Goal: Task Accomplishment & Management: Manage account settings

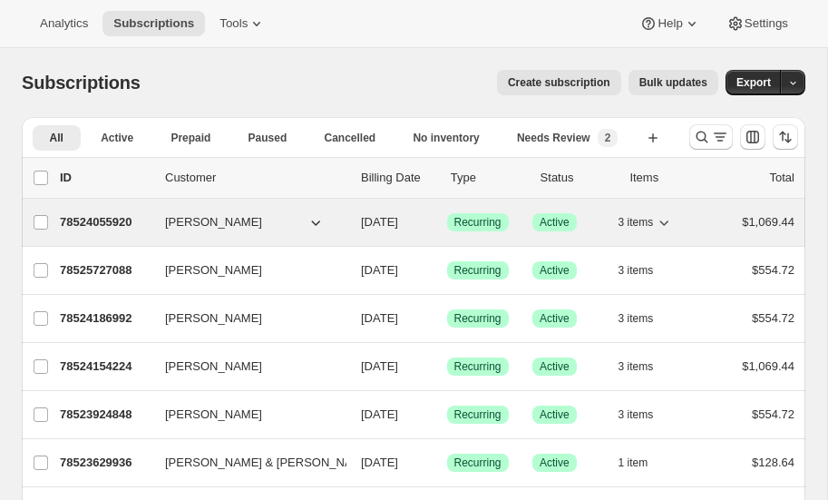
click at [103, 220] on p "78524055920" at bounding box center [105, 222] width 91 height 18
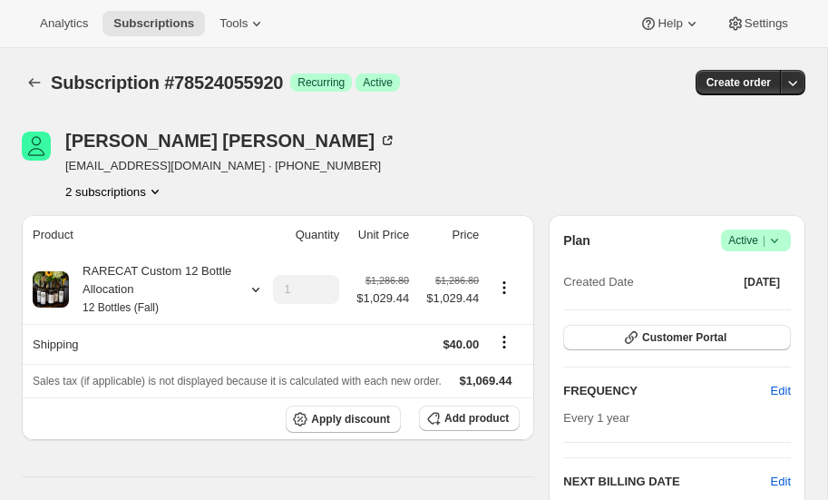
click at [776, 235] on icon at bounding box center [775, 240] width 18 height 18
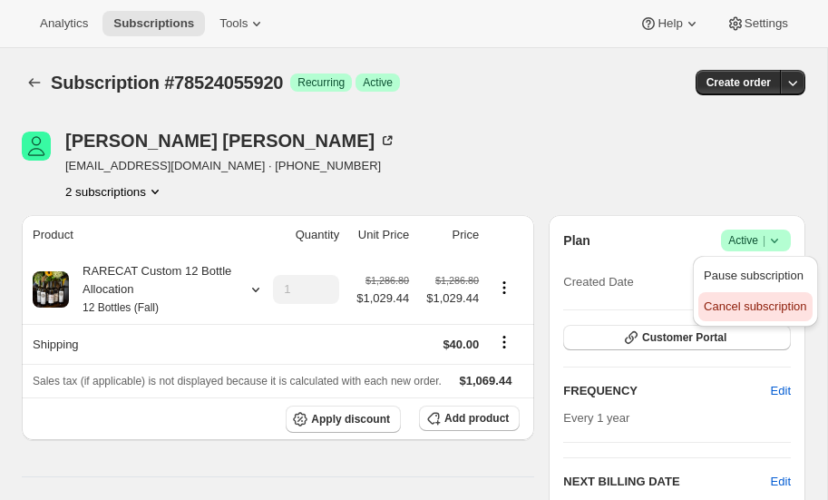
click at [743, 305] on span "Cancel subscription" at bounding box center [755, 306] width 103 height 14
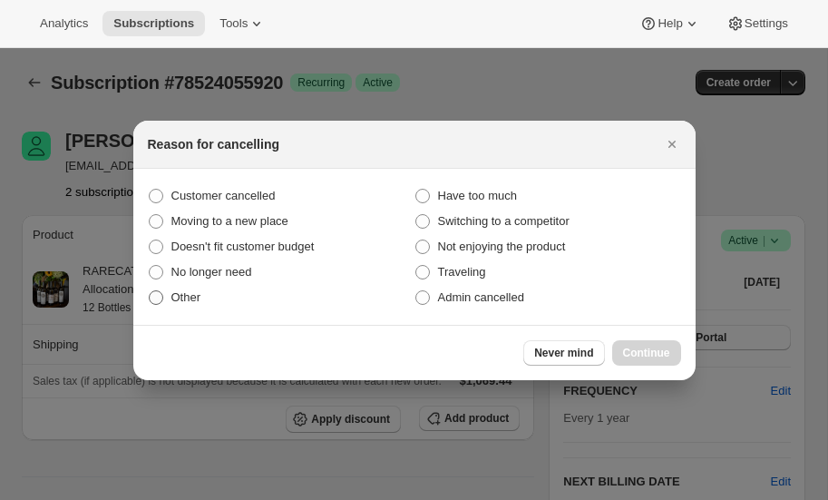
click at [160, 294] on span ":rbm:" at bounding box center [156, 297] width 15 height 15
click at [150, 291] on input "Other" at bounding box center [149, 290] width 1 height 1
radio input "true"
click at [649, 351] on span "Continue" at bounding box center [646, 353] width 47 height 15
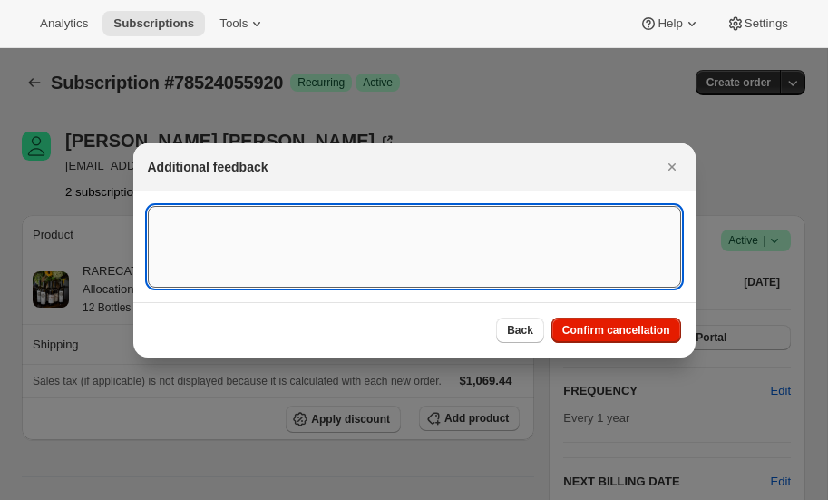
click at [252, 252] on textarea ":rbm:" at bounding box center [414, 247] width 533 height 82
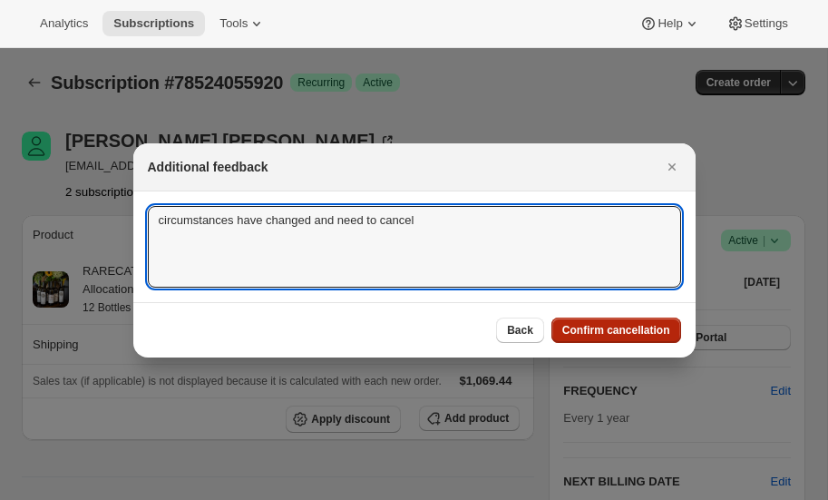
type textarea "circumstances have changed and need to cancel"
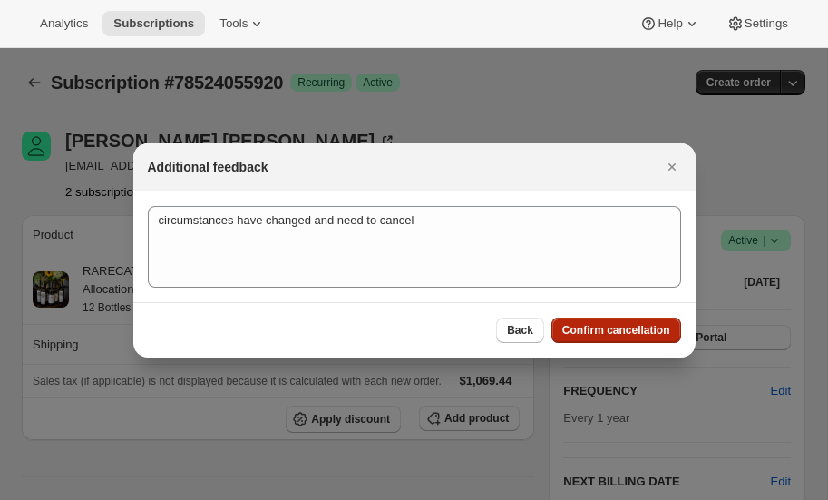
click at [605, 317] on button "Confirm cancellation" at bounding box center [617, 329] width 130 height 25
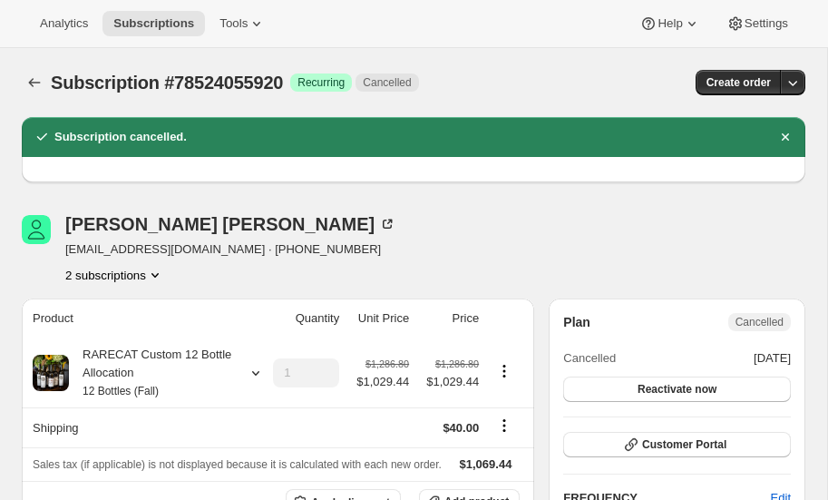
click at [156, 271] on icon "Product actions" at bounding box center [155, 275] width 18 height 18
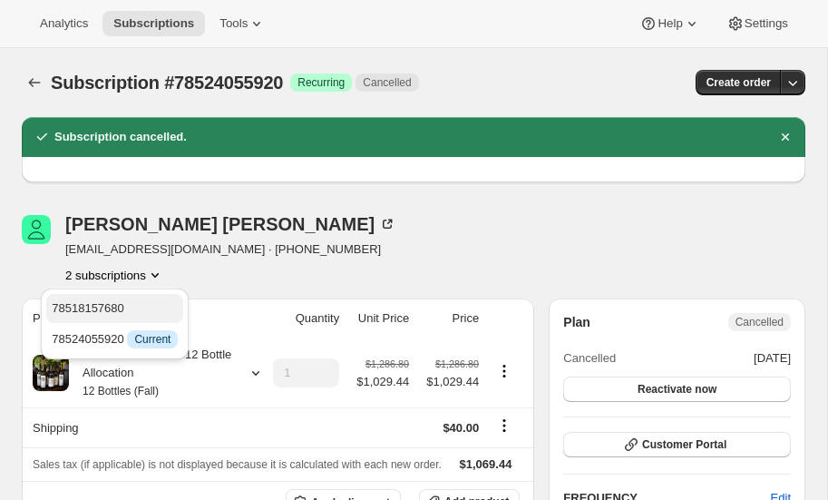
click at [98, 305] on span "78518157680" at bounding box center [88, 308] width 73 height 14
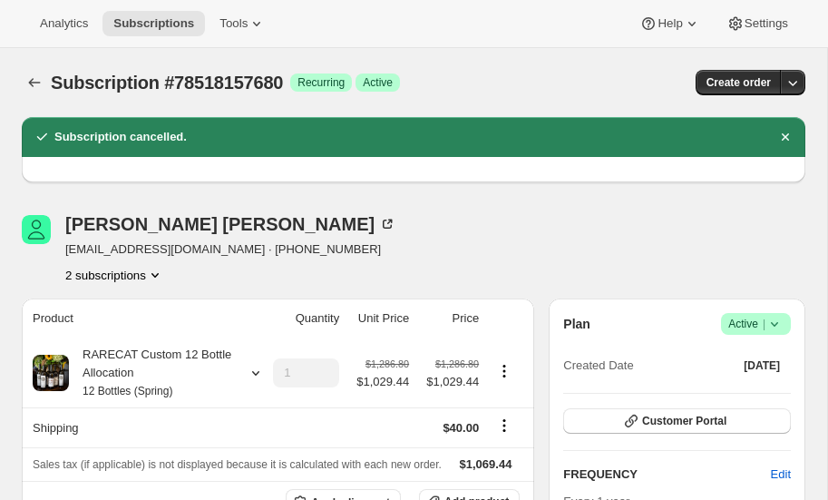
click at [776, 321] on icon at bounding box center [775, 324] width 18 height 18
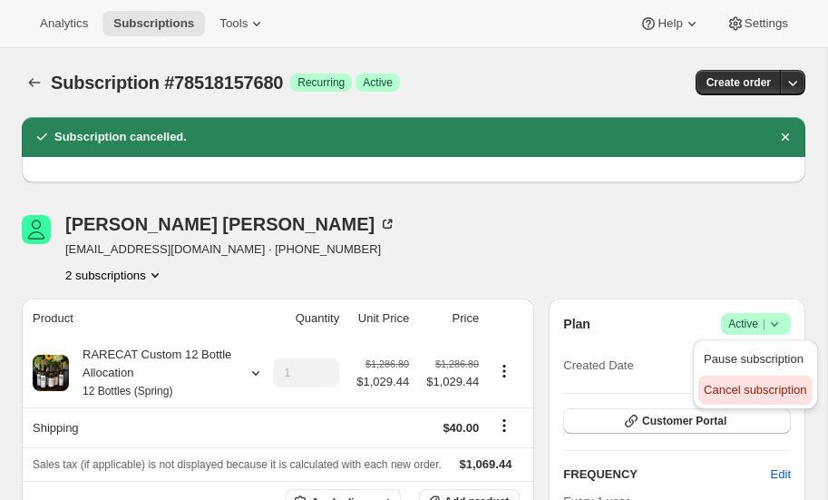
click at [733, 391] on span "Cancel subscription" at bounding box center [755, 390] width 103 height 14
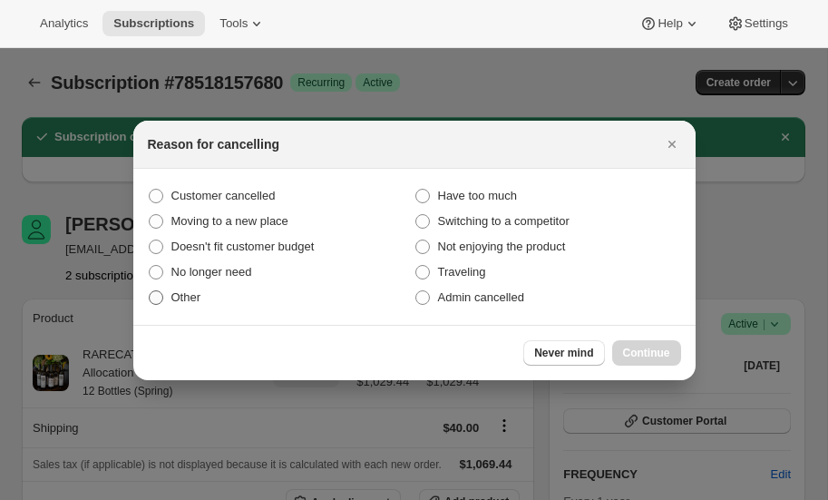
click at [153, 302] on span ":rhs:" at bounding box center [156, 297] width 15 height 15
click at [150, 291] on input "Other" at bounding box center [149, 290] width 1 height 1
radio input "true"
click at [655, 347] on span "Continue" at bounding box center [646, 353] width 47 height 15
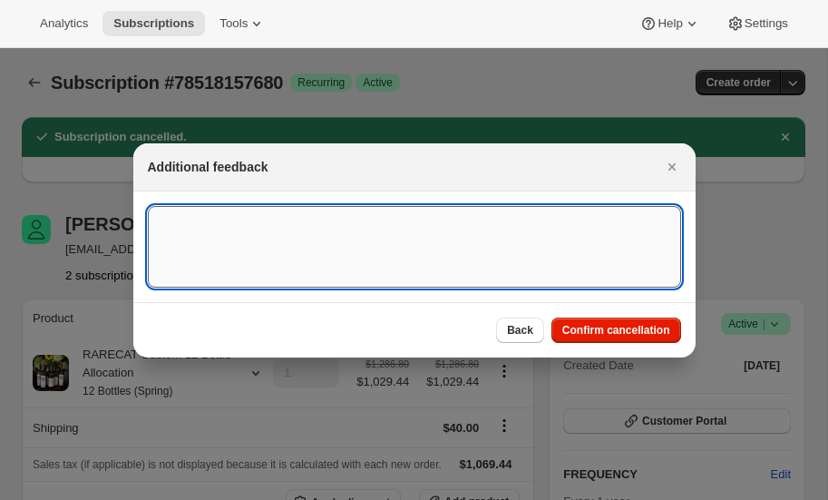
click at [356, 274] on textarea ":rhs:" at bounding box center [414, 247] width 533 height 82
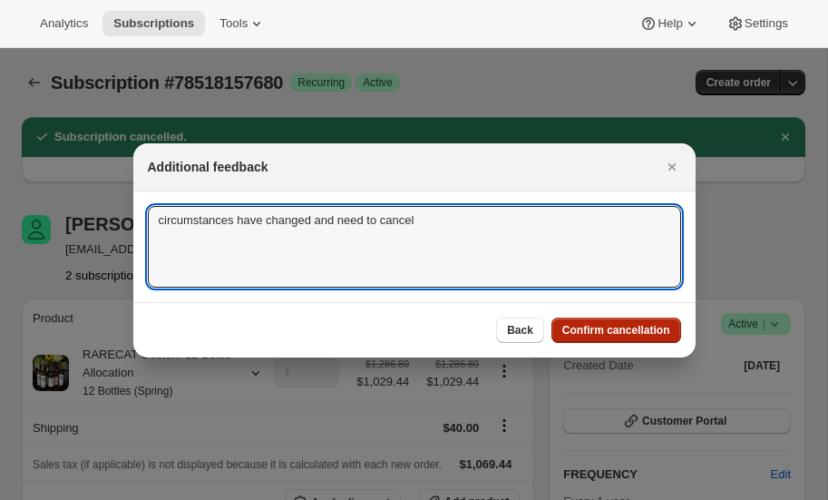
type textarea "circumstances have changed and need to cancel"
click at [583, 326] on span "Confirm cancellation" at bounding box center [616, 330] width 108 height 15
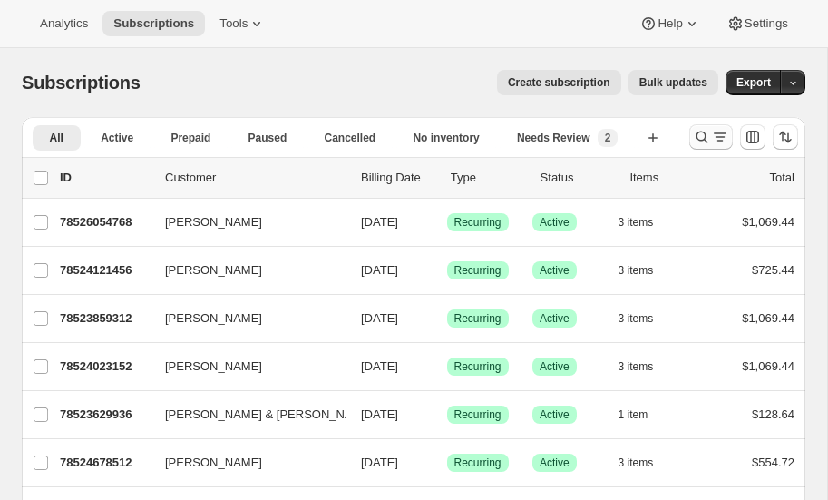
click at [702, 134] on icon "Search and filter results" at bounding box center [702, 137] width 18 height 18
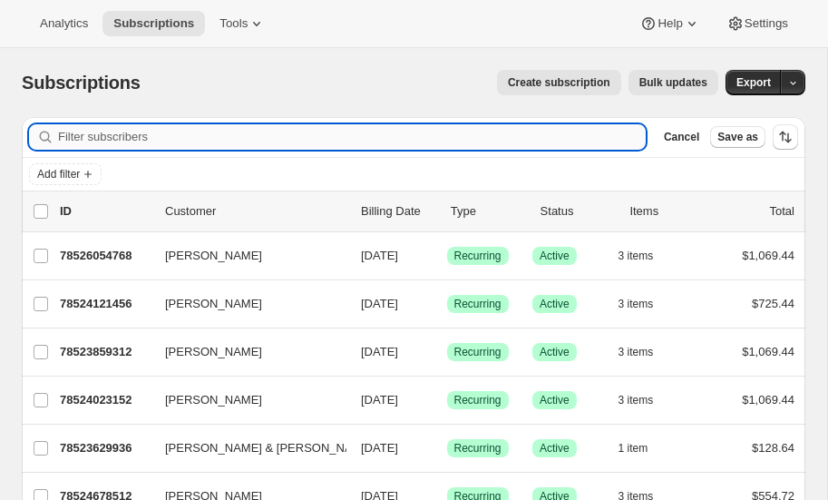
click at [120, 137] on input "Filter subscribers" at bounding box center [352, 136] width 588 height 25
type input "buisson"
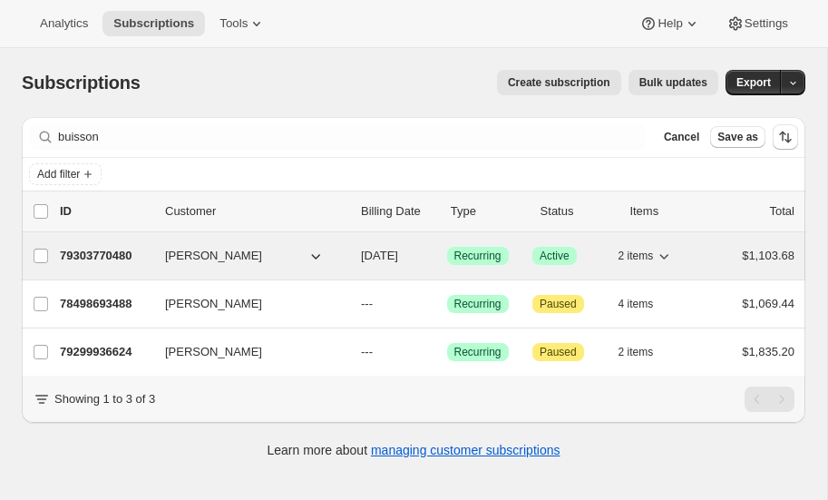
click at [103, 252] on p "79303770480" at bounding box center [105, 256] width 91 height 18
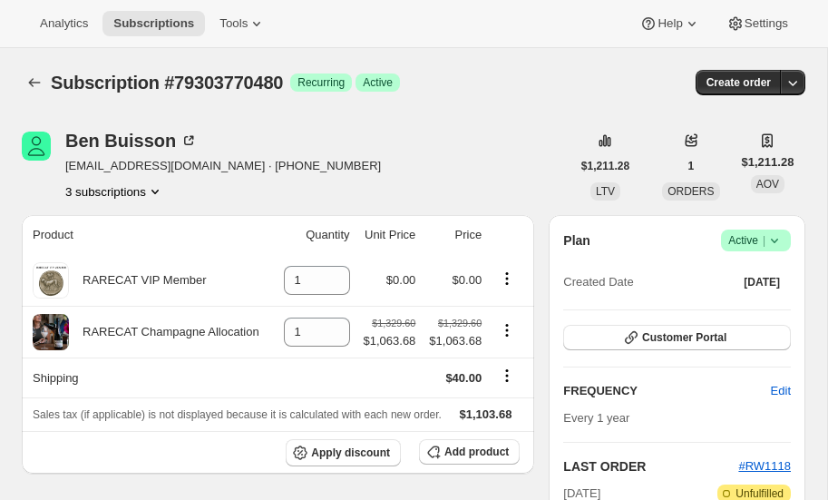
click at [154, 189] on icon "Product actions" at bounding box center [155, 191] width 18 height 18
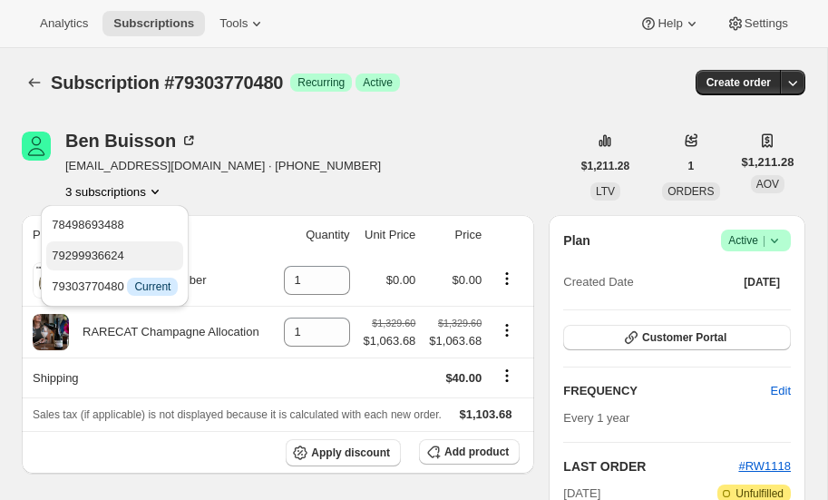
click at [132, 250] on span "79299936624" at bounding box center [115, 256] width 126 height 18
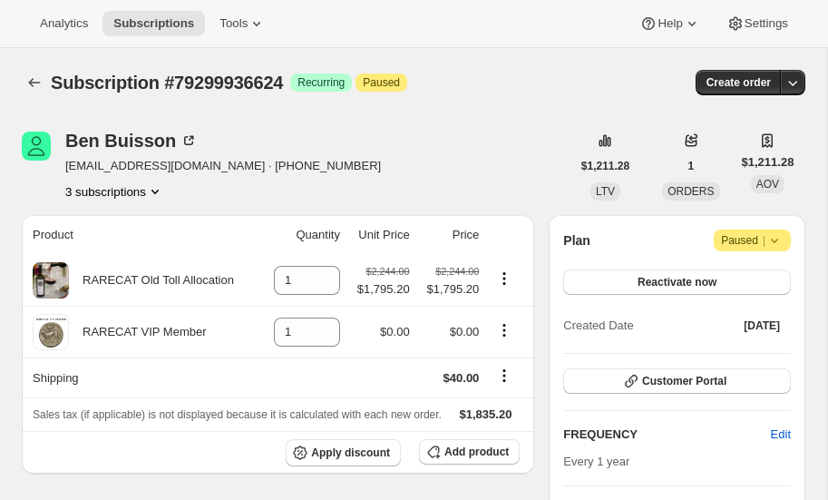
click at [154, 185] on icon "Product actions" at bounding box center [155, 191] width 18 height 18
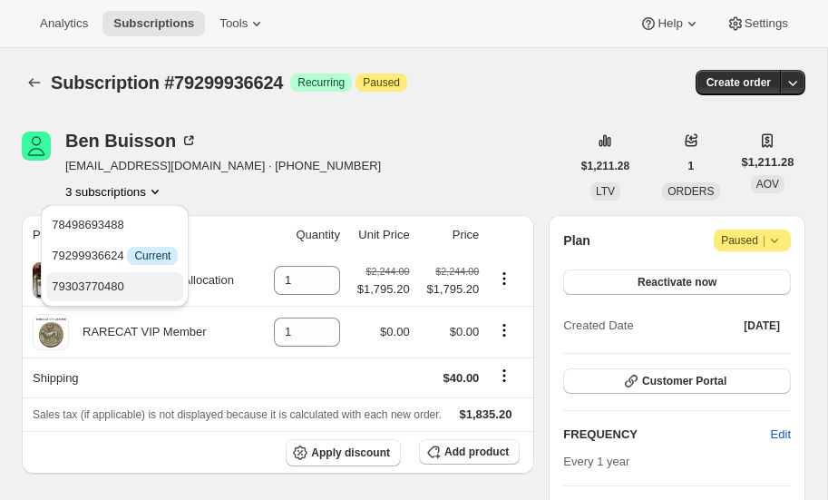
click at [100, 284] on span "79303770480" at bounding box center [88, 286] width 73 height 14
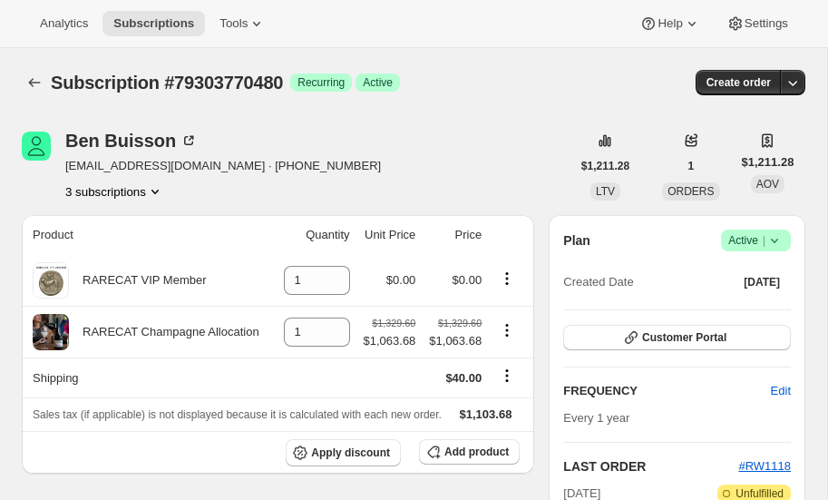
click at [157, 187] on icon "Product actions" at bounding box center [155, 191] width 18 height 18
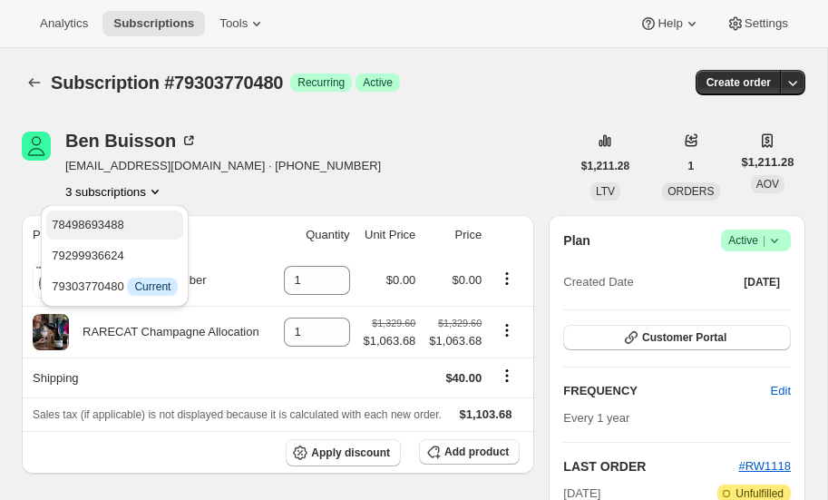
click at [127, 216] on span "78498693488" at bounding box center [115, 225] width 126 height 18
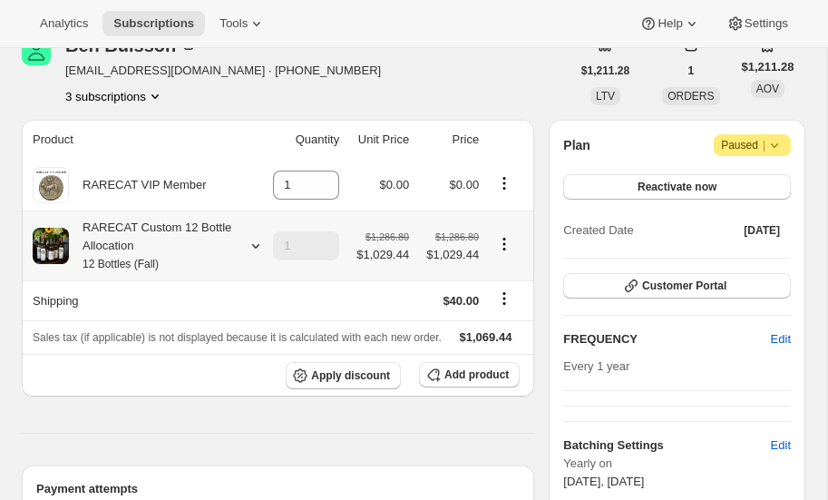
scroll to position [110, 0]
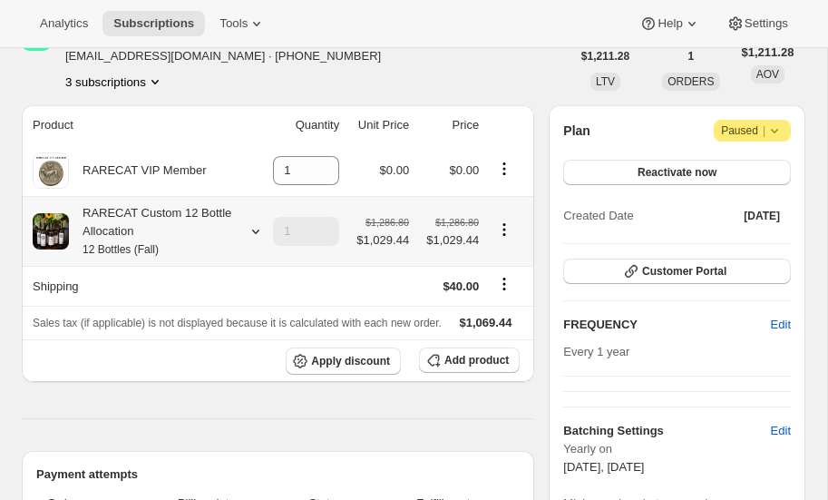
click at [247, 230] on icon at bounding box center [256, 231] width 18 height 18
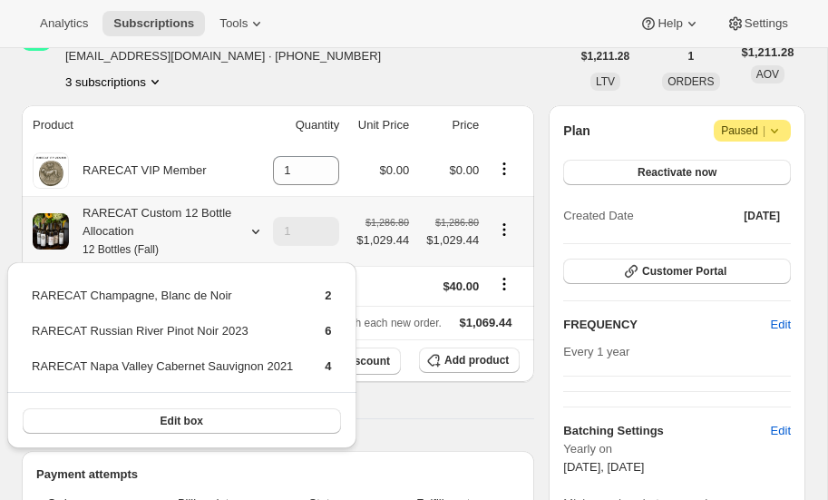
click at [247, 230] on icon at bounding box center [256, 231] width 18 height 18
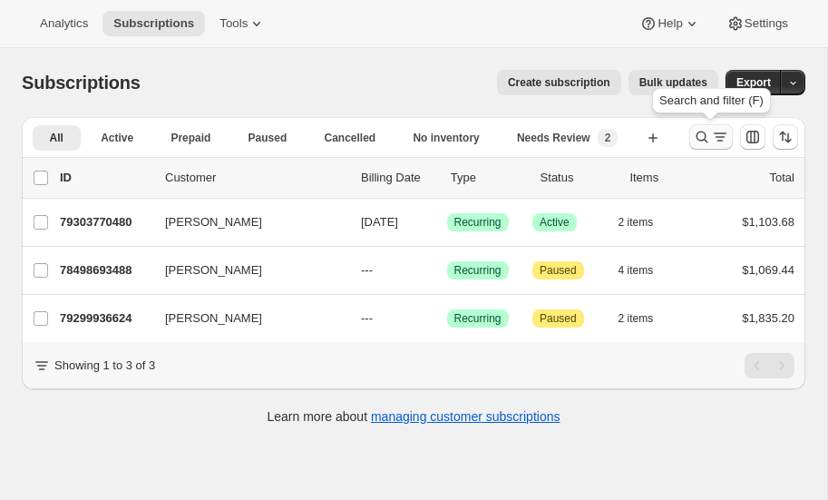
click at [702, 132] on icon "Search and filter results" at bounding box center [702, 137] width 18 height 18
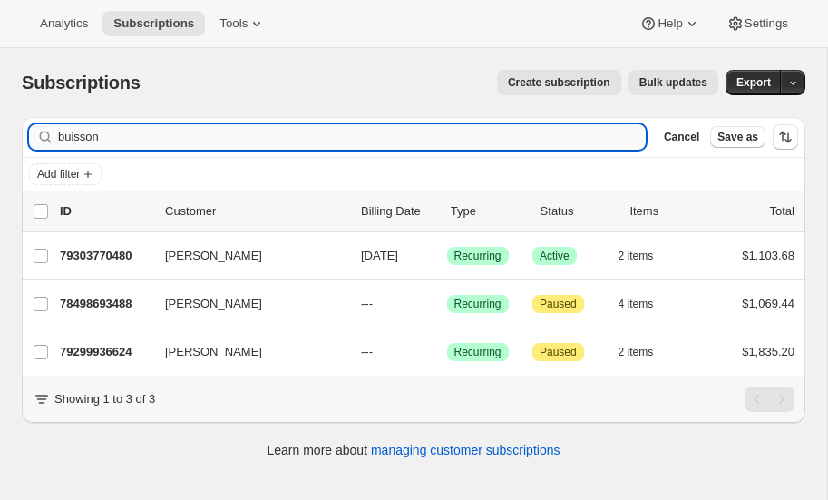
click at [104, 139] on input "buisson" at bounding box center [352, 136] width 588 height 25
type input "b"
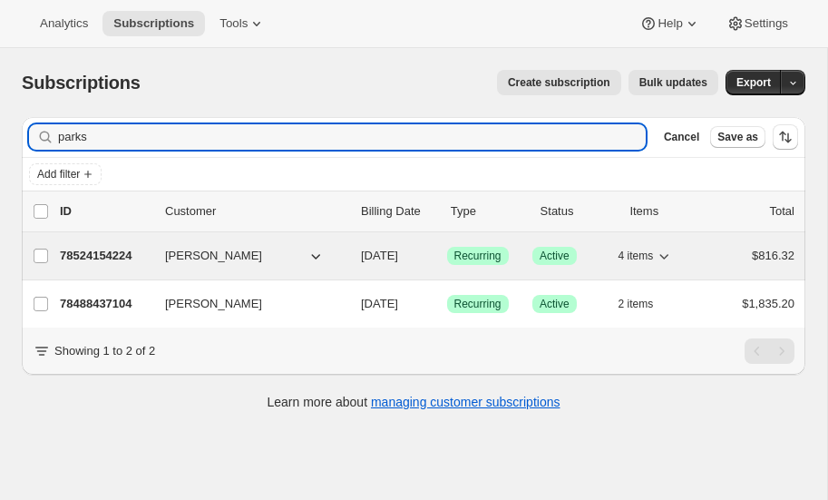
type input "parks"
click at [116, 247] on p "78524154224" at bounding box center [105, 256] width 91 height 18
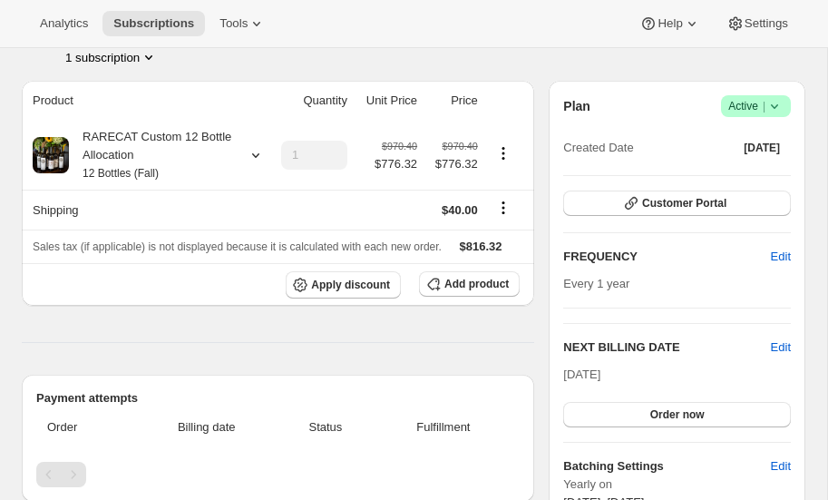
scroll to position [136, 0]
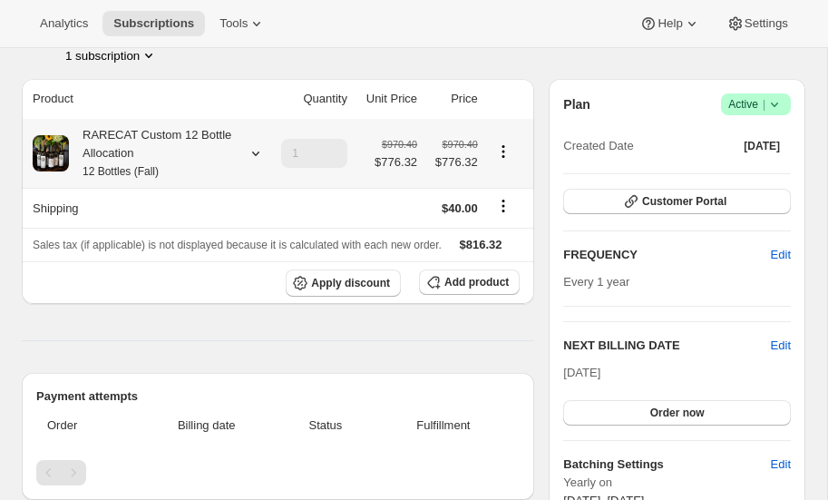
click at [254, 153] on icon at bounding box center [255, 153] width 7 height 5
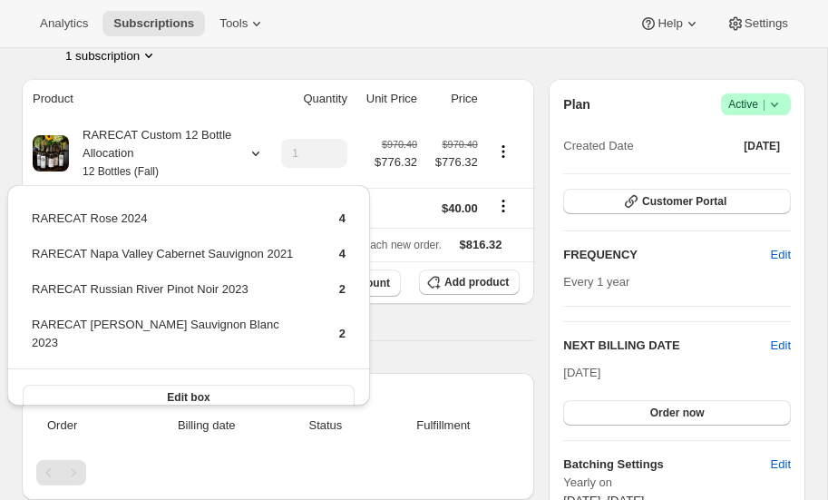
click at [322, 53] on div "B P Barbara Parks parks.barbara@yahoo.com · +12025494450 1 subscription" at bounding box center [296, 29] width 549 height 69
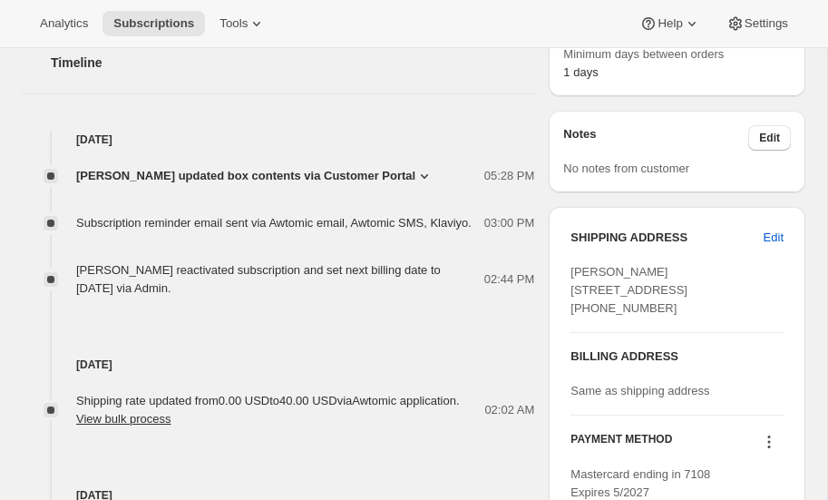
scroll to position [620, 0]
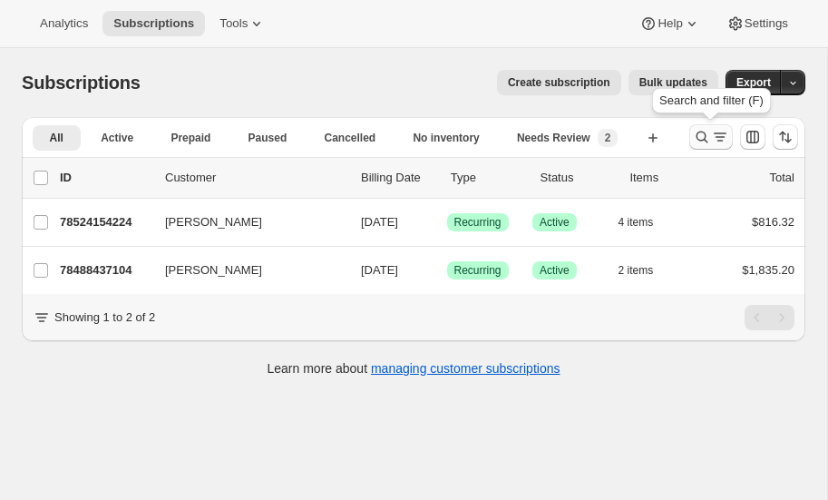
click at [705, 136] on icon "Search and filter results" at bounding box center [702, 137] width 18 height 18
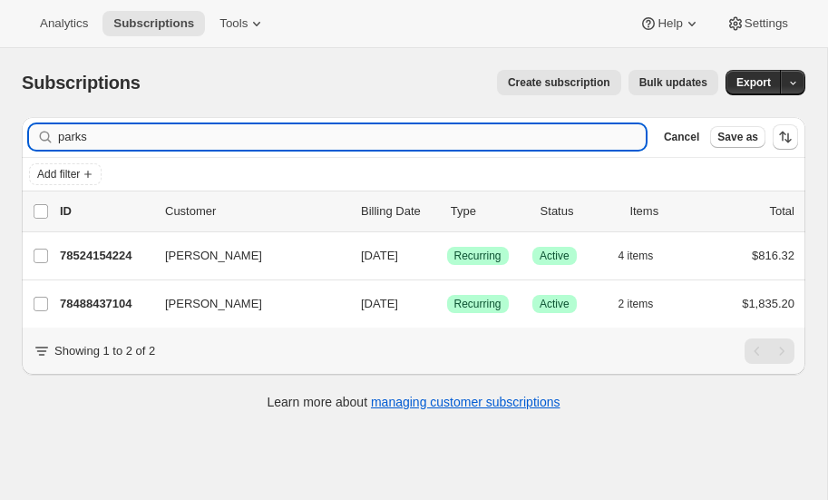
click at [174, 131] on input "parks" at bounding box center [352, 136] width 588 height 25
type input "p"
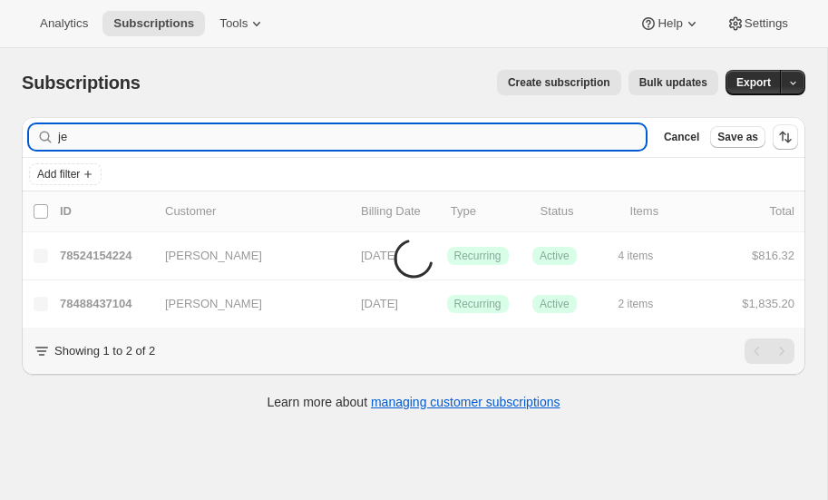
type input "j"
type input "henn"
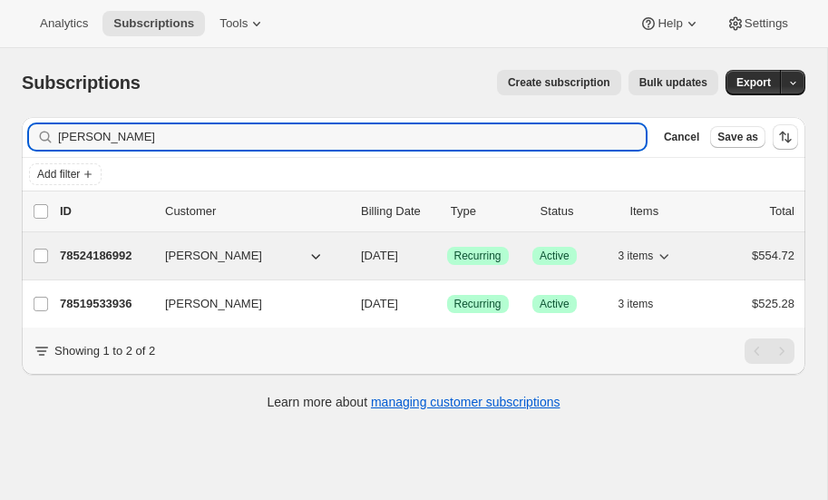
click at [98, 252] on p "78524186992" at bounding box center [105, 256] width 91 height 18
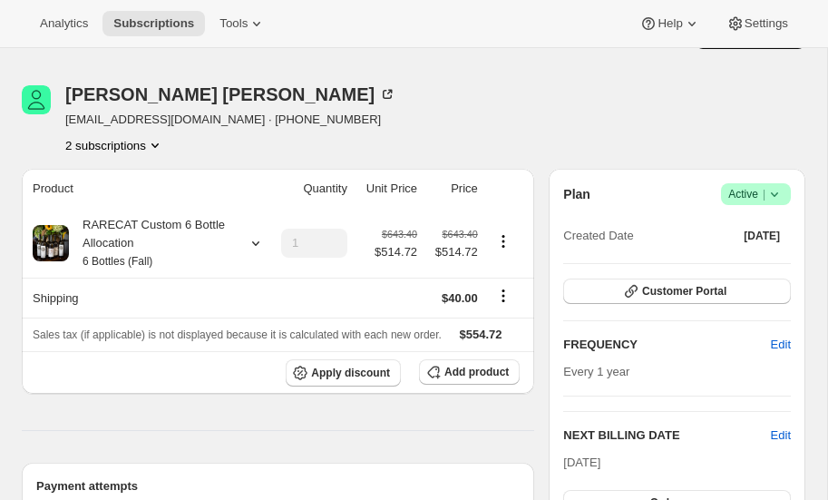
scroll to position [42, 0]
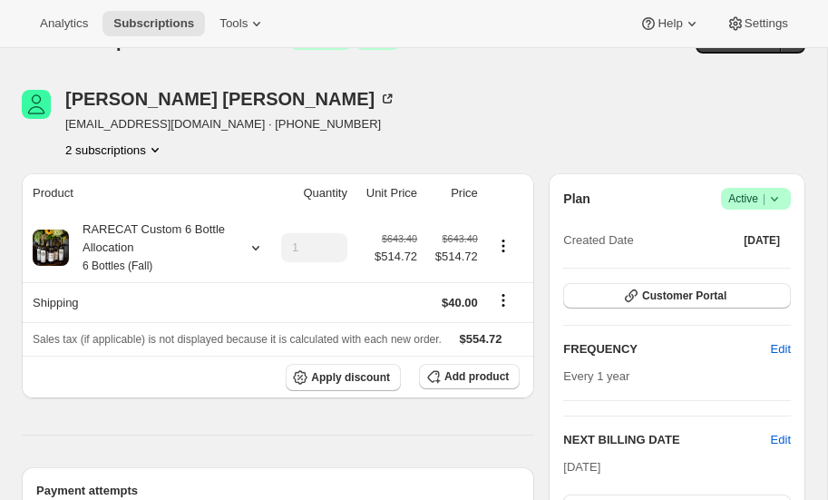
click at [775, 195] on icon at bounding box center [775, 199] width 18 height 18
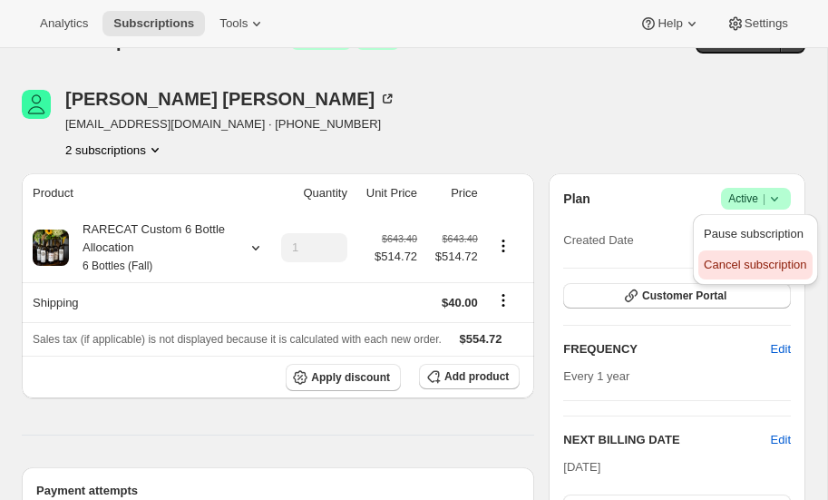
click at [747, 263] on span "Cancel subscription" at bounding box center [755, 265] width 103 height 14
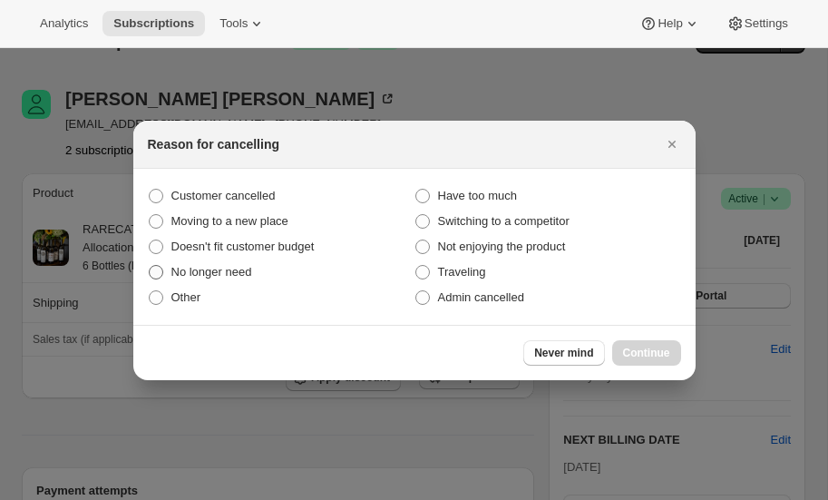
click at [153, 273] on span ":r1sg:" at bounding box center [156, 272] width 15 height 15
click at [150, 266] on input "No longer need" at bounding box center [149, 265] width 1 height 1
radio input "true"
click at [659, 354] on span "Continue" at bounding box center [646, 353] width 47 height 15
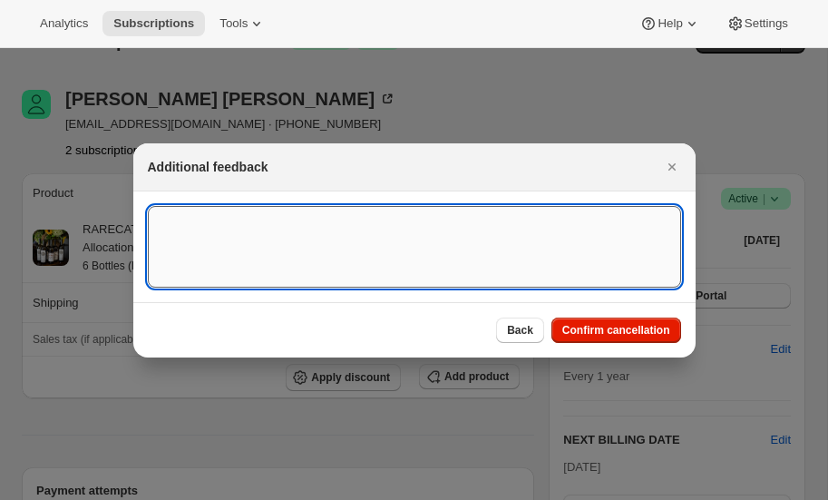
click at [312, 249] on textarea ":r1sg:" at bounding box center [414, 247] width 533 height 82
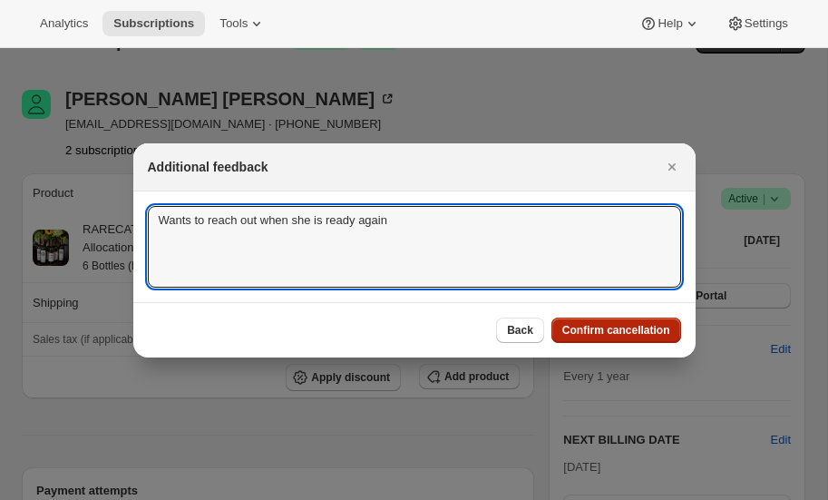
type textarea "Wants to reach out when she is ready again"
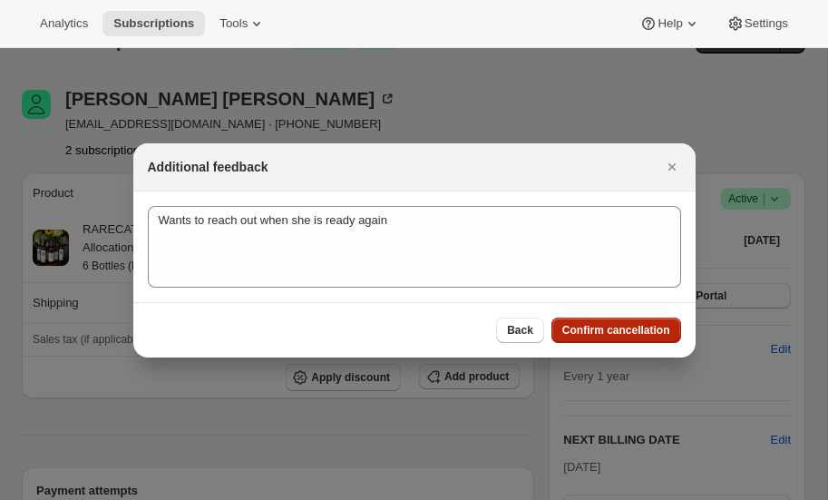
click at [609, 329] on span "Confirm cancellation" at bounding box center [616, 330] width 108 height 15
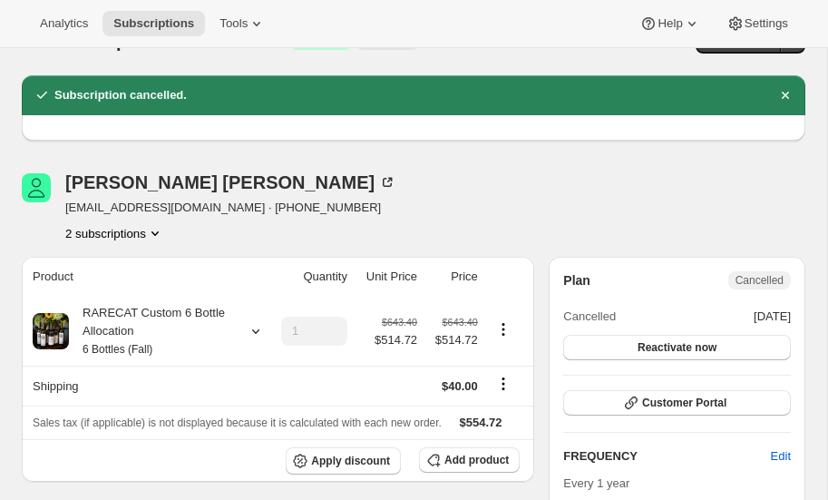
click at [157, 230] on icon "Product actions" at bounding box center [155, 233] width 18 height 18
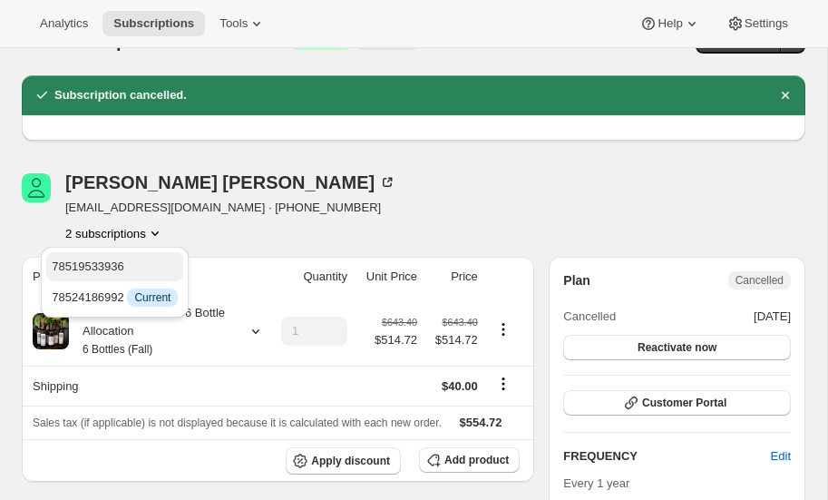
click at [104, 261] on span "78519533936" at bounding box center [88, 266] width 73 height 14
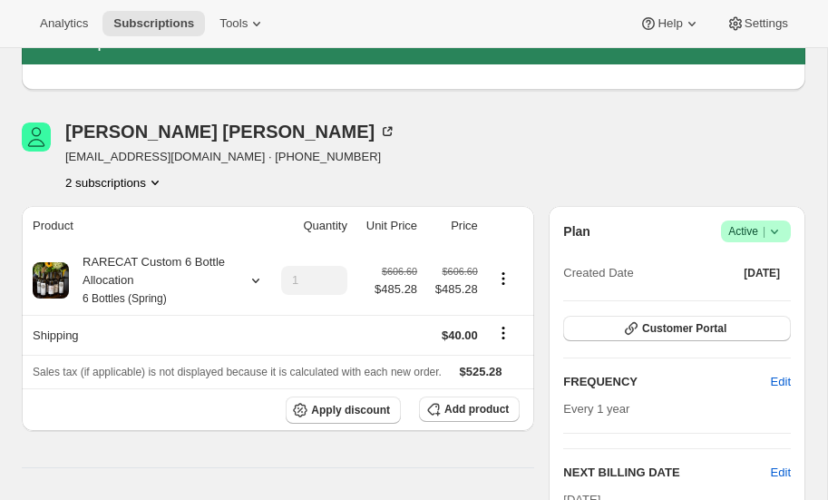
scroll to position [89, 0]
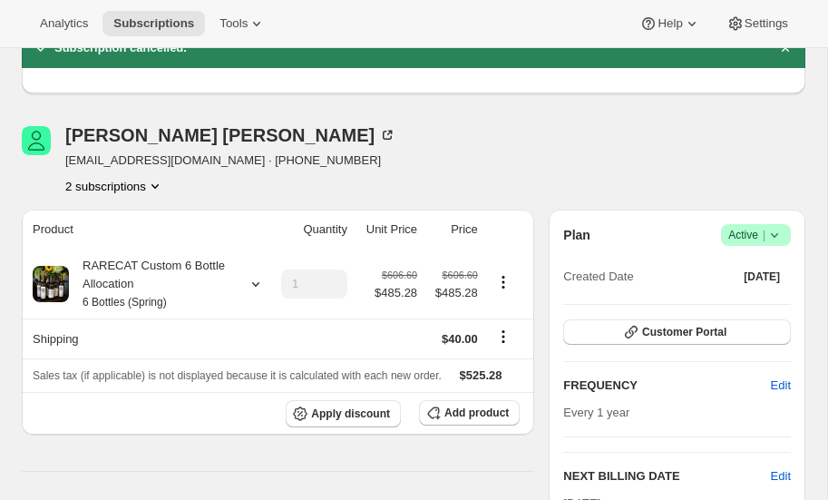
click at [777, 235] on icon at bounding box center [775, 235] width 18 height 18
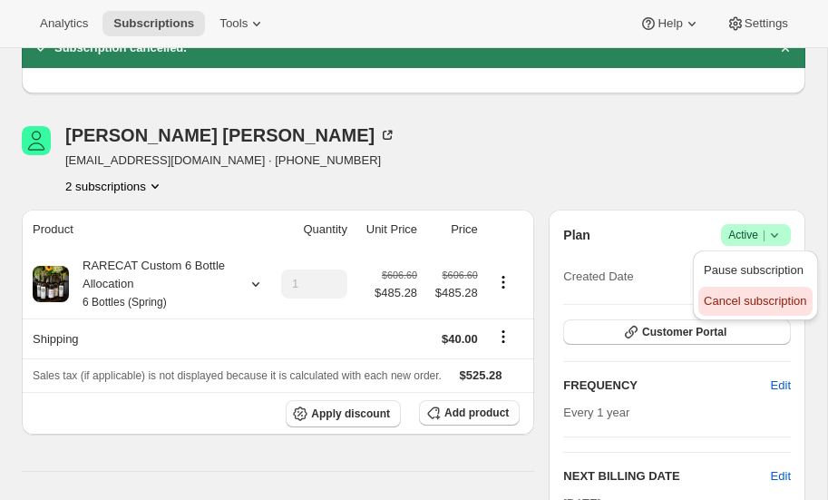
click at [742, 304] on span "Cancel subscription" at bounding box center [755, 301] width 103 height 14
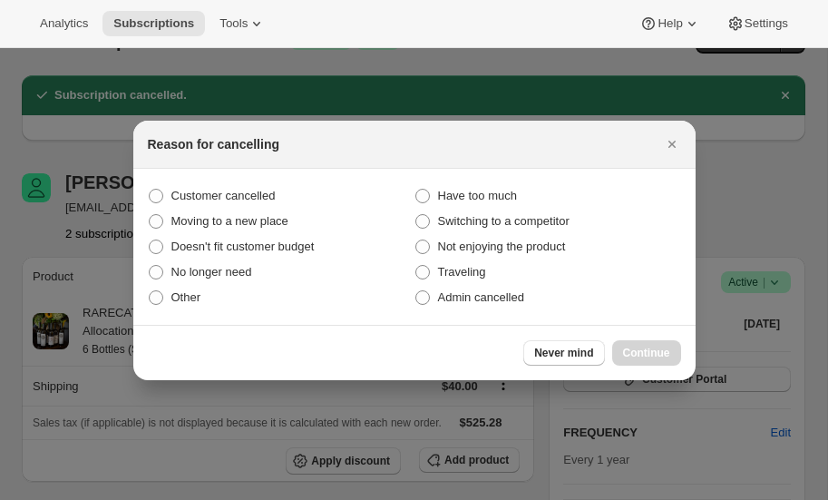
scroll to position [0, 0]
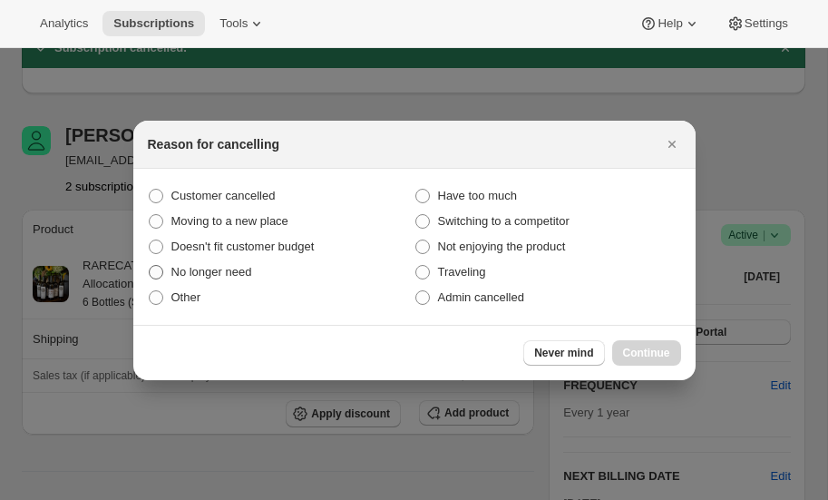
click at [156, 272] on span ":r22o:" at bounding box center [156, 272] width 15 height 15
click at [150, 266] on input "No longer need" at bounding box center [149, 265] width 1 height 1
radio input "true"
click at [651, 351] on span "Continue" at bounding box center [646, 353] width 47 height 15
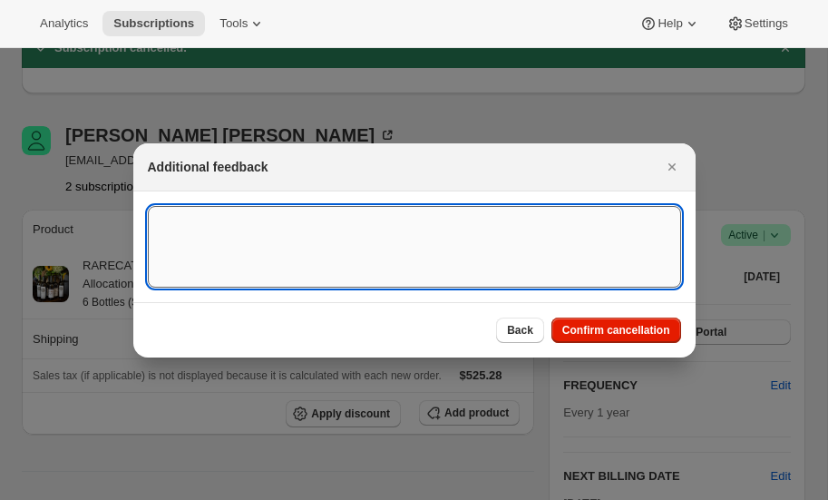
click at [239, 220] on textarea ":r22o:" at bounding box center [414, 247] width 533 height 82
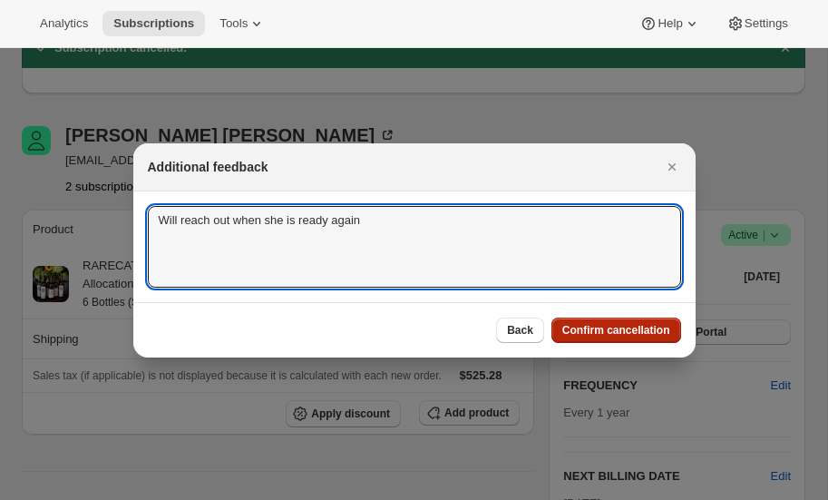
type textarea "Will reach out when she is ready again"
click at [611, 333] on span "Confirm cancellation" at bounding box center [616, 330] width 108 height 15
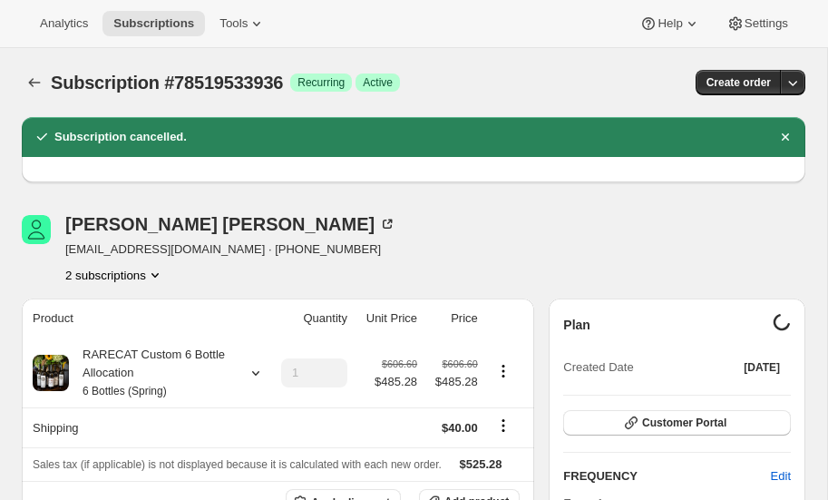
scroll to position [89, 0]
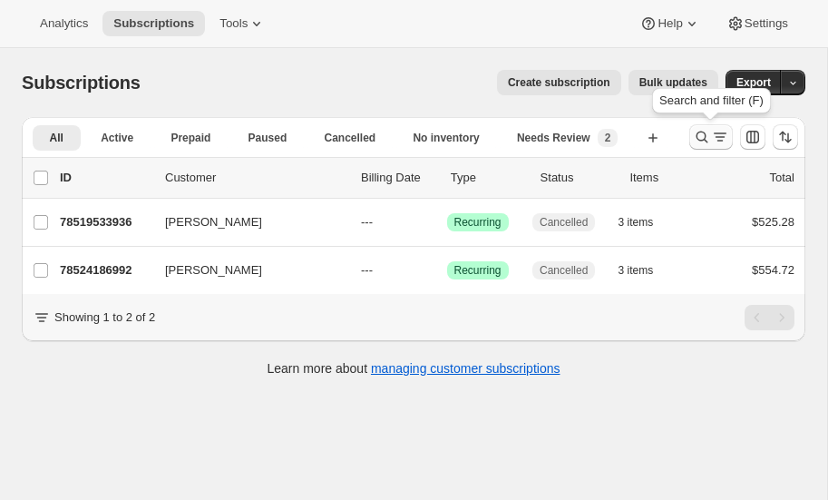
click at [703, 130] on icon "Search and filter results" at bounding box center [702, 137] width 18 height 18
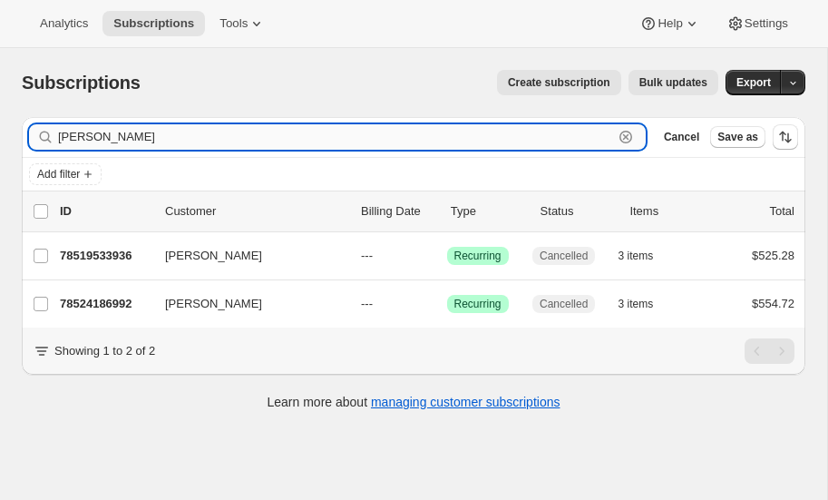
click at [167, 134] on input "henn" at bounding box center [335, 136] width 555 height 25
type input "h"
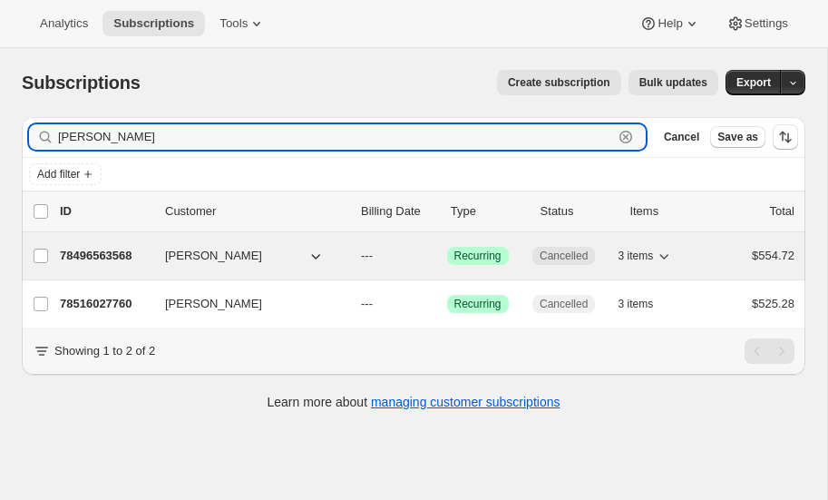
type input "delgado"
click at [105, 248] on p "78496563568" at bounding box center [105, 256] width 91 height 18
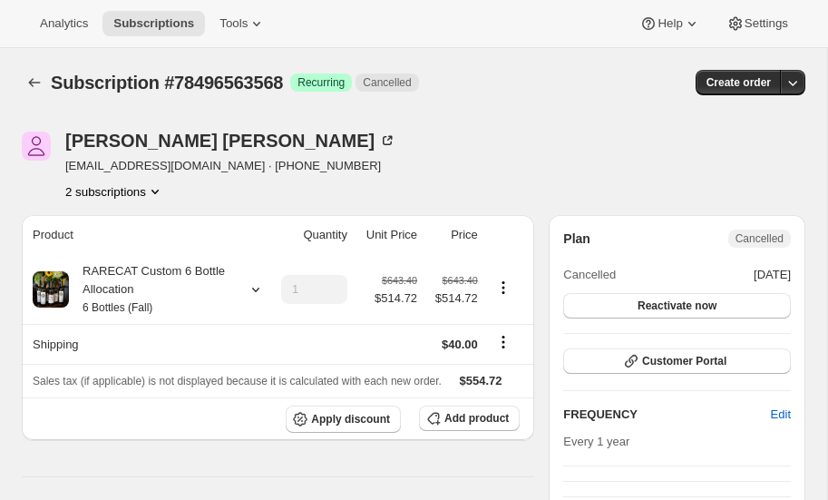
click at [164, 189] on icon "Product actions" at bounding box center [155, 191] width 18 height 18
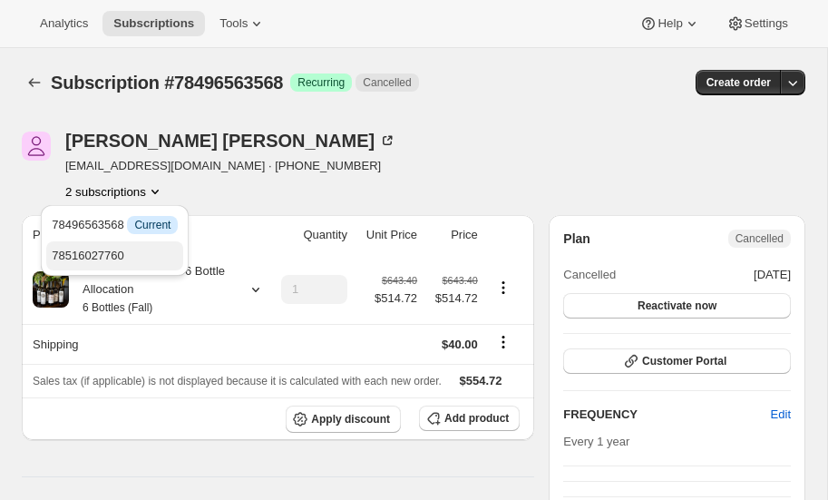
click at [112, 254] on span "78516027760" at bounding box center [88, 256] width 73 height 14
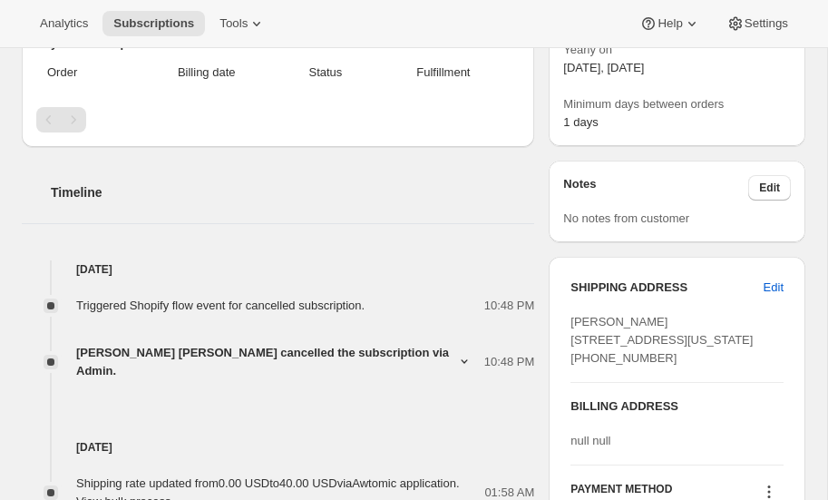
scroll to position [500, 0]
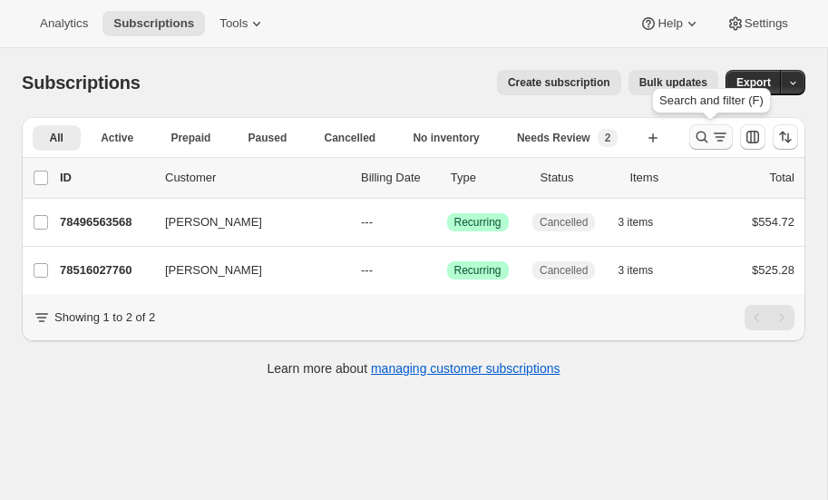
click at [698, 132] on icon "Search and filter results" at bounding box center [703, 138] width 12 height 12
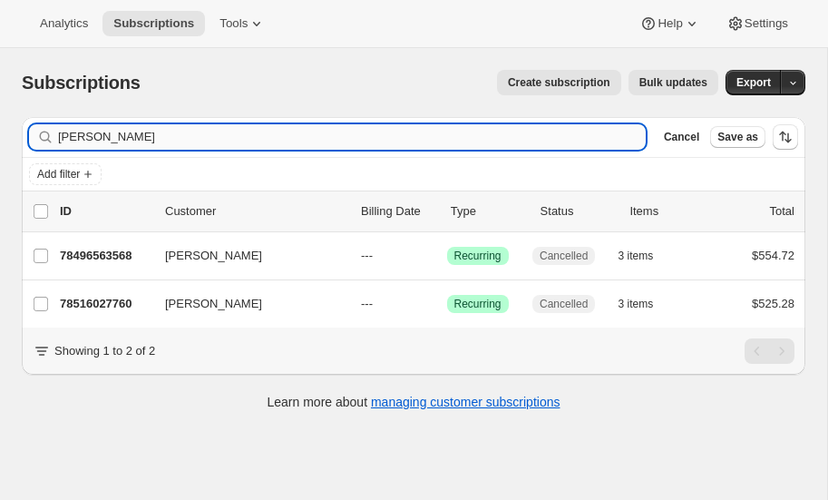
click at [171, 134] on input "delgado" at bounding box center [352, 136] width 588 height 25
type input "d"
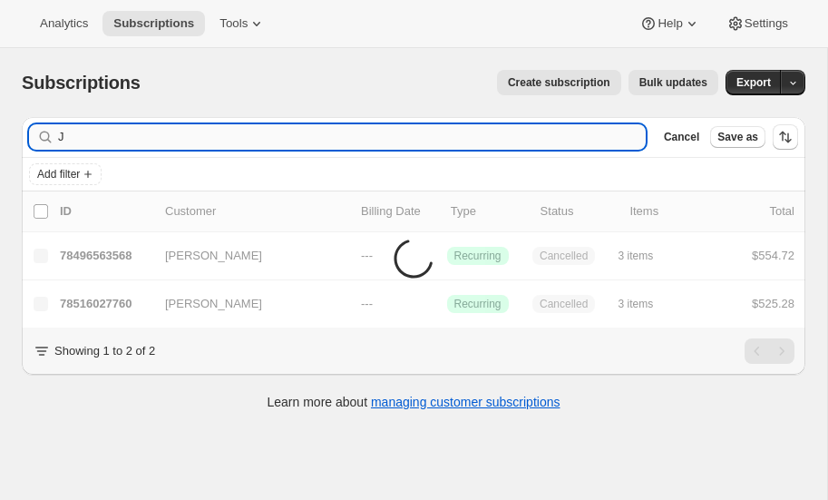
type input "Jy"
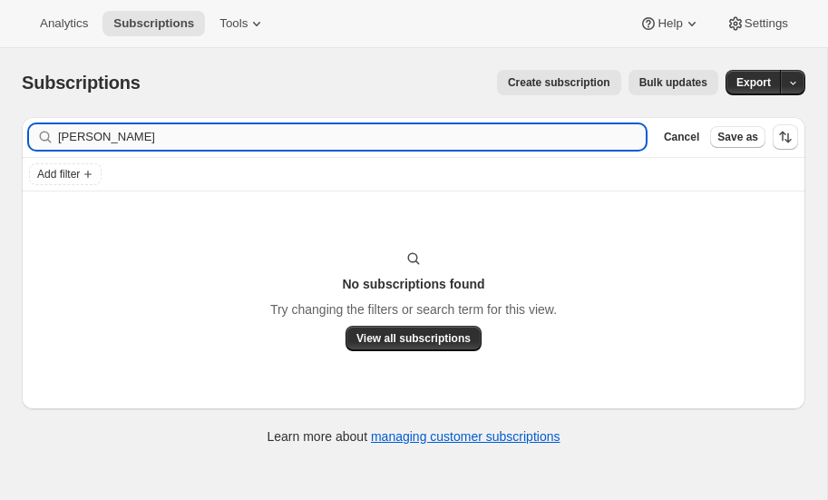
click at [122, 135] on input "JY Miller" at bounding box center [352, 136] width 588 height 25
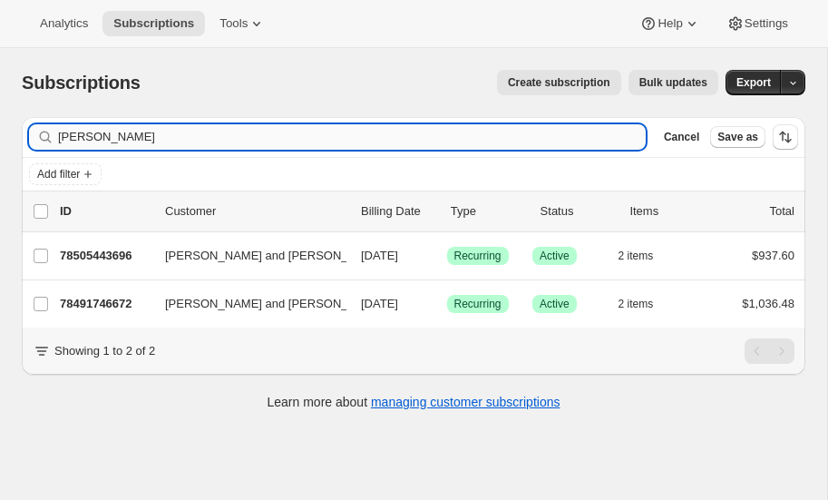
type input "J.Y Miller"
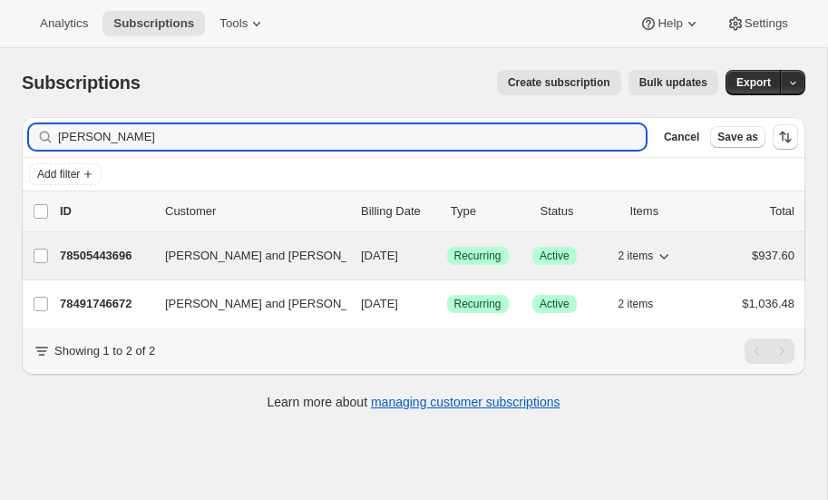
click at [103, 249] on p "78505443696" at bounding box center [105, 256] width 91 height 18
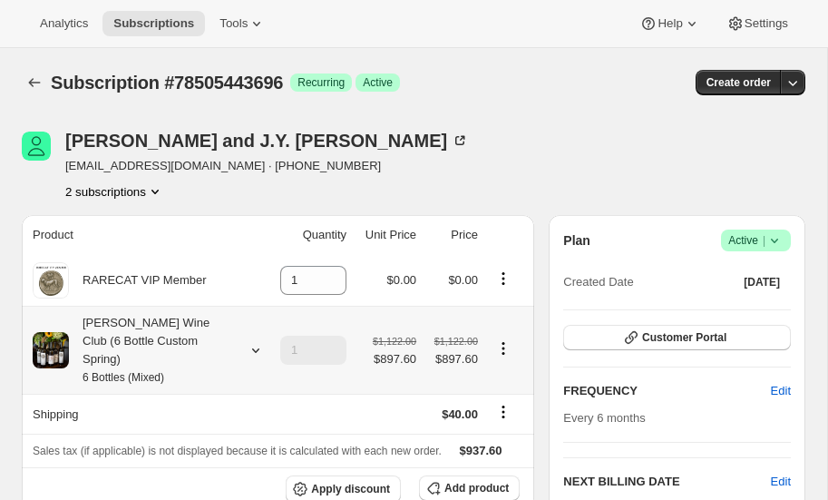
click at [253, 341] on icon at bounding box center [256, 350] width 18 height 18
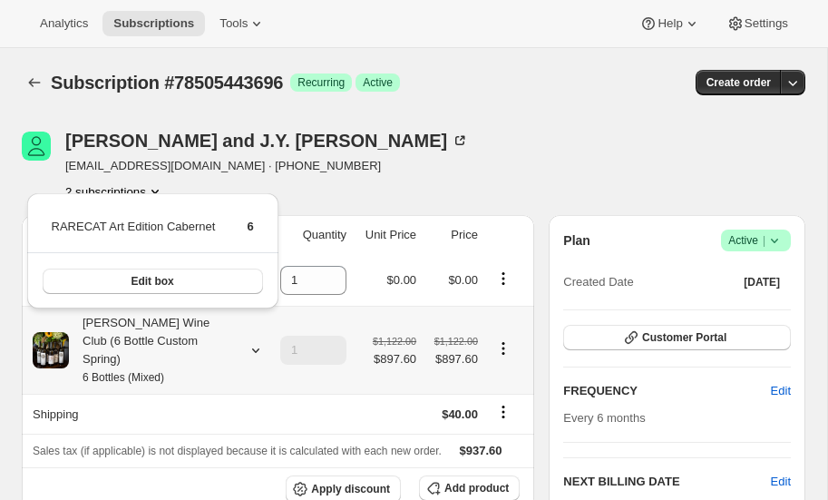
click at [253, 341] on icon at bounding box center [256, 350] width 18 height 18
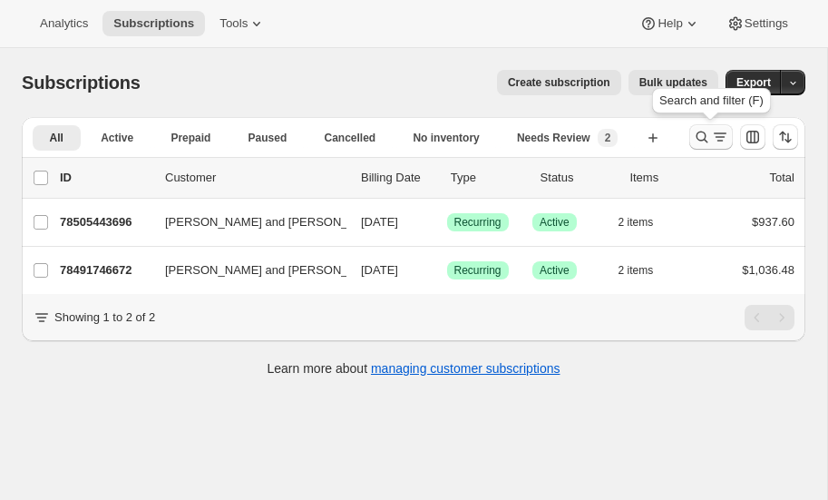
click at [703, 133] on icon "Search and filter results" at bounding box center [702, 137] width 18 height 18
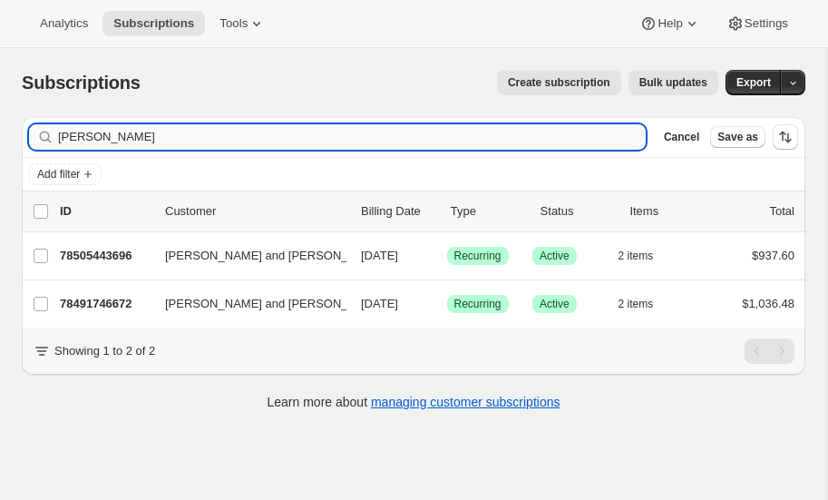
click at [125, 130] on input "J.Y Miller" at bounding box center [352, 136] width 588 height 25
type input "J"
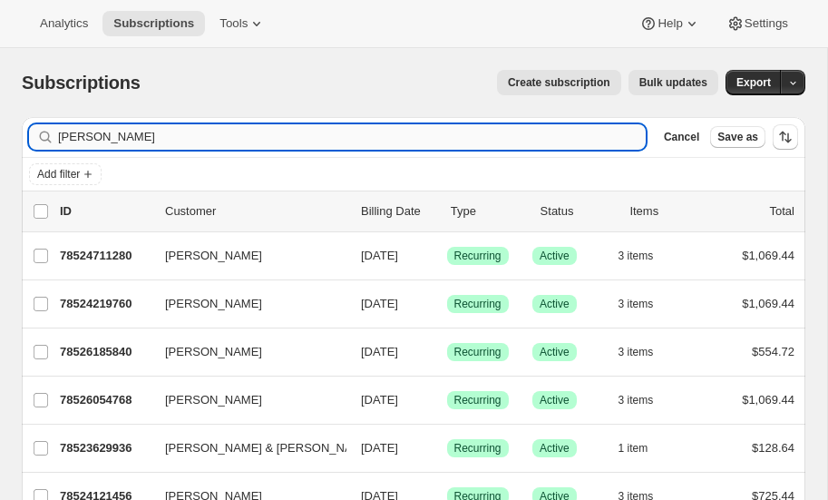
type input "Bill Totton"
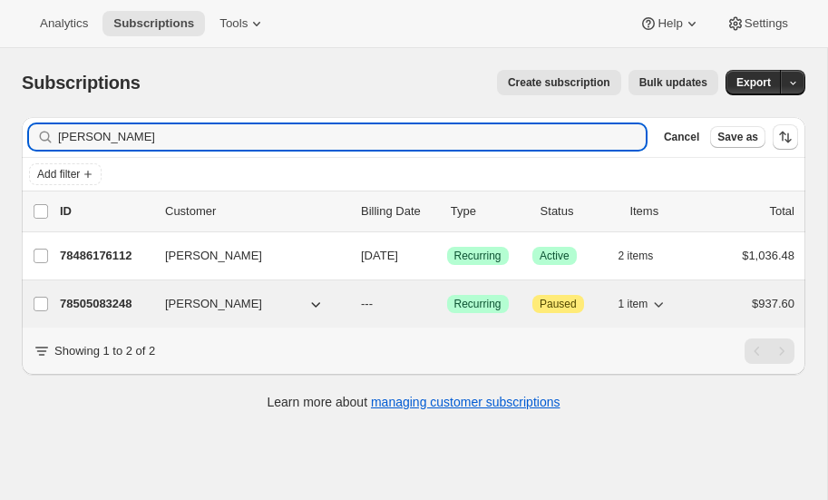
click at [117, 298] on p "78505083248" at bounding box center [105, 304] width 91 height 18
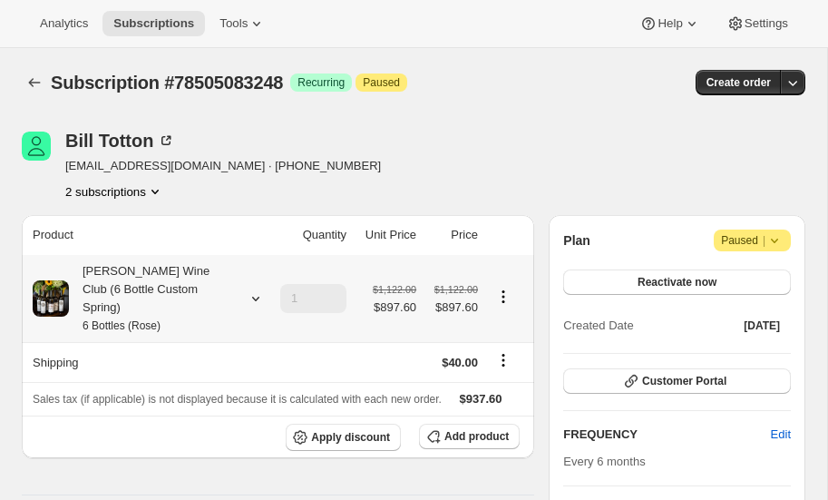
click at [253, 289] on icon at bounding box center [256, 298] width 18 height 18
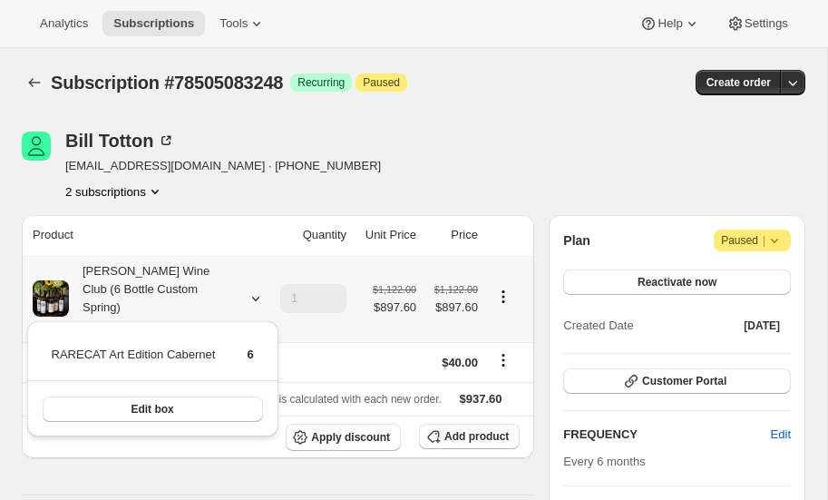
click at [253, 289] on icon at bounding box center [256, 298] width 18 height 18
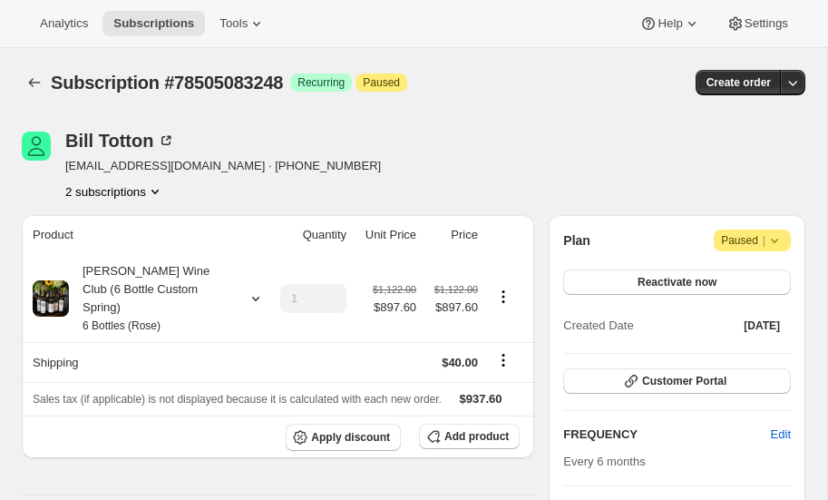
click at [138, 187] on button "2 subscriptions" at bounding box center [114, 191] width 99 height 18
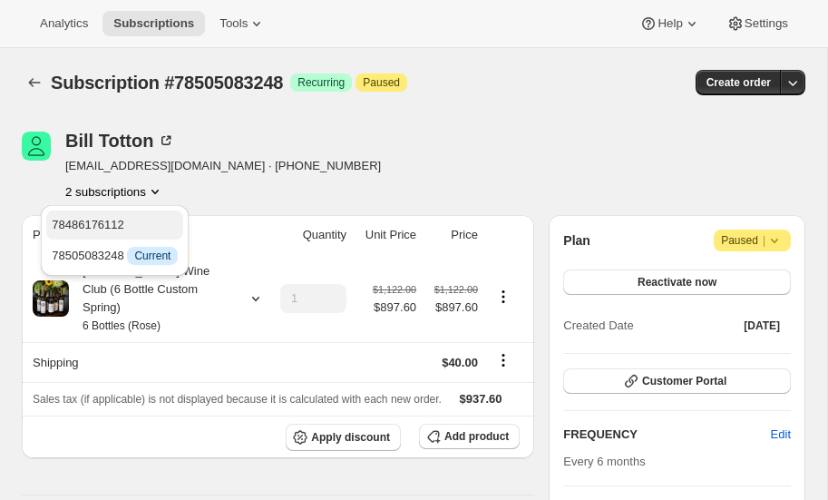
click at [122, 219] on span "78486176112" at bounding box center [88, 225] width 73 height 14
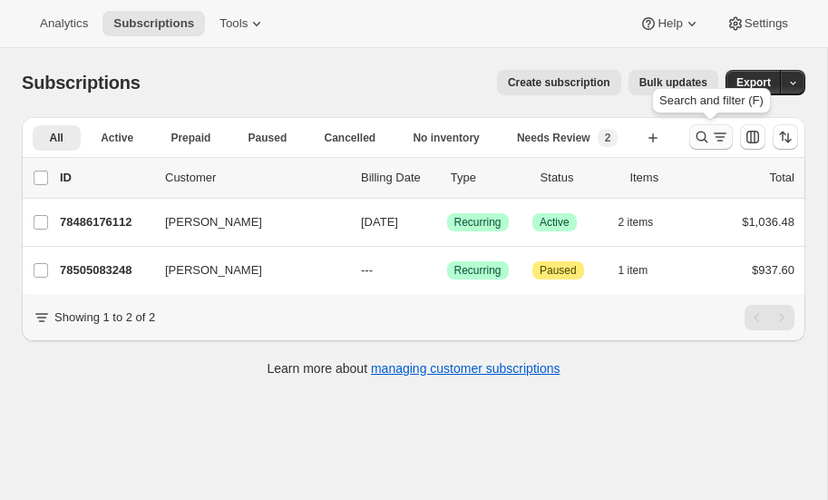
click at [701, 132] on icon "Search and filter results" at bounding box center [702, 137] width 18 height 18
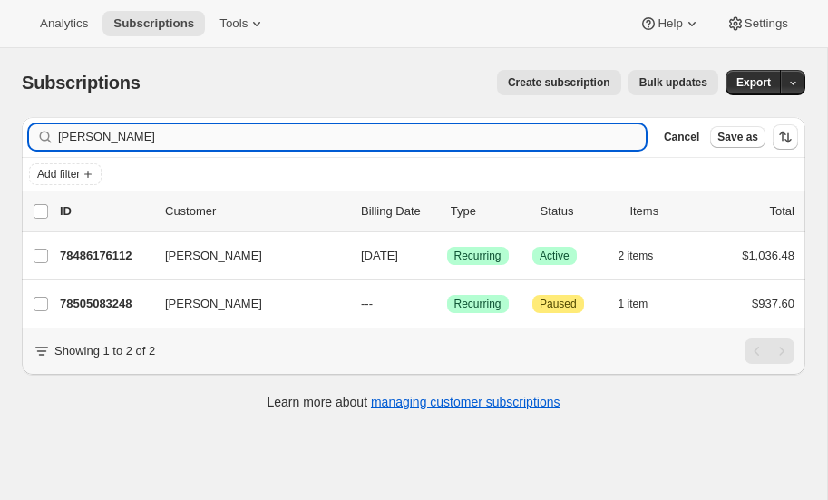
click at [128, 133] on input "Bill Totton" at bounding box center [352, 136] width 588 height 25
type input "B"
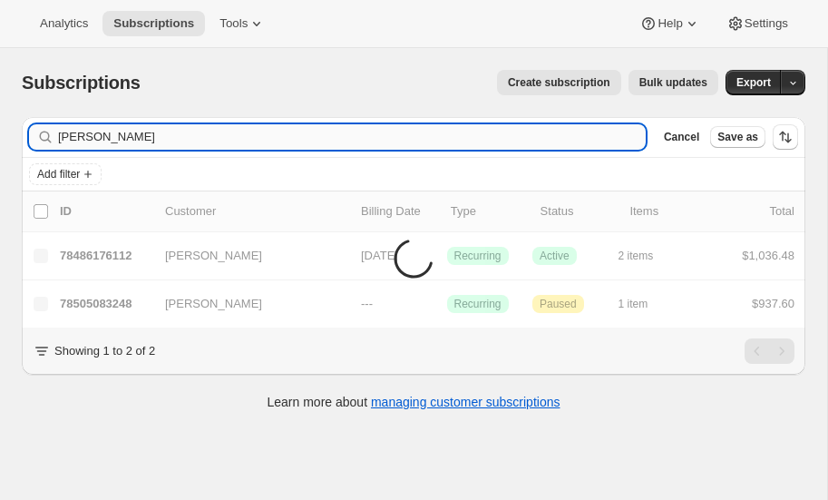
type input "frye"
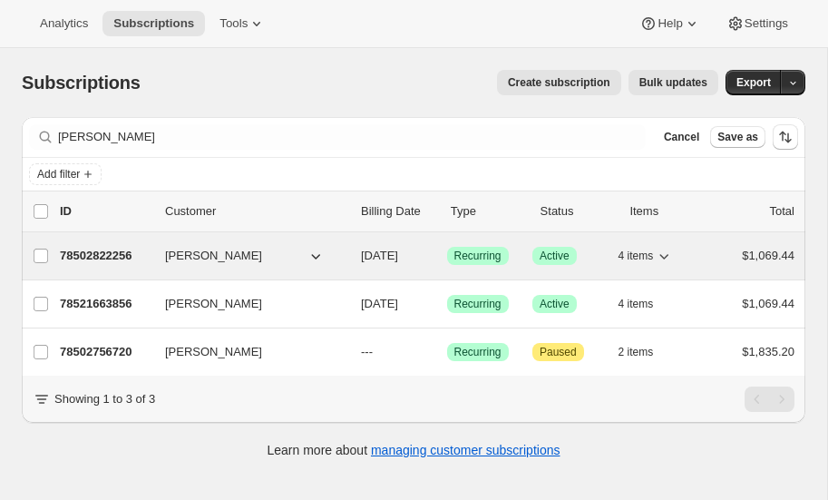
click at [107, 249] on p "78502822256" at bounding box center [105, 256] width 91 height 18
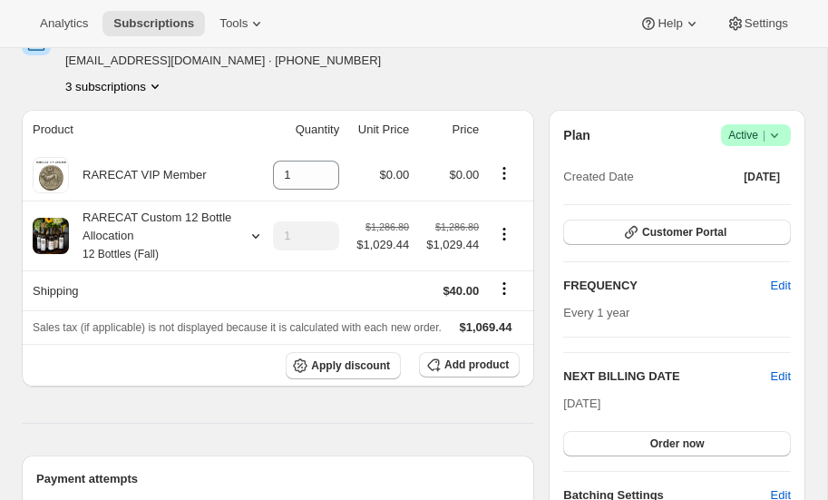
scroll to position [104, 0]
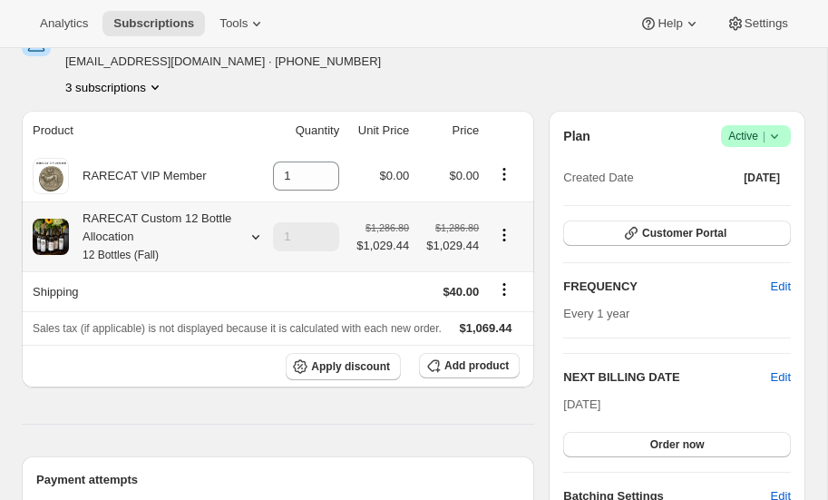
click at [254, 233] on icon at bounding box center [256, 237] width 18 height 18
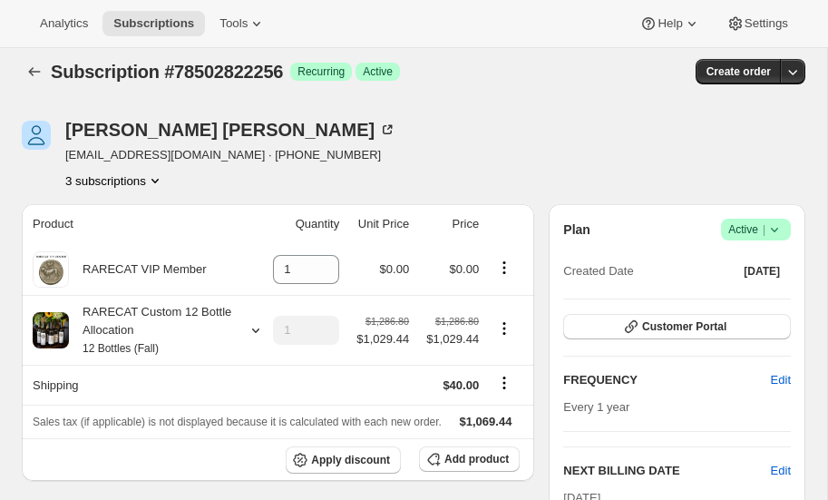
scroll to position [0, 0]
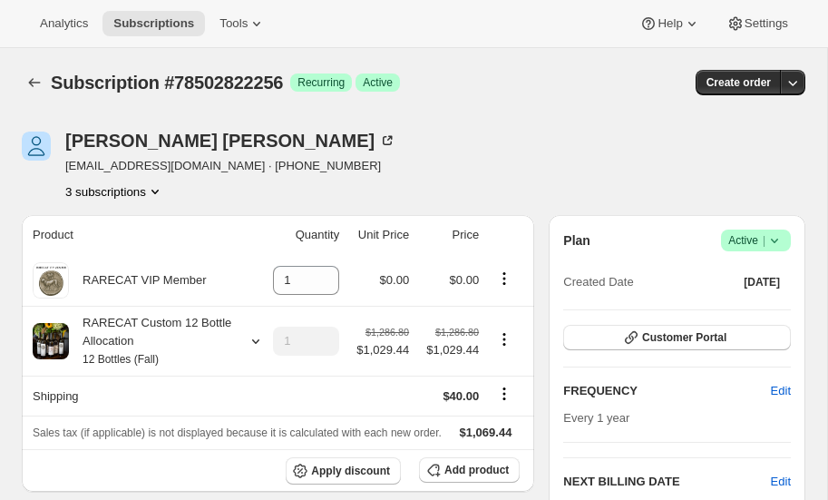
click at [159, 190] on icon "Product actions" at bounding box center [154, 192] width 7 height 5
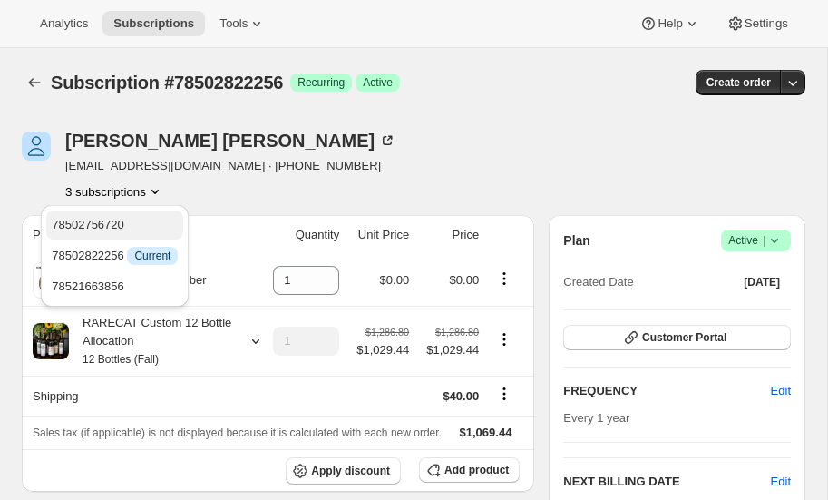
click at [117, 220] on span "78502756720" at bounding box center [88, 225] width 73 height 14
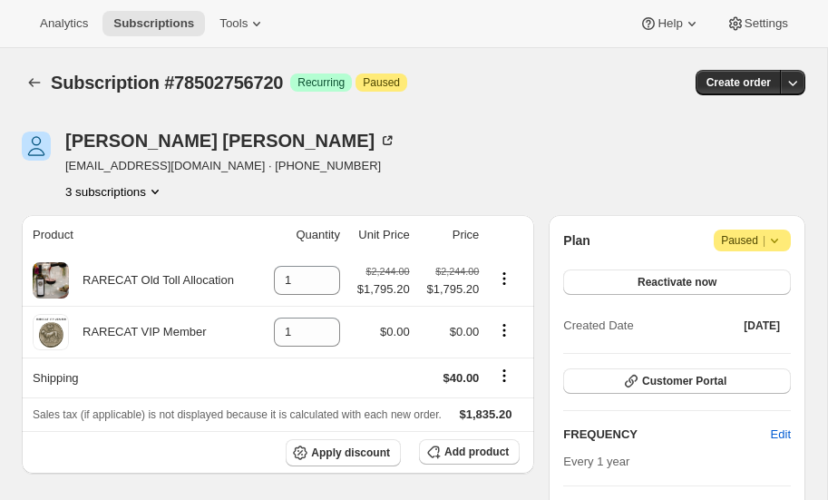
click at [158, 188] on icon "Product actions" at bounding box center [155, 191] width 18 height 18
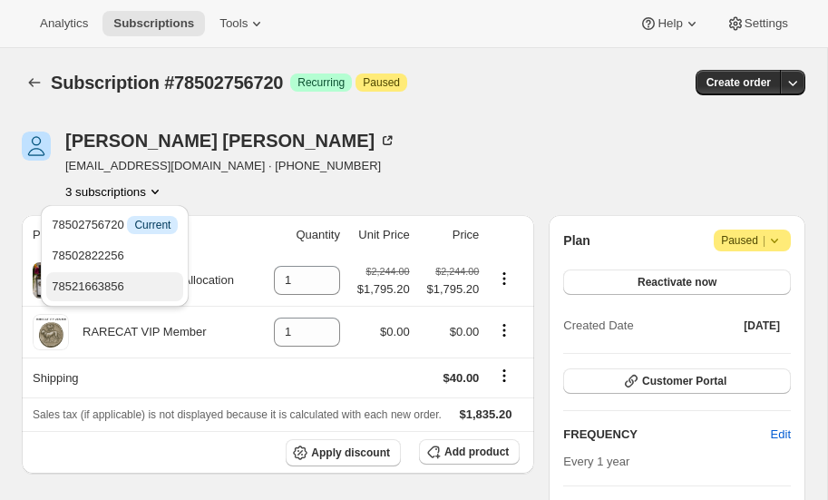
click at [111, 286] on span "78521663856" at bounding box center [88, 286] width 73 height 14
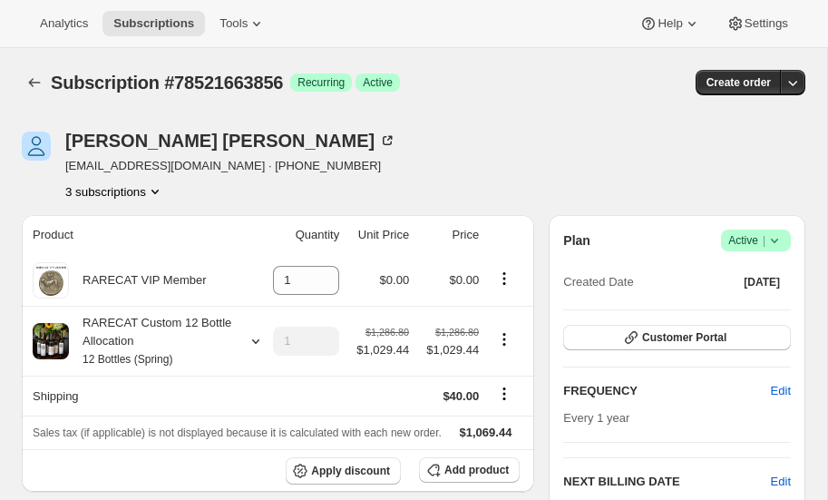
click at [162, 188] on icon "Product actions" at bounding box center [155, 191] width 18 height 18
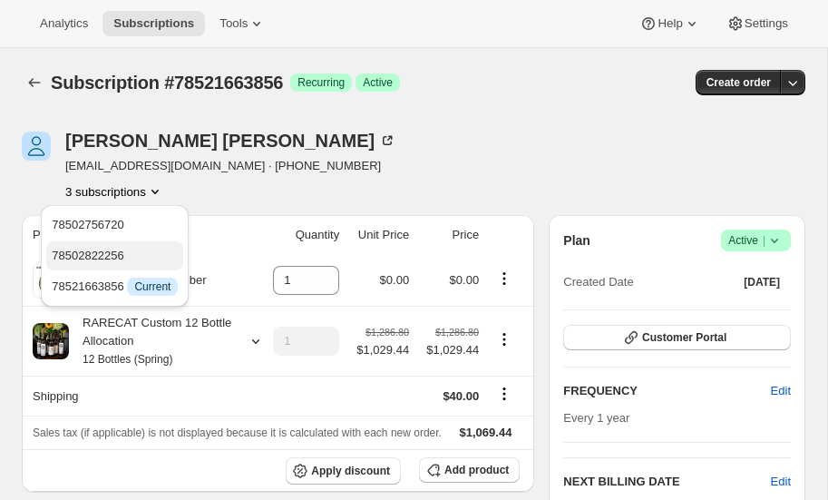
click at [129, 250] on span "78502822256" at bounding box center [115, 256] width 126 height 18
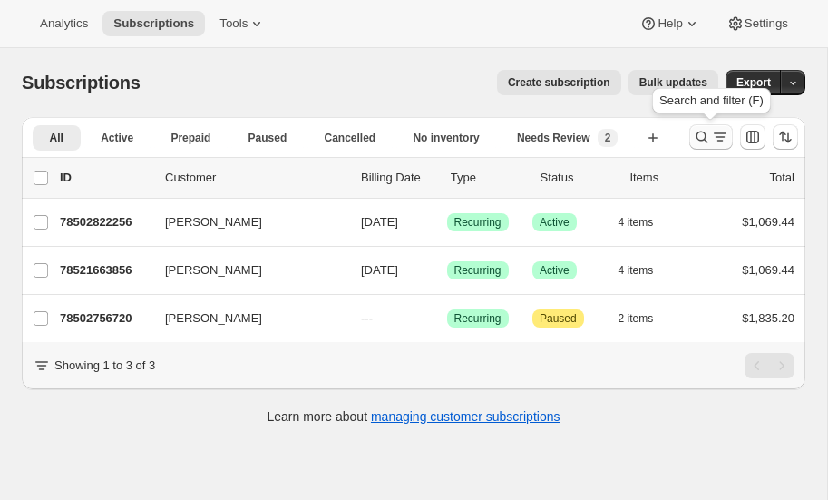
click at [701, 130] on icon "Search and filter results" at bounding box center [702, 137] width 18 height 18
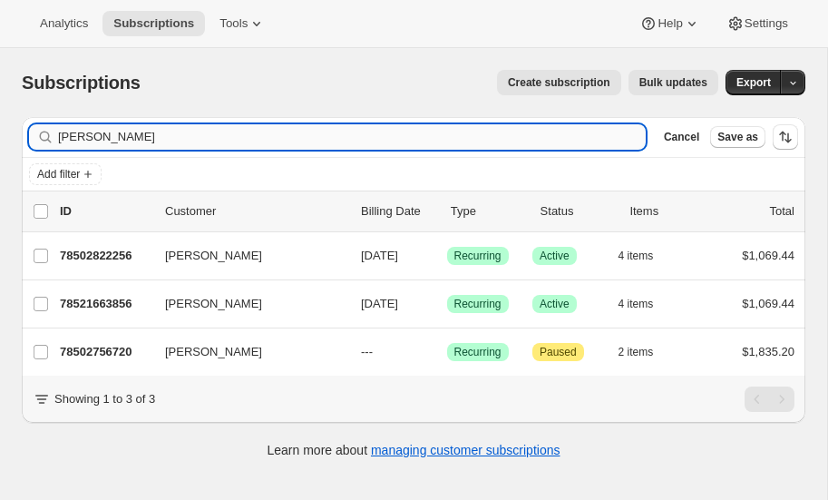
click at [160, 131] on input "frye" at bounding box center [352, 136] width 588 height 25
type input "f"
type input "e"
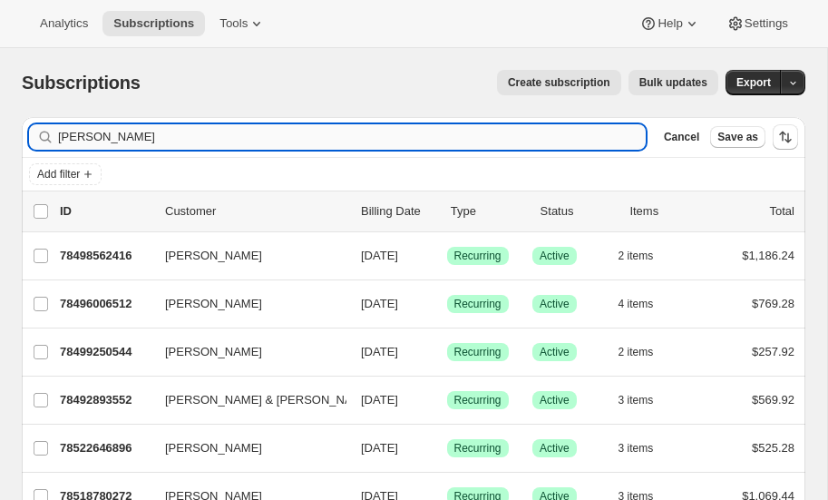
type input "jensen"
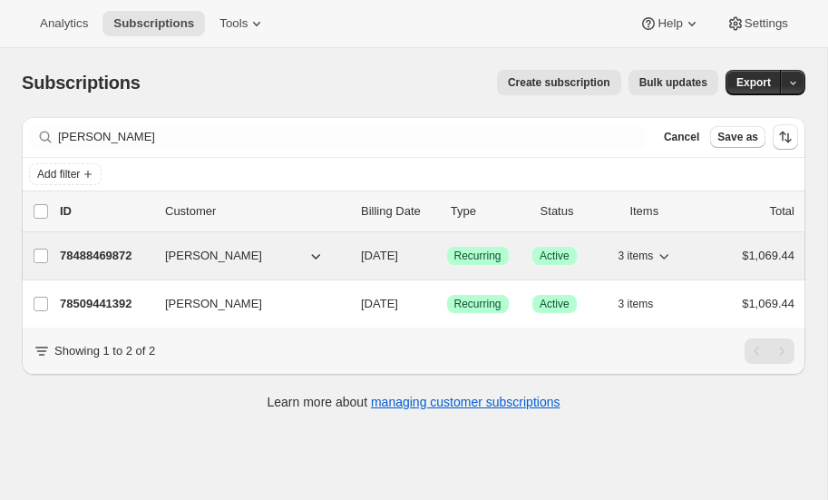
click at [109, 248] on p "78488469872" at bounding box center [105, 256] width 91 height 18
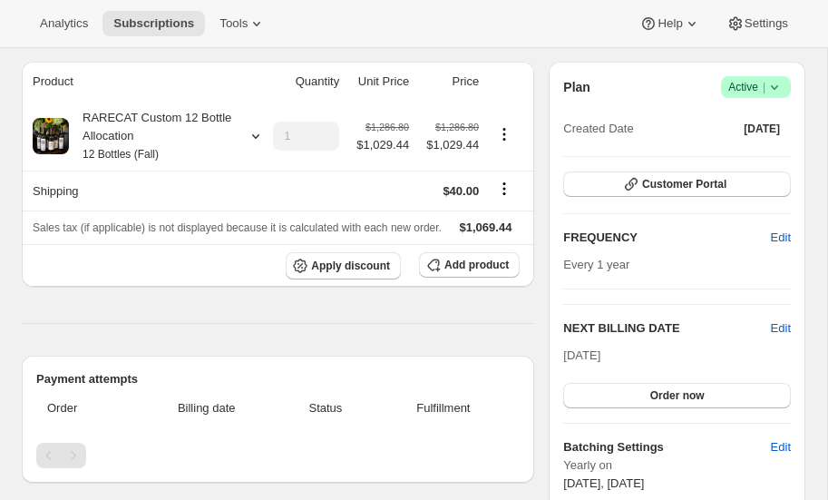
scroll to position [152, 0]
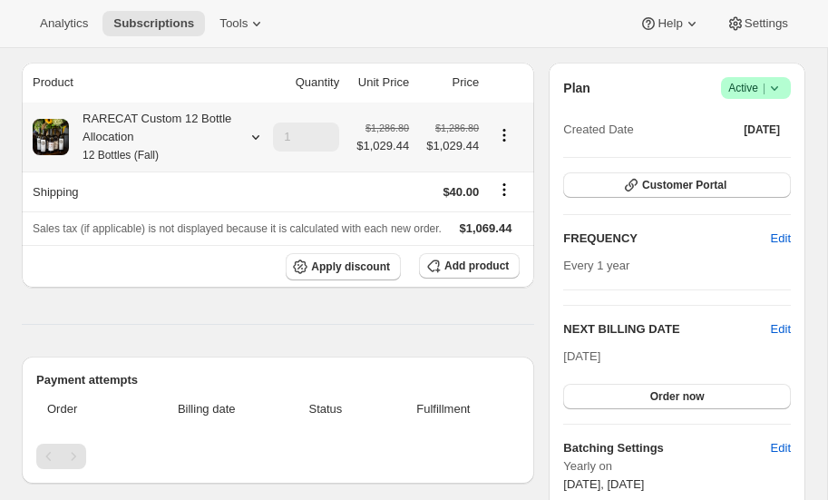
click at [258, 137] on icon at bounding box center [256, 137] width 18 height 18
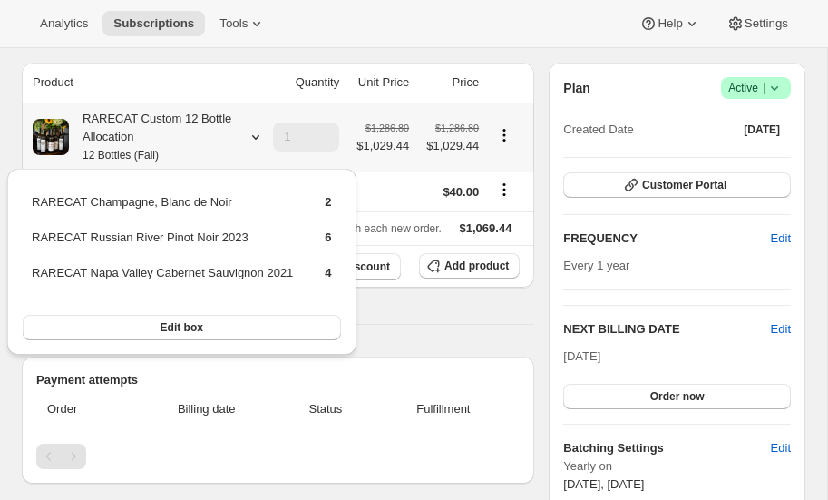
click at [258, 137] on icon at bounding box center [256, 137] width 18 height 18
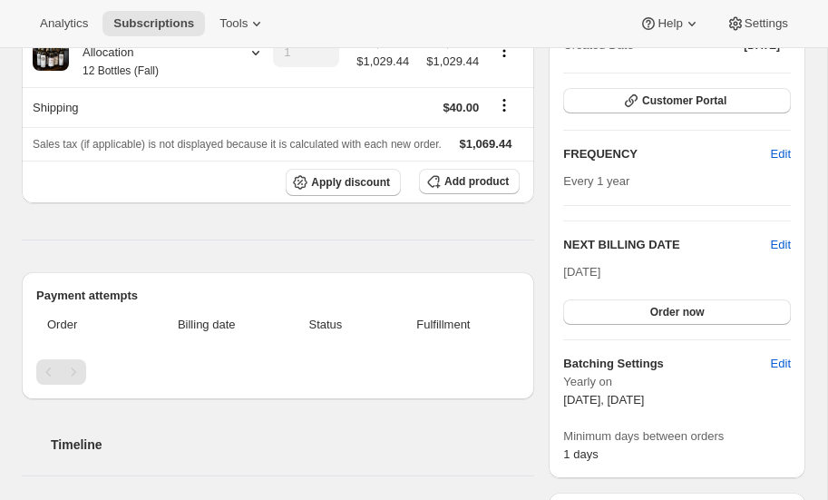
scroll to position [0, 0]
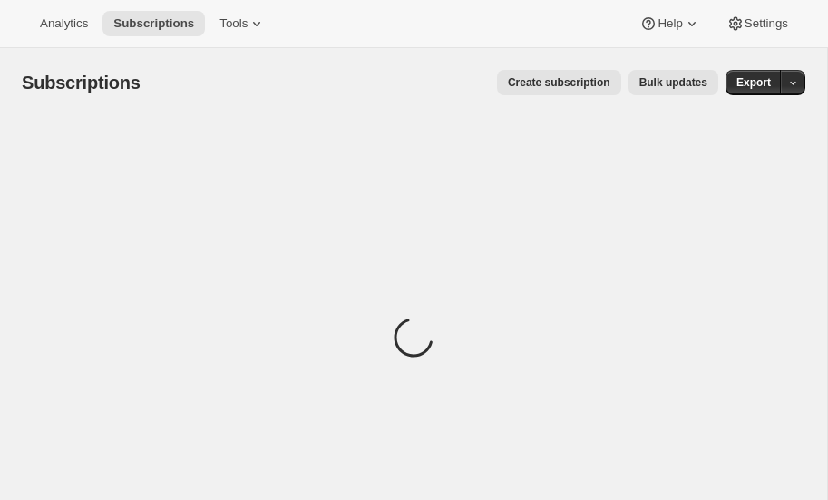
click at [552, 158] on div "Loading" at bounding box center [414, 340] width 784 height 446
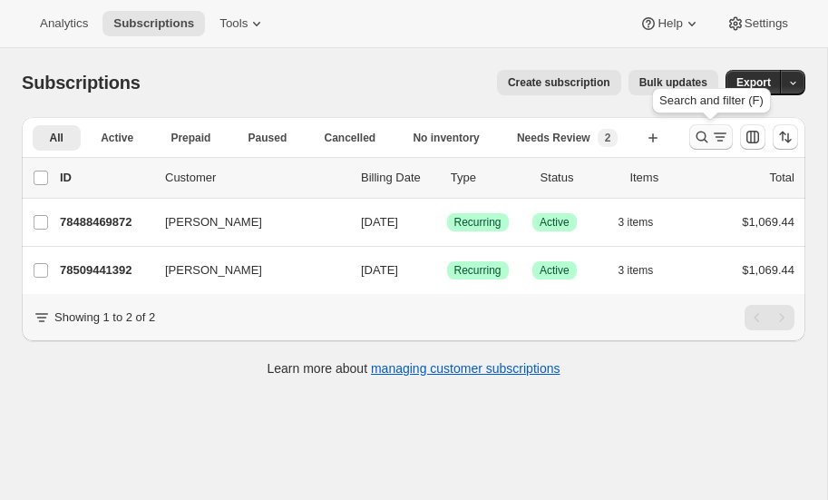
click at [698, 131] on icon "Search and filter results" at bounding box center [702, 137] width 18 height 18
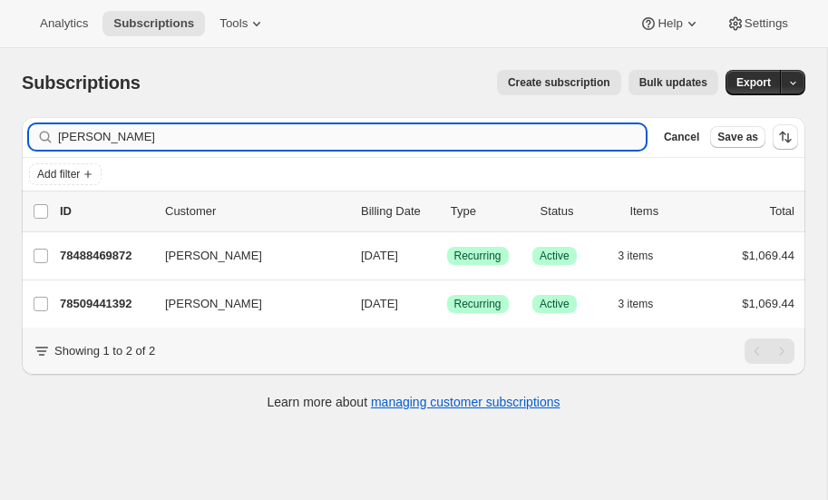
click at [156, 137] on input "jensen" at bounding box center [352, 136] width 588 height 25
type input "j"
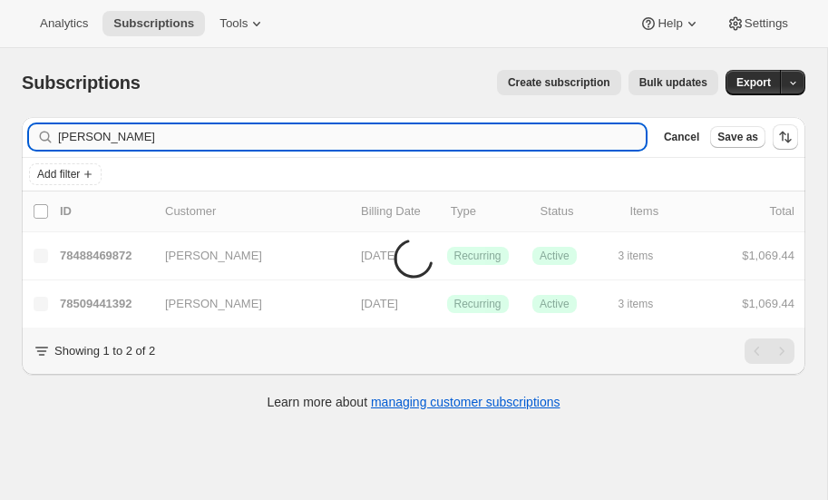
type input "frye"
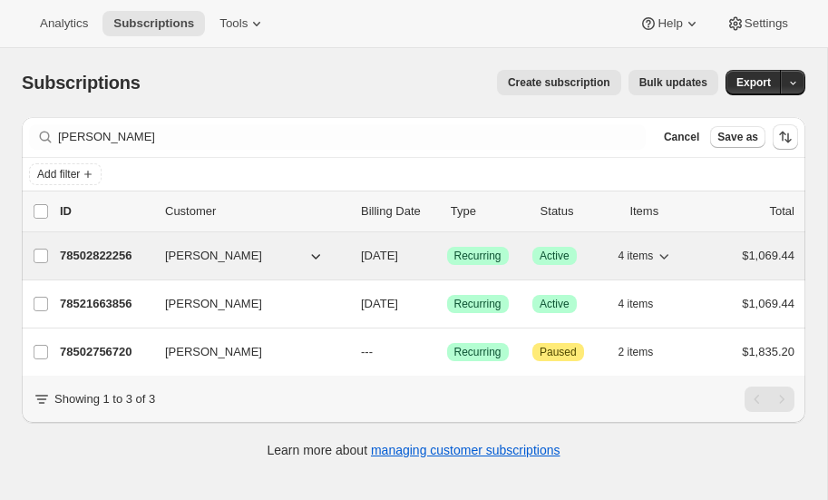
click at [114, 251] on p "78502822256" at bounding box center [105, 256] width 91 height 18
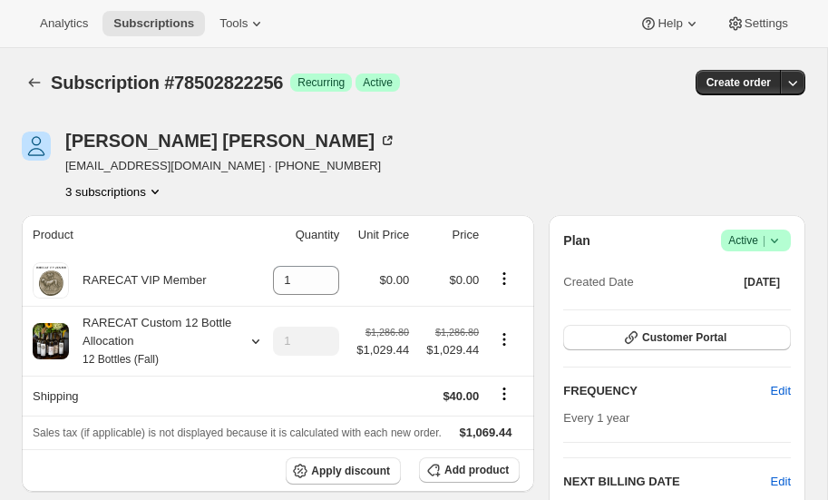
click at [779, 239] on icon at bounding box center [775, 240] width 18 height 18
click at [742, 272] on span "Pause subscription" at bounding box center [754, 276] width 100 height 14
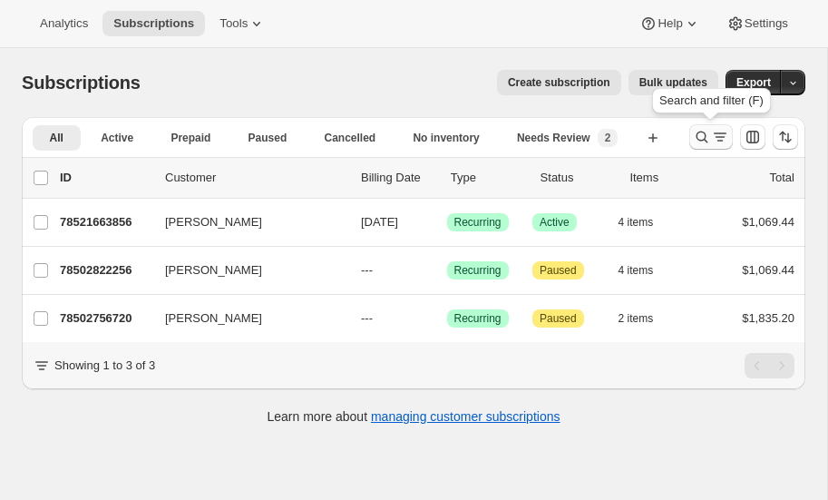
click at [701, 136] on icon "Search and filter results" at bounding box center [702, 137] width 18 height 18
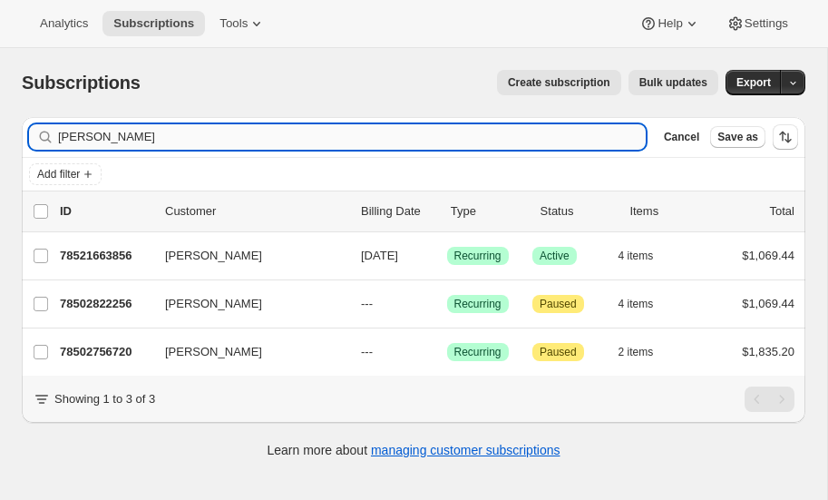
click at [182, 132] on input "frye" at bounding box center [352, 136] width 588 height 25
type input "f"
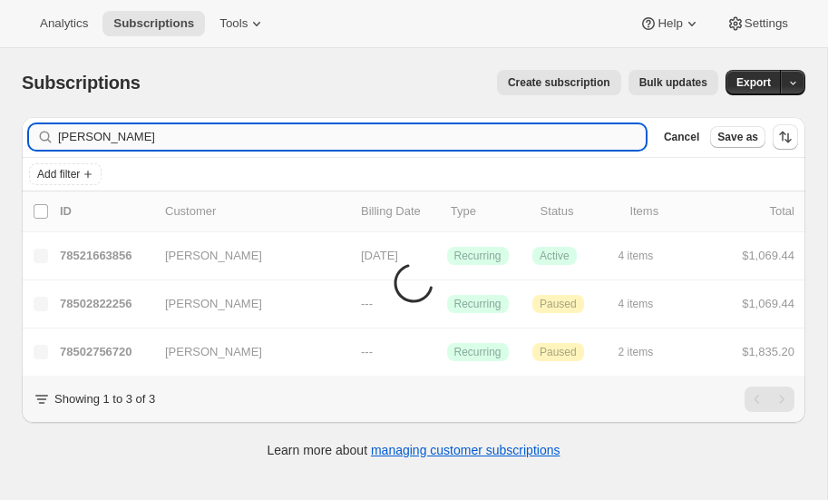
type input "jensen"
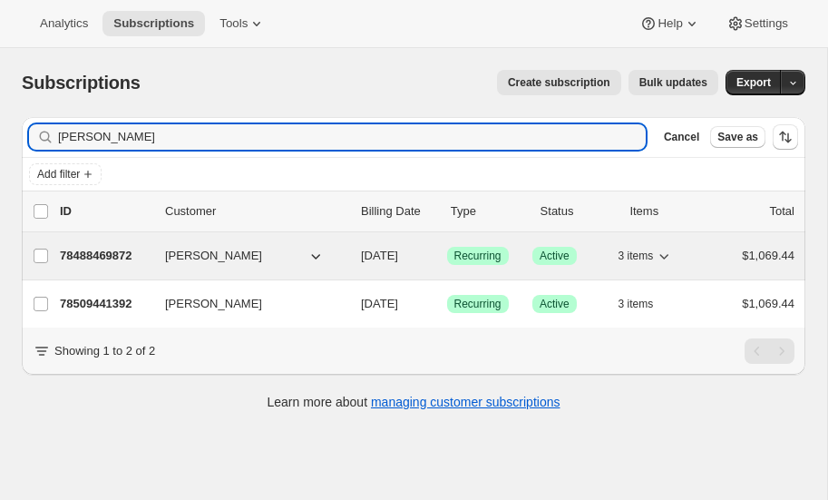
click at [107, 251] on p "78488469872" at bounding box center [105, 256] width 91 height 18
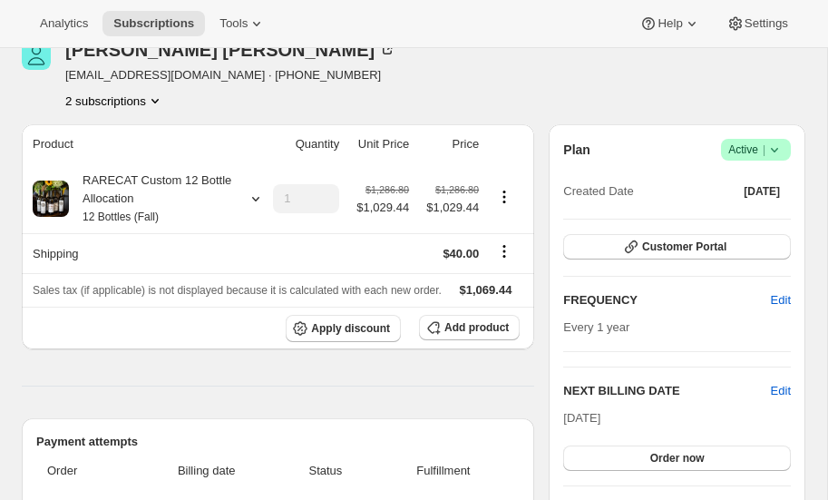
scroll to position [92, 0]
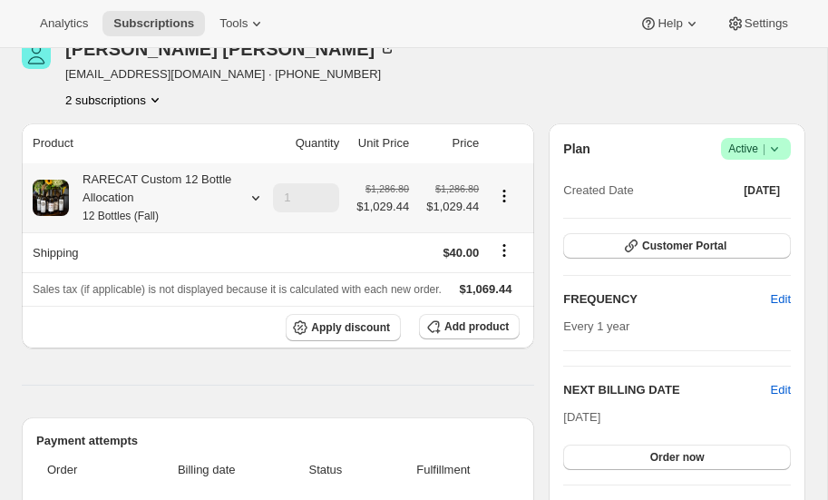
click at [251, 195] on icon at bounding box center [256, 198] width 18 height 18
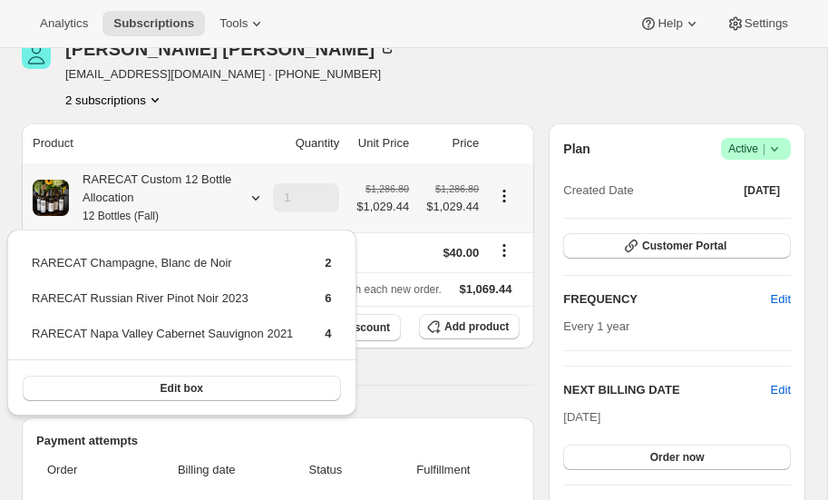
click at [251, 195] on icon at bounding box center [256, 198] width 18 height 18
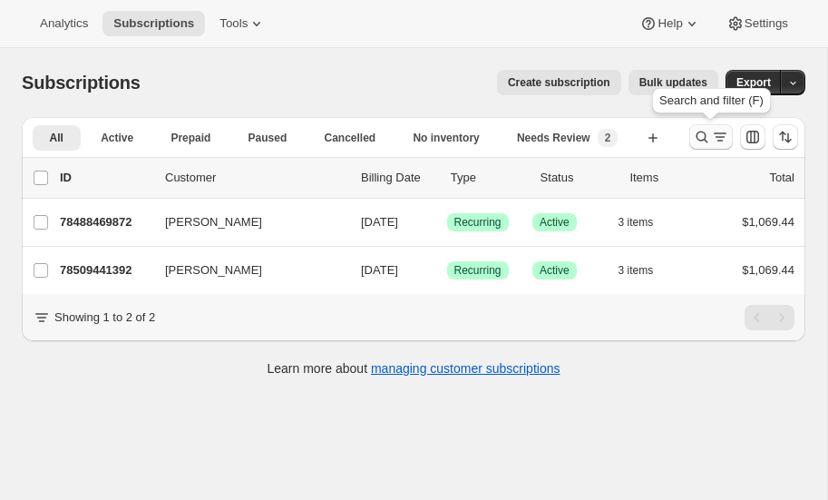
click at [703, 134] on icon "Search and filter results" at bounding box center [702, 137] width 18 height 18
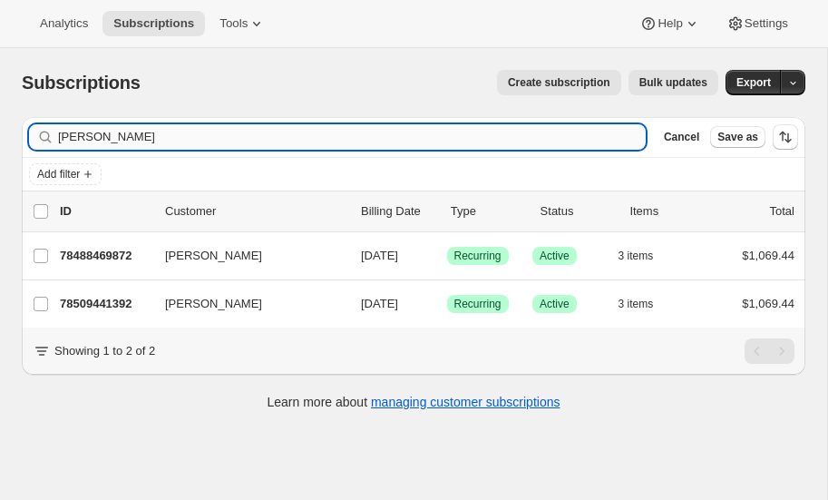
click at [142, 139] on input "jensen" at bounding box center [352, 136] width 588 height 25
type input "j"
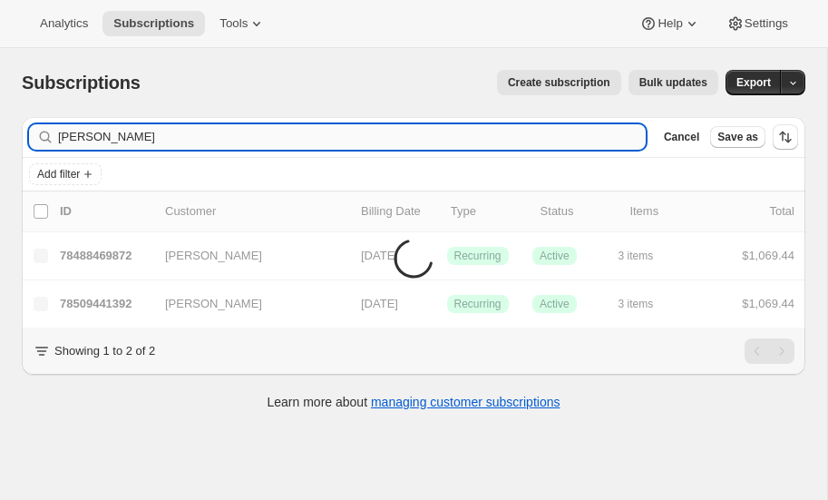
type input "larsen"
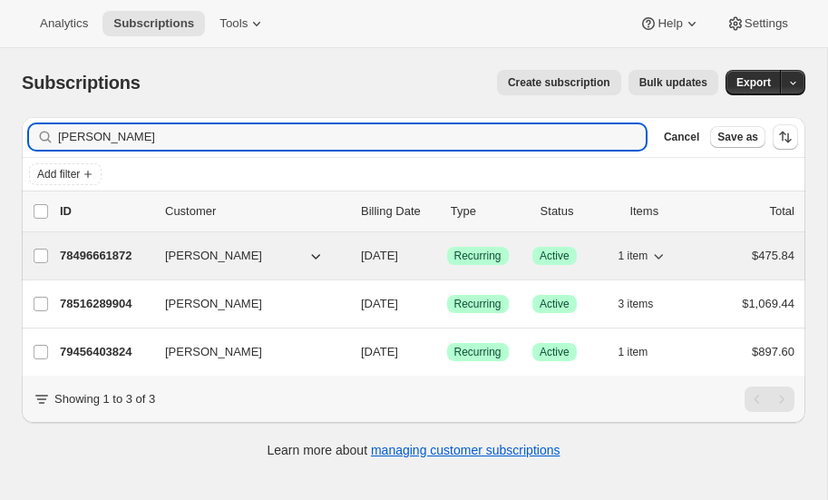
click at [104, 249] on p "78496661872" at bounding box center [105, 256] width 91 height 18
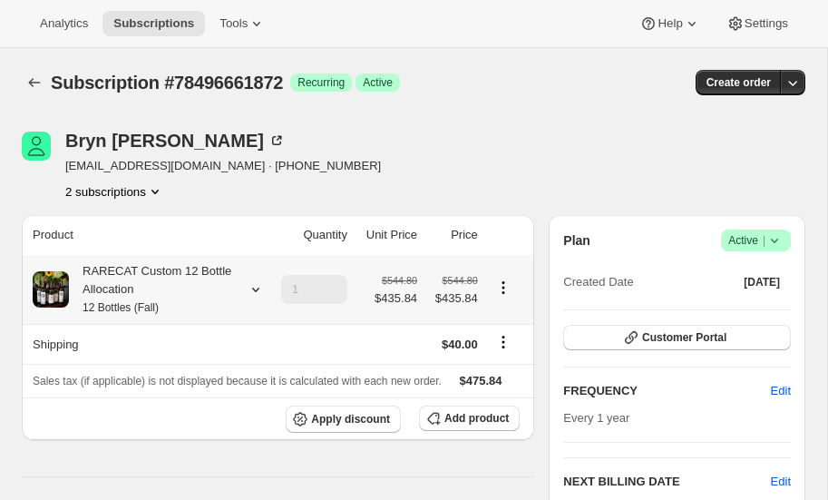
click at [253, 291] on icon at bounding box center [256, 289] width 18 height 18
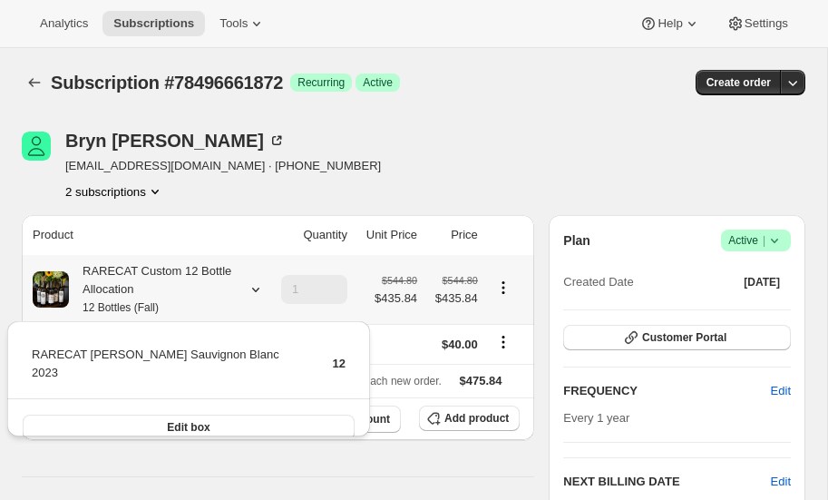
click at [253, 291] on icon at bounding box center [256, 289] width 18 height 18
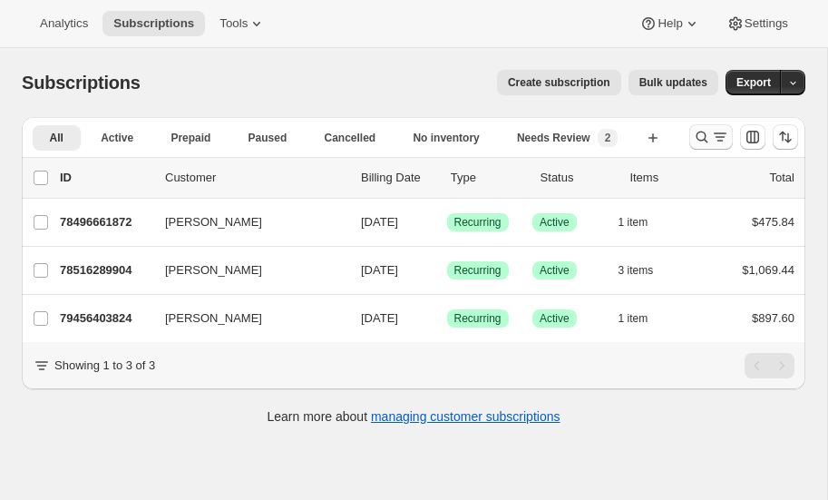
click at [703, 134] on icon "Search and filter results" at bounding box center [702, 137] width 18 height 18
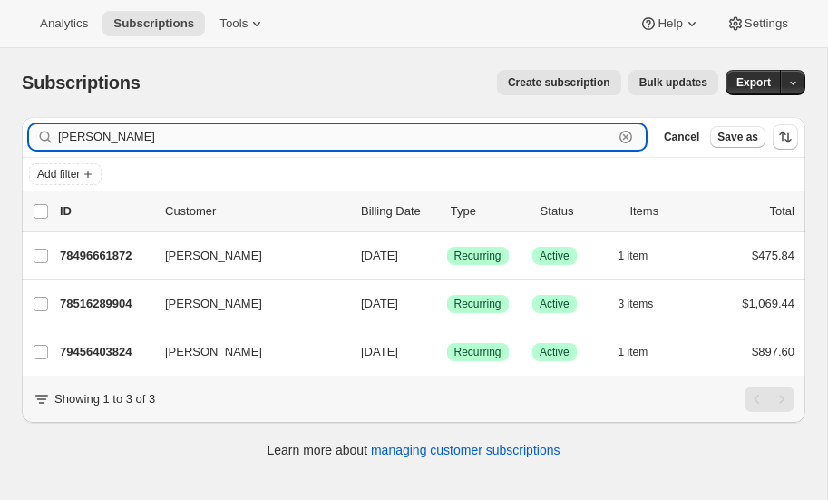
click at [201, 142] on input "larsen" at bounding box center [335, 136] width 555 height 25
type input "l"
type input "dillaway"
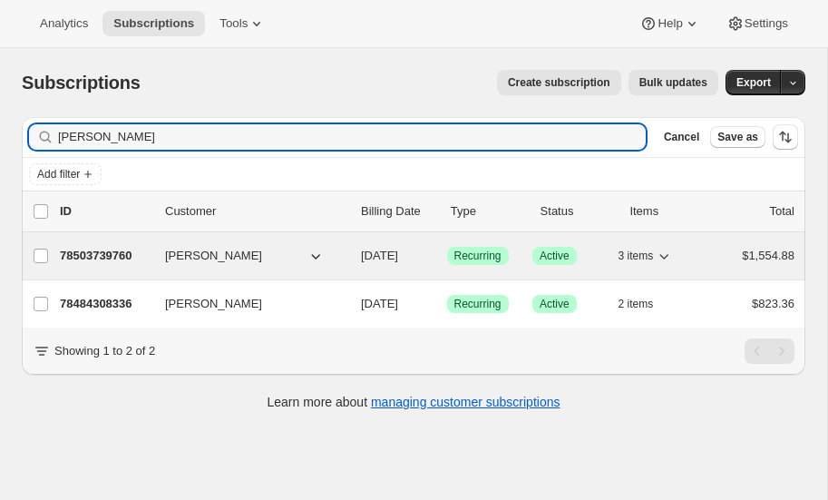
click at [104, 249] on p "78503739760" at bounding box center [105, 256] width 91 height 18
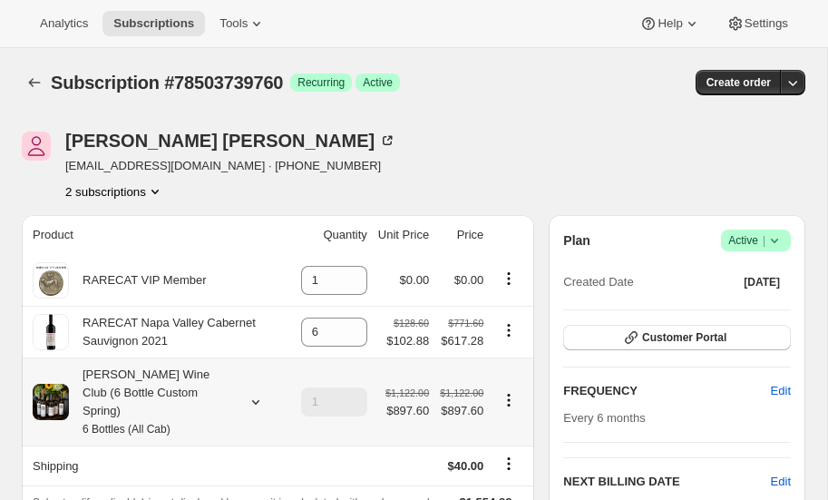
click at [255, 393] on icon at bounding box center [256, 402] width 18 height 18
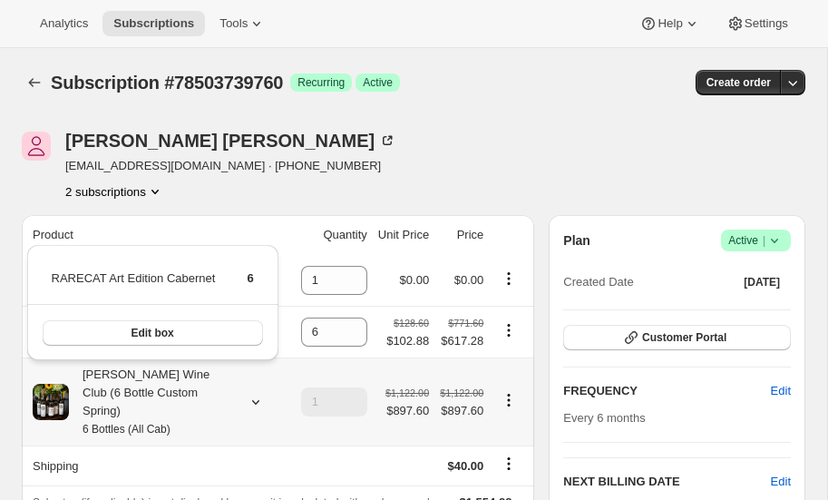
click at [255, 393] on icon at bounding box center [256, 402] width 18 height 18
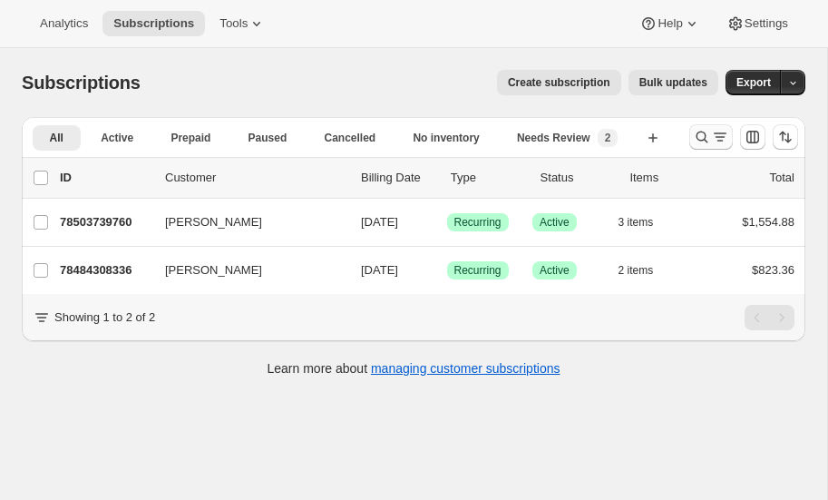
click at [705, 128] on icon "Search and filter results" at bounding box center [702, 137] width 18 height 18
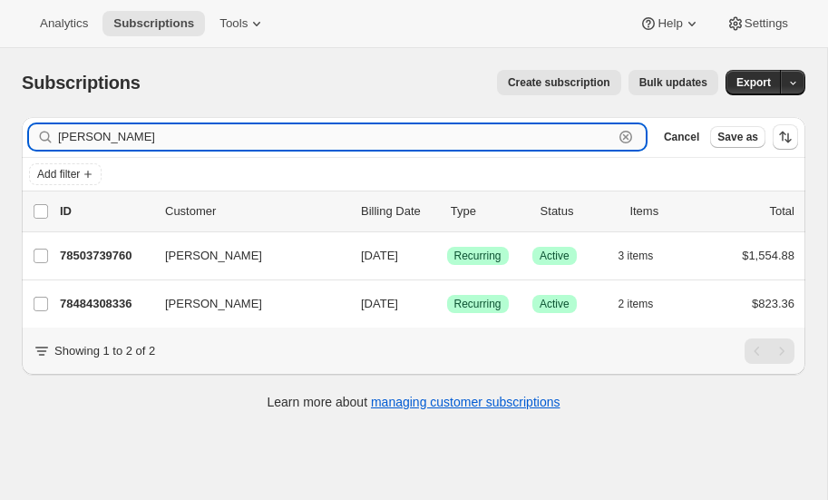
click at [119, 133] on input "dillaway" at bounding box center [335, 136] width 555 height 25
type input "d"
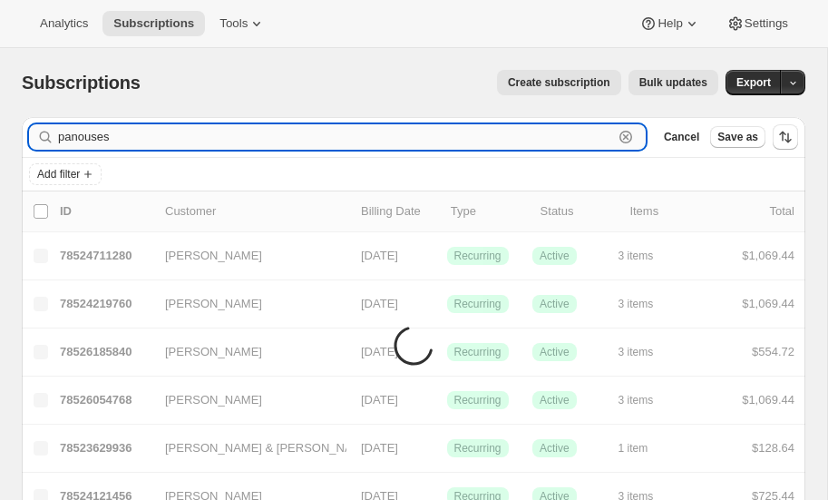
type input "panouses"
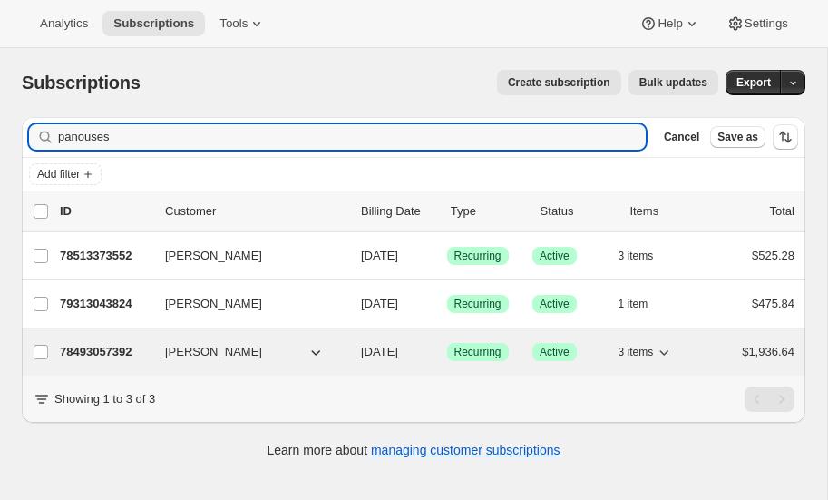
click at [92, 348] on p "78493057392" at bounding box center [105, 352] width 91 height 18
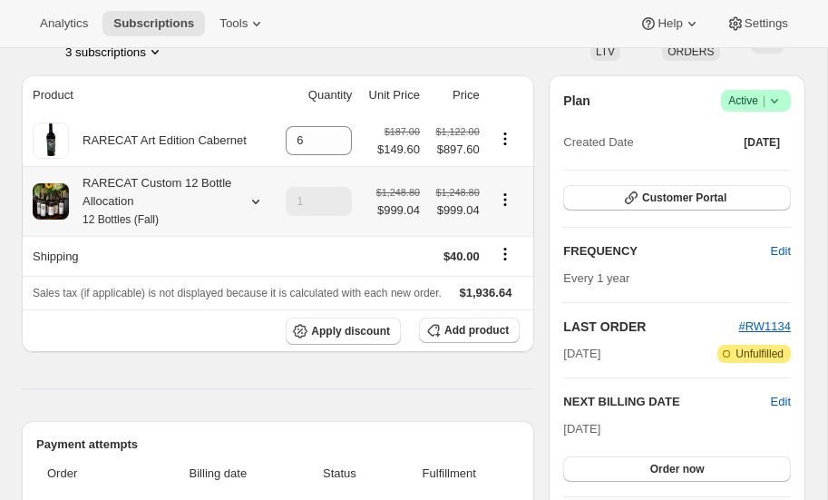
scroll to position [141, 0]
click at [258, 196] on icon at bounding box center [256, 200] width 18 height 18
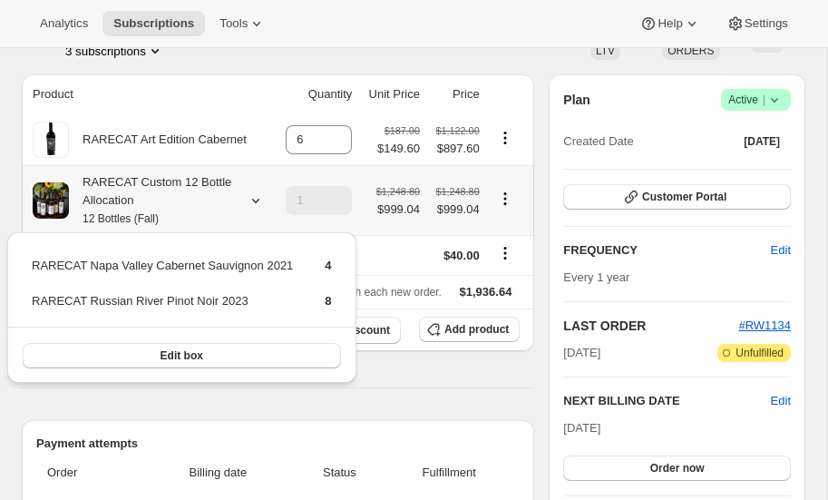
click at [258, 196] on icon at bounding box center [256, 200] width 18 height 18
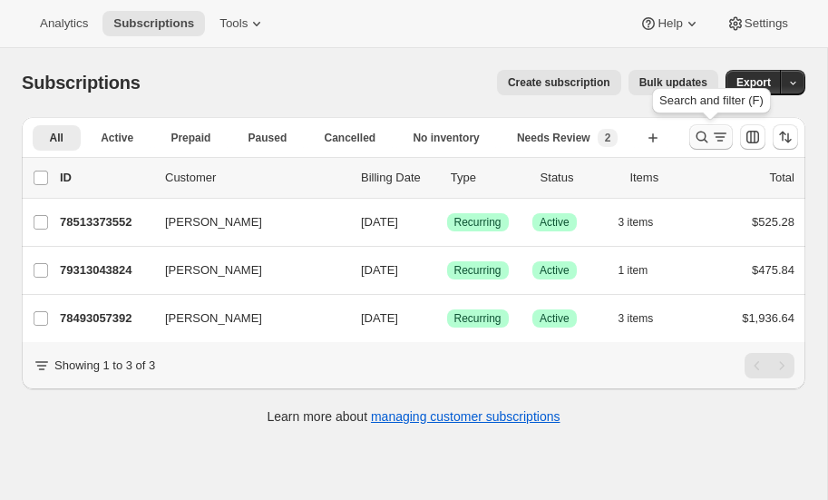
click at [698, 132] on icon "Search and filter results" at bounding box center [703, 138] width 12 height 12
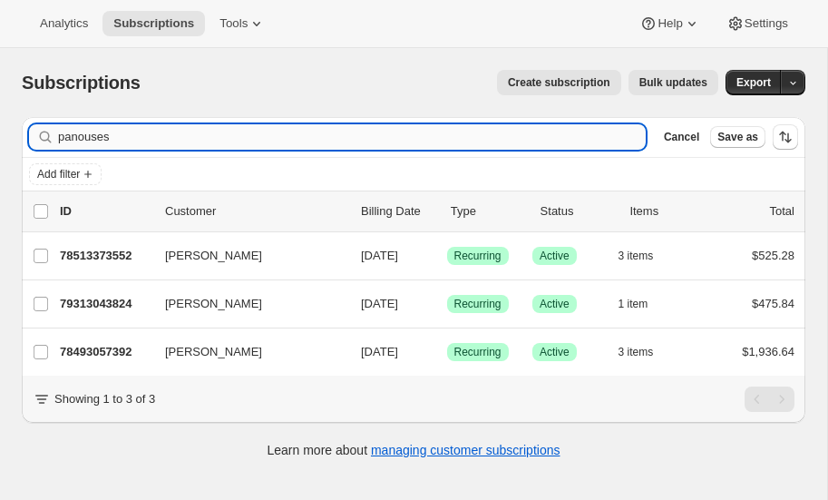
click at [125, 138] on input "panouses" at bounding box center [352, 136] width 588 height 25
type input "p"
type input "s"
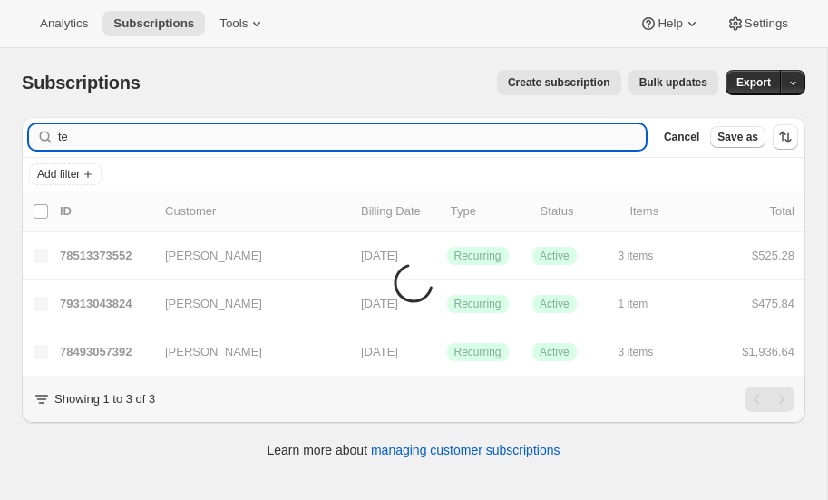
type input "t"
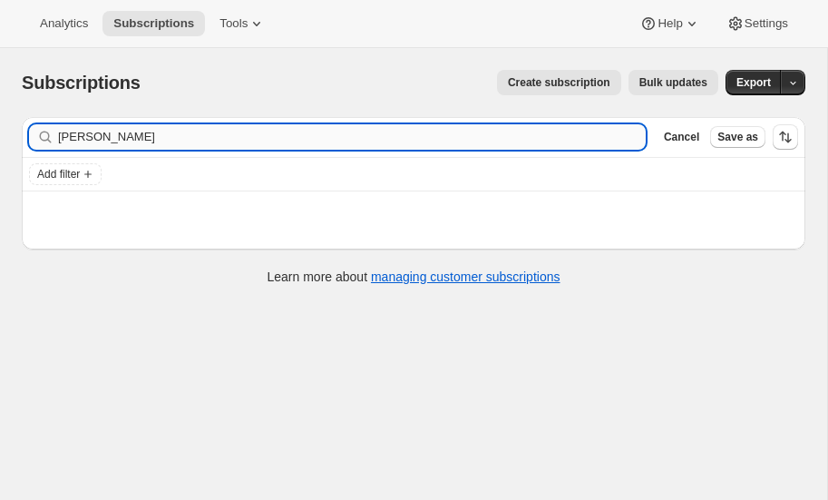
type input "steinman"
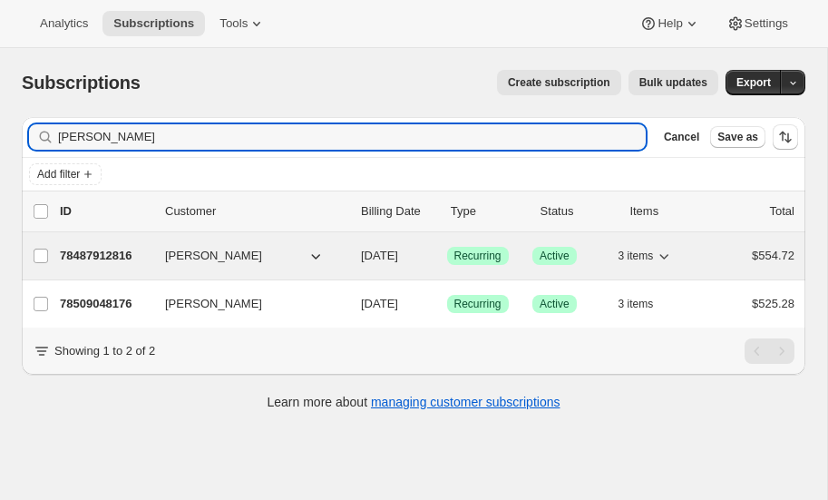
click at [106, 249] on p "78487912816" at bounding box center [105, 256] width 91 height 18
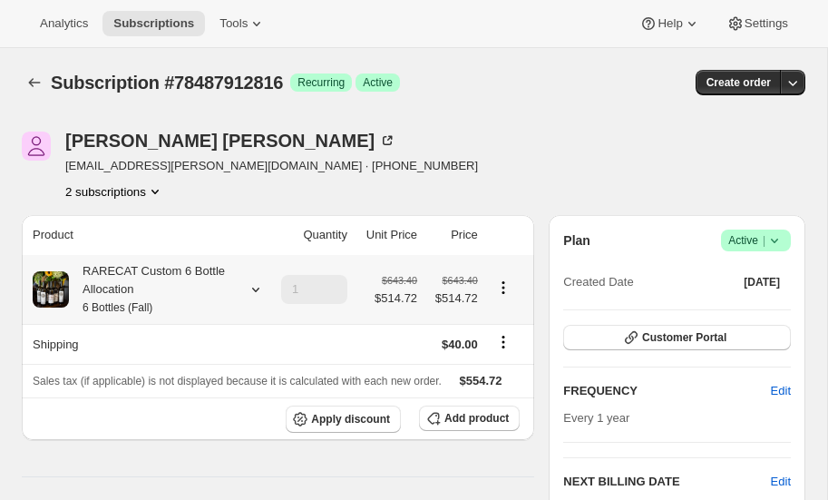
click at [259, 288] on icon at bounding box center [255, 290] width 7 height 5
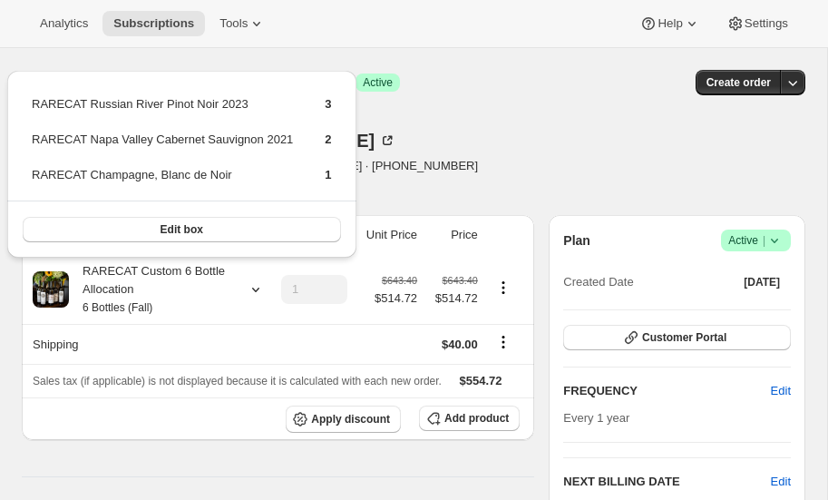
click at [575, 78] on div "Create order" at bounding box center [679, 82] width 254 height 25
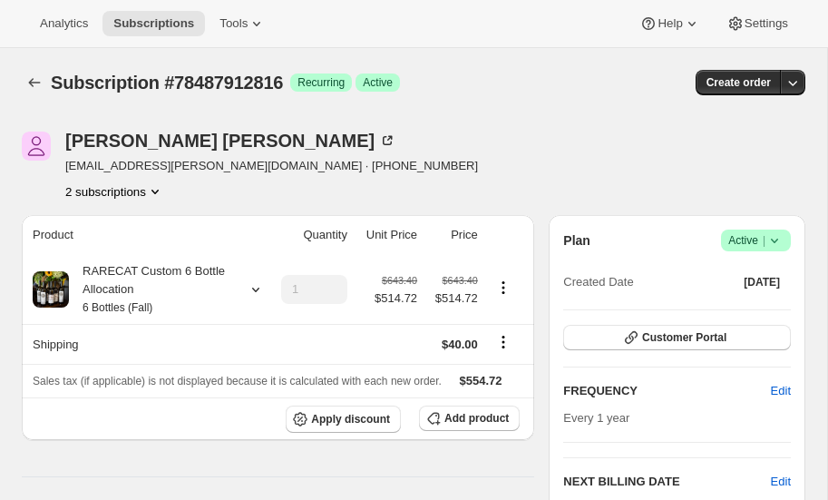
click at [157, 188] on icon "Product actions" at bounding box center [155, 191] width 18 height 18
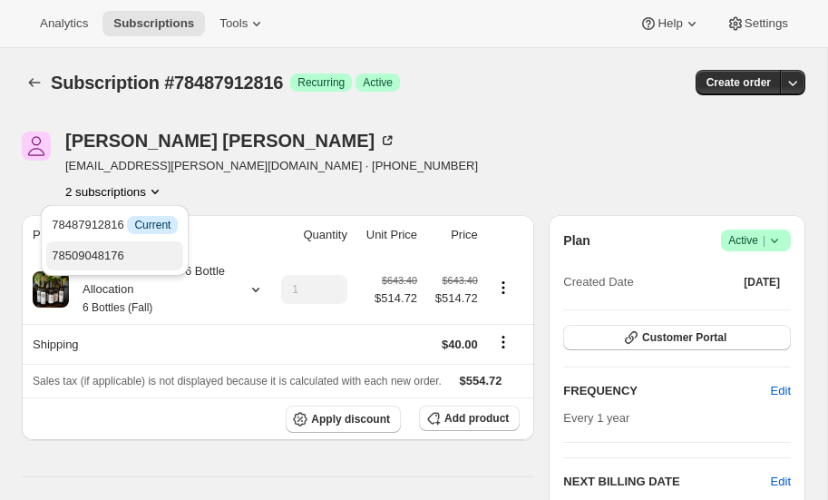
click at [118, 253] on span "78509048176" at bounding box center [88, 256] width 73 height 14
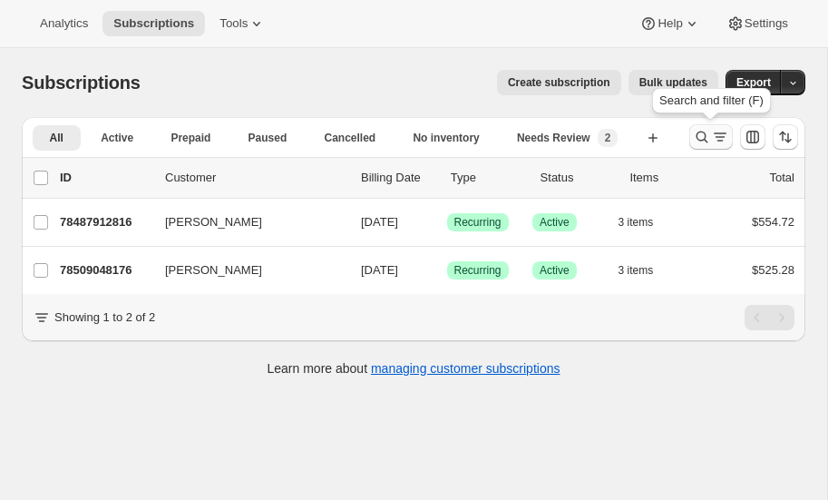
click at [704, 133] on icon "Search and filter results" at bounding box center [702, 137] width 18 height 18
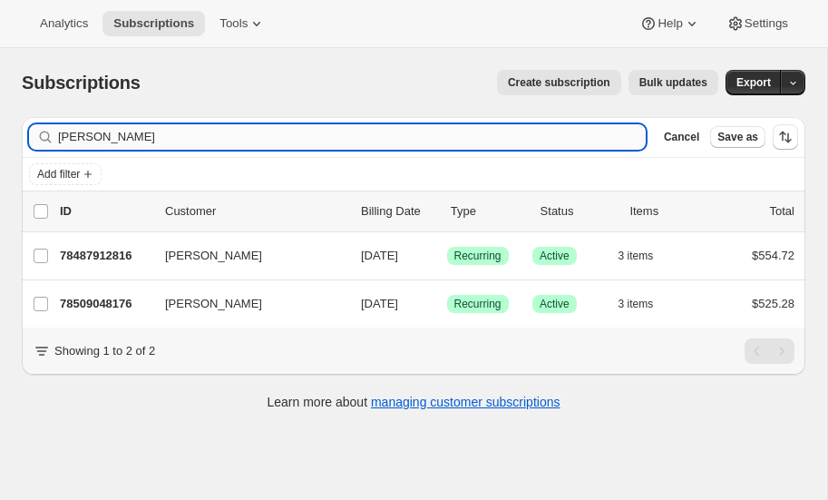
click at [149, 137] on input "steinman" at bounding box center [352, 136] width 588 height 25
type input "s"
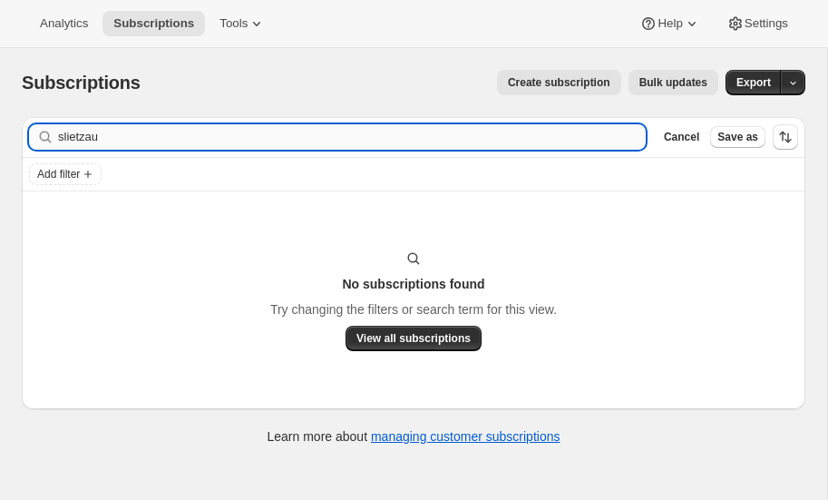
click at [113, 141] on input "slietzau" at bounding box center [352, 136] width 588 height 25
type input "s"
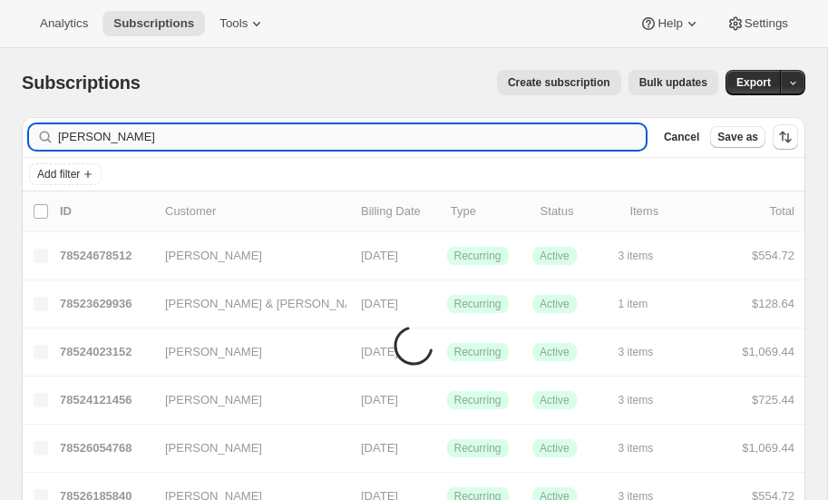
type input "lietzau"
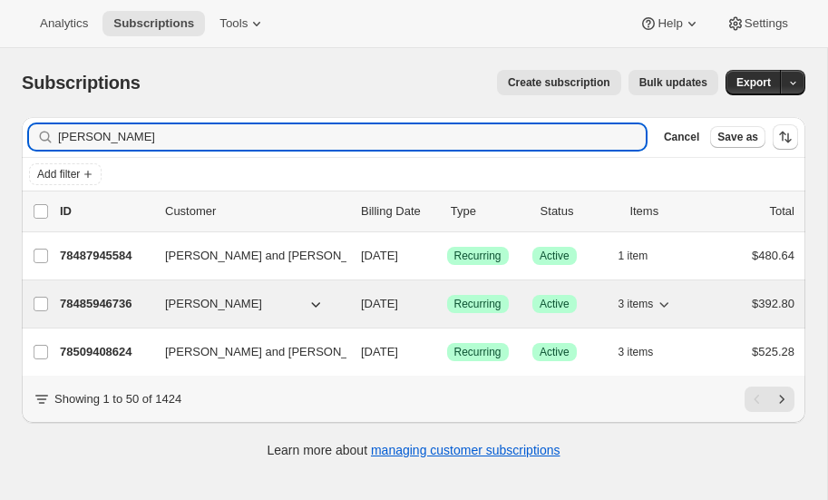
click at [93, 300] on p "78485946736" at bounding box center [105, 304] width 91 height 18
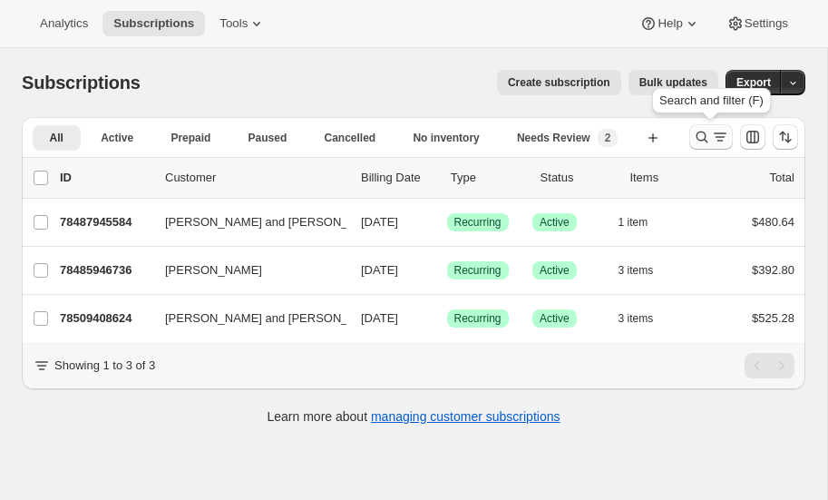
click at [704, 132] on icon "Search and filter results" at bounding box center [702, 137] width 18 height 18
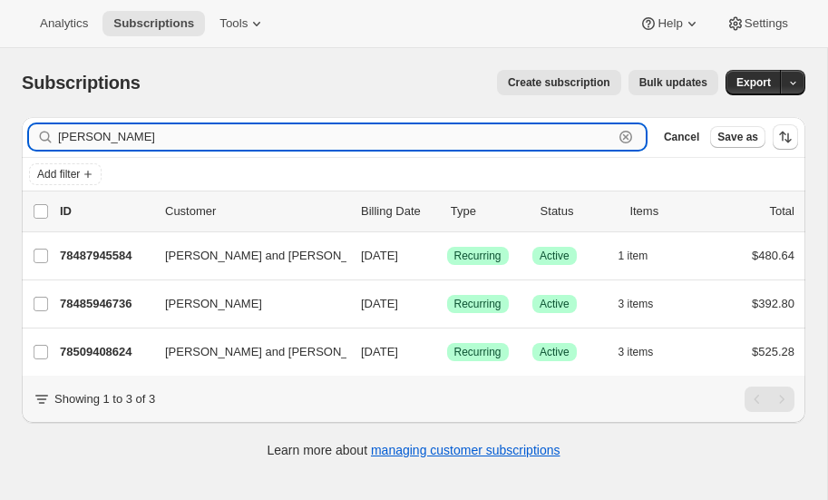
click at [178, 139] on input "lietzau" at bounding box center [335, 136] width 555 height 25
type input "l"
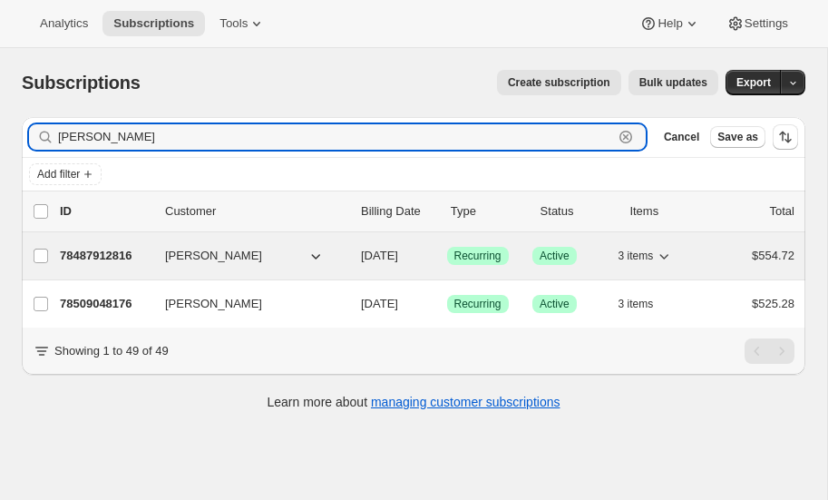
type input "steinman"
click at [93, 251] on p "78487912816" at bounding box center [105, 256] width 91 height 18
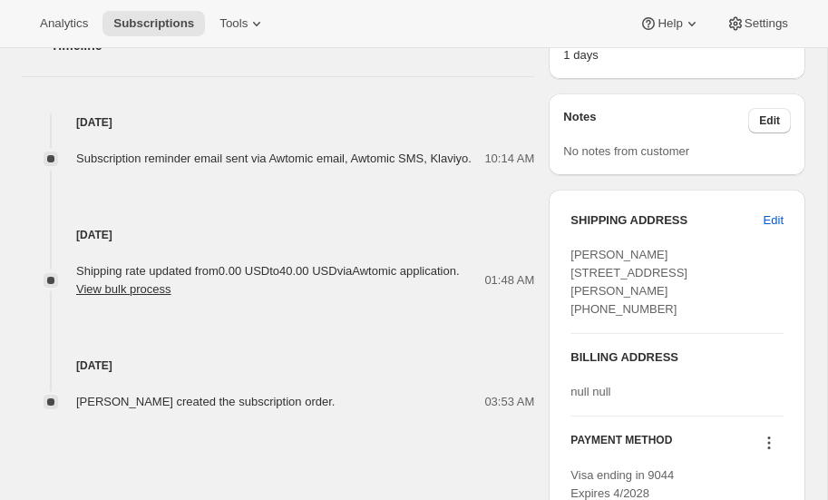
scroll to position [640, 0]
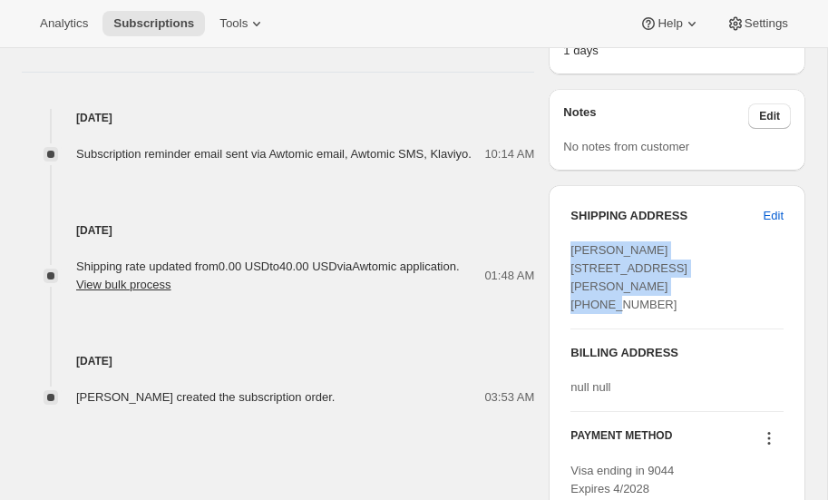
drag, startPoint x: 574, startPoint y: 249, endPoint x: 679, endPoint y: 290, distance: 113.2
click at [679, 290] on div "Alayna Steinman 2508 Ralph Street Houston TX, 77006 United States +16187809639" at bounding box center [677, 277] width 213 height 73
copy span "Alayna Steinman 2508 Ralph Street Houston TX, 77006"
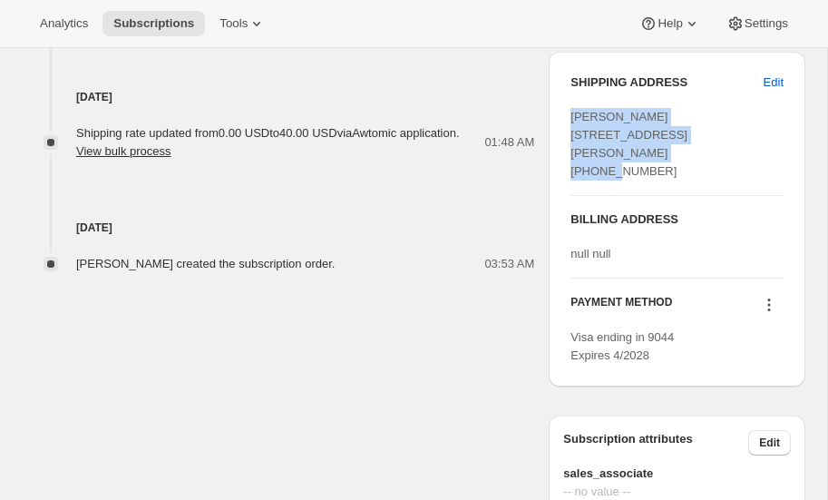
scroll to position [772, 0]
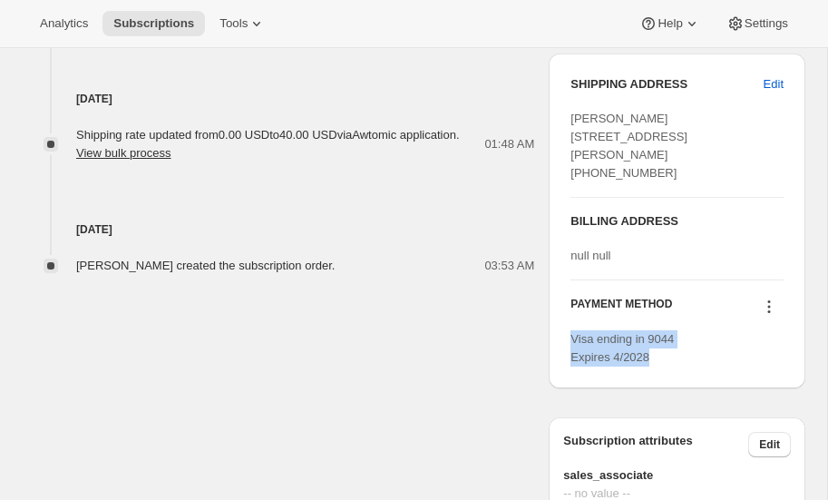
drag, startPoint x: 573, startPoint y: 375, endPoint x: 660, endPoint y: 392, distance: 88.8
click at [660, 366] on div "Visa ending in 9044 Expires 4/2028" at bounding box center [677, 348] width 213 height 36
copy span "Visa ending in 9044 Expires 4/2028"
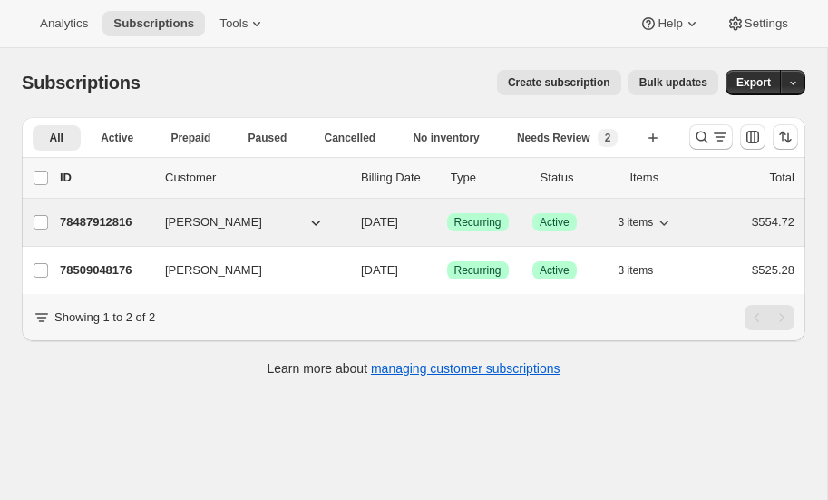
click at [111, 218] on p "78487912816" at bounding box center [105, 222] width 91 height 18
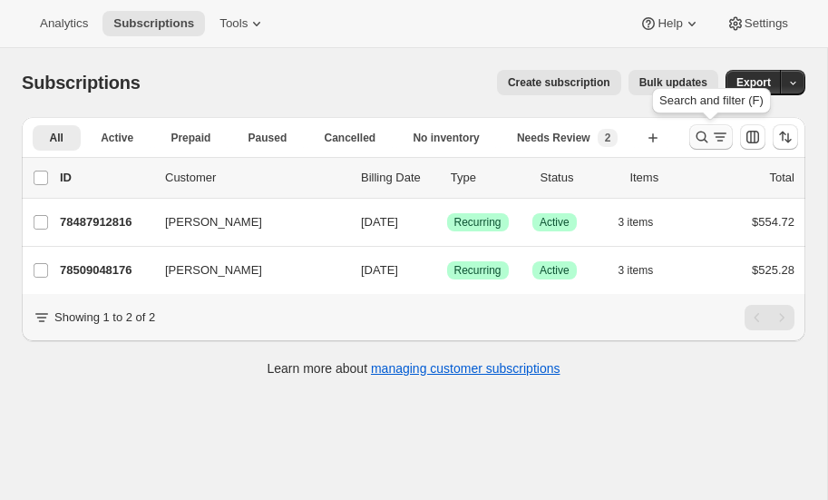
click at [700, 137] on icon "Search and filter results" at bounding box center [702, 137] width 18 height 18
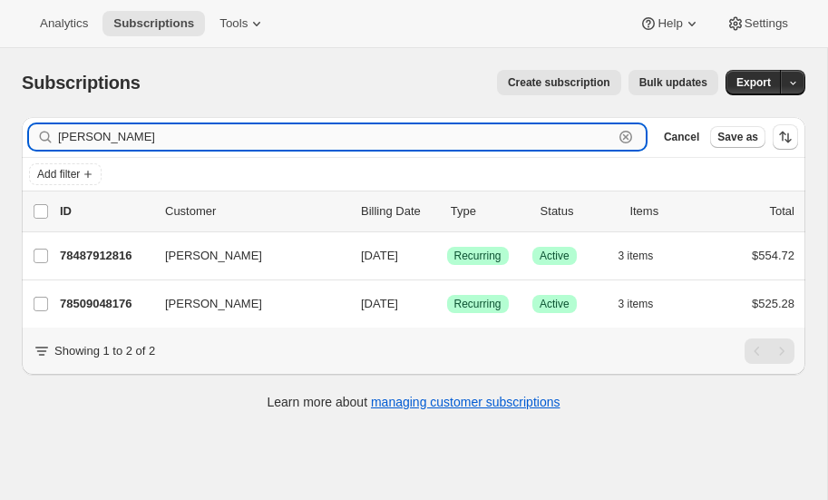
click at [171, 140] on input "steinman" at bounding box center [335, 136] width 555 height 25
type input "s"
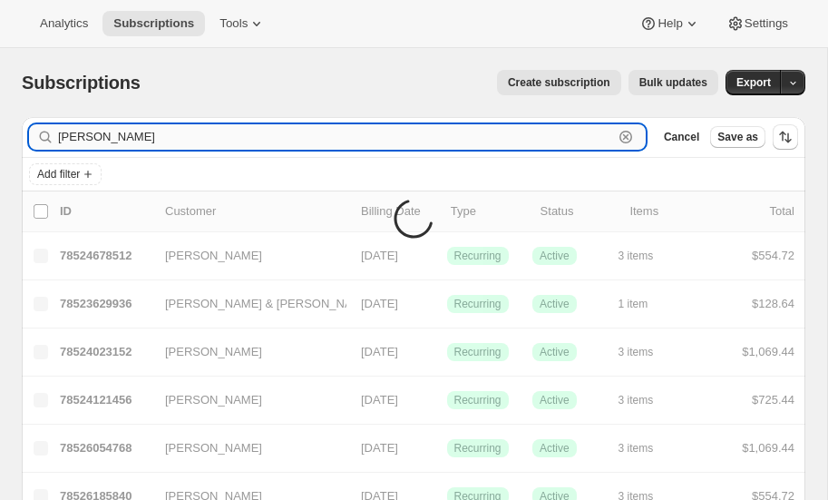
type input "lietzau"
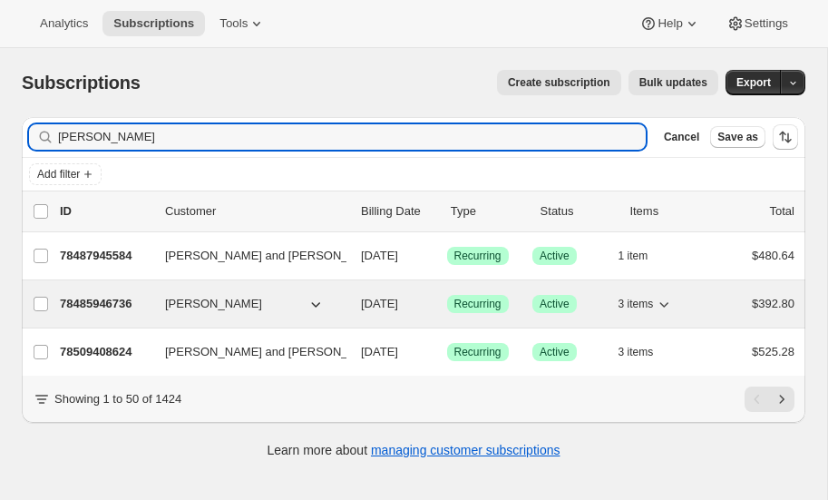
click at [110, 298] on p "78485946736" at bounding box center [105, 304] width 91 height 18
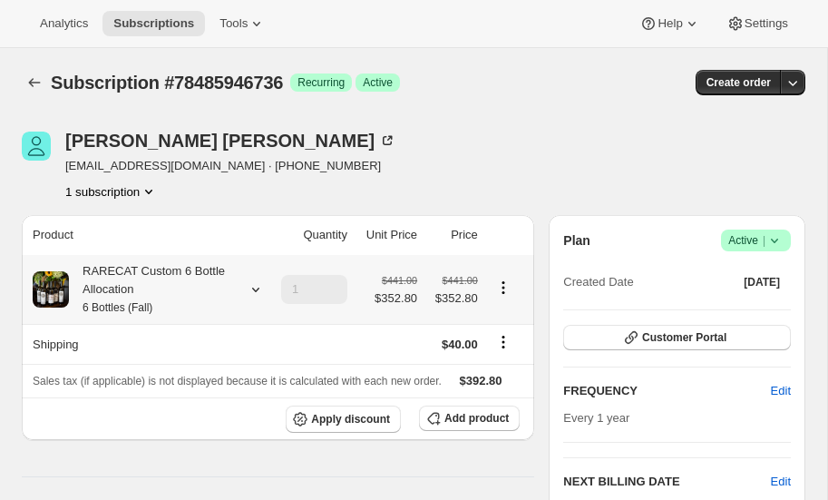
click at [258, 286] on icon at bounding box center [256, 289] width 18 height 18
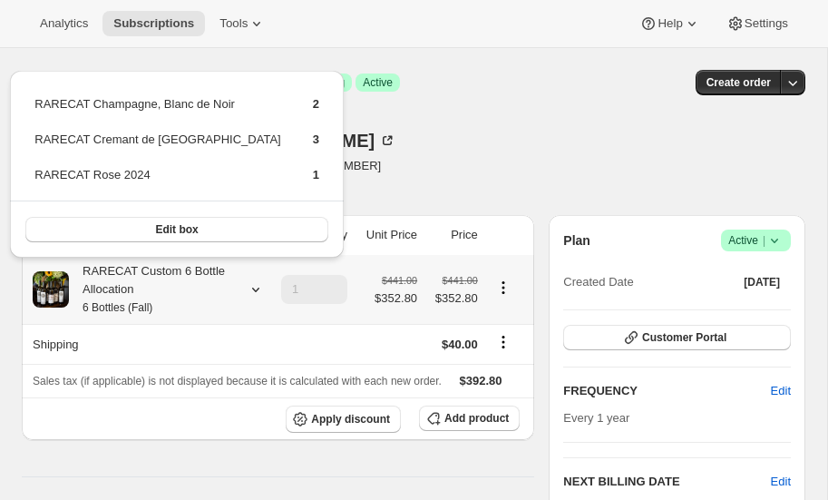
click at [258, 286] on icon at bounding box center [256, 289] width 18 height 18
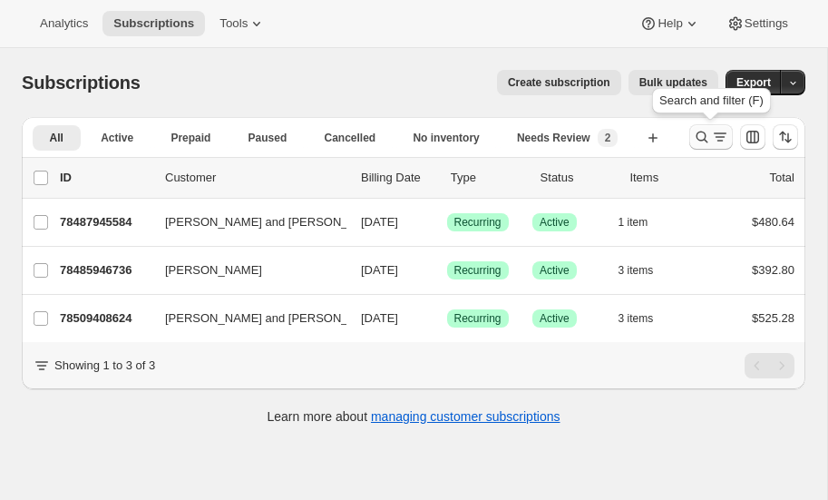
click at [703, 132] on icon "Search and filter results" at bounding box center [702, 137] width 18 height 18
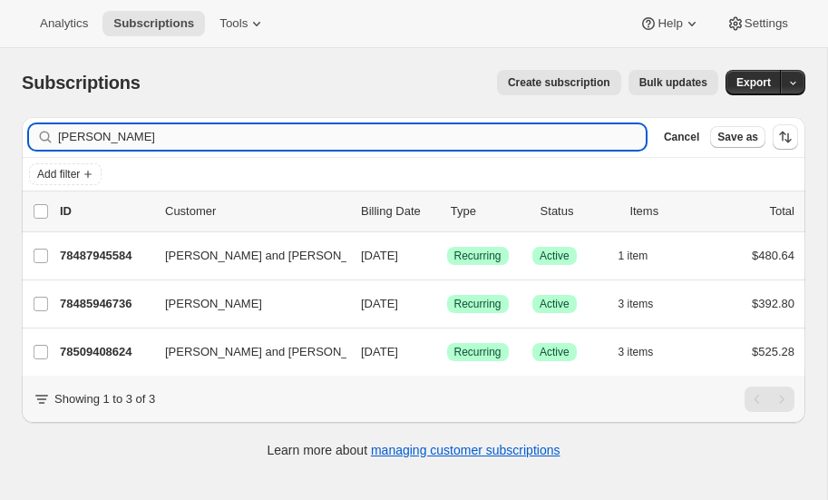
click at [170, 141] on input "lietzau" at bounding box center [352, 136] width 588 height 25
type input "l"
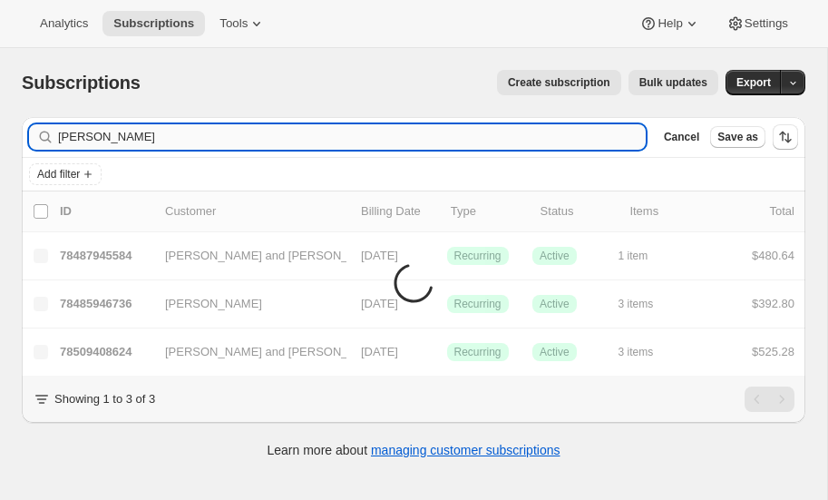
type input "randy wood"
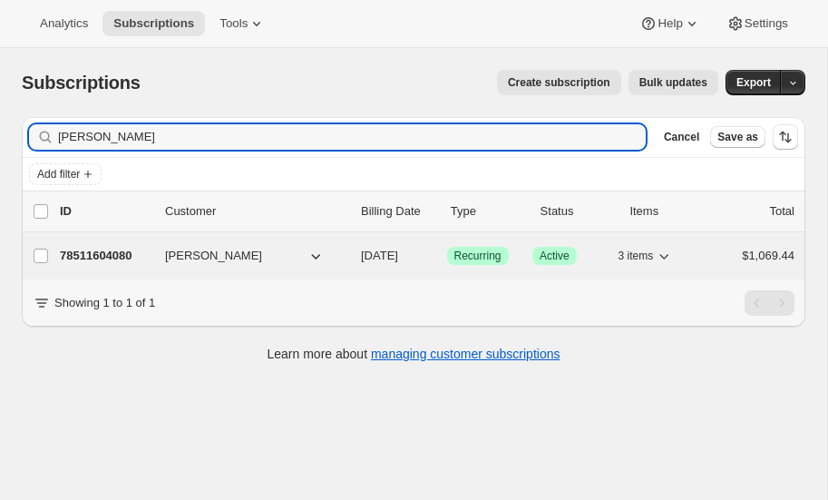
click at [100, 249] on p "78511604080" at bounding box center [105, 256] width 91 height 18
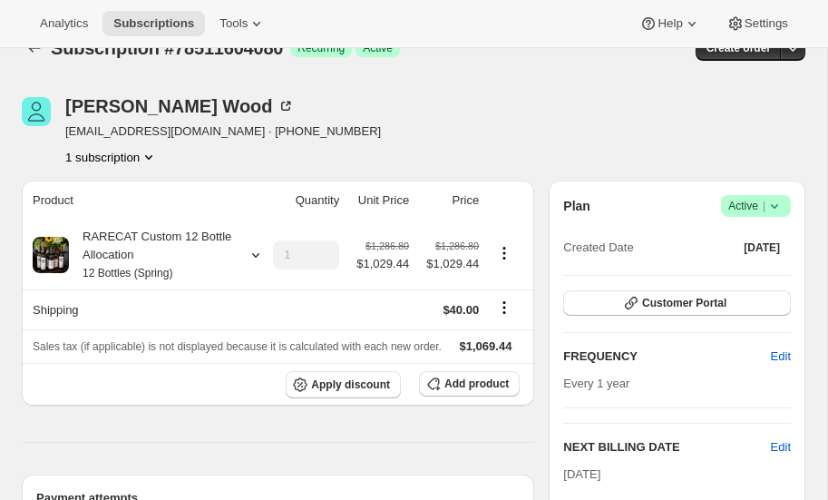
scroll to position [32, 0]
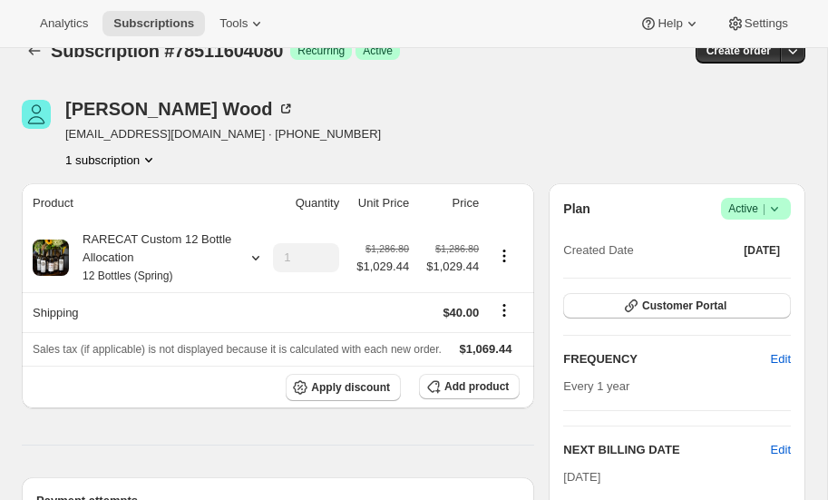
click at [155, 155] on icon "Product actions" at bounding box center [149, 160] width 18 height 18
click at [155, 157] on icon "Product actions" at bounding box center [149, 160] width 18 height 18
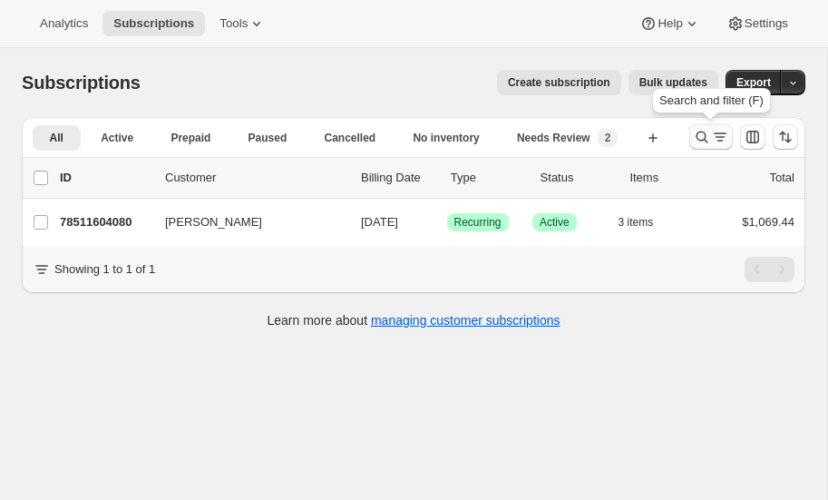
click at [698, 135] on icon "Search and filter results" at bounding box center [702, 137] width 18 height 18
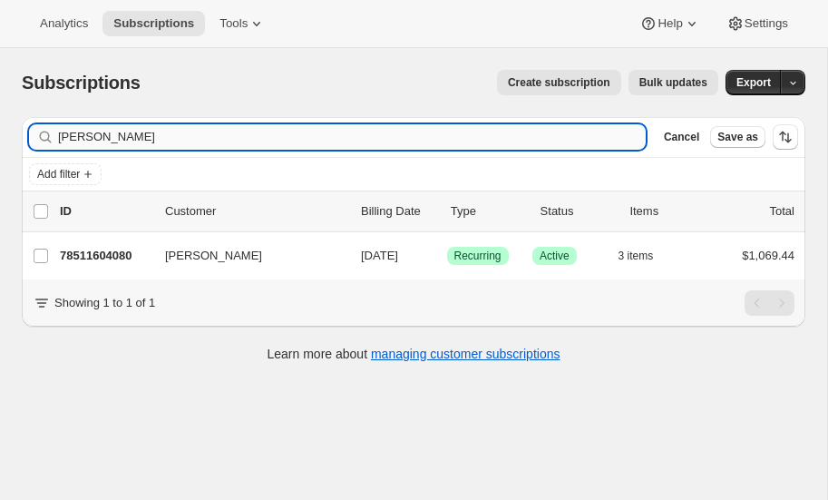
click at [199, 135] on input "randy wood" at bounding box center [352, 136] width 588 height 25
type input "r"
type input "van steen"
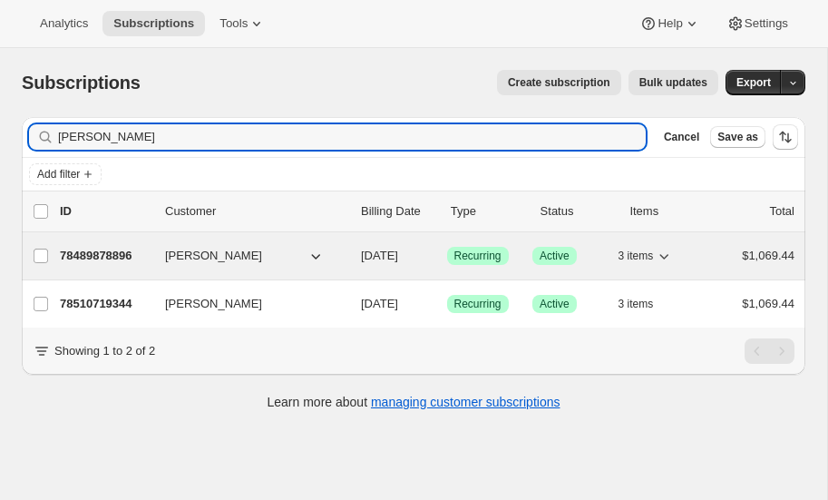
click at [91, 251] on p "78489878896" at bounding box center [105, 256] width 91 height 18
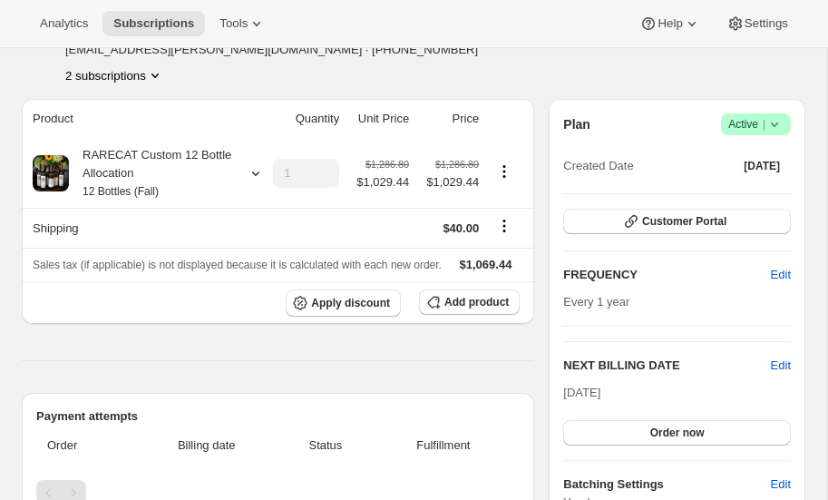
scroll to position [109, 0]
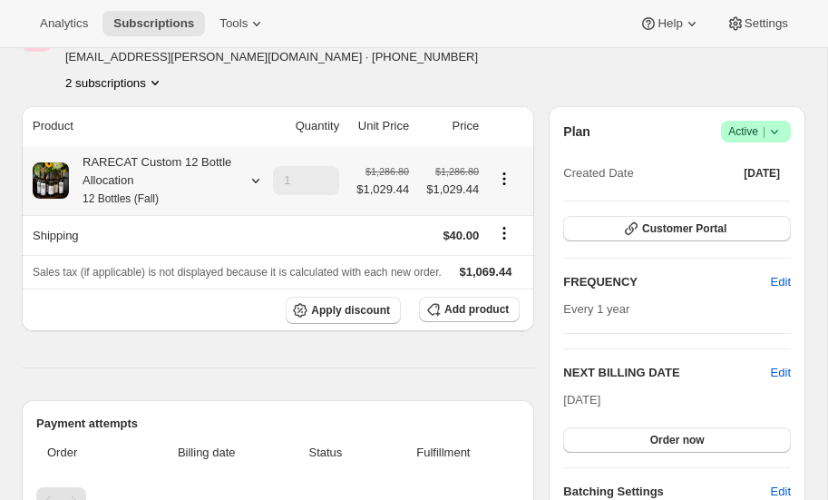
click at [250, 178] on icon at bounding box center [256, 180] width 18 height 18
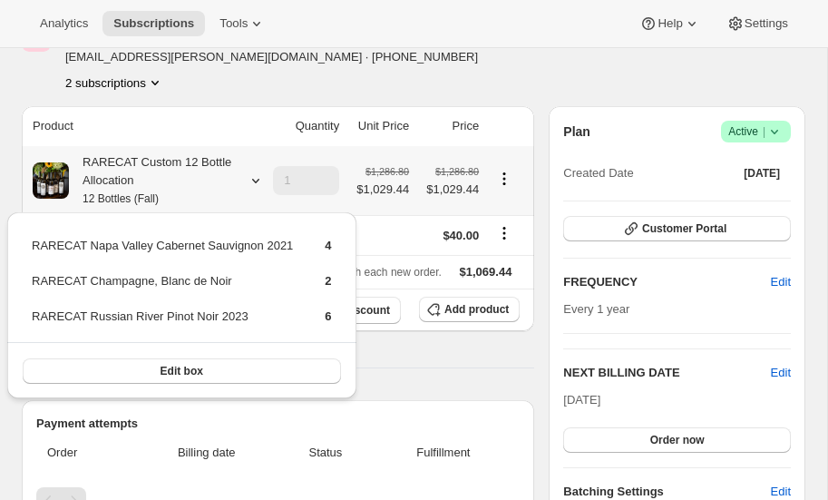
click at [250, 178] on icon at bounding box center [256, 180] width 18 height 18
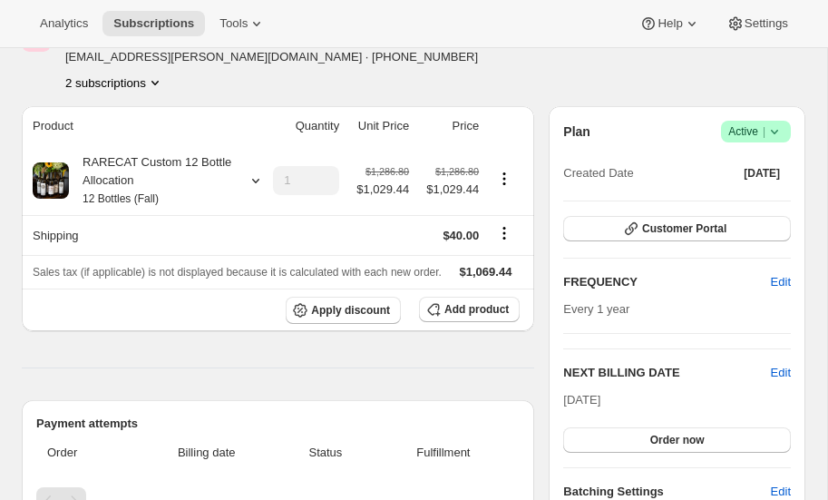
click at [156, 81] on icon "Product actions" at bounding box center [155, 82] width 18 height 18
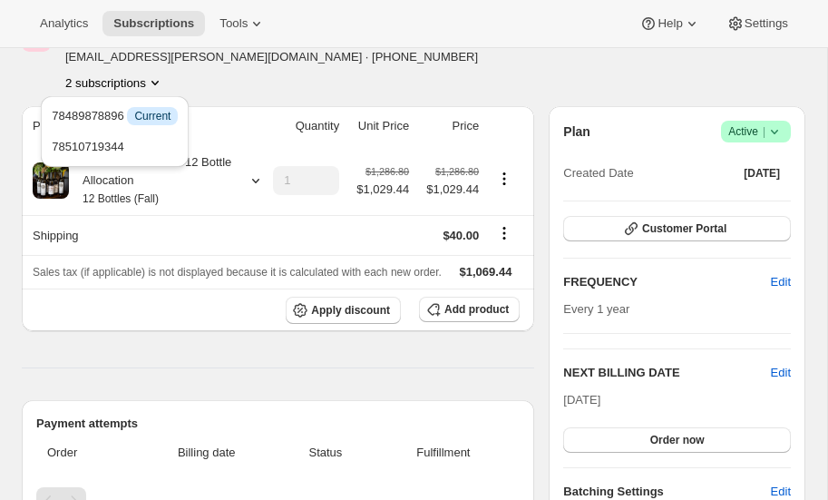
click at [156, 81] on icon "Product actions" at bounding box center [155, 82] width 18 height 18
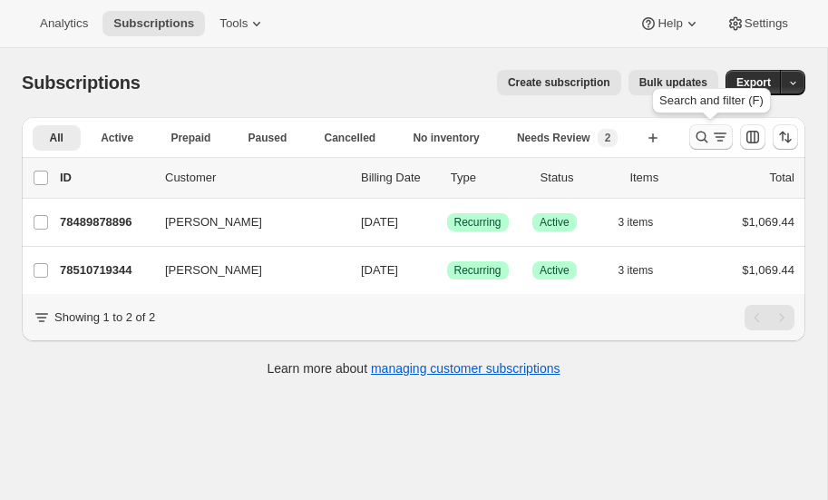
click at [700, 132] on icon "Search and filter results" at bounding box center [702, 137] width 18 height 18
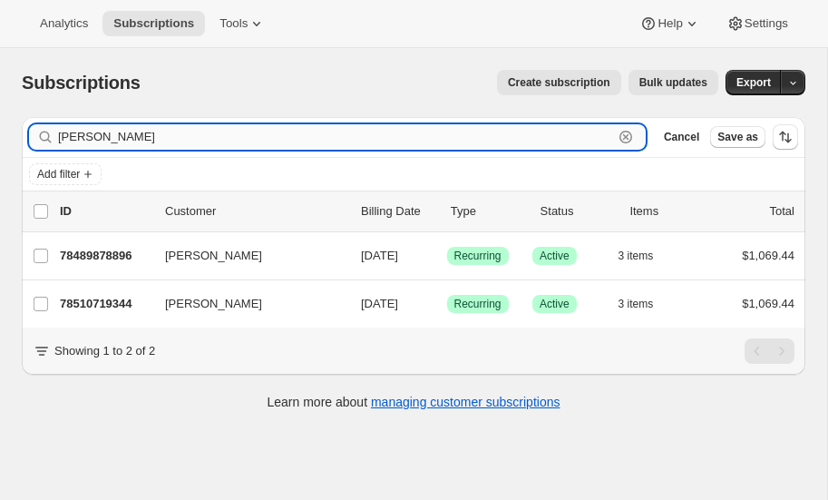
click at [181, 136] on input "van steen" at bounding box center [335, 136] width 555 height 25
type input "v"
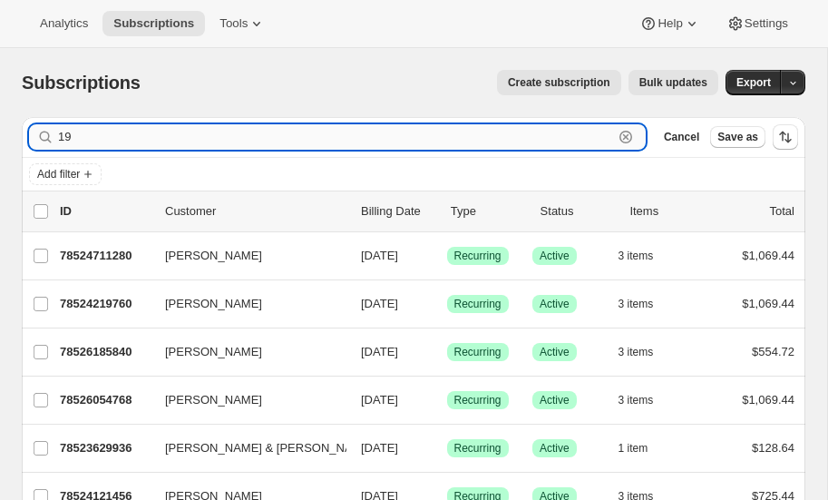
type input "1"
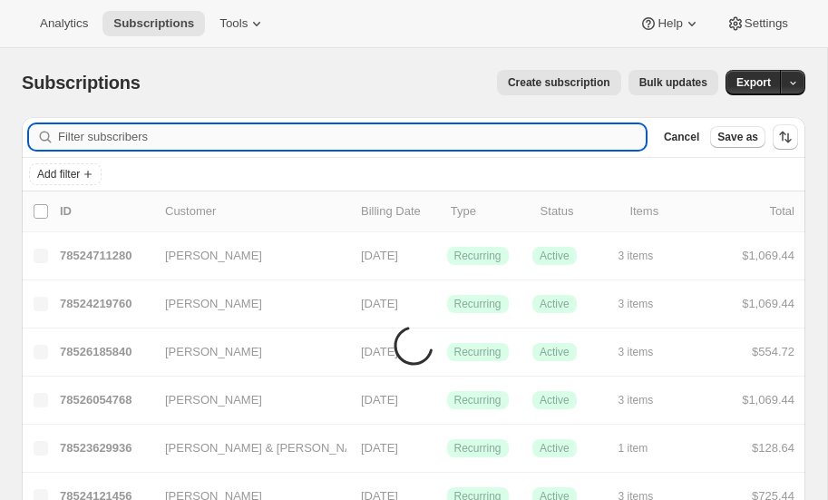
type input "8"
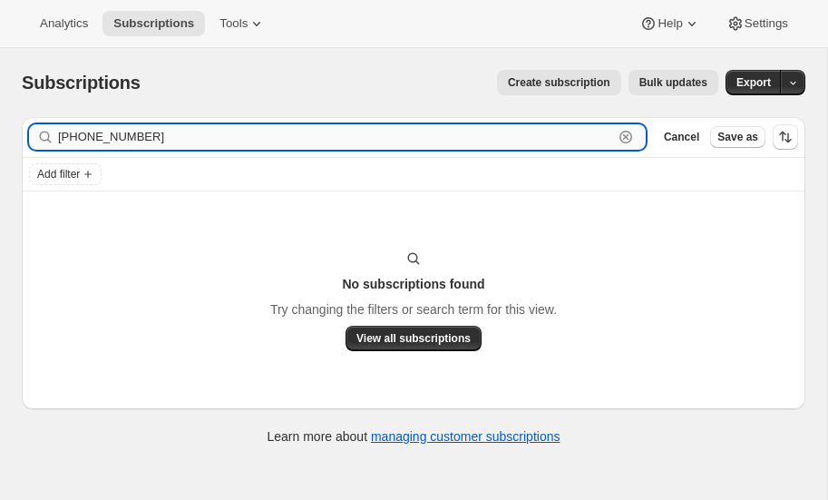
click at [109, 137] on input "919-270-4469" at bounding box center [335, 136] width 555 height 25
click at [79, 137] on input "919-2704469" at bounding box center [335, 136] width 555 height 25
click at [82, 136] on input "919-2704469" at bounding box center [335, 136] width 555 height 25
click at [163, 140] on input "9192704469" at bounding box center [335, 136] width 555 height 25
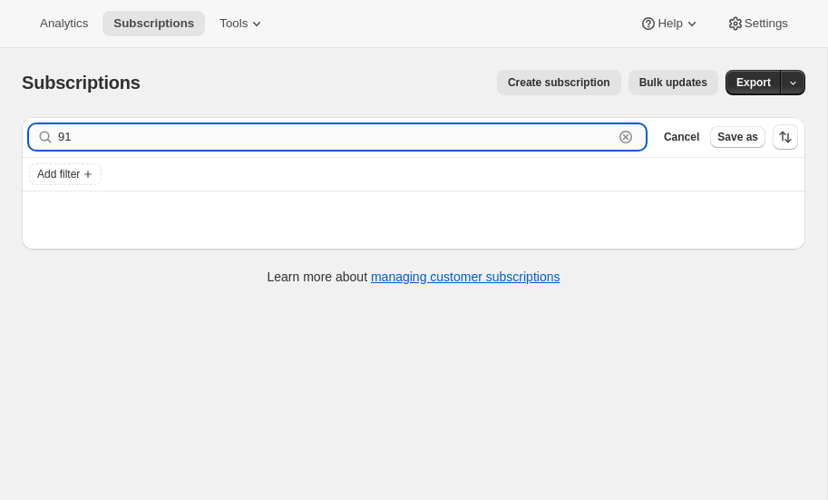
type input "9"
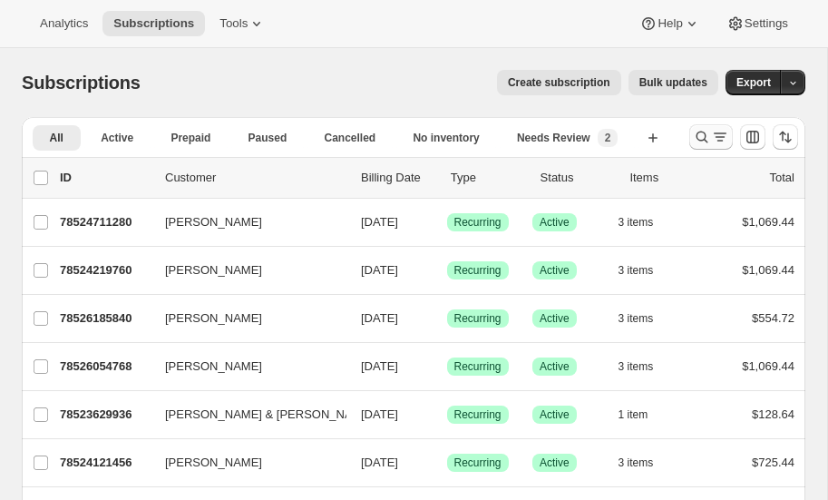
click at [699, 134] on icon "Search and filter results" at bounding box center [702, 137] width 18 height 18
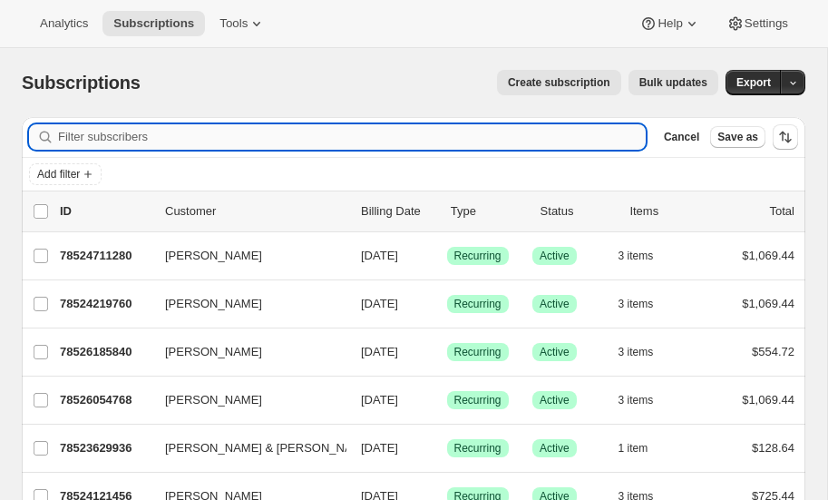
click at [181, 138] on input "Filter subscribers" at bounding box center [352, 136] width 588 height 25
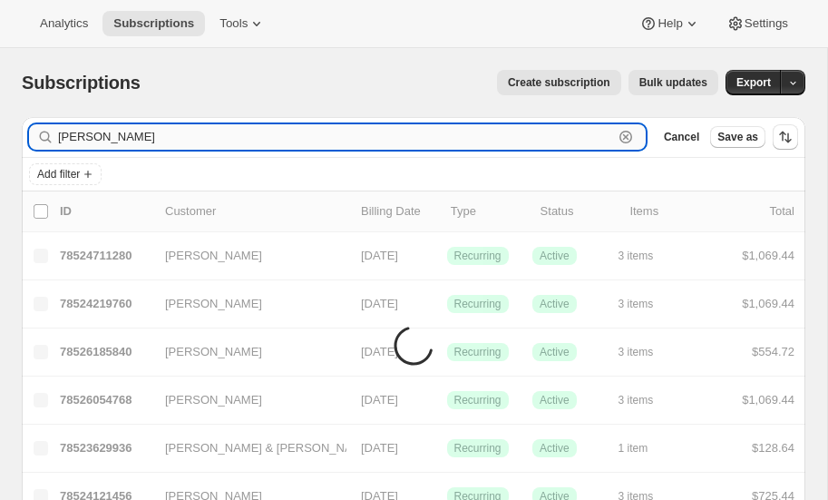
type input "[PERSON_NAME]"
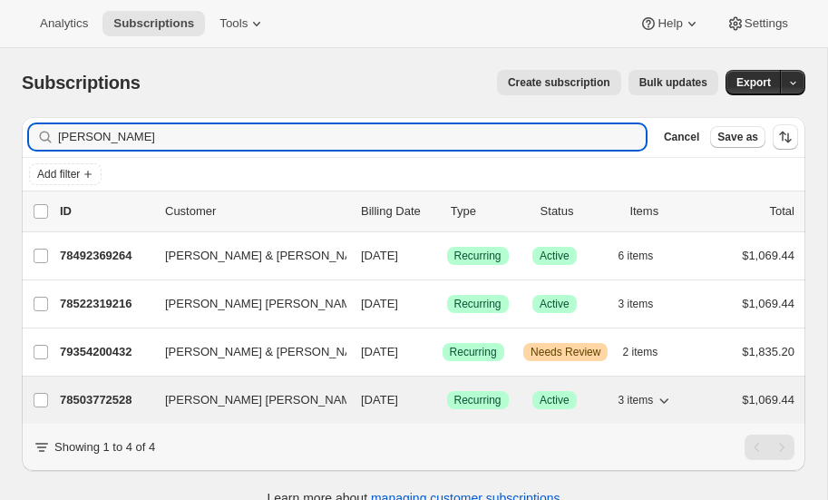
click at [114, 396] on p "78503772528" at bounding box center [105, 400] width 91 height 18
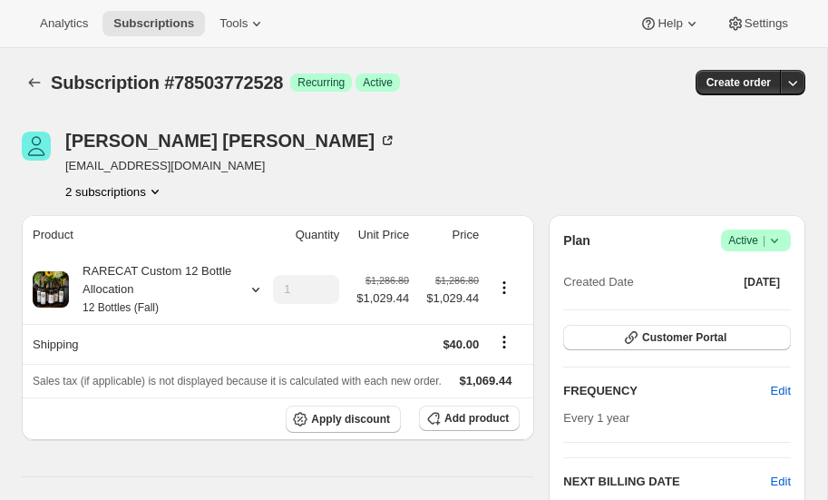
click at [156, 186] on icon "Product actions" at bounding box center [155, 191] width 18 height 18
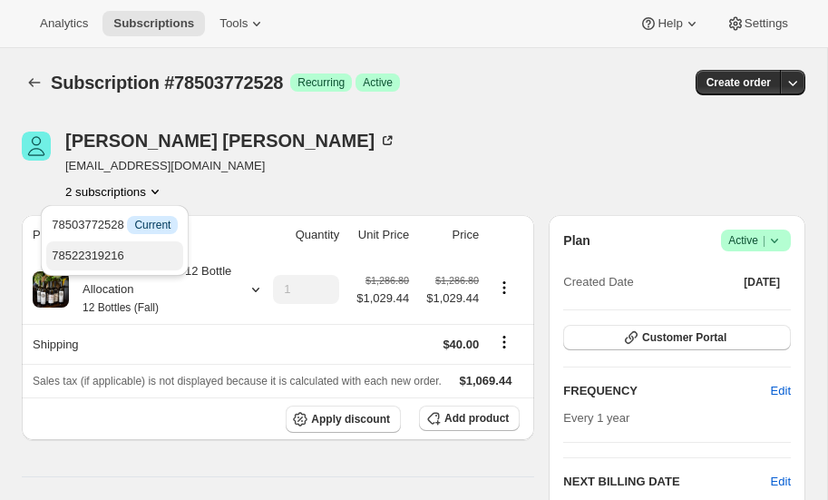
click at [120, 251] on span "78522319216" at bounding box center [88, 256] width 73 height 14
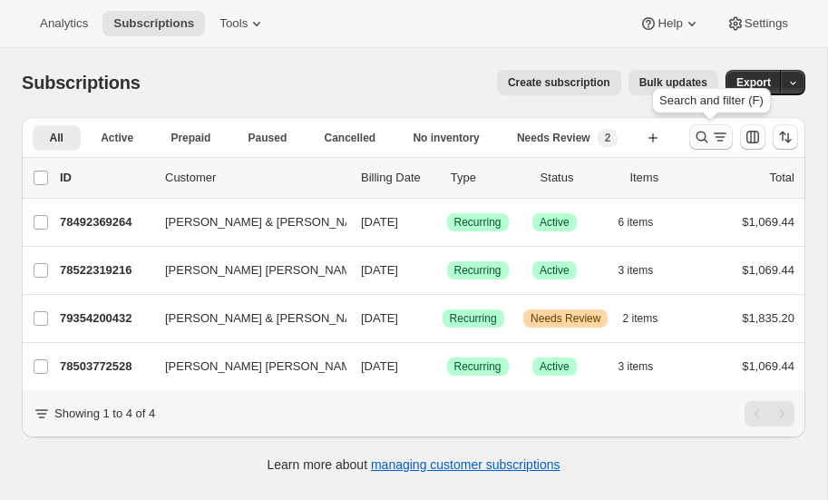
click at [698, 132] on icon "Search and filter results" at bounding box center [702, 137] width 18 height 18
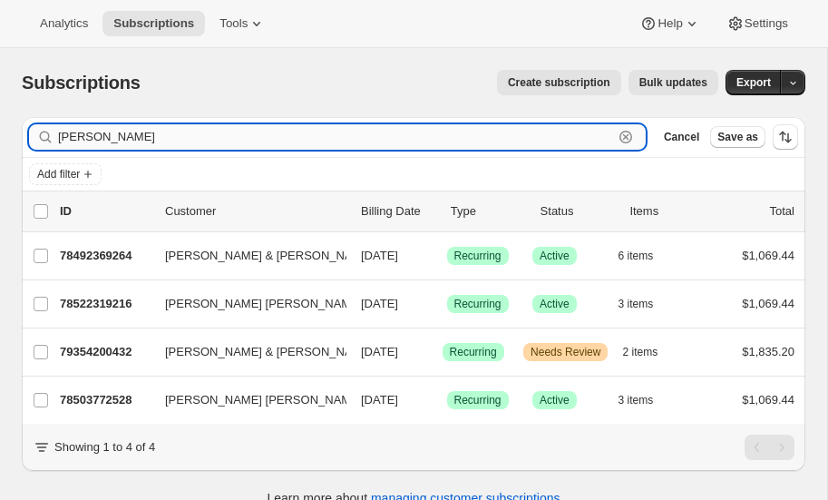
click at [151, 133] on input "[PERSON_NAME]" at bounding box center [335, 136] width 555 height 25
type input "w"
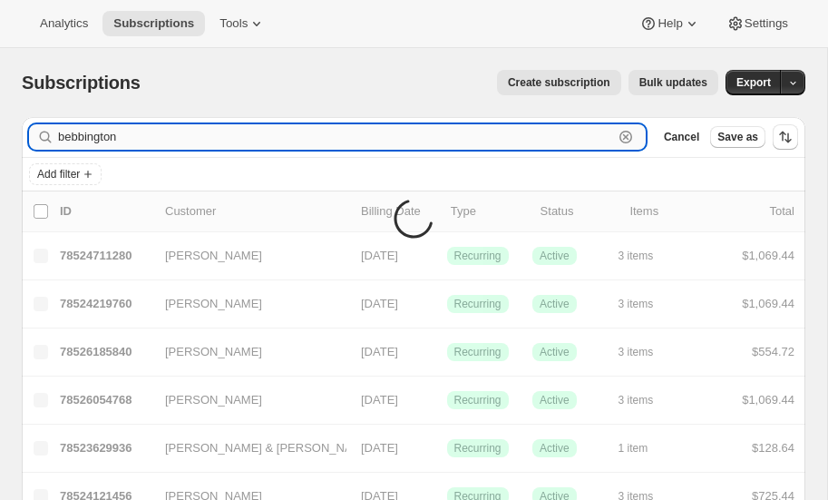
type input "bebbington"
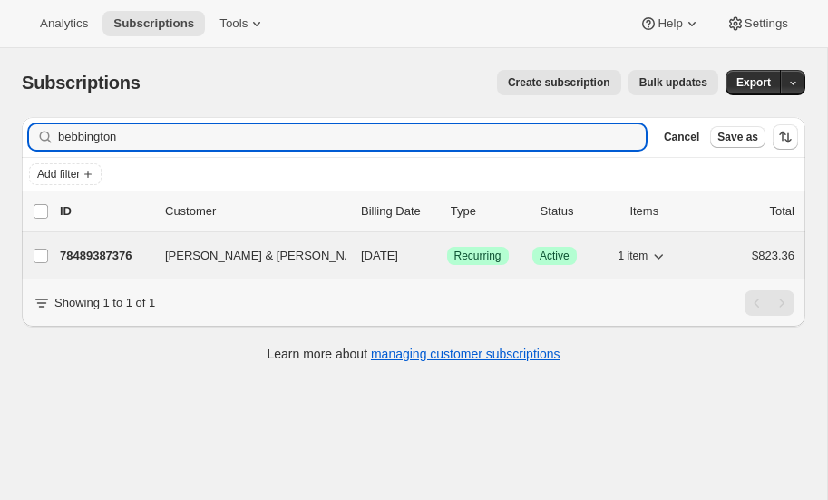
click at [99, 250] on p "78489387376" at bounding box center [105, 256] width 91 height 18
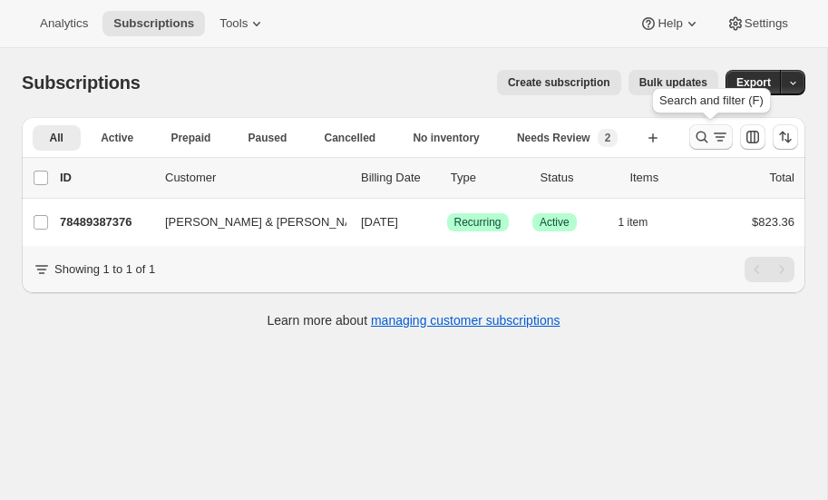
click at [702, 133] on icon "Search and filter results" at bounding box center [702, 137] width 18 height 18
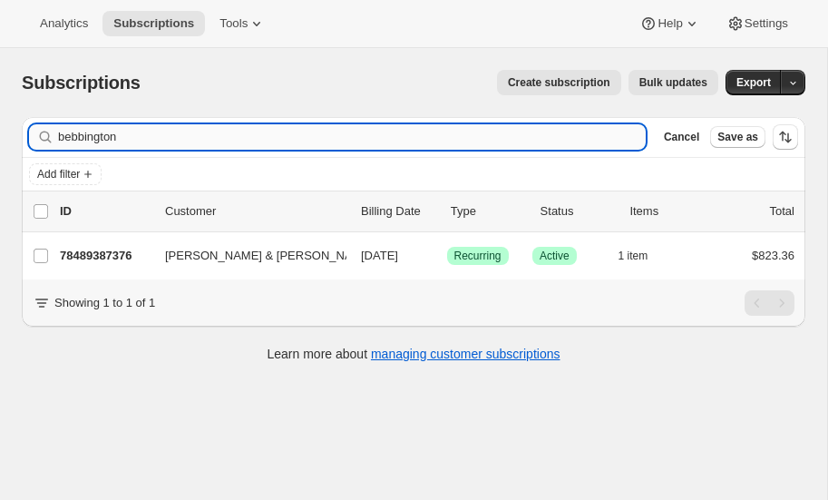
click at [130, 140] on input "bebbington" at bounding box center [352, 136] width 588 height 25
type input "b"
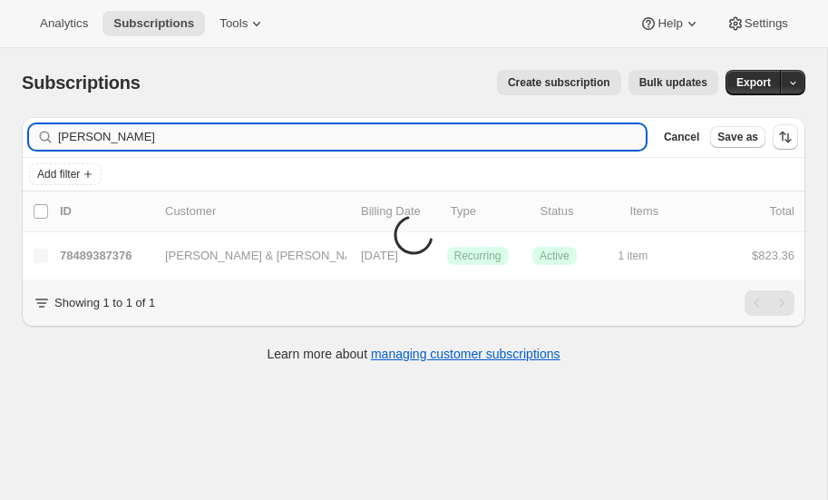
type input "[PERSON_NAME]"
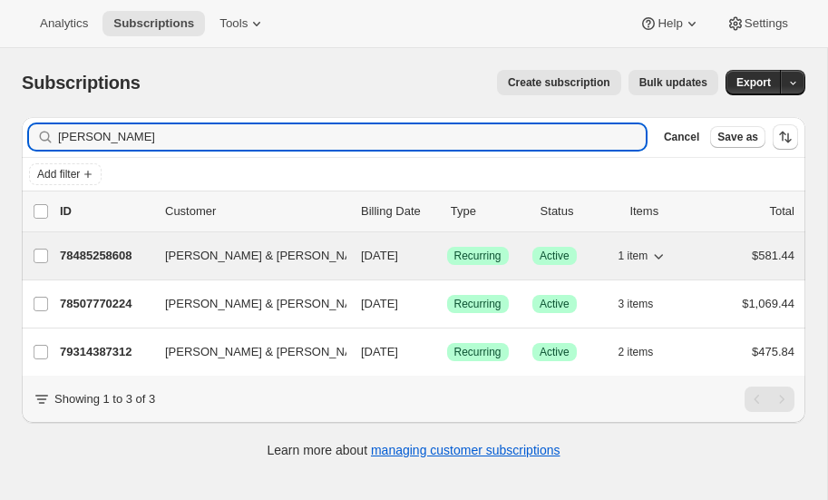
click at [101, 249] on p "78485258608" at bounding box center [105, 256] width 91 height 18
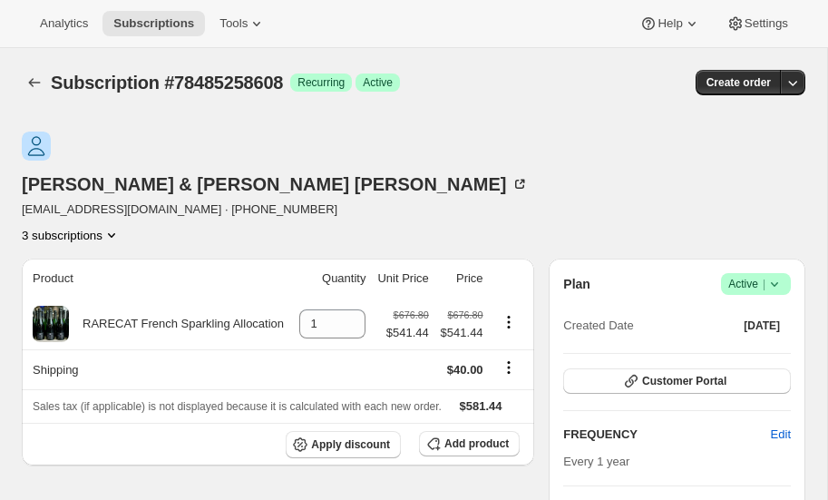
click at [121, 226] on icon "Product actions" at bounding box center [112, 235] width 18 height 18
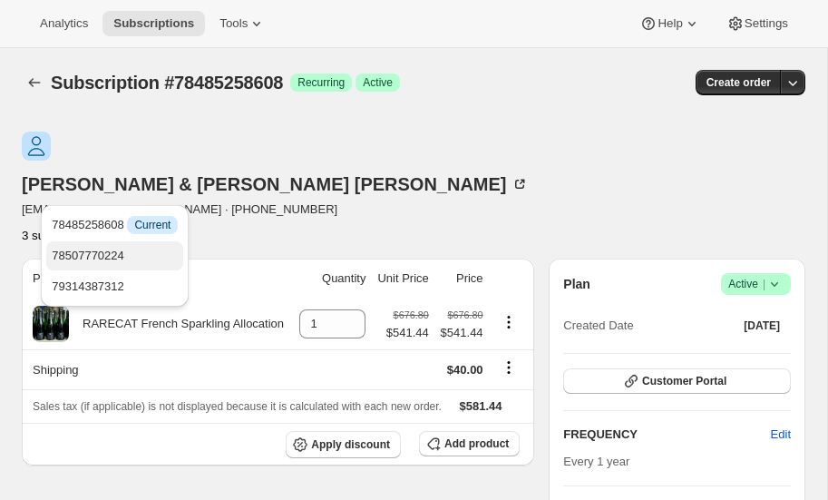
click at [116, 251] on span "78507770224" at bounding box center [88, 256] width 73 height 14
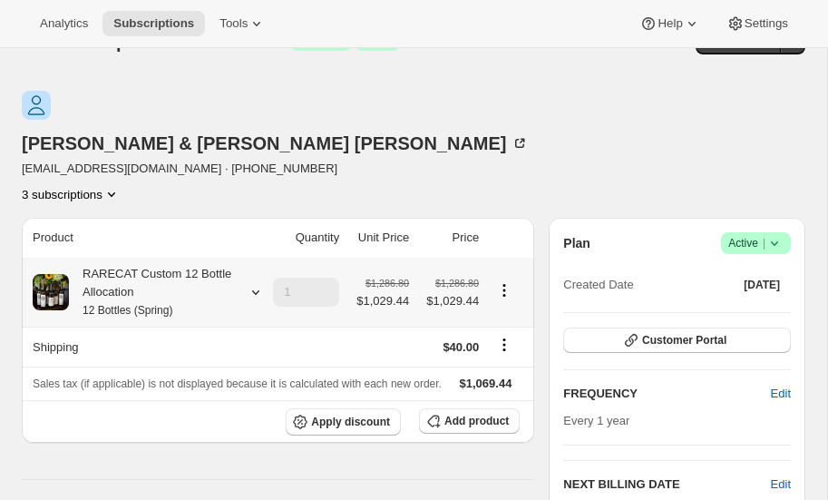
scroll to position [39, 0]
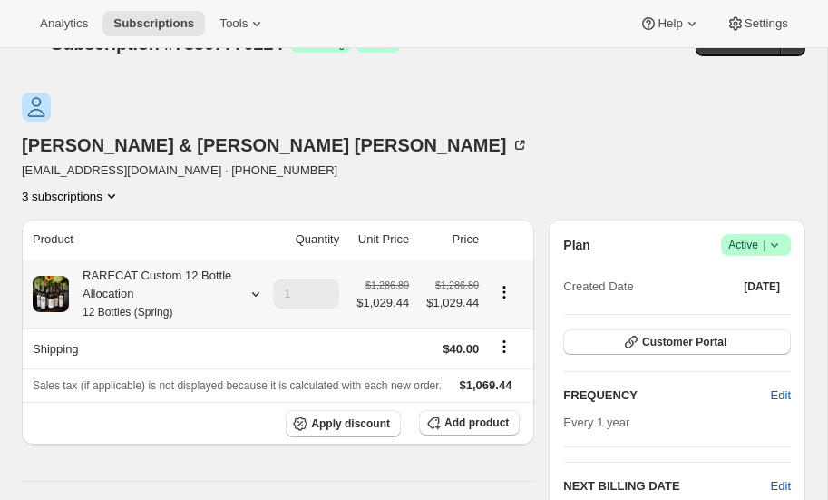
click at [257, 285] on icon at bounding box center [256, 294] width 18 height 18
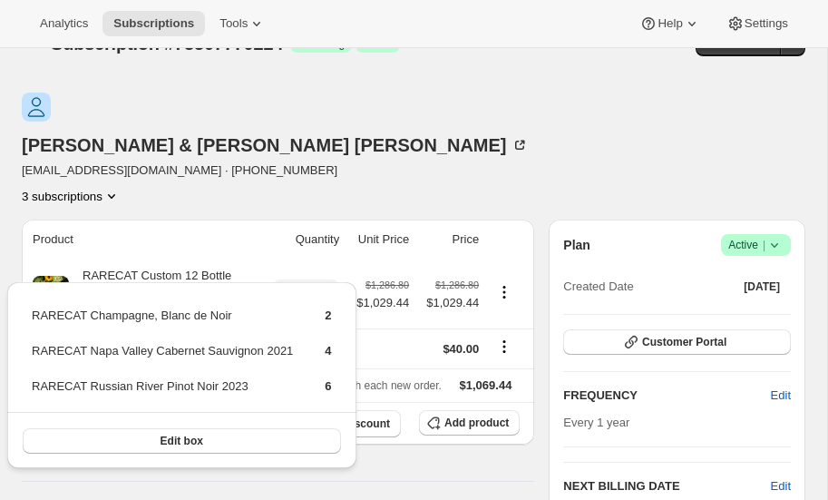
click at [225, 187] on div "3 subscriptions" at bounding box center [275, 196] width 507 height 18
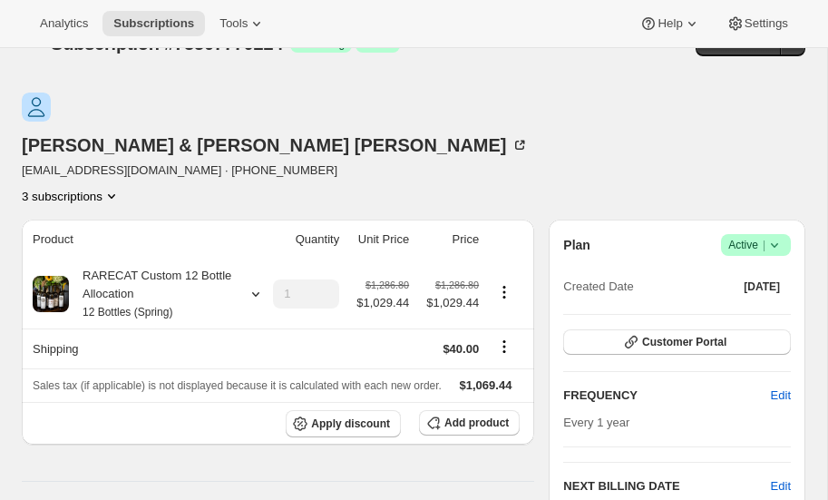
click at [121, 187] on icon "Product actions" at bounding box center [112, 196] width 18 height 18
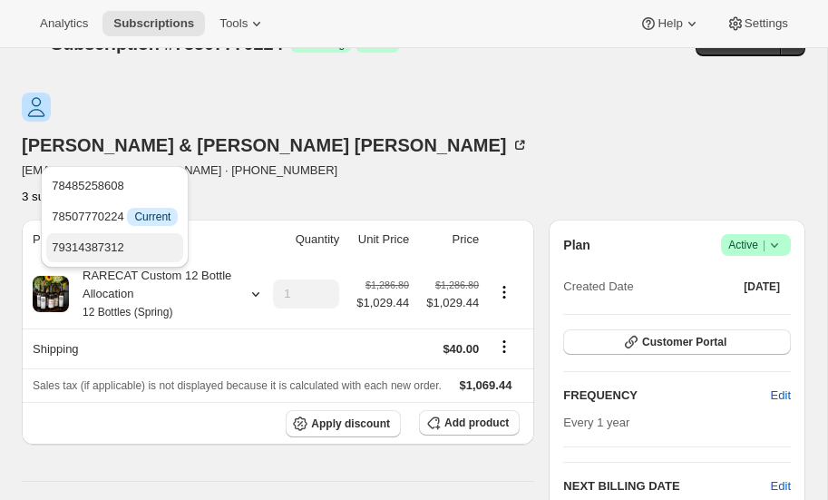
click at [102, 245] on span "79314387312" at bounding box center [88, 247] width 73 height 14
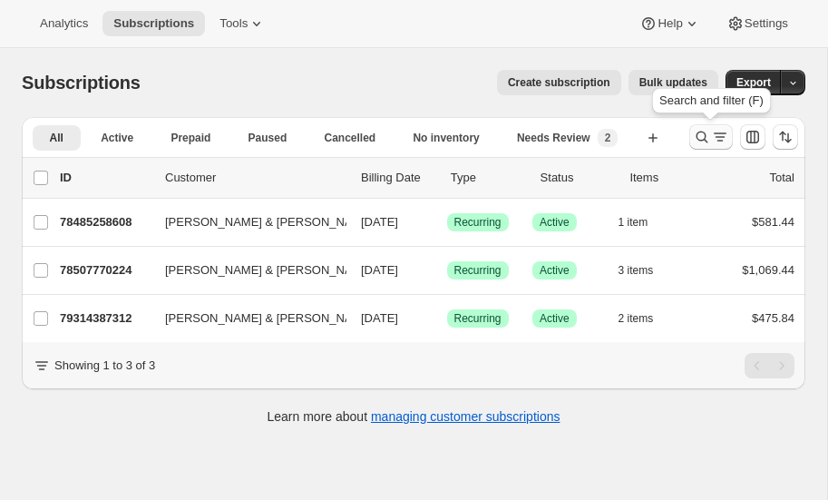
click at [697, 135] on icon "Search and filter results" at bounding box center [703, 138] width 12 height 12
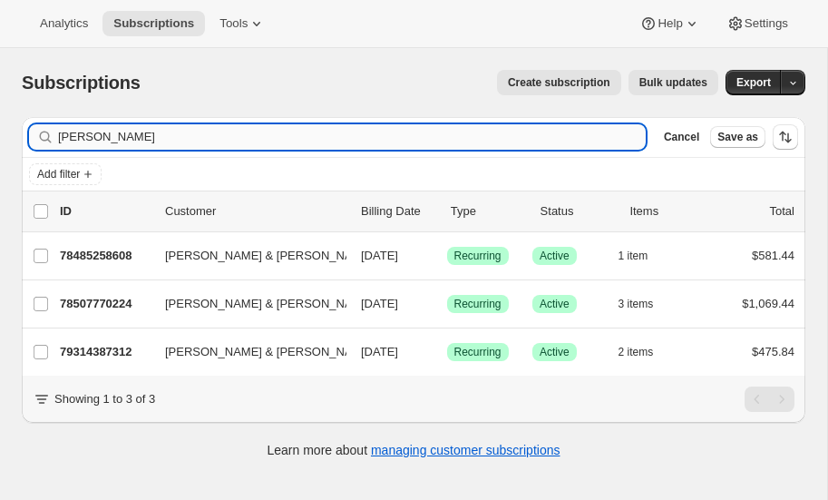
click at [135, 138] on input "[PERSON_NAME]" at bounding box center [352, 136] width 588 height 25
type input "d"
type input "[PERSON_NAME]"
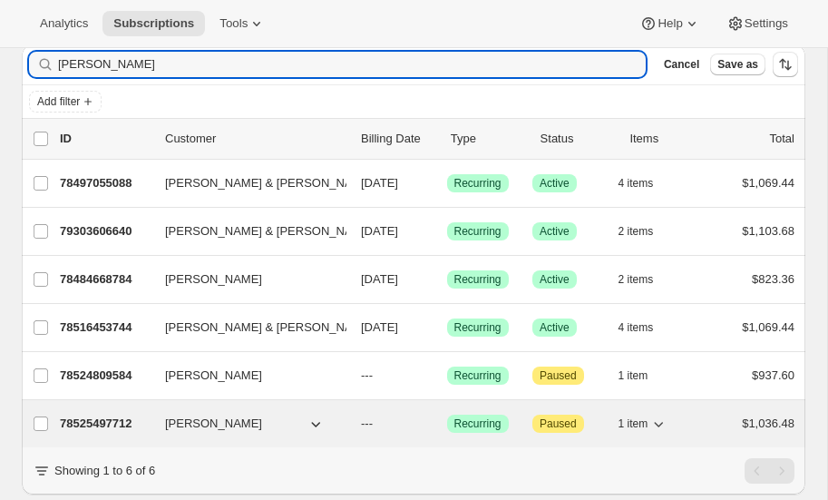
scroll to position [118, 0]
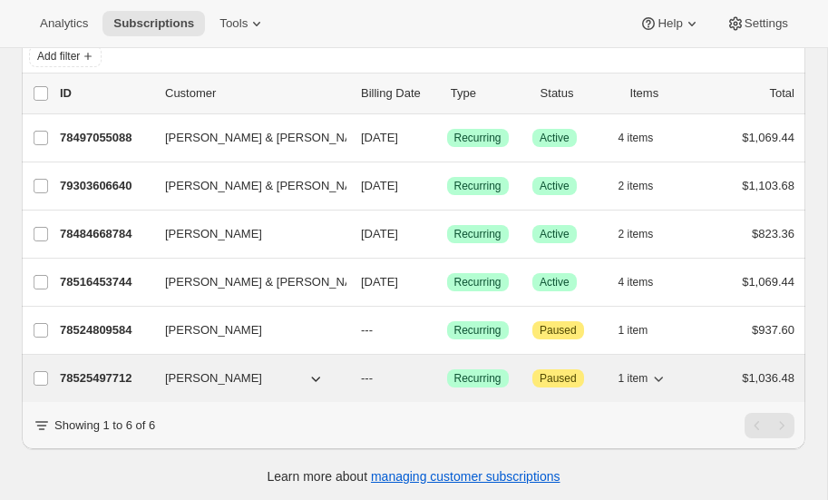
click at [89, 375] on p "78525497712" at bounding box center [105, 378] width 91 height 18
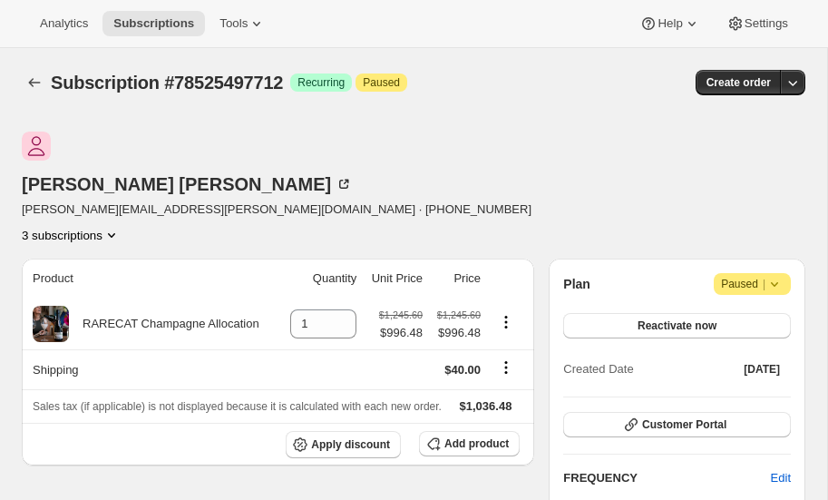
click at [121, 226] on icon "Product actions" at bounding box center [112, 235] width 18 height 18
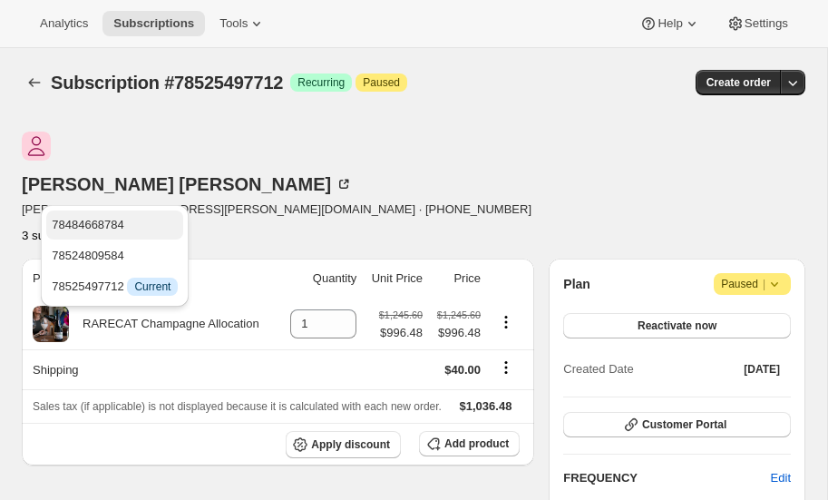
click at [123, 218] on span "78484668784" at bounding box center [88, 225] width 73 height 14
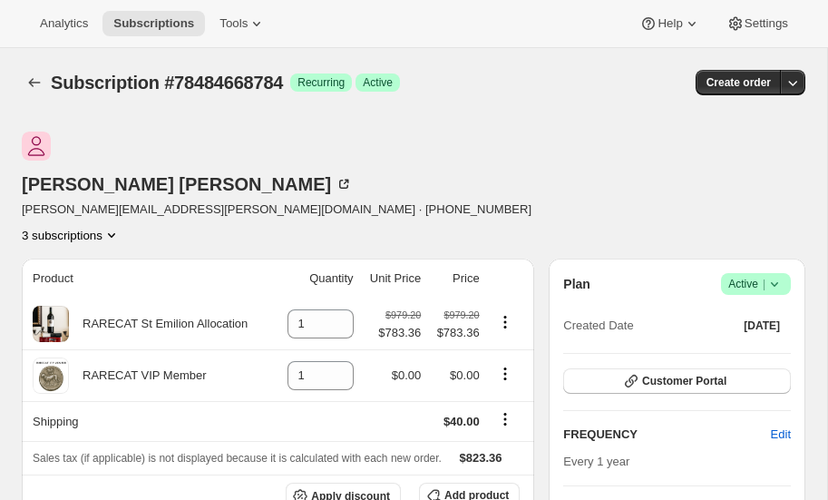
click at [121, 226] on icon "Product actions" at bounding box center [112, 235] width 18 height 18
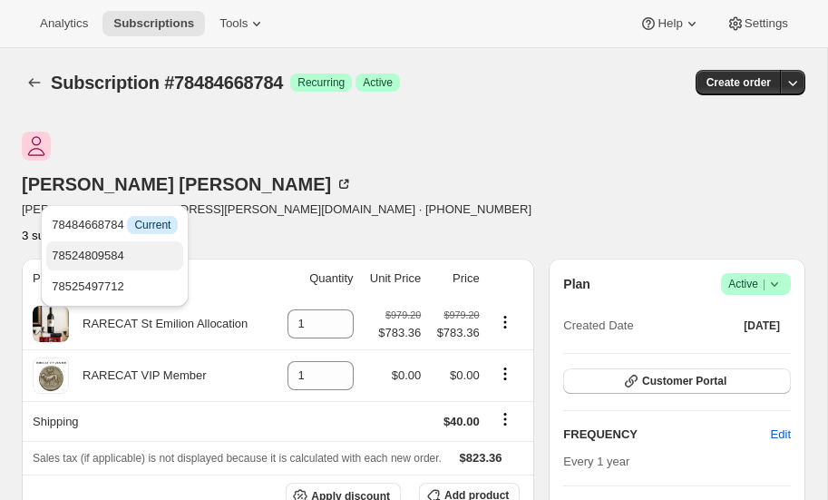
click at [111, 258] on span "78524809584" at bounding box center [88, 256] width 73 height 14
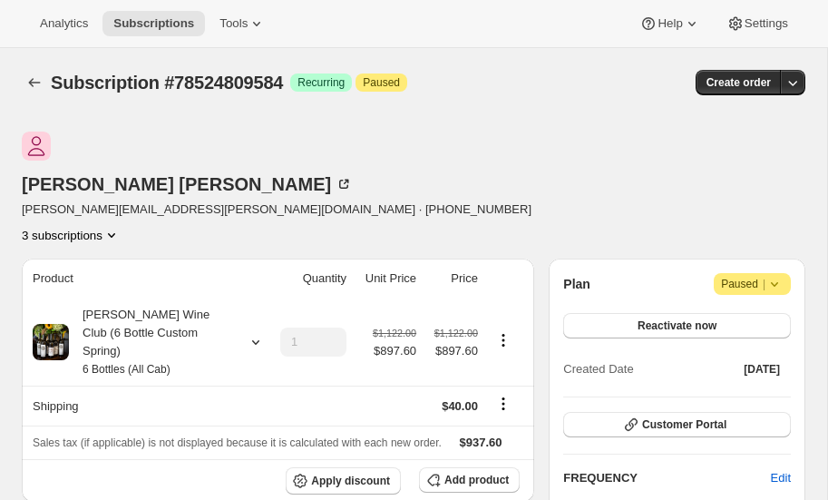
click at [121, 226] on icon "Product actions" at bounding box center [112, 235] width 18 height 18
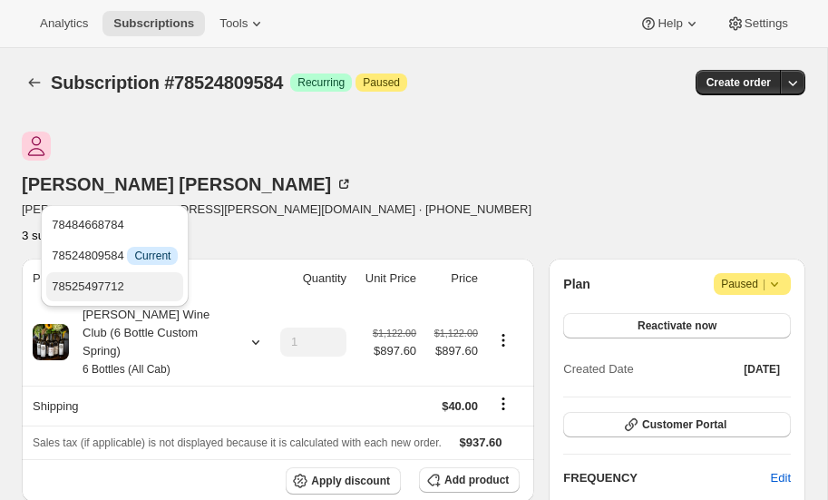
click at [124, 283] on span "78525497712" at bounding box center [88, 286] width 73 height 14
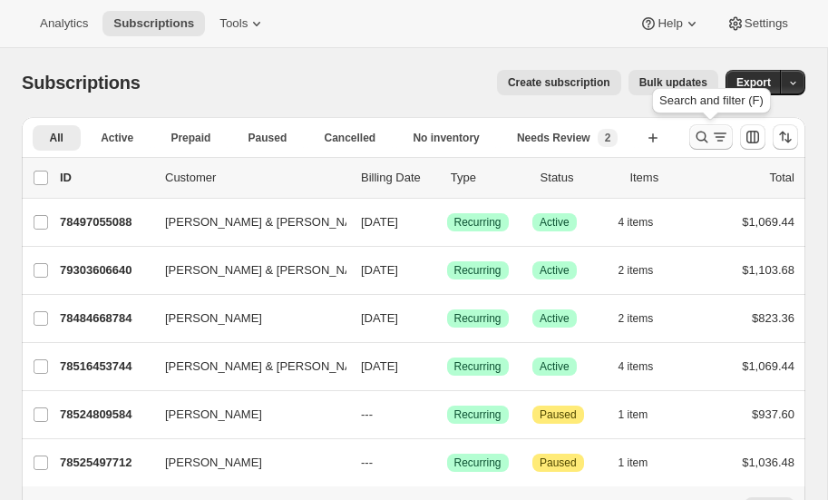
click at [704, 130] on icon "Search and filter results" at bounding box center [702, 137] width 18 height 18
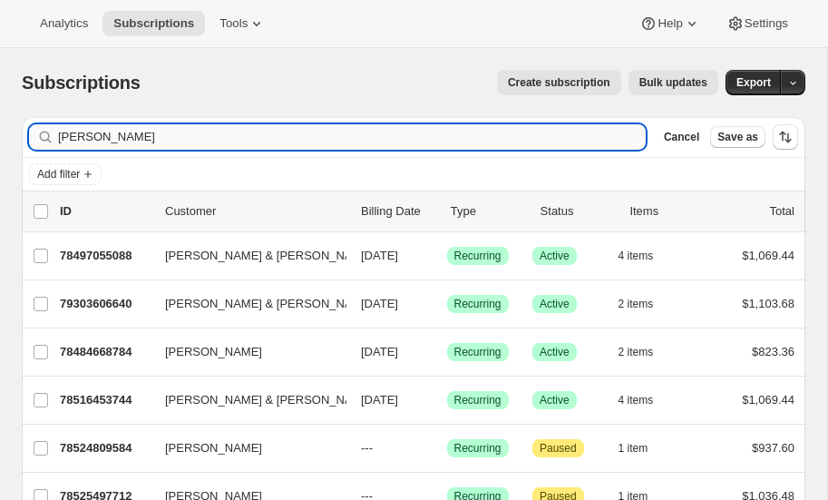
click at [107, 139] on input "keller" at bounding box center [352, 136] width 588 height 25
type input "k"
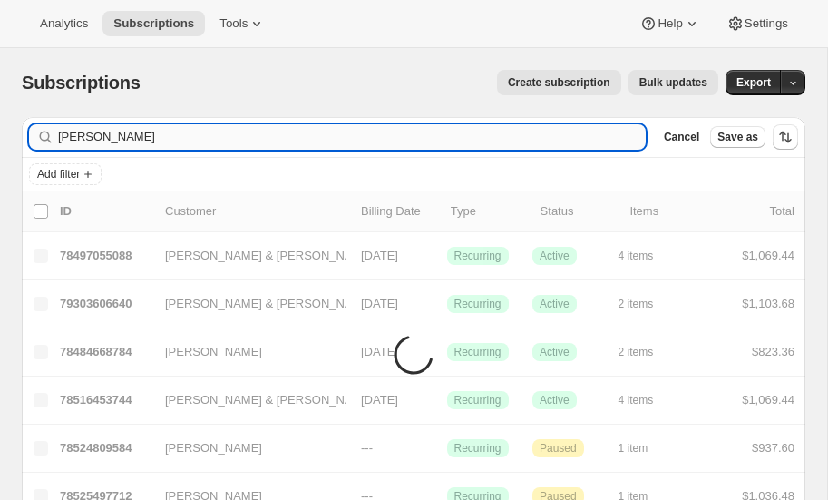
type input "maurer"
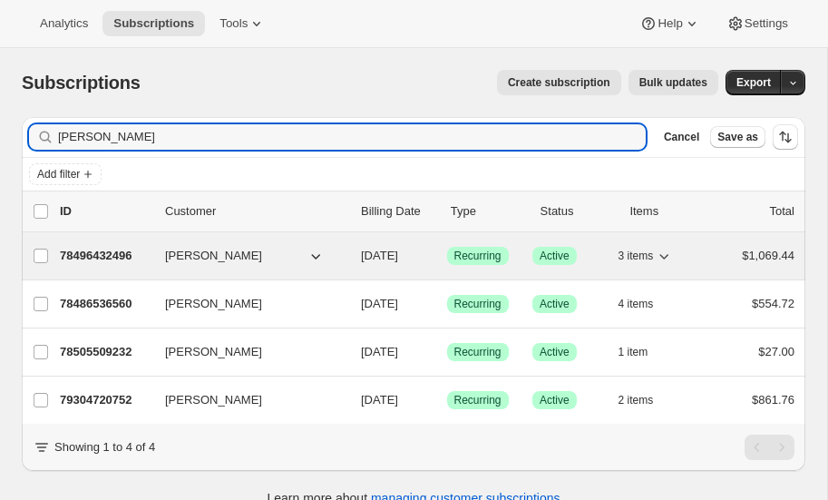
click at [100, 250] on p "78496432496" at bounding box center [105, 256] width 91 height 18
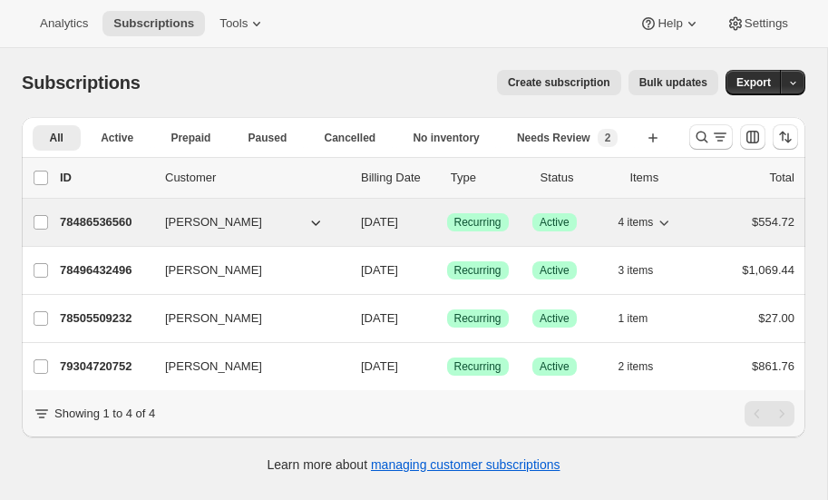
click at [97, 220] on p "78486536560" at bounding box center [105, 222] width 91 height 18
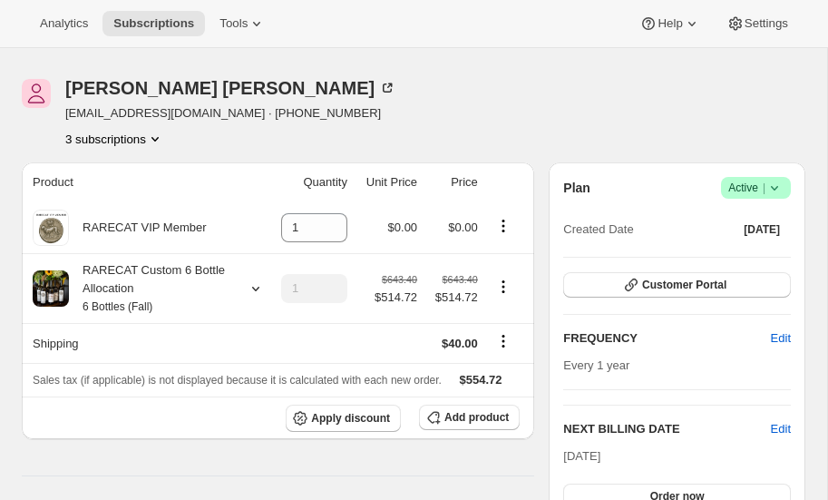
scroll to position [53, 0]
click at [252, 284] on icon at bounding box center [256, 288] width 18 height 18
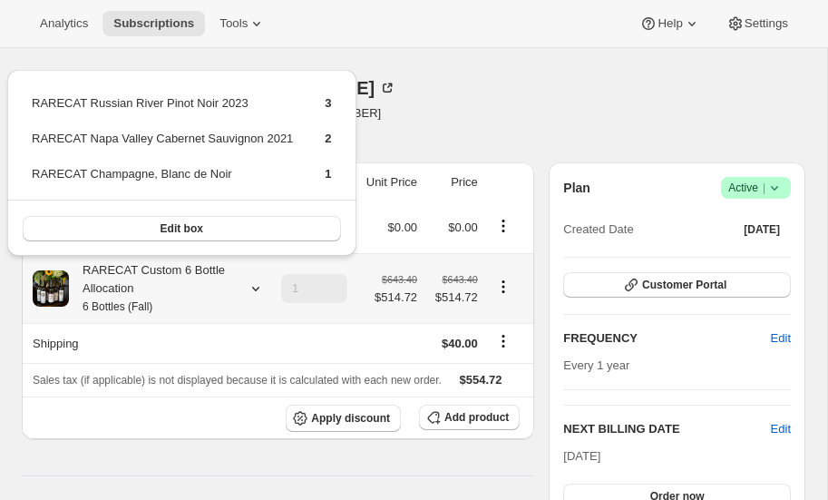
click at [252, 284] on icon at bounding box center [256, 288] width 18 height 18
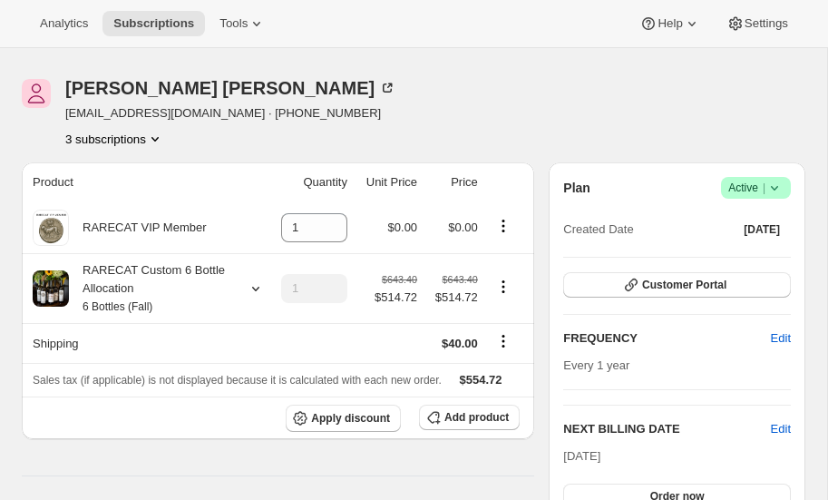
click at [159, 142] on icon "Product actions" at bounding box center [155, 139] width 18 height 18
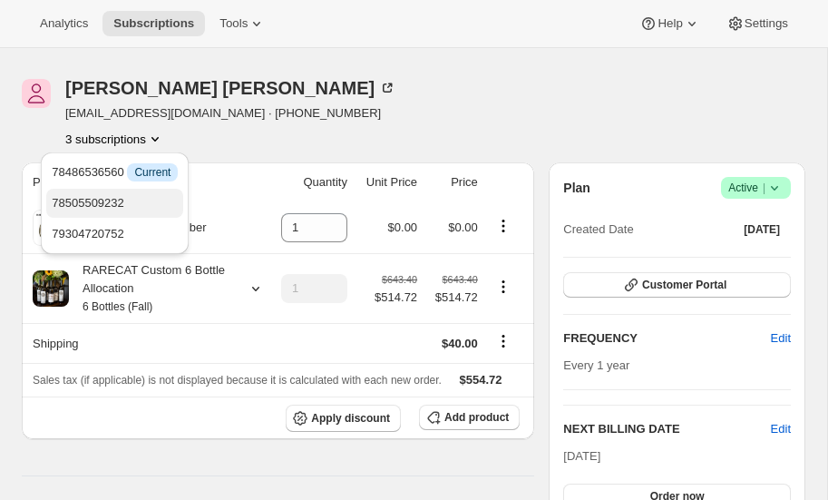
click at [124, 191] on button "78505509232" at bounding box center [114, 203] width 137 height 29
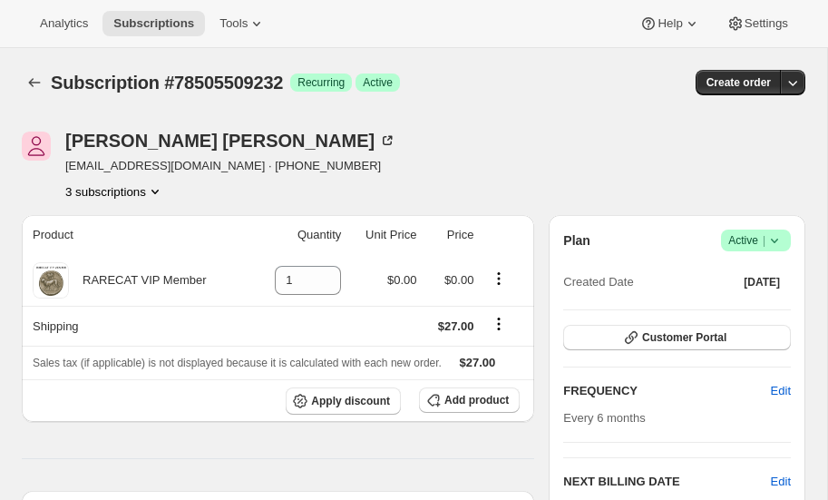
click at [160, 187] on icon "Product actions" at bounding box center [155, 191] width 18 height 18
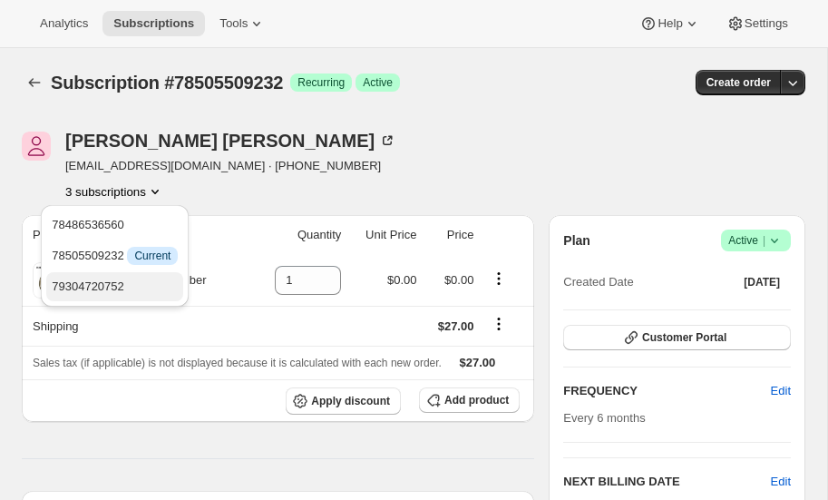
click at [111, 280] on span "79304720752" at bounding box center [88, 286] width 73 height 14
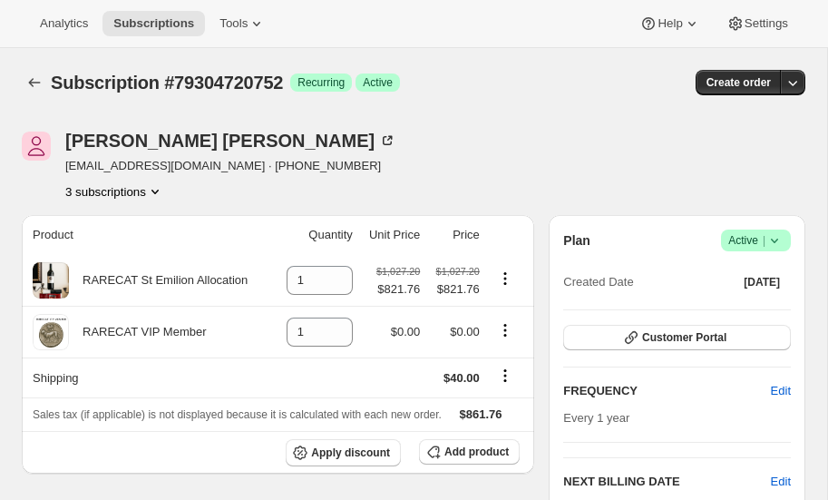
click at [158, 188] on icon "Product actions" at bounding box center [155, 191] width 18 height 18
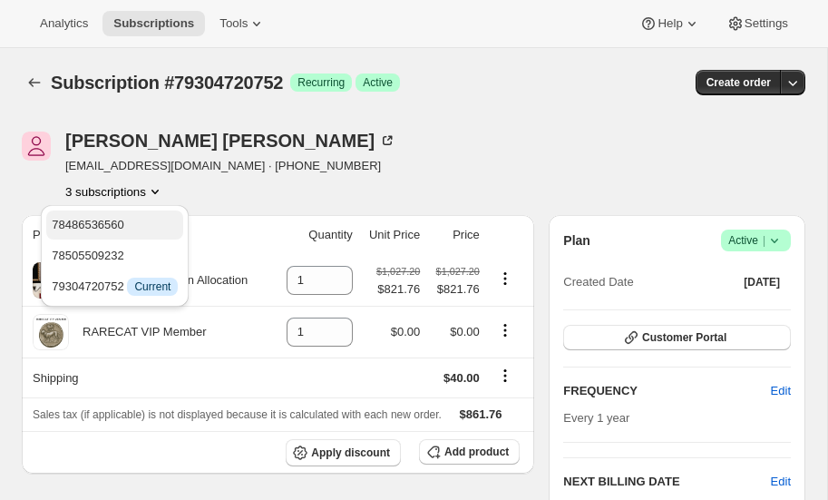
click at [127, 223] on span "78486536560" at bounding box center [115, 225] width 126 height 18
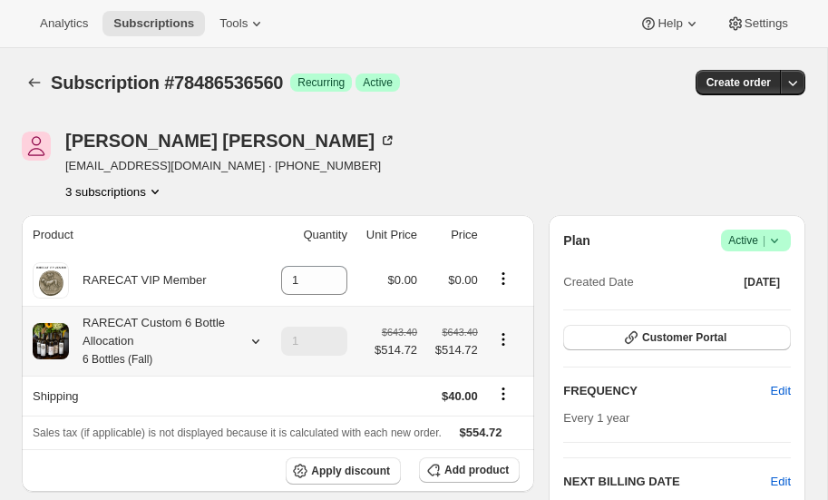
click at [257, 337] on icon at bounding box center [256, 341] width 18 height 18
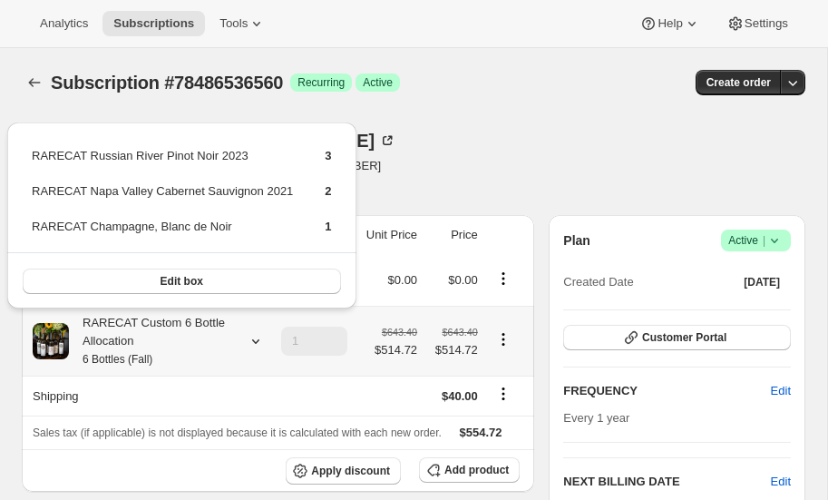
click at [257, 337] on icon at bounding box center [256, 341] width 18 height 18
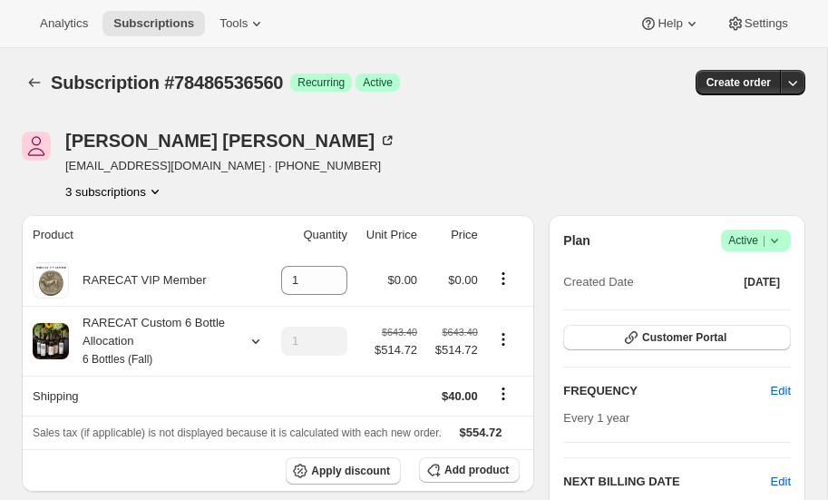
click at [161, 187] on icon "Product actions" at bounding box center [155, 191] width 18 height 18
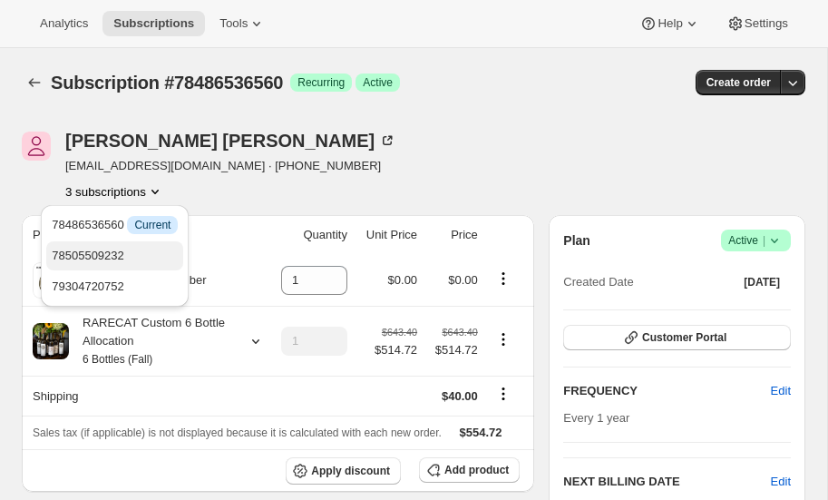
click at [105, 259] on span "78505509232" at bounding box center [88, 256] width 73 height 14
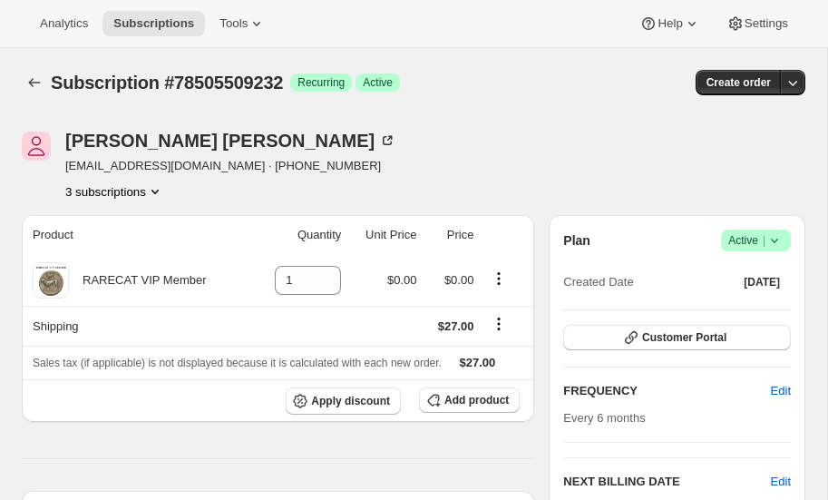
click at [159, 189] on icon "Product actions" at bounding box center [155, 191] width 18 height 18
click at [500, 321] on icon "Shipping actions" at bounding box center [499, 324] width 18 height 18
click at [483, 356] on span "Edit shipping rate" at bounding box center [499, 358] width 91 height 14
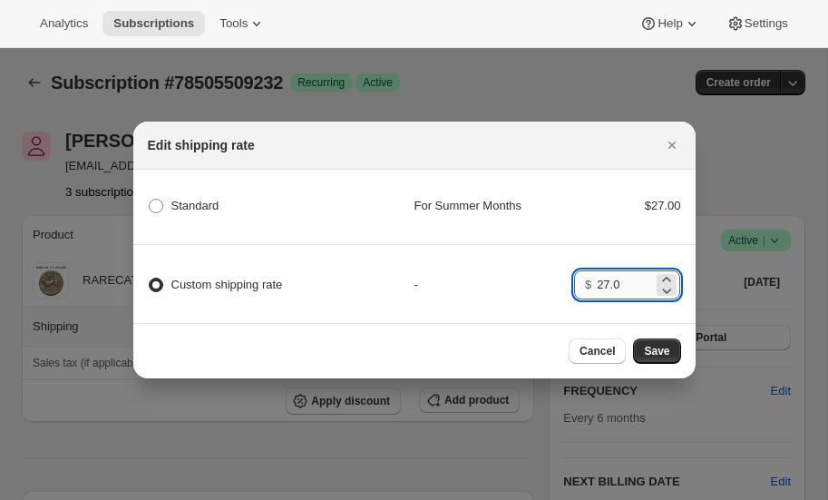
click at [638, 285] on input "27.0" at bounding box center [625, 284] width 56 height 29
type input "2"
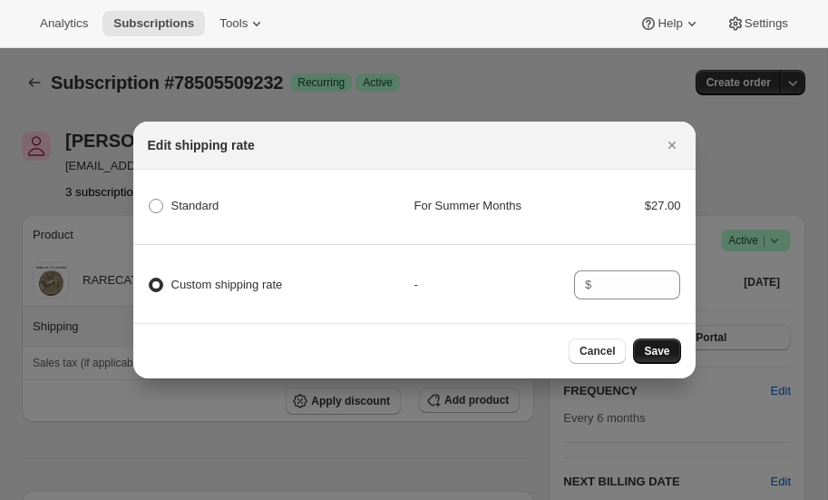
click at [657, 347] on span "Save" at bounding box center [656, 351] width 25 height 15
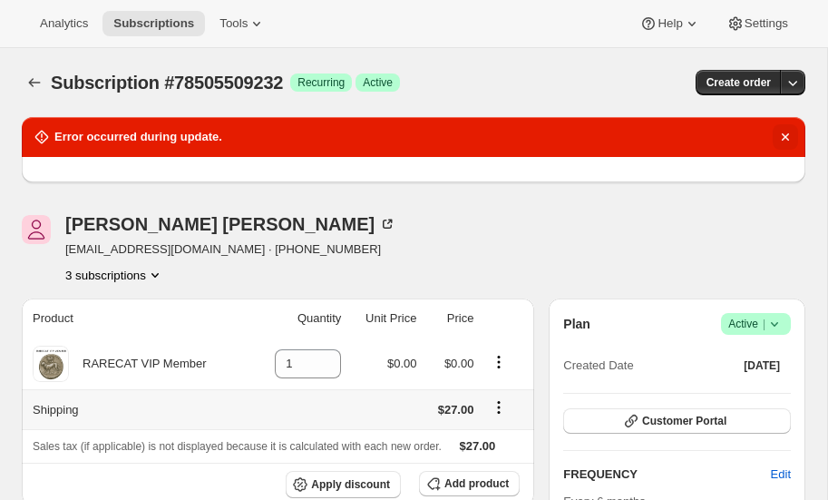
click at [785, 135] on icon "Dismiss notification" at bounding box center [785, 136] width 7 height 7
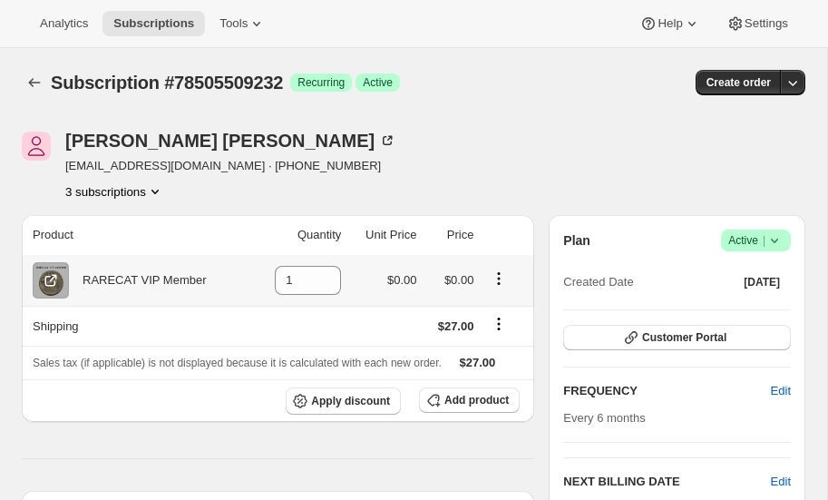
click at [499, 274] on icon "Product actions" at bounding box center [499, 278] width 18 height 18
click at [444, 112] on div "Subscription #78505509232. This page is ready Subscription #78505509232 Success…" at bounding box center [414, 82] width 784 height 69
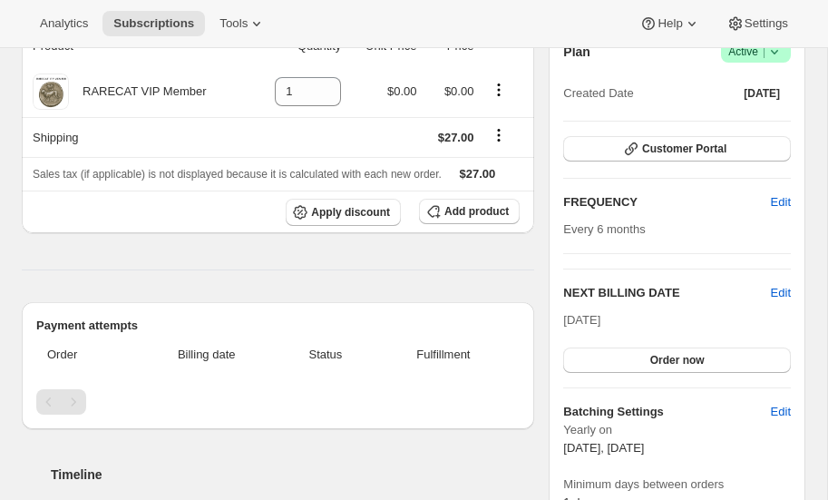
scroll to position [187, 0]
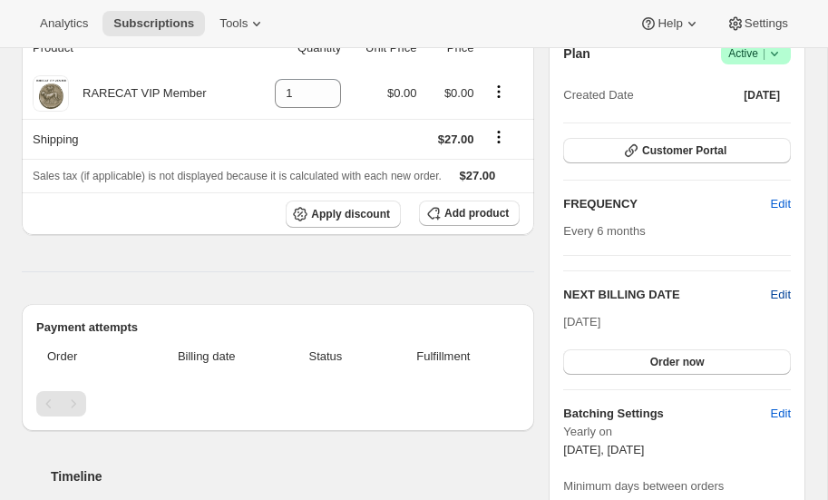
click at [777, 290] on span "Edit" at bounding box center [781, 295] width 20 height 18
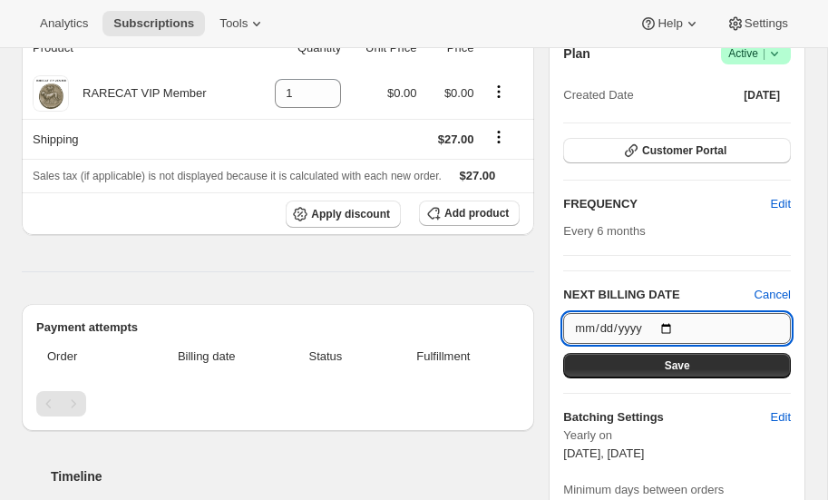
click at [669, 328] on input "2025-10-15" at bounding box center [677, 328] width 228 height 31
type input "2026-10-15"
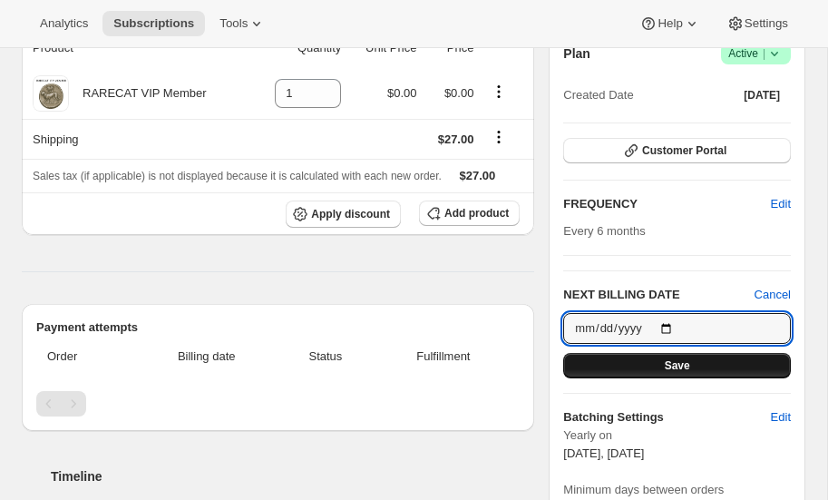
click at [664, 362] on button "Save" at bounding box center [677, 365] width 228 height 25
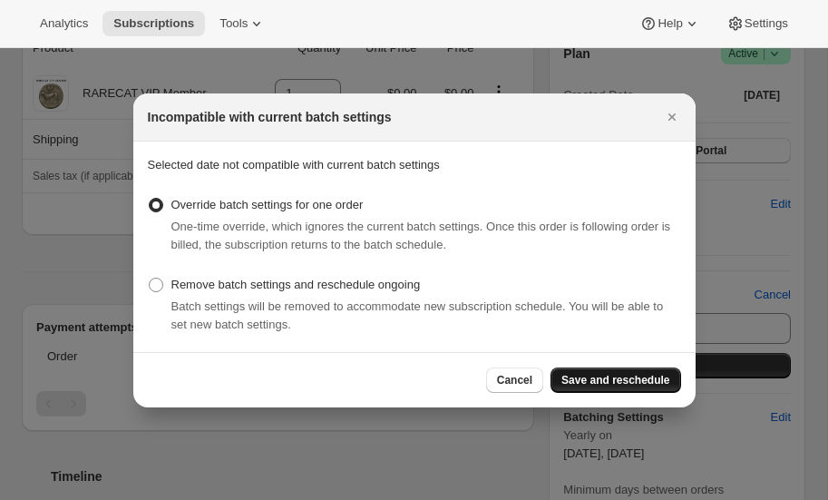
click at [632, 380] on span "Save and reschedule" at bounding box center [616, 380] width 108 height 15
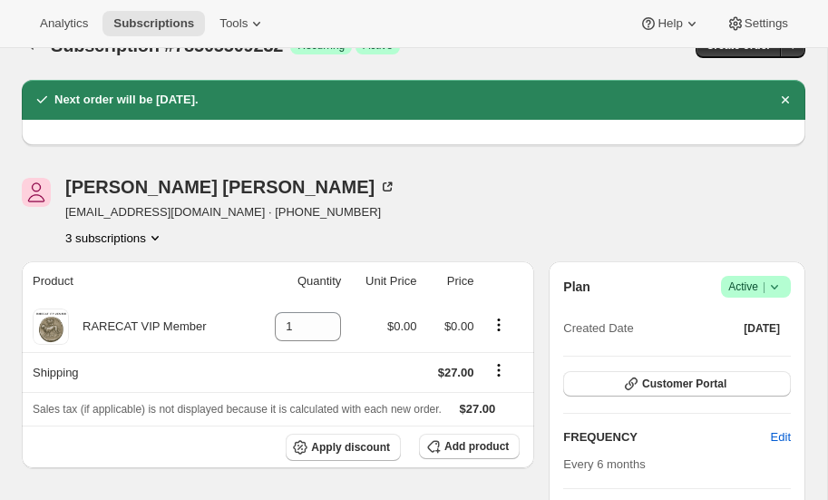
scroll to position [15, 0]
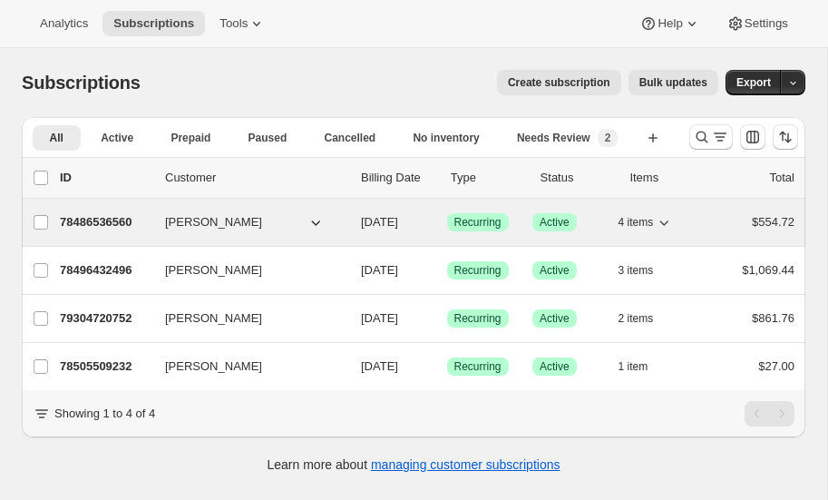
click at [118, 218] on p "78486536560" at bounding box center [105, 222] width 91 height 18
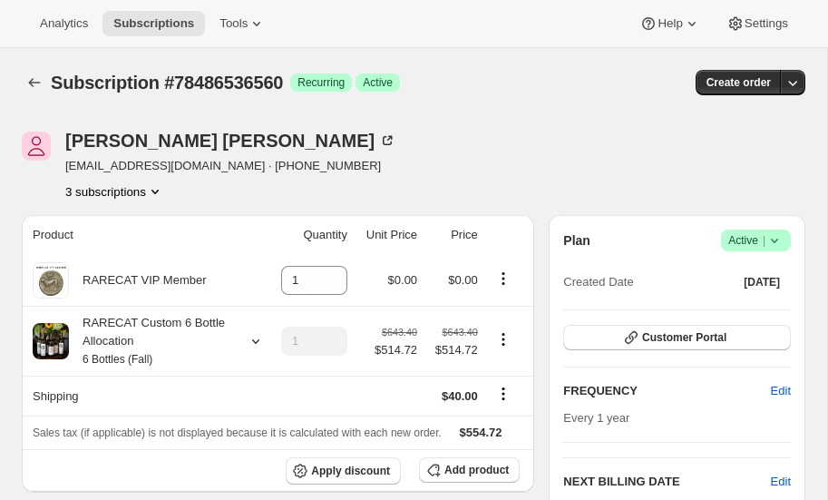
click at [155, 186] on icon "Product actions" at bounding box center [155, 191] width 18 height 18
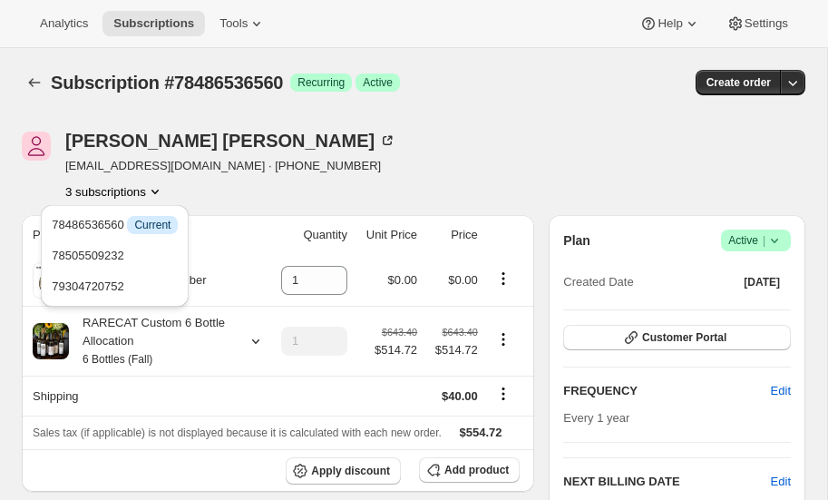
click at [155, 186] on icon "Product actions" at bounding box center [155, 191] width 18 height 18
click at [105, 252] on span "78505509232" at bounding box center [88, 256] width 73 height 14
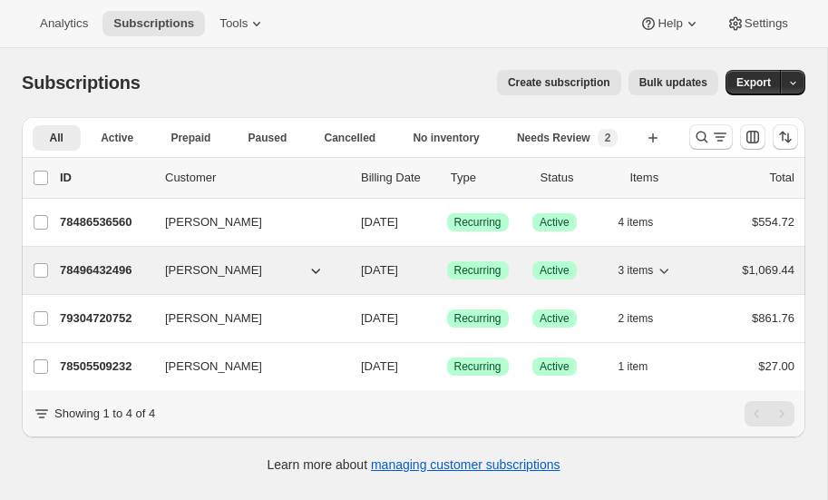
click at [96, 265] on p "78496432496" at bounding box center [105, 270] width 91 height 18
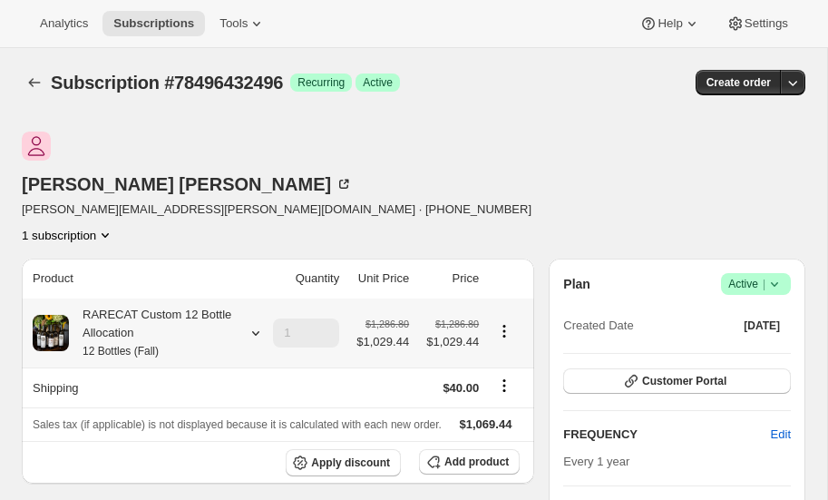
click at [253, 324] on icon at bounding box center [256, 333] width 18 height 18
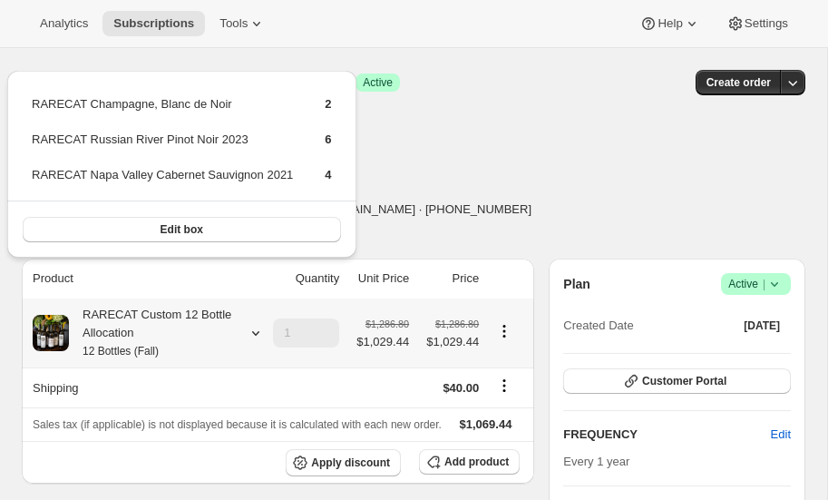
click at [253, 324] on icon at bounding box center [256, 333] width 18 height 18
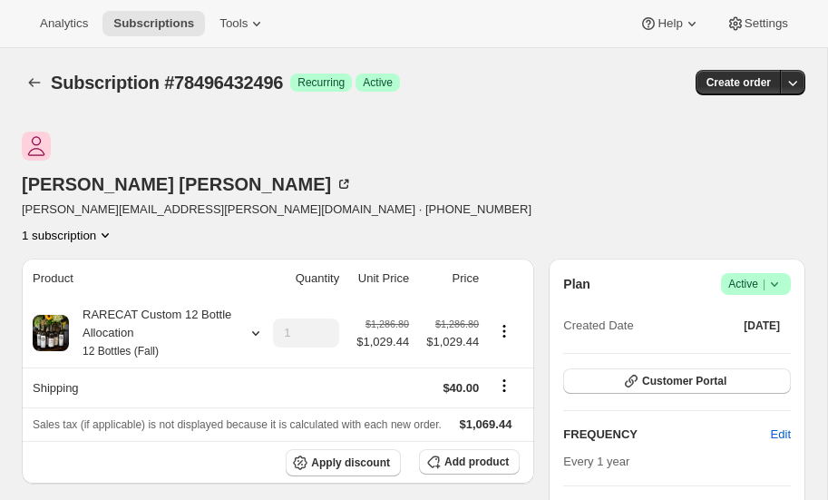
click at [114, 226] on icon "Product actions" at bounding box center [105, 235] width 18 height 18
click at [476, 179] on div "Jim Maurer jim.maurer@maysoncapital.com · +15734502296 1 subscription" at bounding box center [296, 188] width 549 height 112
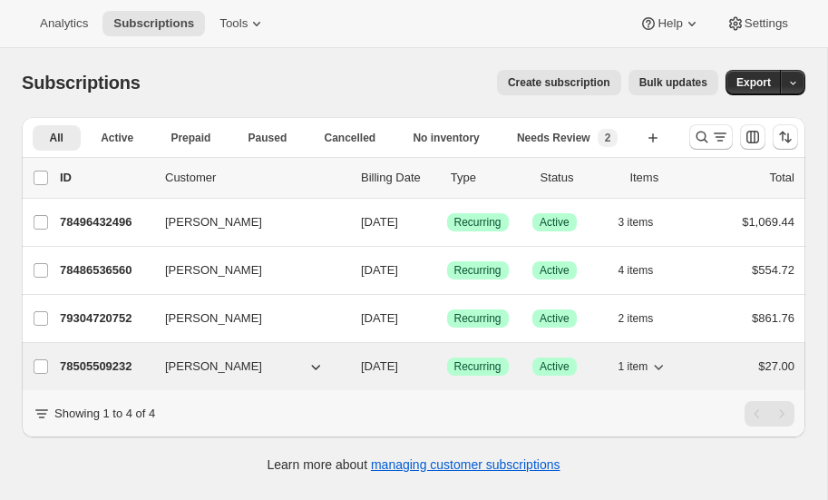
click at [119, 360] on p "78505509232" at bounding box center [105, 366] width 91 height 18
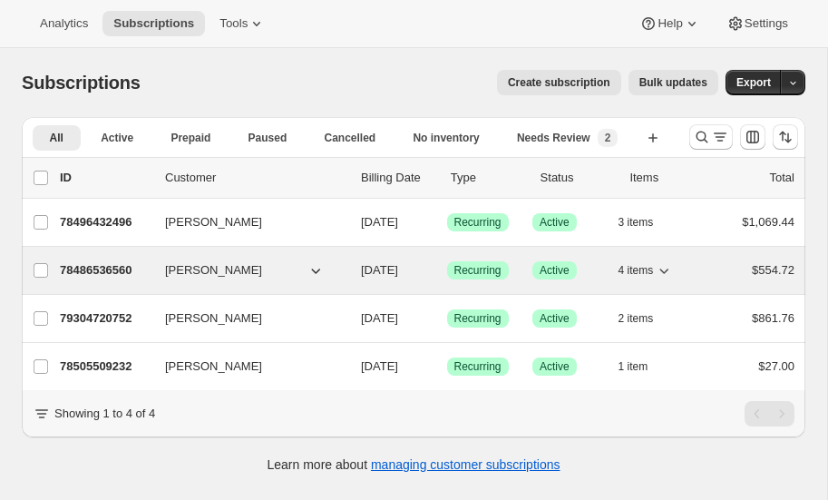
click at [117, 264] on p "78486536560" at bounding box center [105, 270] width 91 height 18
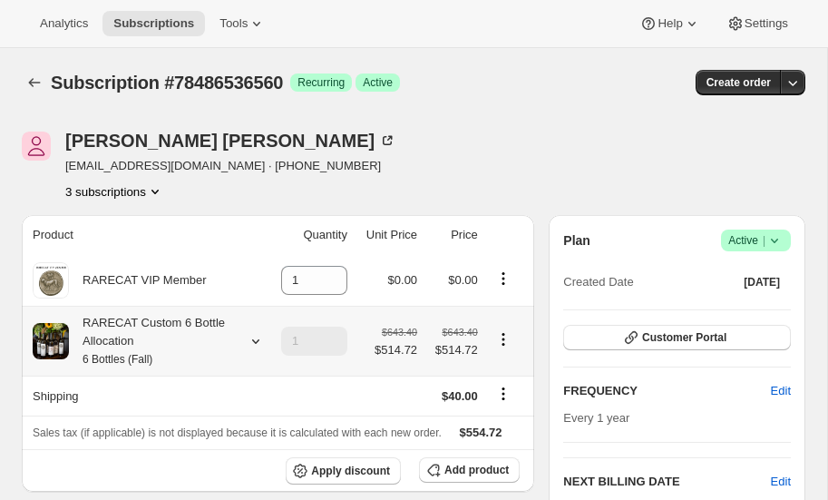
click at [259, 336] on icon at bounding box center [256, 341] width 18 height 18
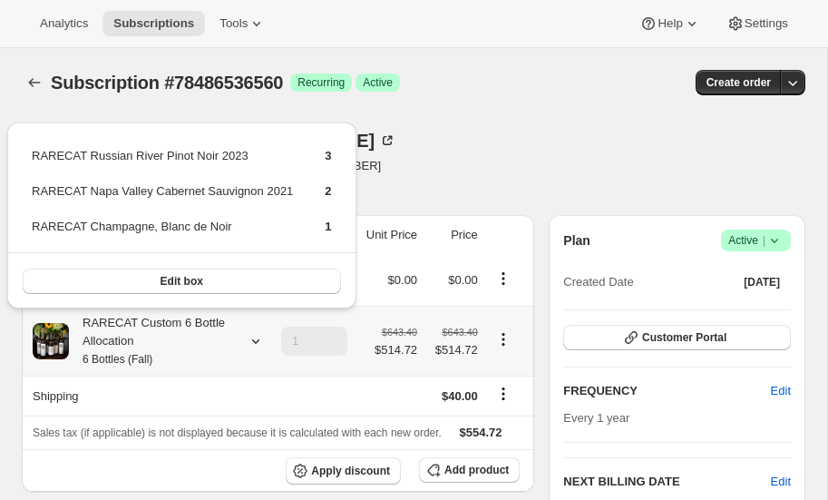
click at [259, 336] on icon at bounding box center [256, 341] width 18 height 18
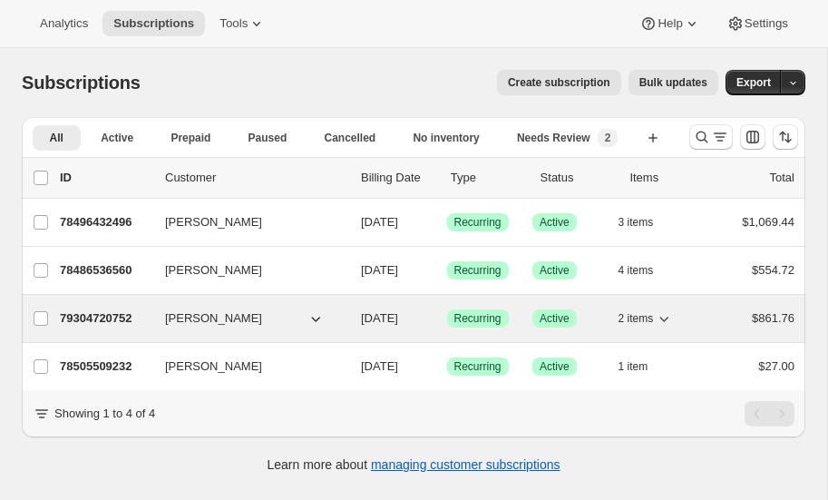
click at [111, 313] on p "79304720752" at bounding box center [105, 318] width 91 height 18
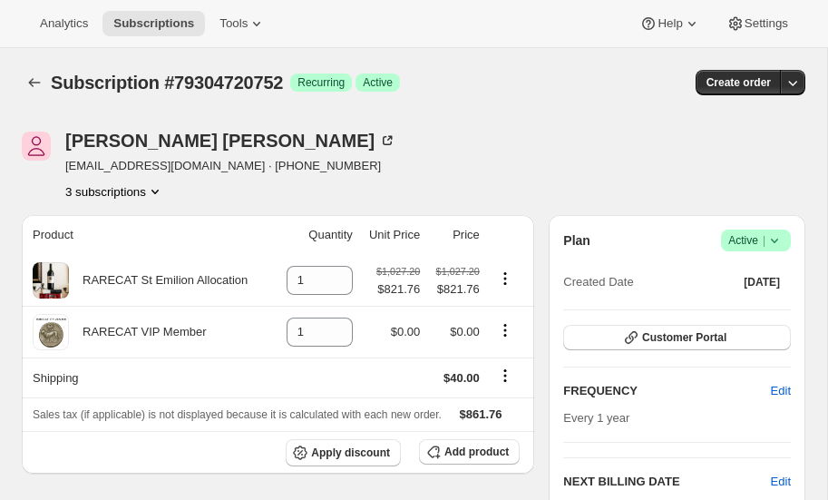
click at [159, 190] on icon "Product actions" at bounding box center [154, 192] width 7 height 5
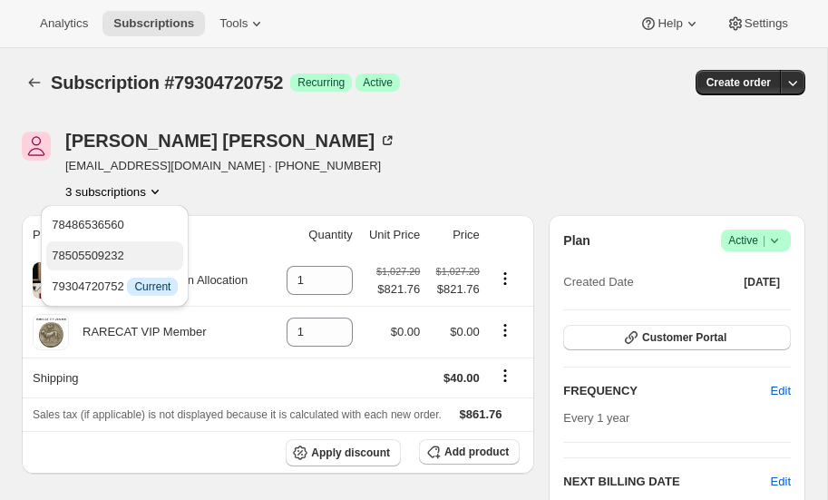
click at [103, 250] on span "78505509232" at bounding box center [88, 256] width 73 height 14
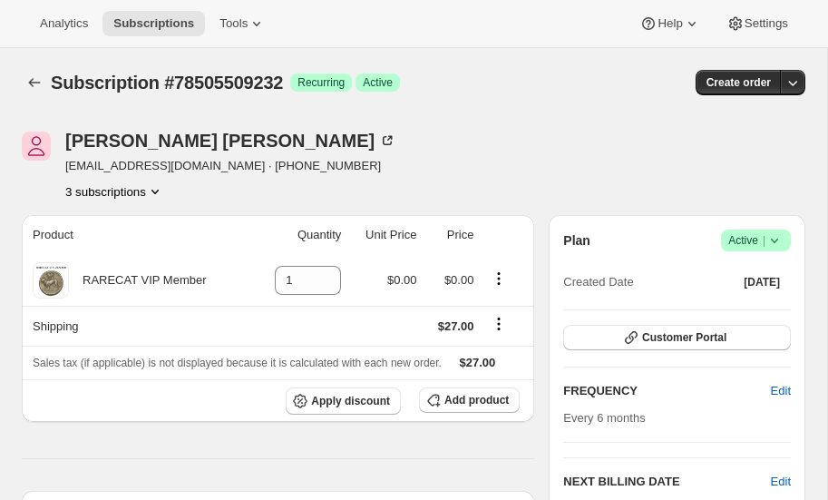
click at [143, 186] on button "3 subscriptions" at bounding box center [114, 191] width 99 height 18
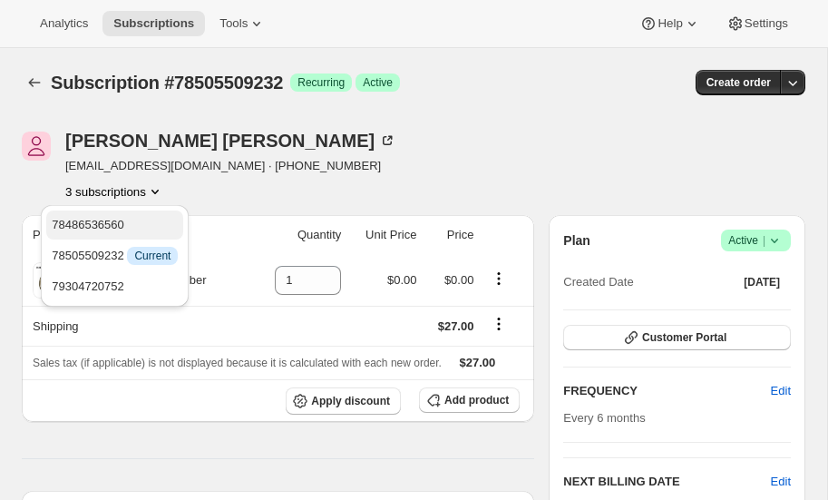
click at [126, 220] on span "78486536560" at bounding box center [115, 225] width 126 height 18
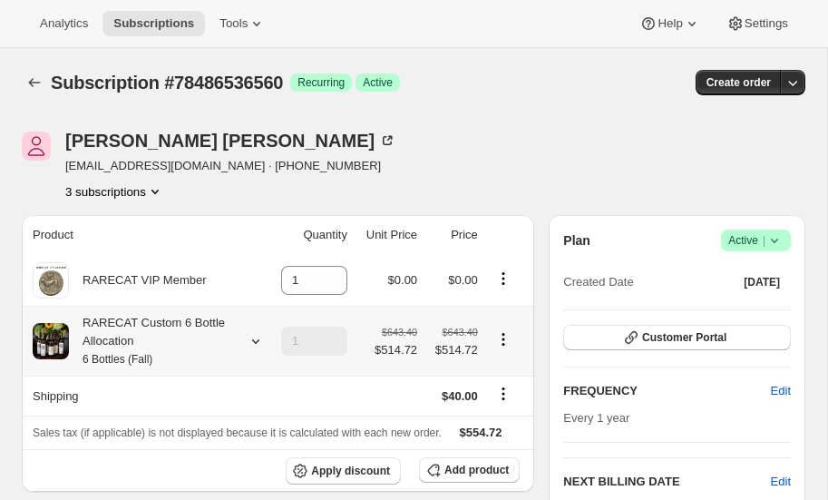
click at [252, 337] on icon at bounding box center [256, 341] width 18 height 18
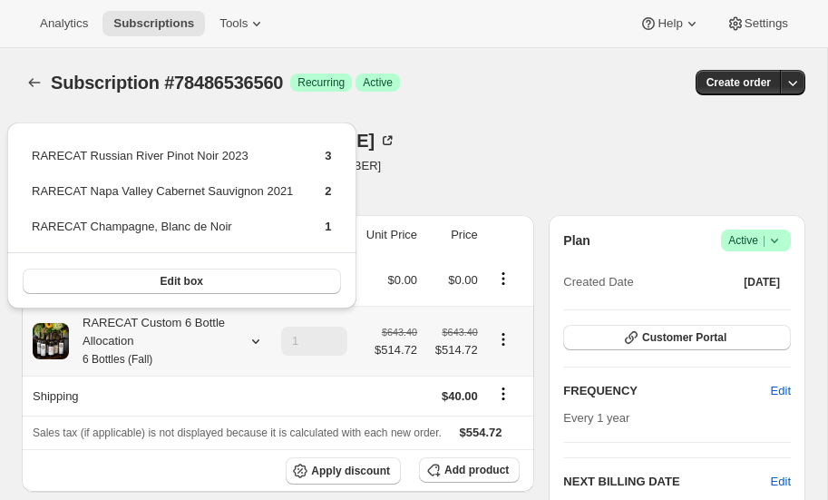
click at [252, 337] on icon at bounding box center [256, 341] width 18 height 18
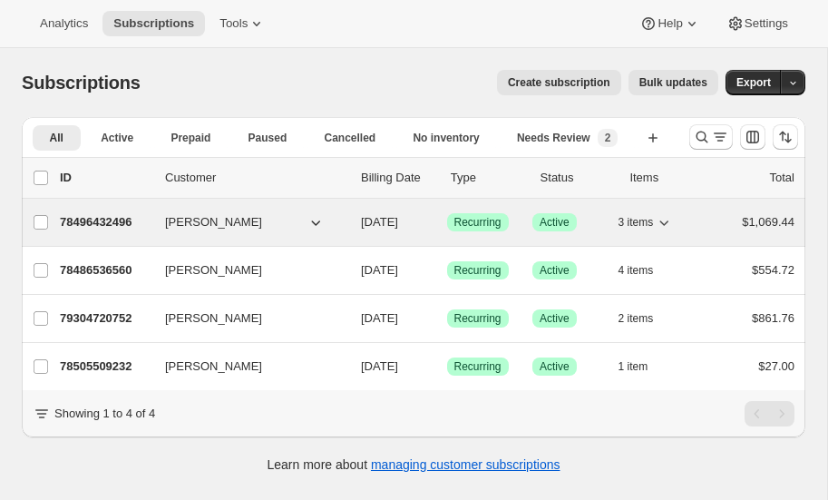
click at [112, 217] on p "78496432496" at bounding box center [105, 222] width 91 height 18
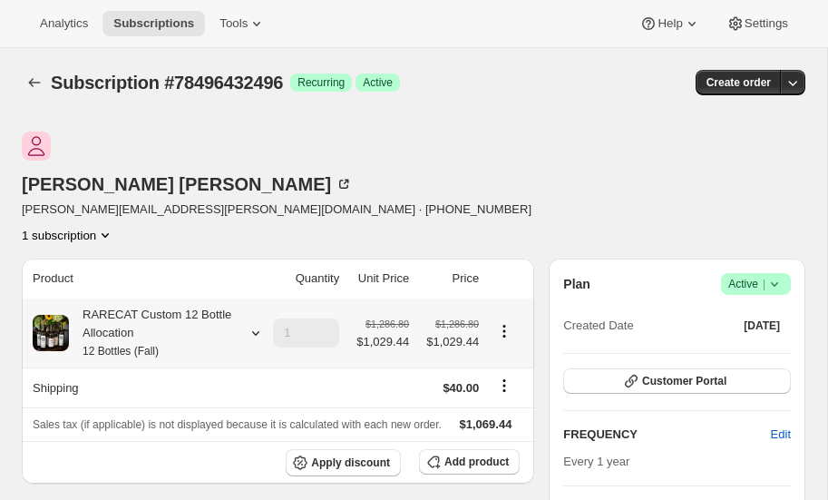
click at [253, 324] on icon at bounding box center [256, 333] width 18 height 18
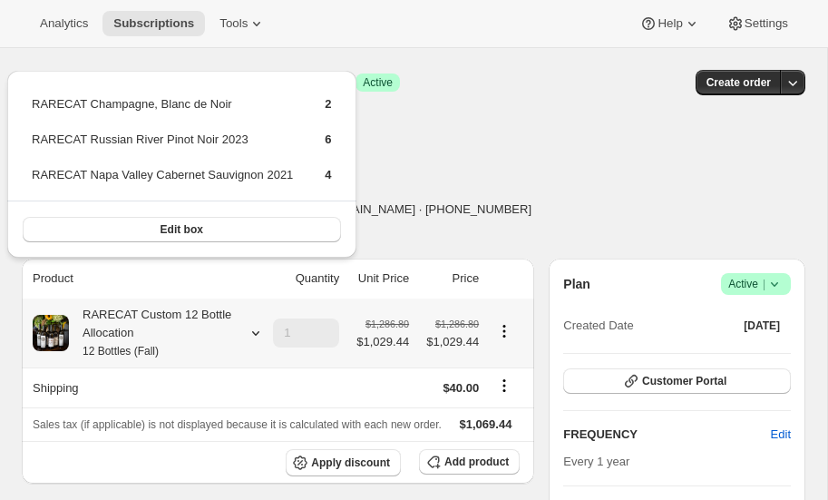
click at [253, 324] on icon at bounding box center [256, 333] width 18 height 18
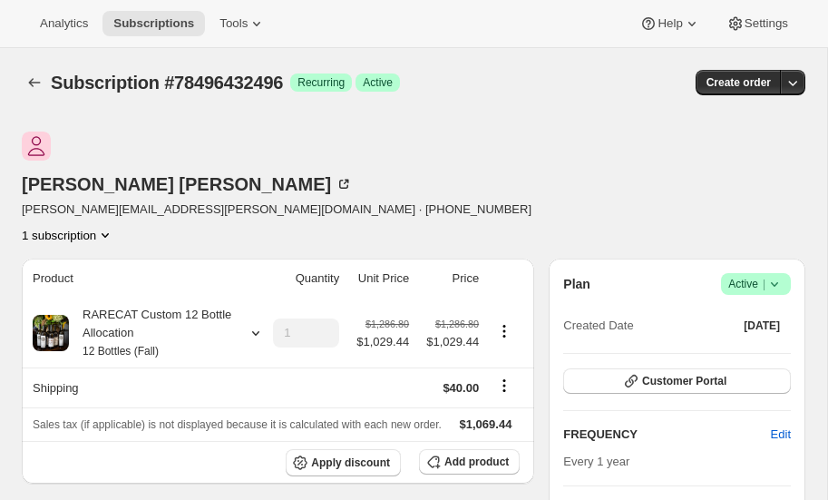
click at [776, 275] on icon at bounding box center [775, 284] width 18 height 18
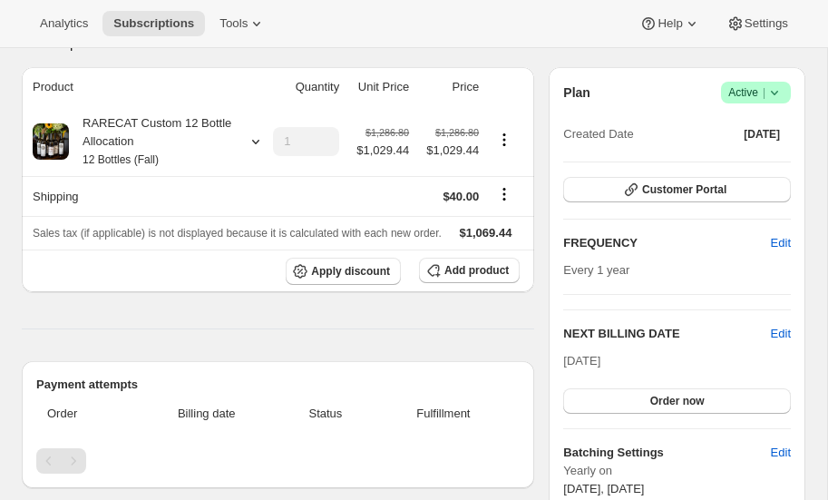
scroll to position [196, 0]
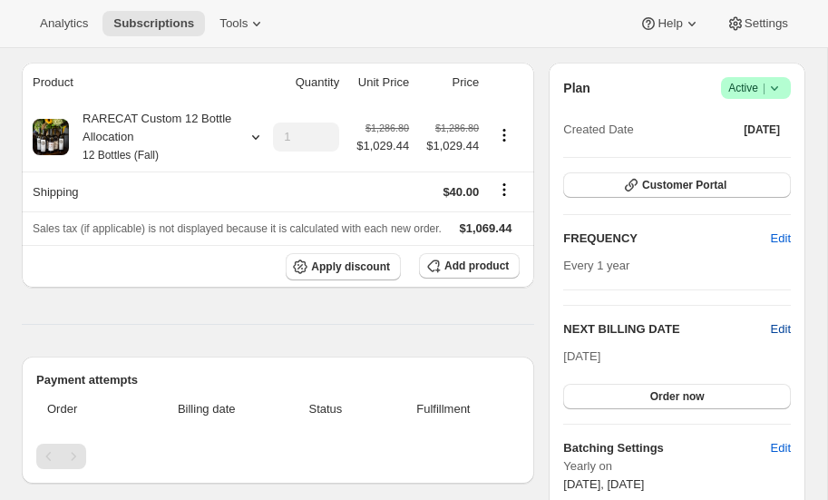
click at [781, 320] on span "Edit" at bounding box center [781, 329] width 20 height 18
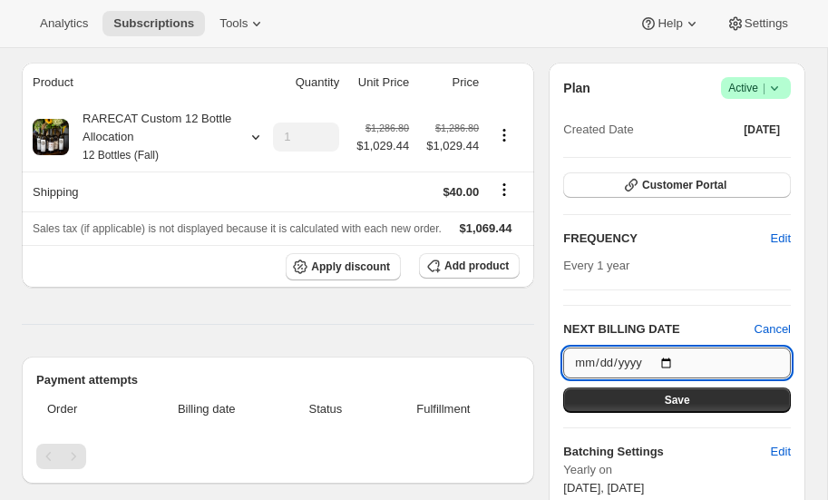
click at [664, 347] on input "2025-10-15" at bounding box center [677, 362] width 228 height 31
type input "2026-10-15"
click at [669, 393] on span "Save" at bounding box center [677, 400] width 25 height 15
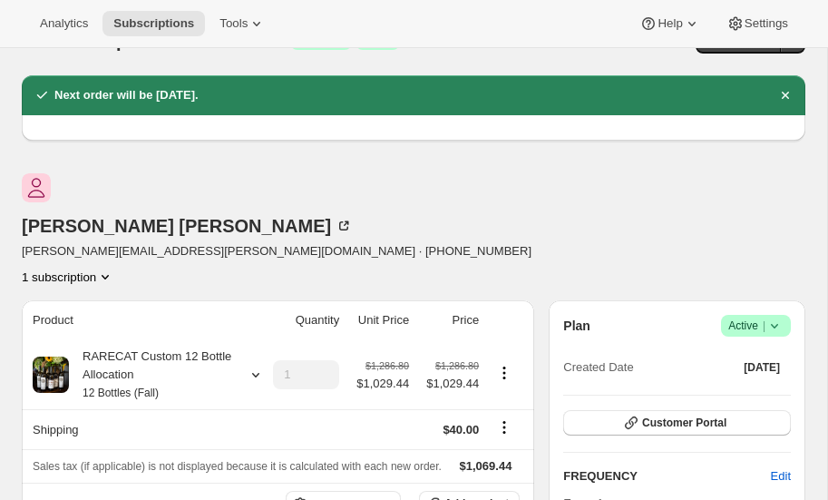
scroll to position [0, 0]
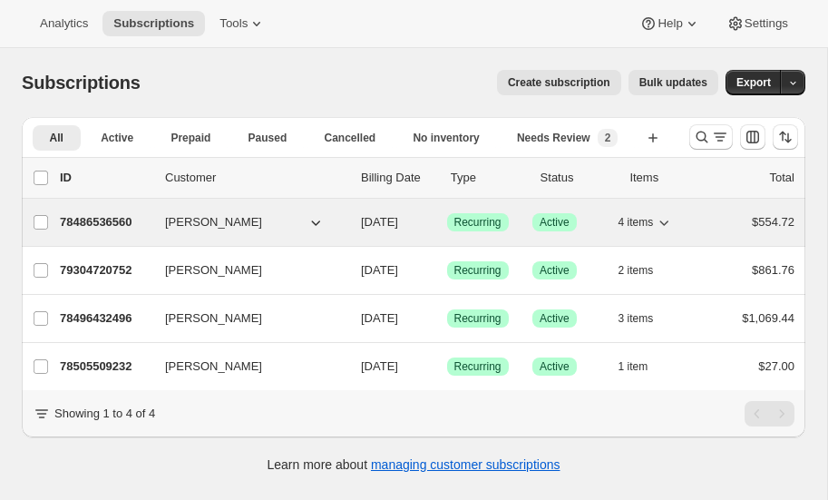
click at [99, 213] on p "78486536560" at bounding box center [105, 222] width 91 height 18
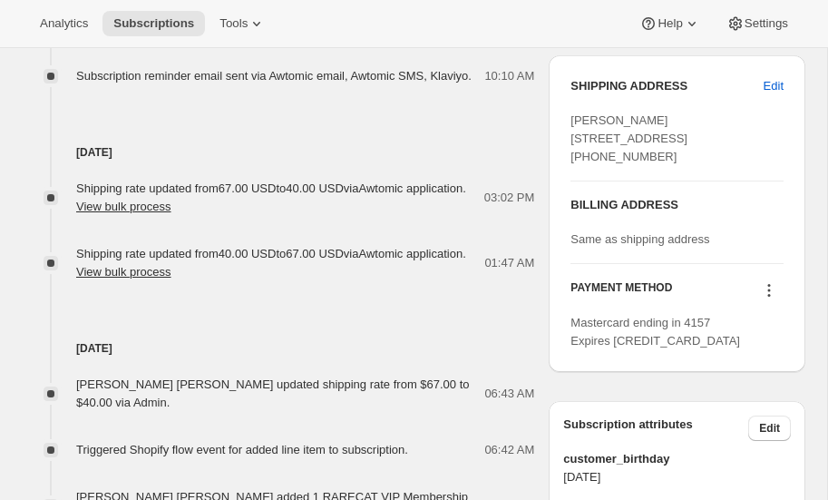
scroll to position [771, 0]
click at [771, 82] on span "Edit" at bounding box center [774, 85] width 20 height 18
select select "MO"
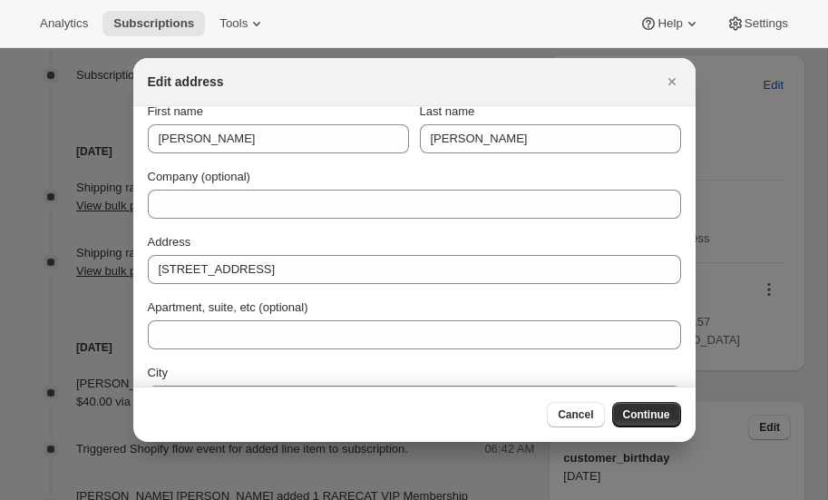
scroll to position [0, 0]
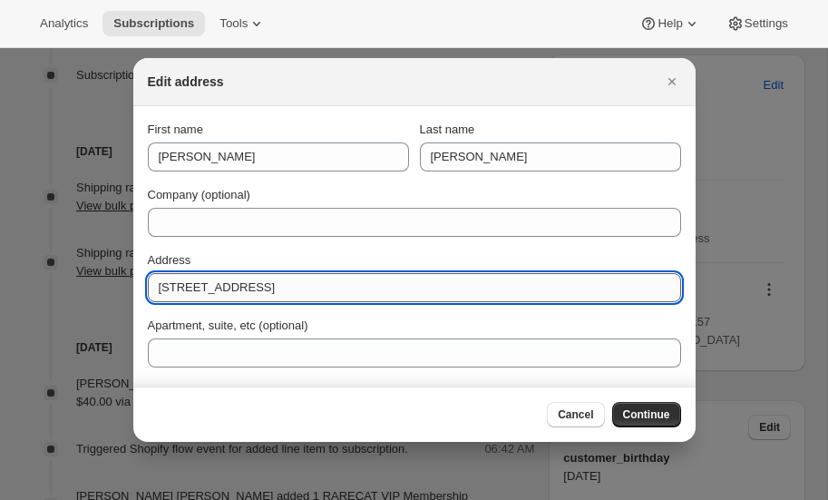
click at [305, 288] on input "5831 Dalhousie Drive" at bounding box center [414, 287] width 533 height 29
click at [290, 291] on input "5831 Dalhousie Drive" at bounding box center [414, 287] width 533 height 29
type input "5"
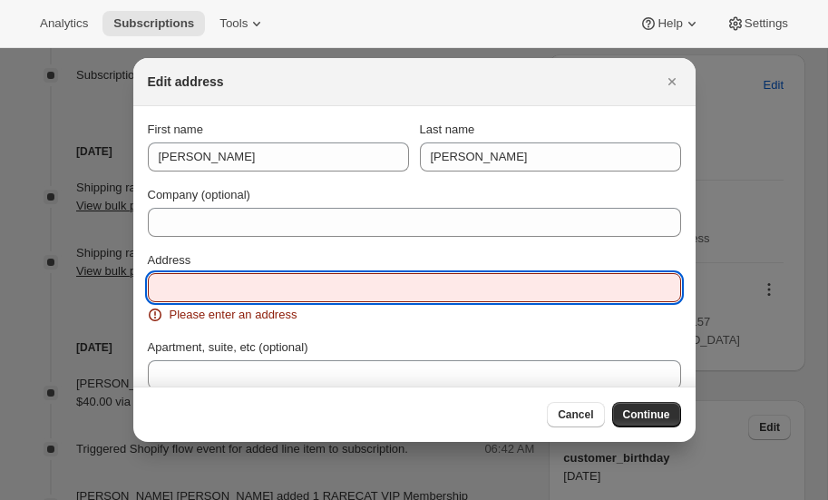
click at [261, 288] on input "Address" at bounding box center [414, 287] width 533 height 29
paste input "1650 N Kingshighway St Third Floor, Suite 304"
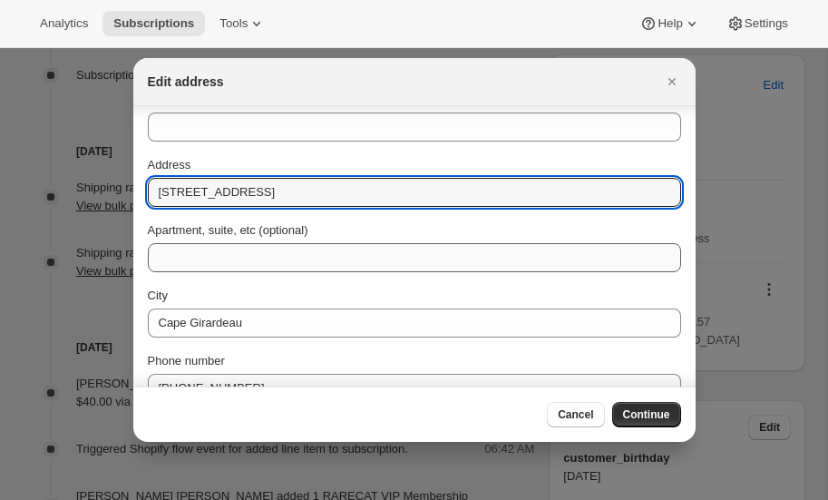
scroll to position [104, 0]
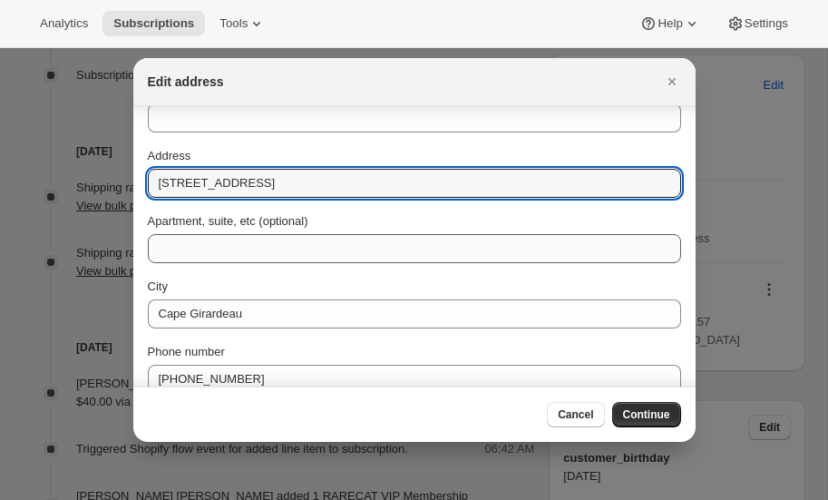
type input "1650 N Kingshighway St Third Floor, Suite 304"
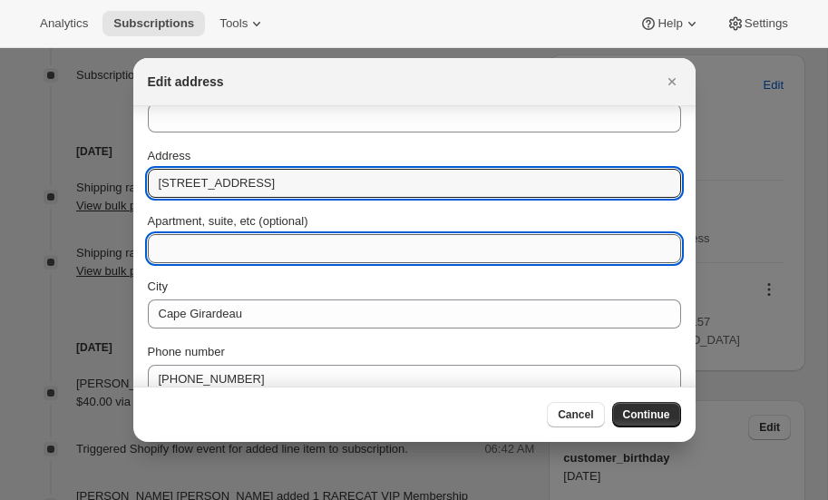
click at [263, 244] on input "Apartment, suite, etc (optional)" at bounding box center [414, 248] width 533 height 29
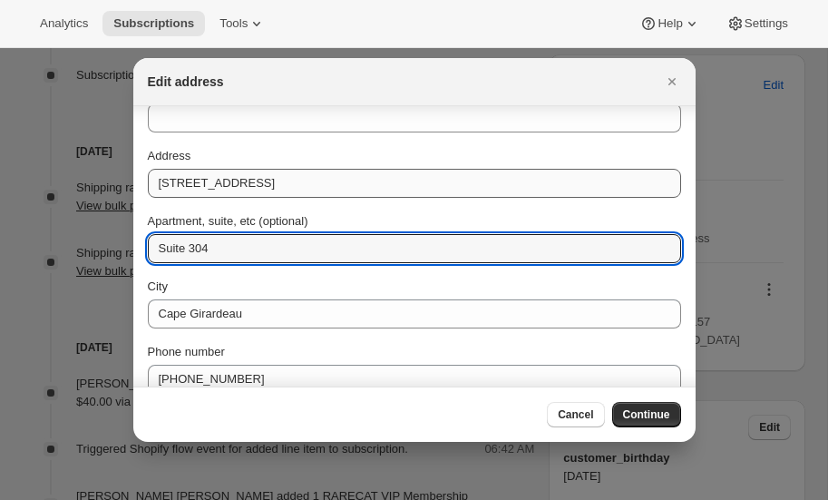
type input "Suite 304"
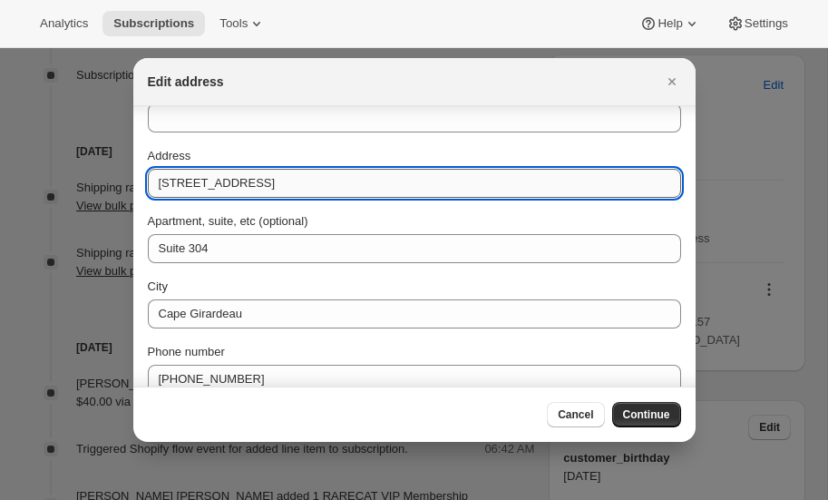
click at [432, 183] on input "1650 N Kingshighway St Third Floor, Suite 304" at bounding box center [414, 183] width 533 height 29
type input "1650 N Kingshighway St Third Floor"
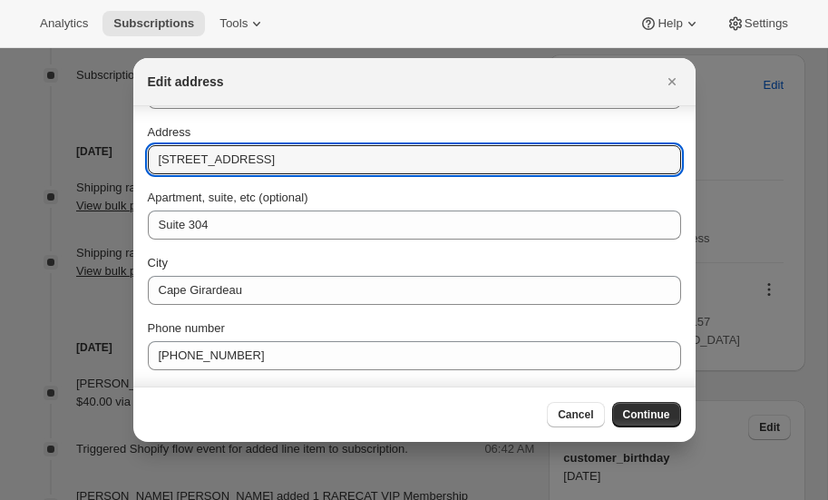
scroll to position [190, 0]
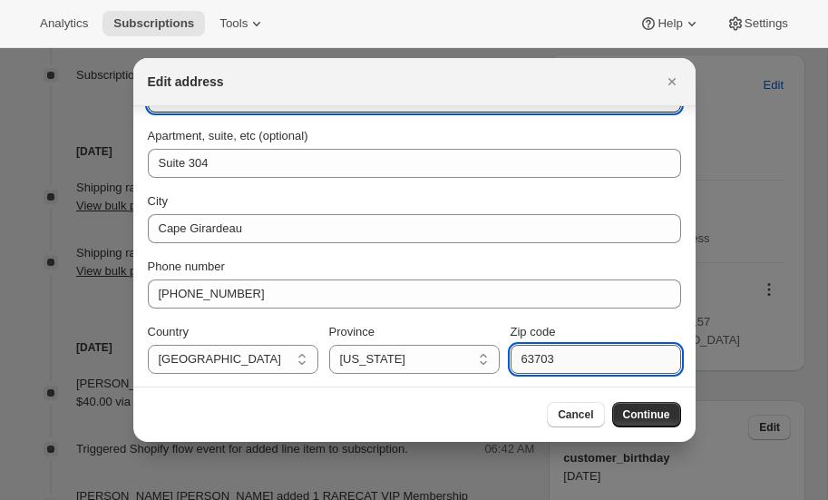
click at [579, 362] on input "63703" at bounding box center [596, 359] width 171 height 29
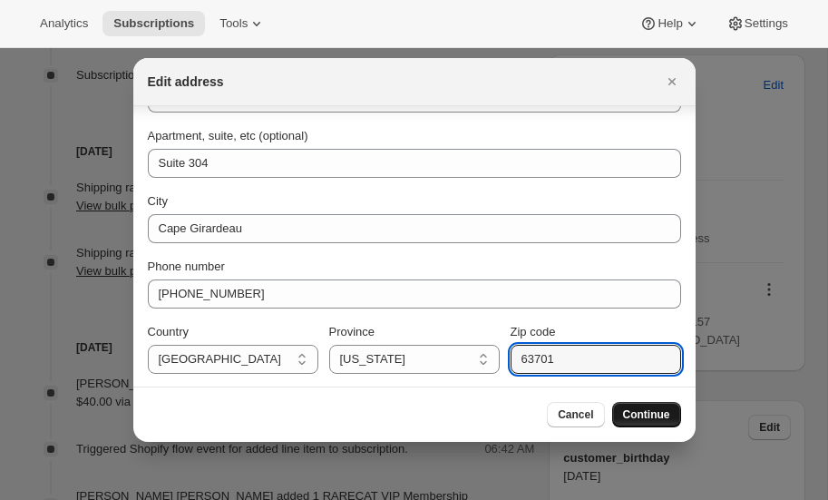
type input "63701"
click at [649, 411] on span "Continue" at bounding box center [646, 414] width 47 height 15
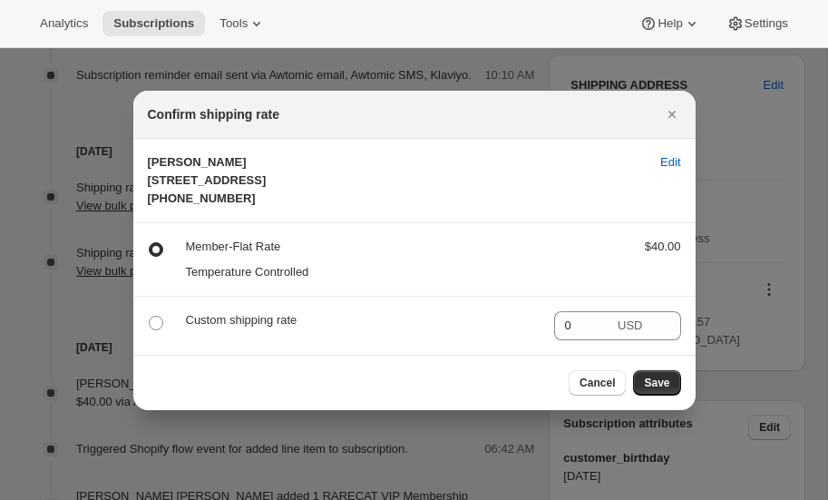
scroll to position [0, 0]
click at [659, 390] on span "Save" at bounding box center [656, 383] width 25 height 15
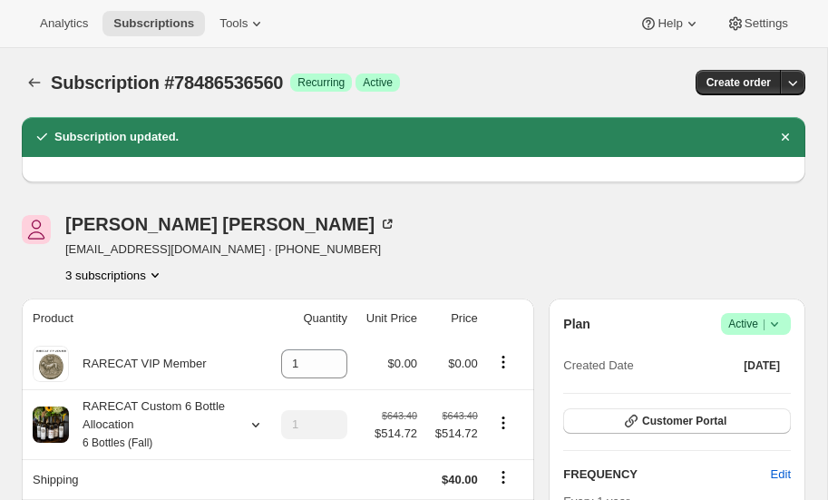
click at [156, 275] on icon "Product actions" at bounding box center [154, 275] width 7 height 5
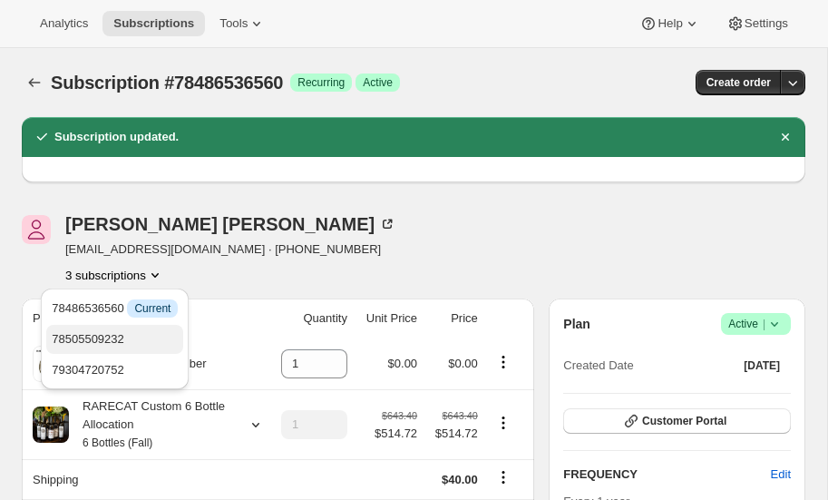
click at [100, 336] on span "78505509232" at bounding box center [88, 339] width 73 height 14
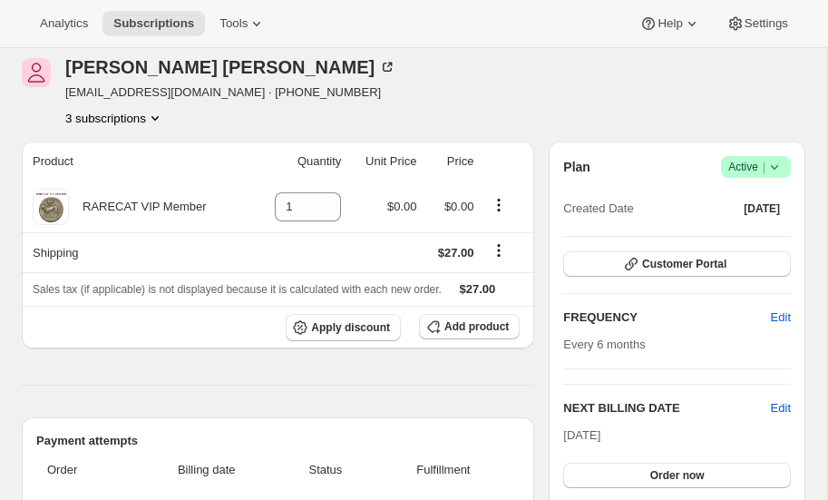
scroll to position [145, 0]
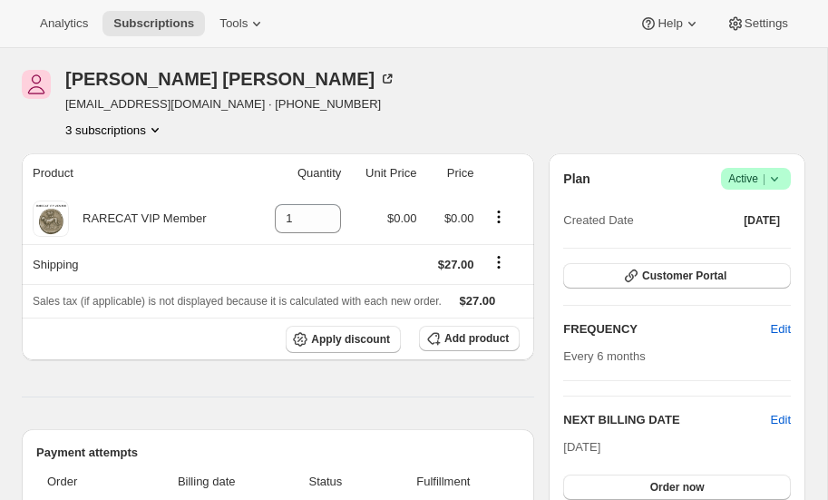
click at [158, 125] on icon "Product actions" at bounding box center [155, 130] width 18 height 18
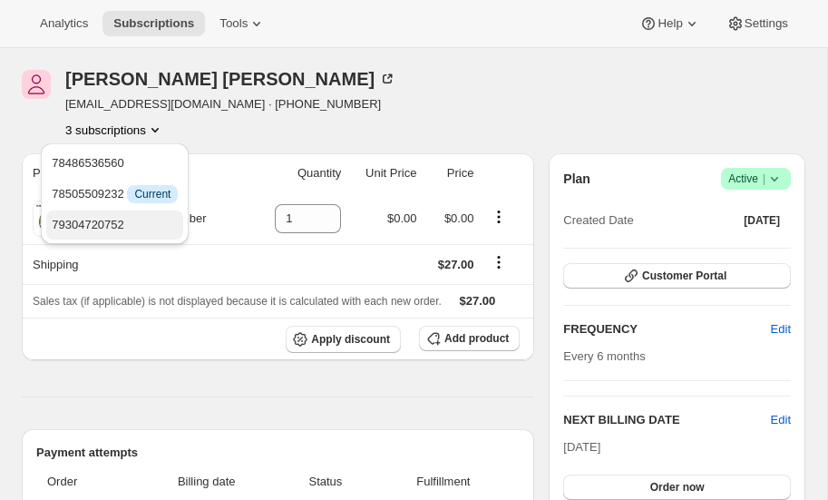
click at [113, 218] on span "79304720752" at bounding box center [88, 225] width 73 height 14
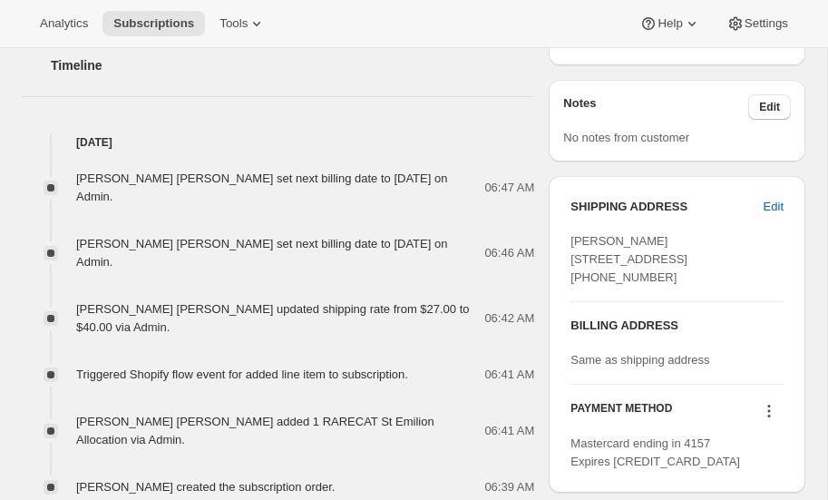
scroll to position [735, 0]
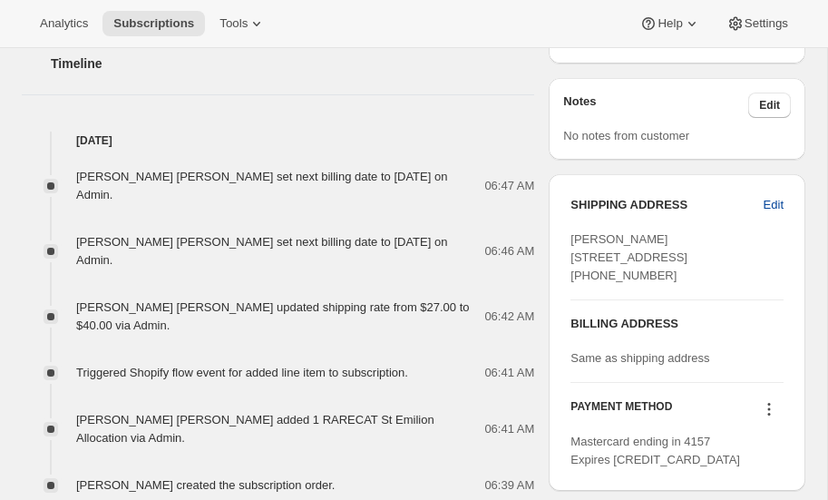
click at [784, 201] on span "Edit" at bounding box center [774, 205] width 20 height 18
select select "MO"
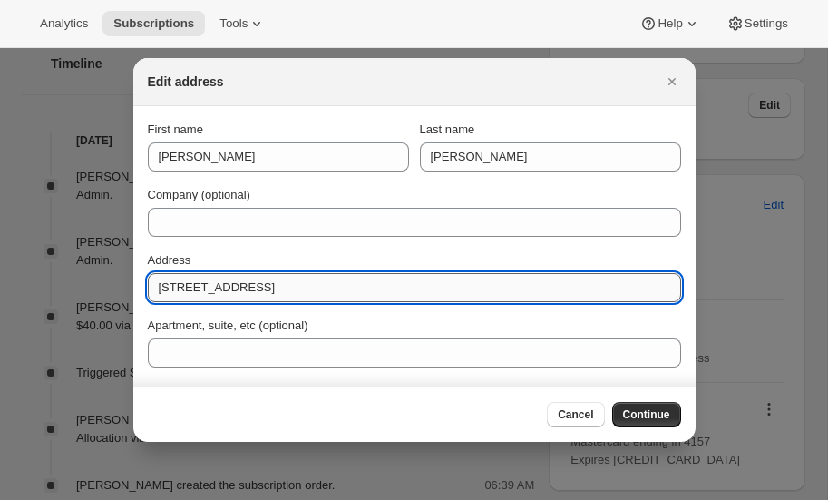
click at [315, 292] on input "5831 Dalhousie Drive" at bounding box center [414, 287] width 533 height 29
type input "5"
click at [279, 286] on input "Address" at bounding box center [414, 287] width 533 height 29
paste input "1650 N Kingshighway St Third Floor, Suite 304"
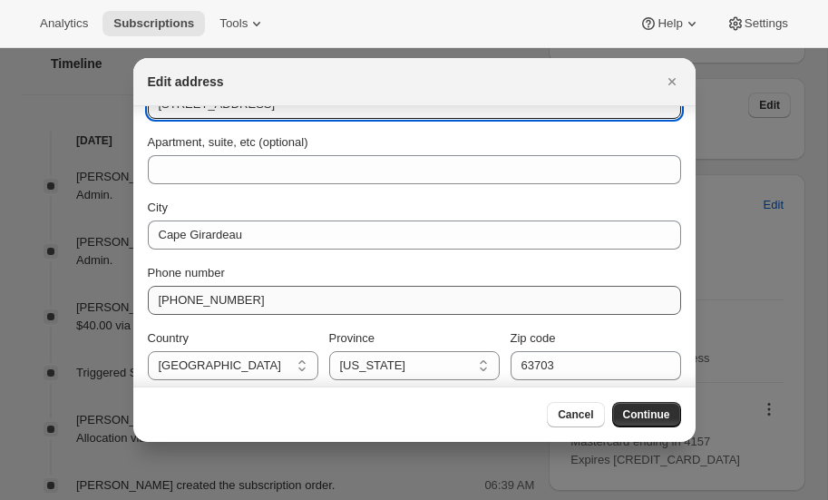
scroll to position [190, 0]
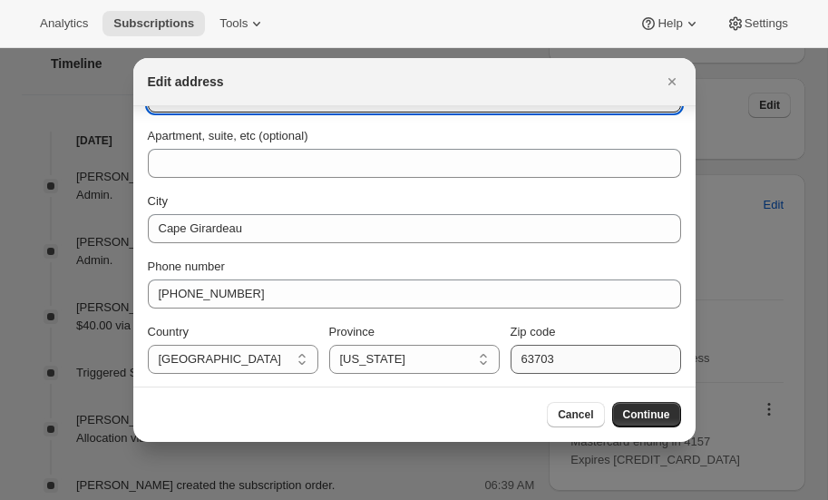
type input "1650 N Kingshighway St Third Floor, Suite 304"
click at [596, 359] on input "63703" at bounding box center [596, 359] width 171 height 29
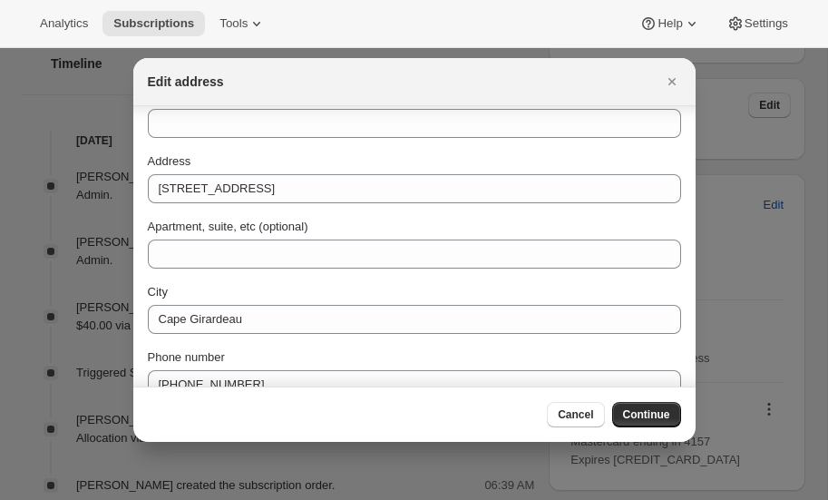
scroll to position [0, 0]
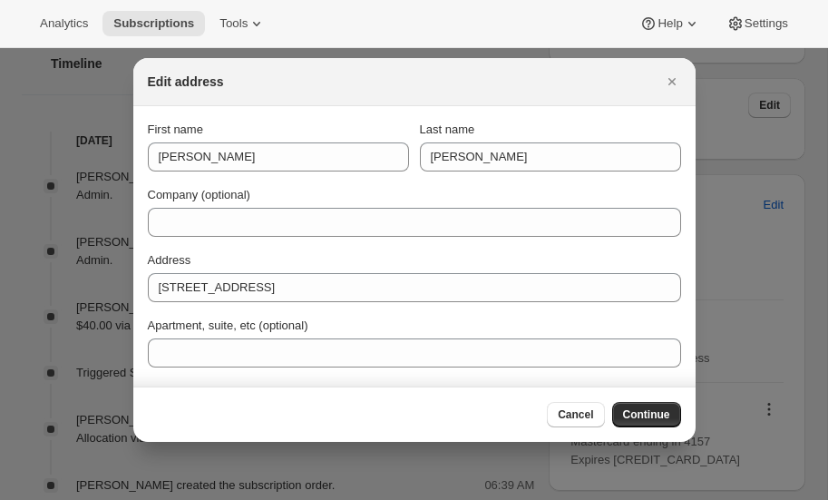
type input "63701"
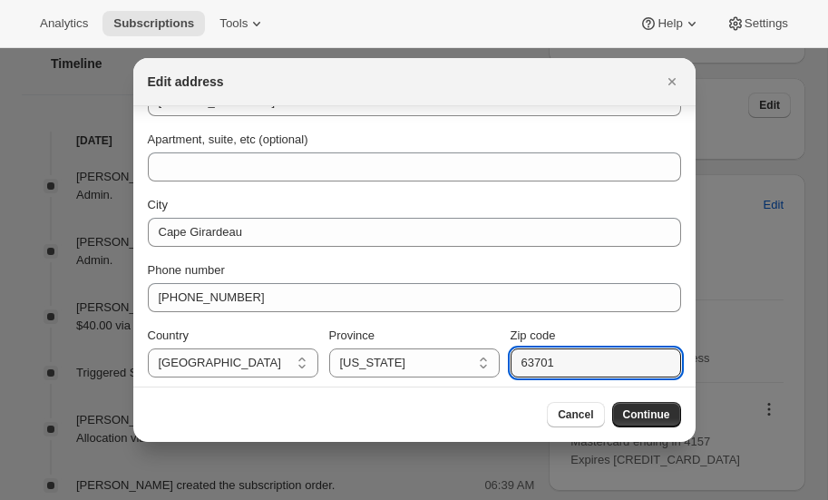
scroll to position [190, 0]
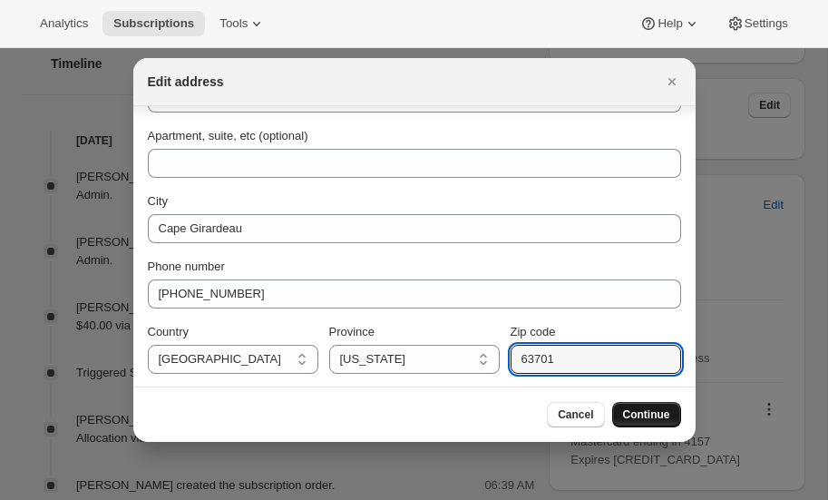
click at [664, 413] on span "Continue" at bounding box center [646, 414] width 47 height 15
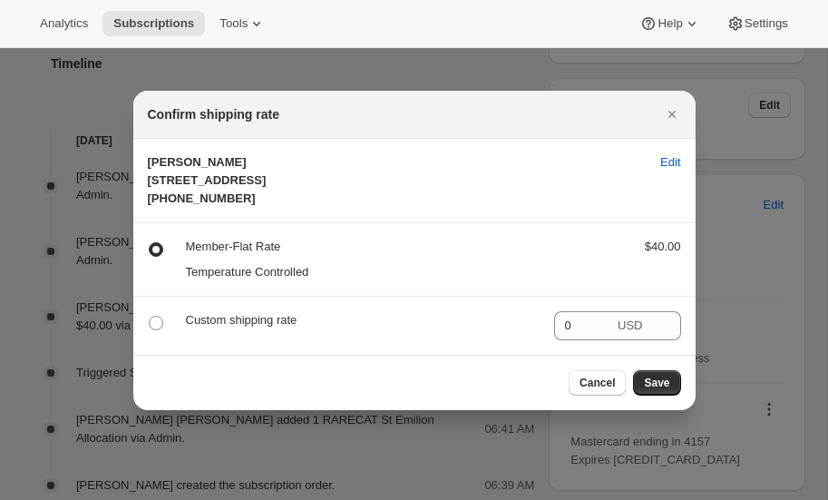
scroll to position [0, 0]
click at [666, 153] on span "Edit" at bounding box center [670, 162] width 20 height 18
select select "MO"
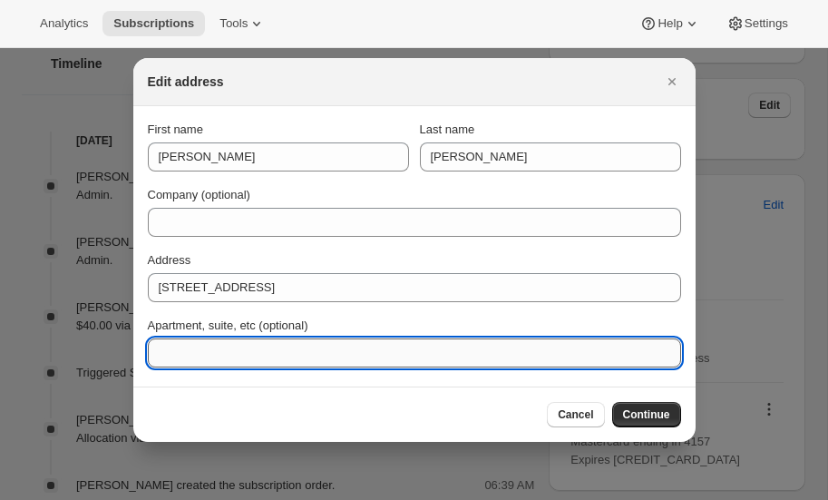
click at [230, 344] on input "Apartment, suite, etc (optional)" at bounding box center [414, 352] width 533 height 29
type input "Suite 304"
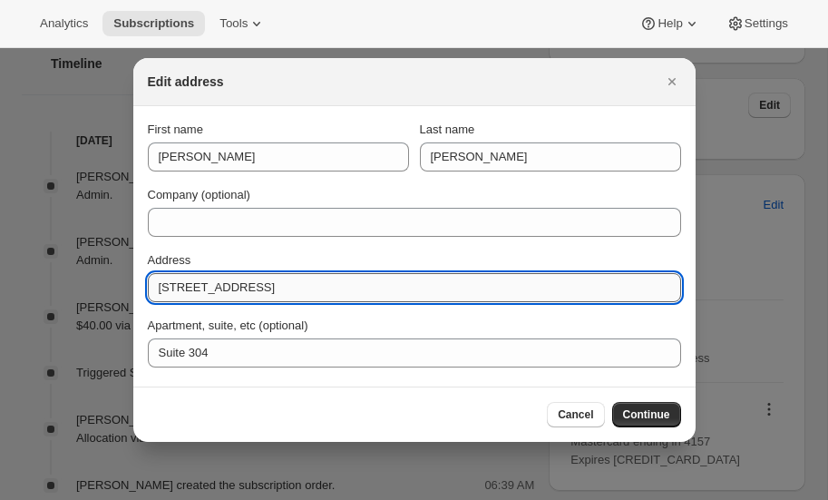
click at [441, 278] on input "1650 N Kingshighway St Third Floor, Suite 304" at bounding box center [414, 287] width 533 height 29
type input "1650 N Kingshighway St Third Floor"
click at [654, 410] on span "Continue" at bounding box center [646, 414] width 47 height 15
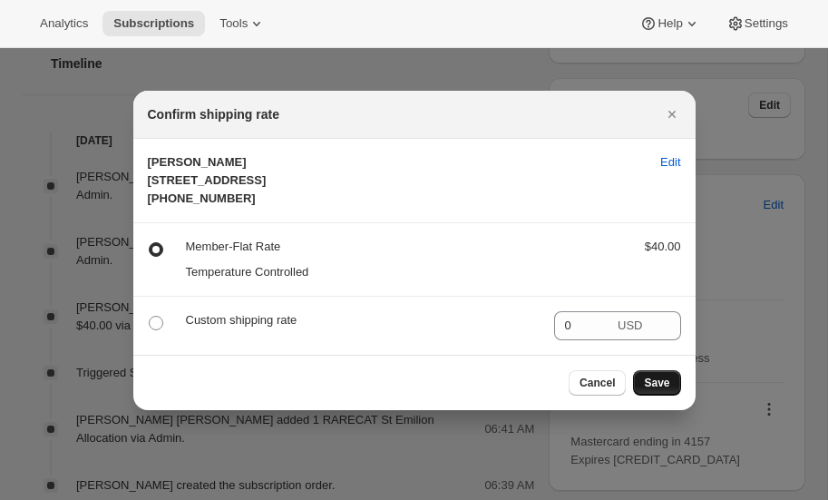
click at [655, 390] on span "Save" at bounding box center [656, 383] width 25 height 15
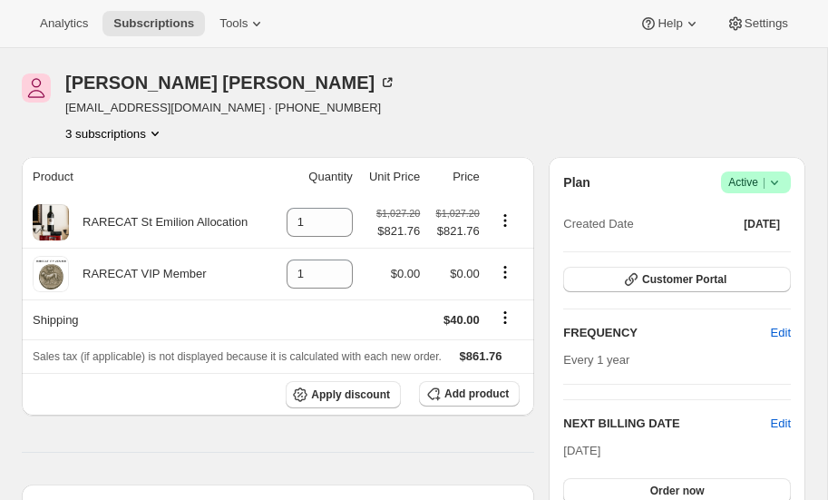
scroll to position [224, 0]
click at [160, 131] on icon "Product actions" at bounding box center [155, 134] width 18 height 18
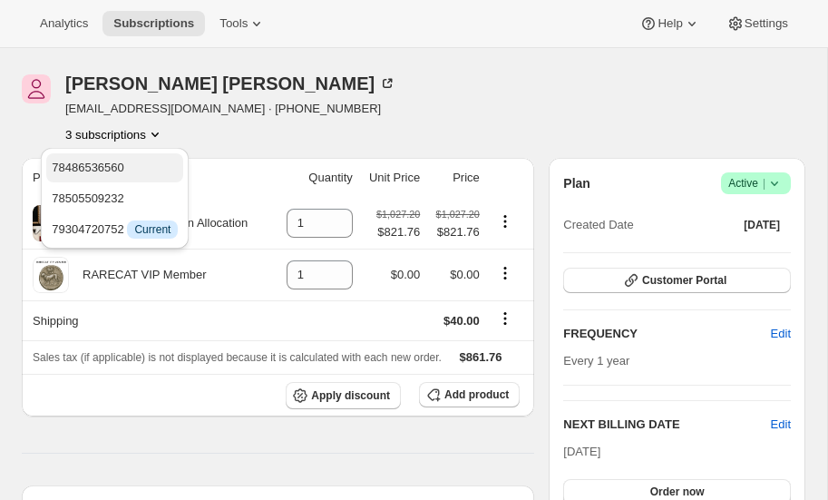
click at [112, 164] on span "78486536560" at bounding box center [88, 168] width 73 height 14
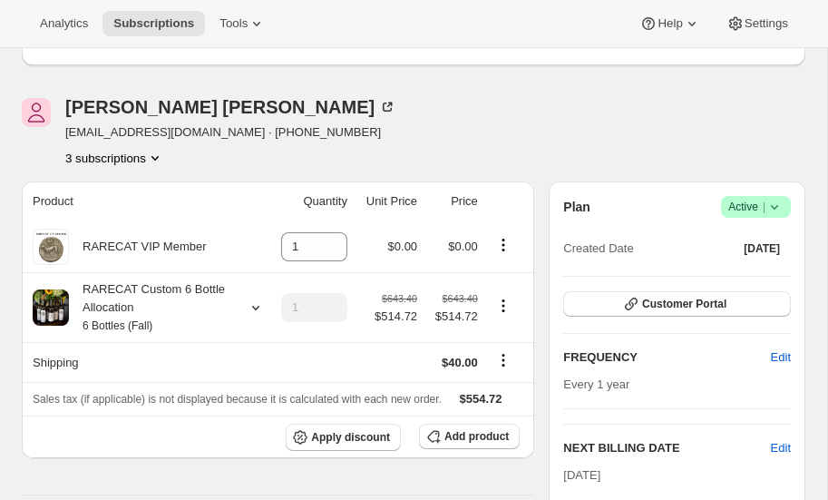
scroll to position [198, 0]
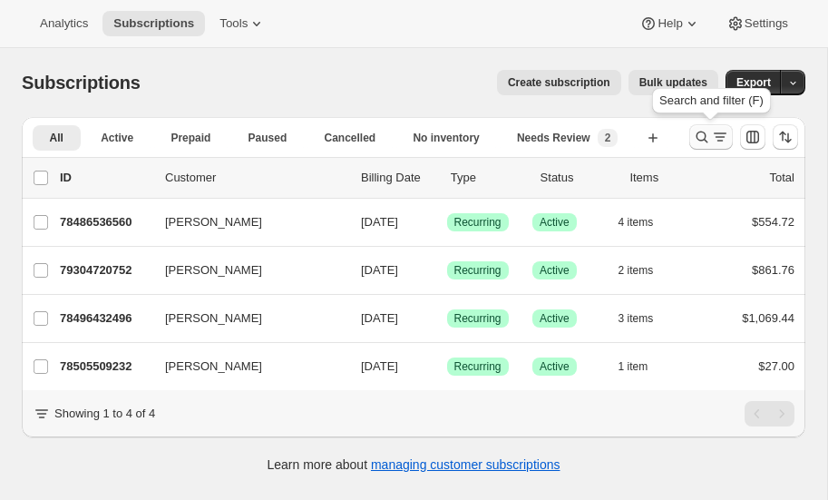
click at [702, 137] on icon "Search and filter results" at bounding box center [702, 137] width 18 height 18
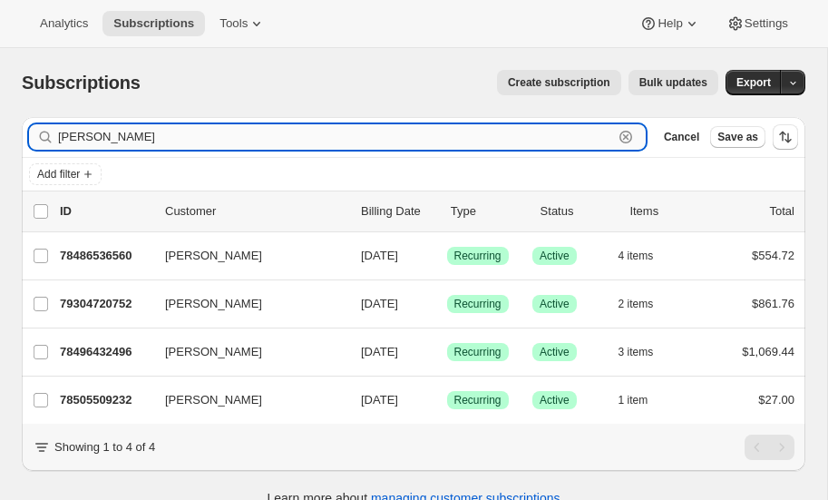
click at [167, 130] on input "maurer" at bounding box center [335, 136] width 555 height 25
type input "m"
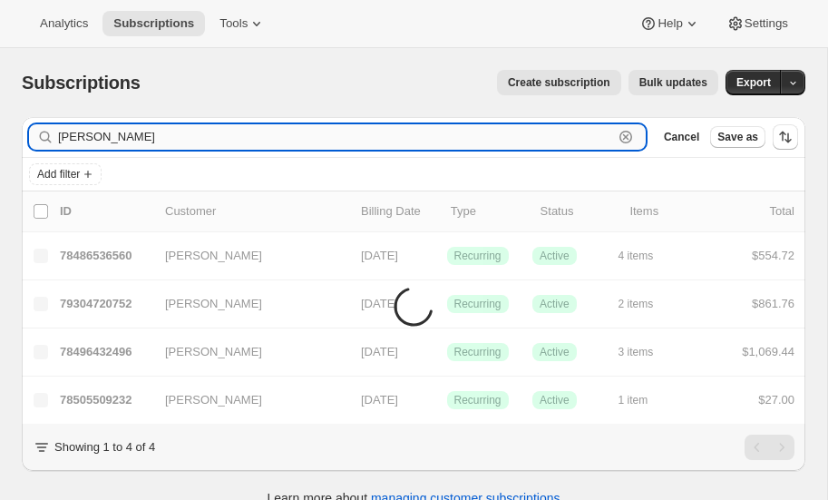
type input "sanders"
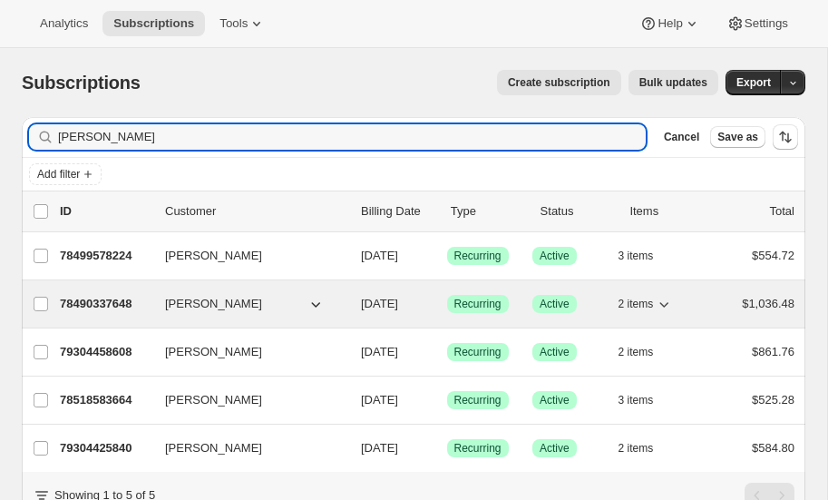
click at [106, 299] on p "78490337648" at bounding box center [105, 304] width 91 height 18
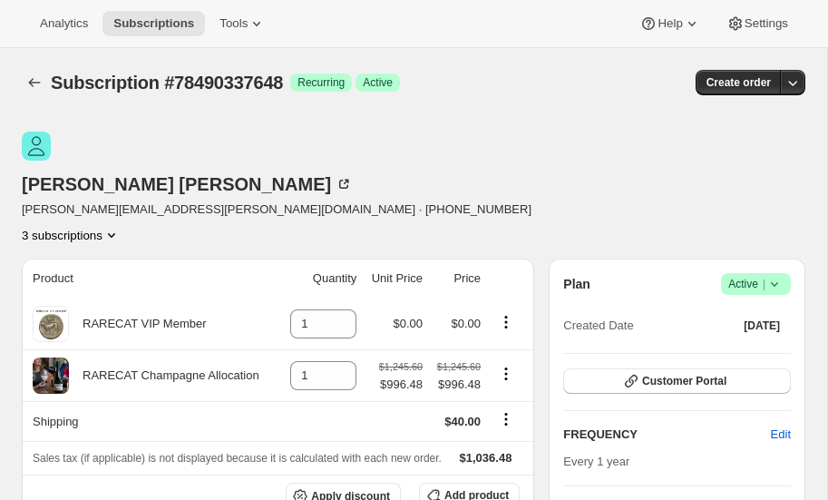
click at [121, 226] on icon "Product actions" at bounding box center [112, 235] width 18 height 18
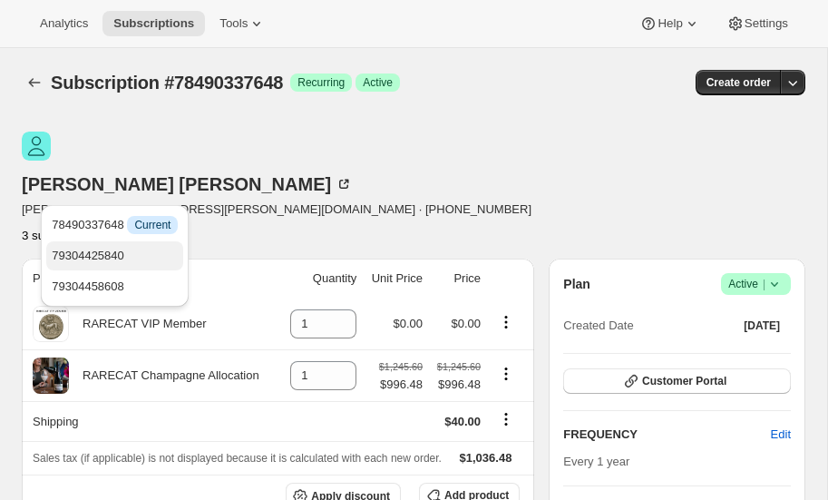
click at [114, 251] on span "79304425840" at bounding box center [88, 256] width 73 height 14
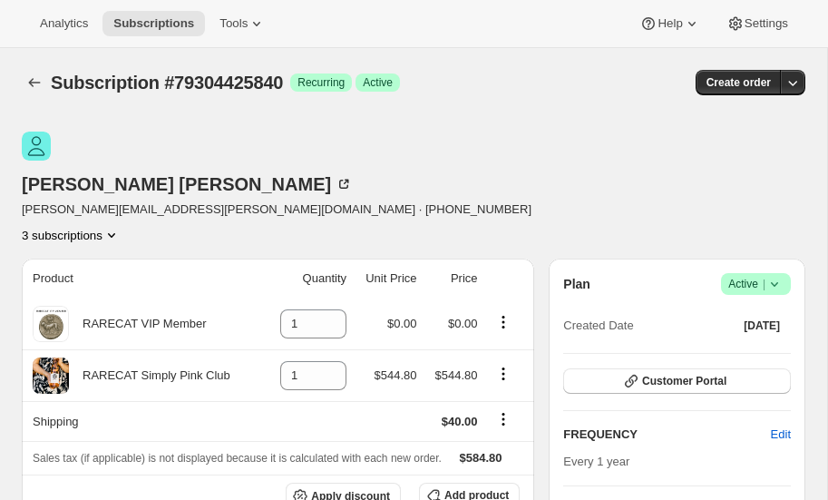
click at [121, 226] on icon "Product actions" at bounding box center [112, 235] width 18 height 18
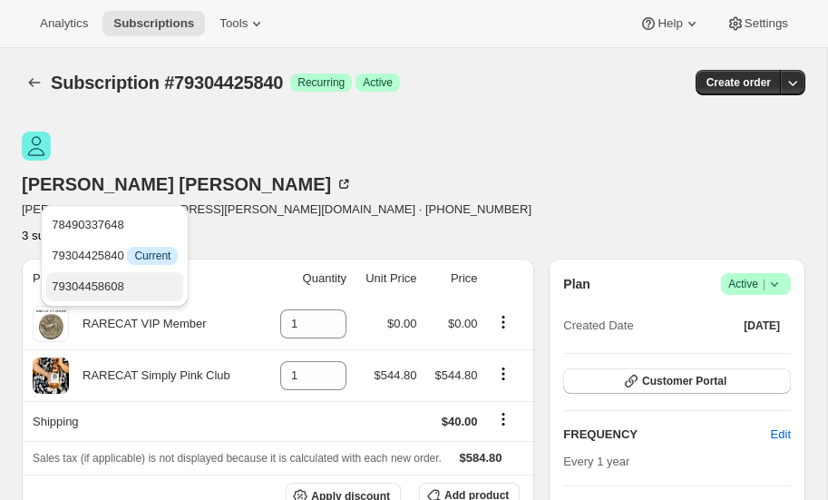
click at [128, 279] on span "79304458608" at bounding box center [115, 287] width 126 height 18
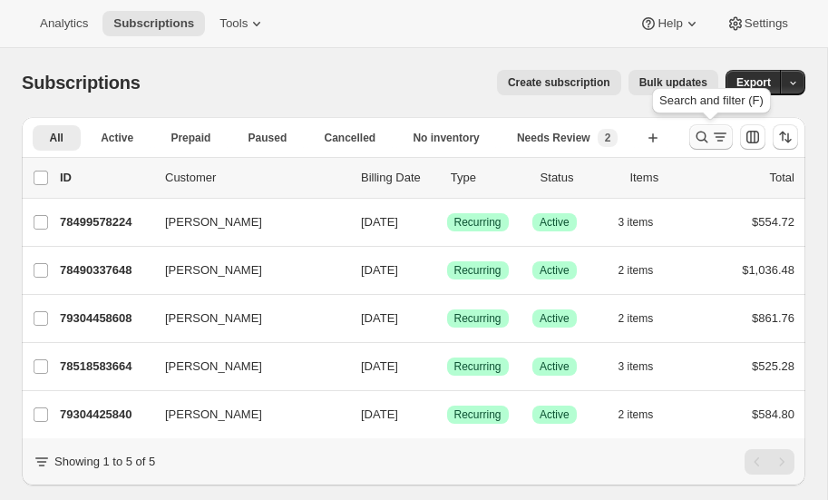
click at [699, 134] on icon "Search and filter results" at bounding box center [702, 137] width 18 height 18
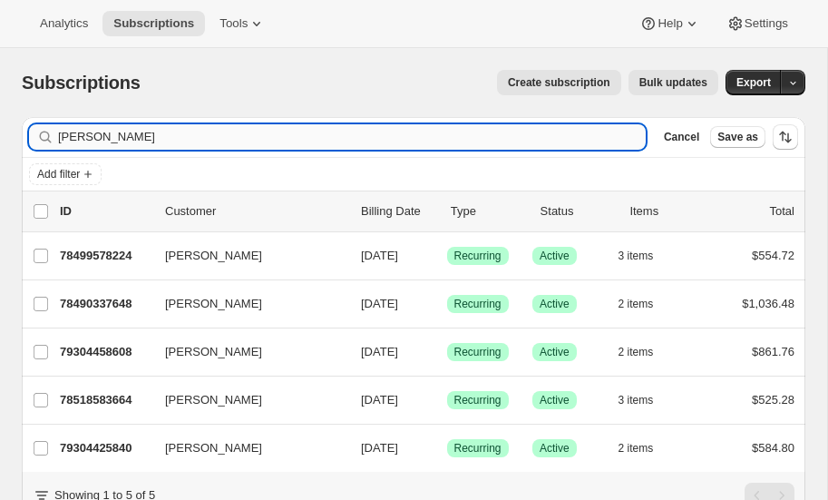
click at [119, 130] on input "sanders" at bounding box center [352, 136] width 588 height 25
type input "s"
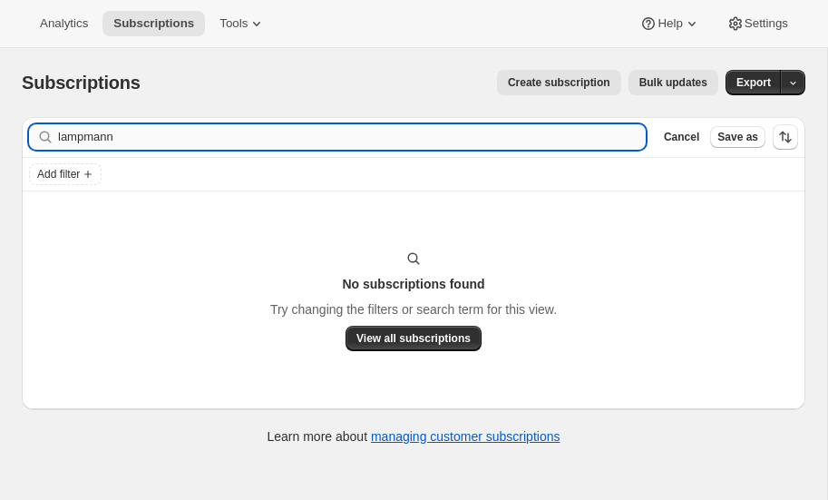
click at [158, 138] on input "lampmann" at bounding box center [352, 136] width 588 height 25
type input "lampma"
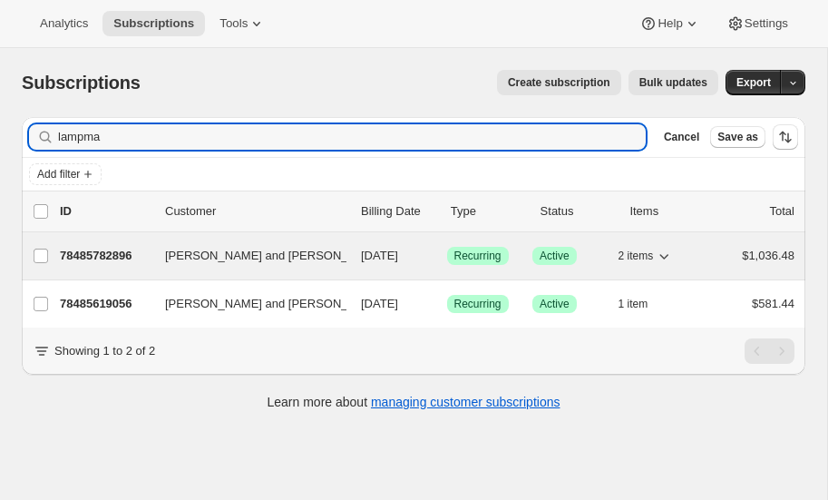
click at [112, 247] on p "78485782896" at bounding box center [105, 256] width 91 height 18
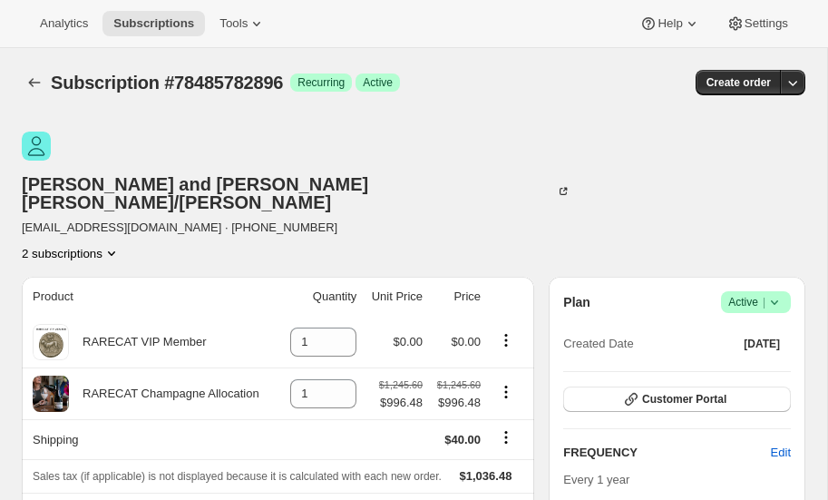
click at [121, 244] on icon "Product actions" at bounding box center [112, 253] width 18 height 18
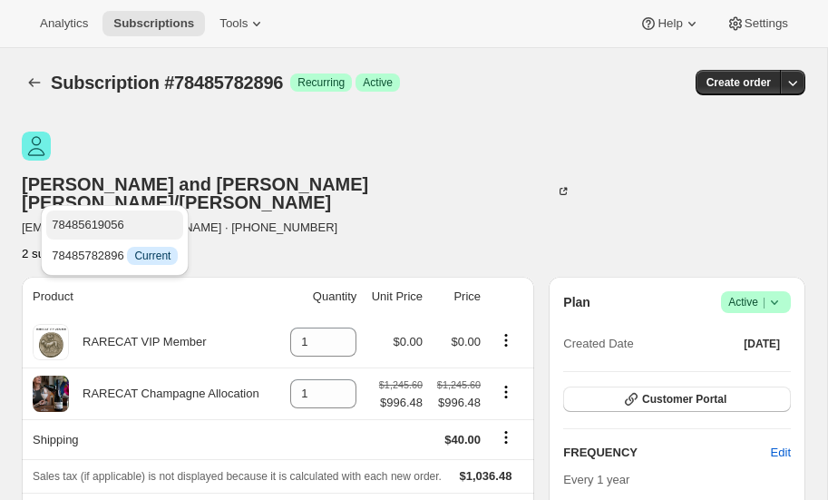
click at [97, 223] on span "78485619056" at bounding box center [88, 225] width 73 height 14
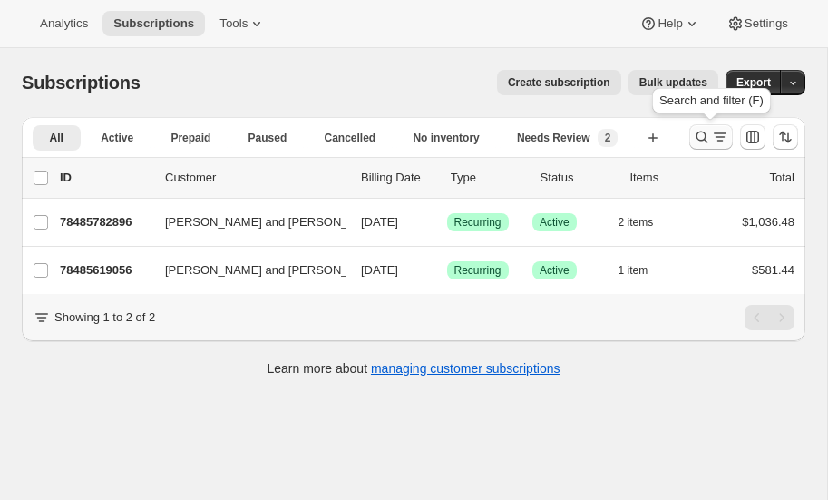
click at [700, 132] on icon "Search and filter results" at bounding box center [702, 137] width 18 height 18
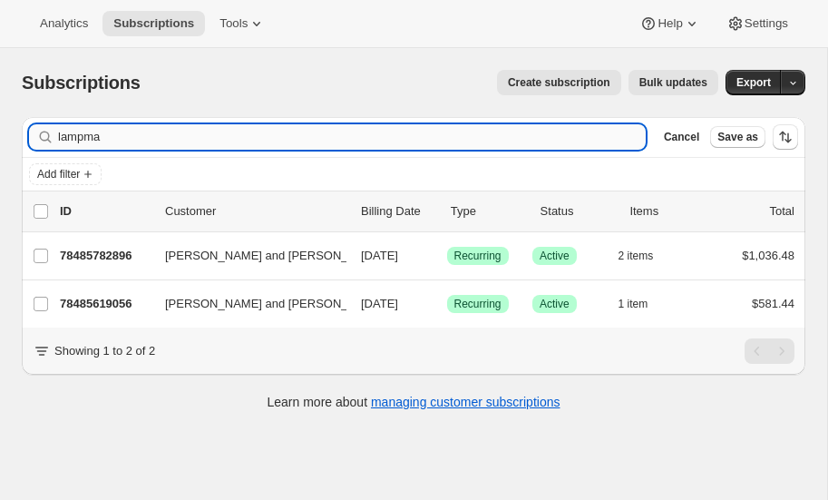
click at [156, 136] on input "lampma" at bounding box center [352, 136] width 588 height 25
type input "l"
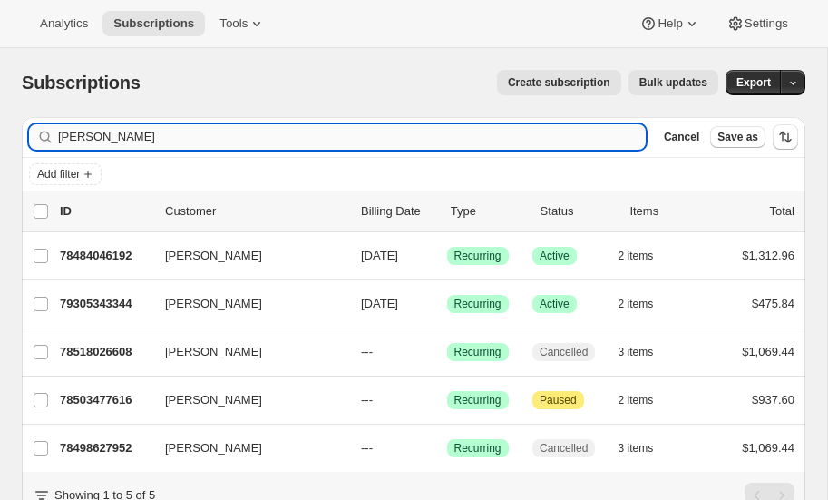
type input "scanlon"
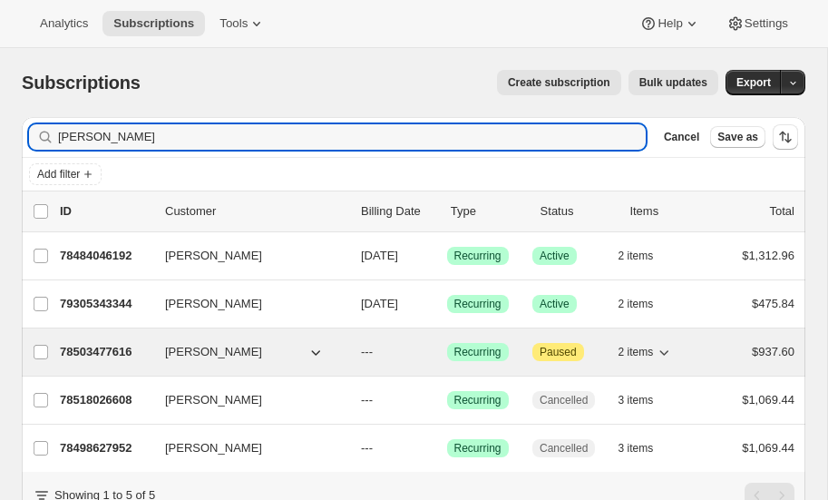
click at [100, 347] on p "78503477616" at bounding box center [105, 352] width 91 height 18
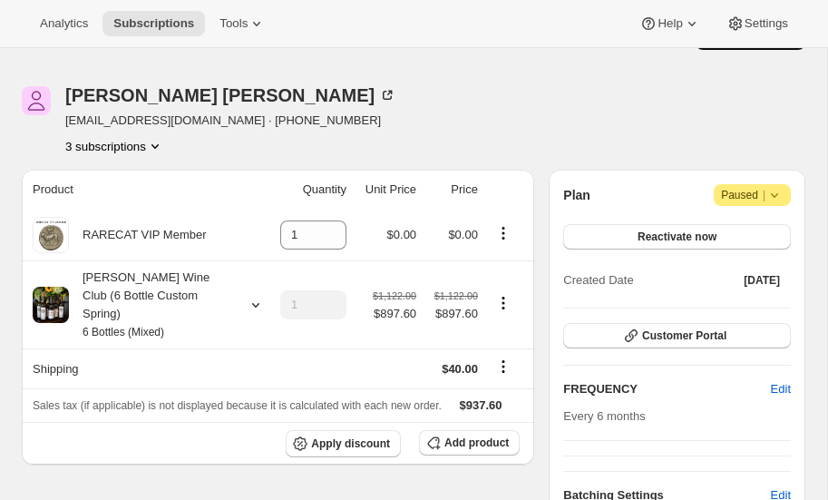
scroll to position [34, 0]
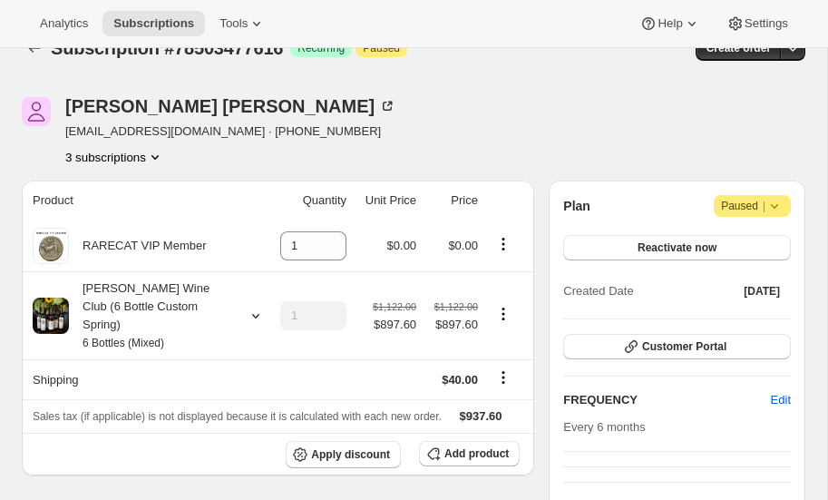
click at [153, 151] on icon "Product actions" at bounding box center [155, 157] width 18 height 18
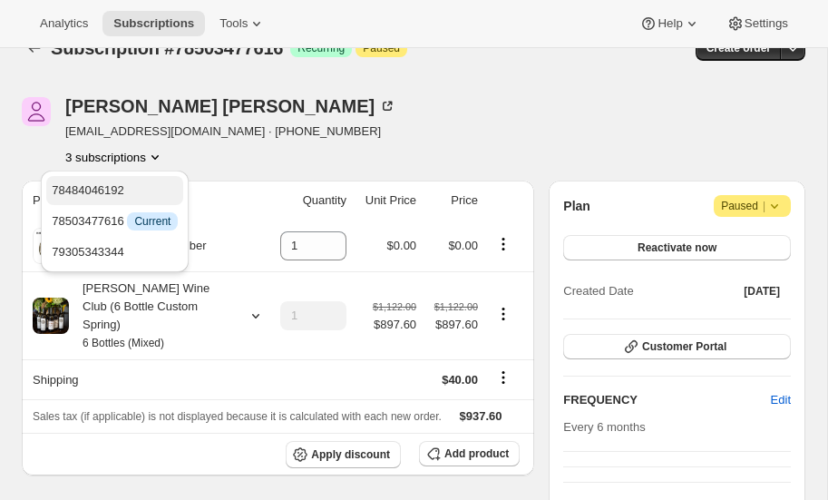
click at [117, 189] on span "78484046192" at bounding box center [88, 190] width 73 height 14
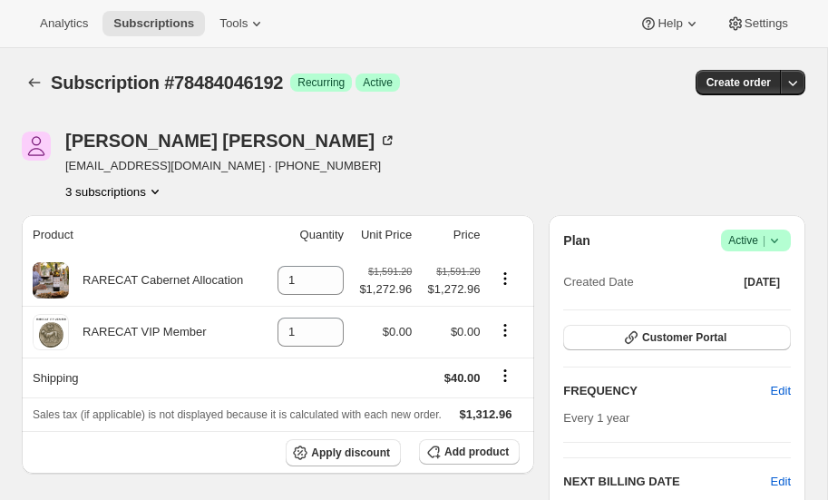
click at [156, 186] on icon "Product actions" at bounding box center [155, 191] width 18 height 18
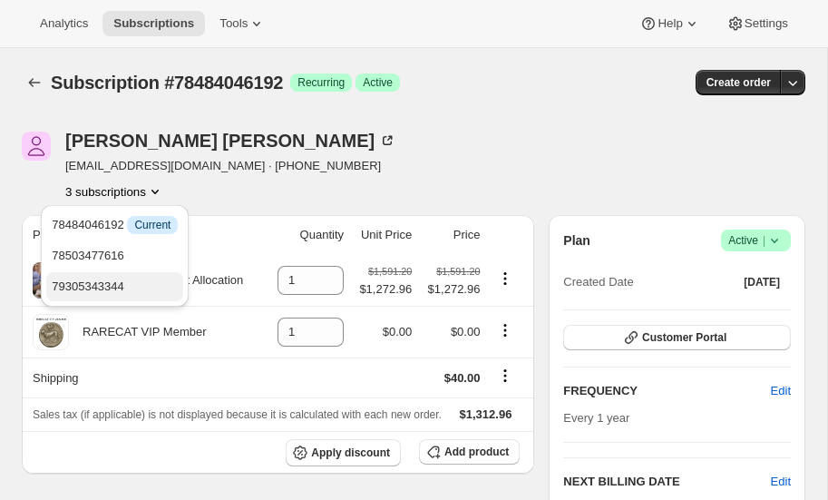
click at [124, 282] on span "79305343344" at bounding box center [88, 286] width 73 height 14
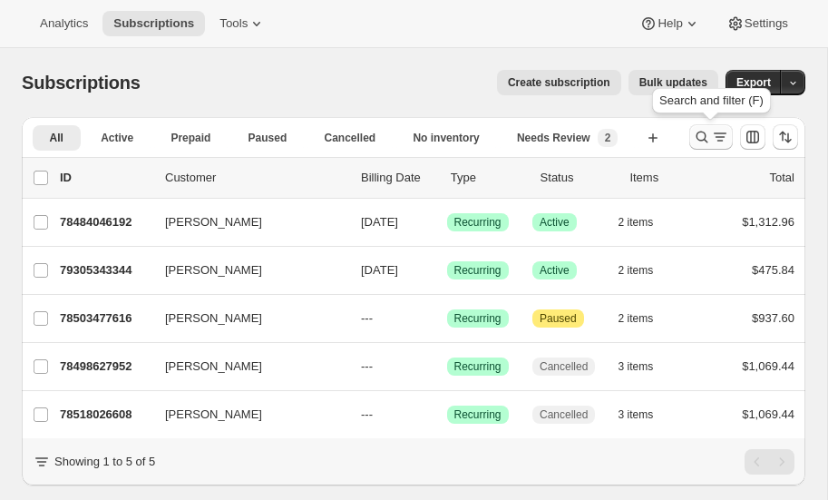
click at [702, 134] on icon "Search and filter results" at bounding box center [702, 137] width 18 height 18
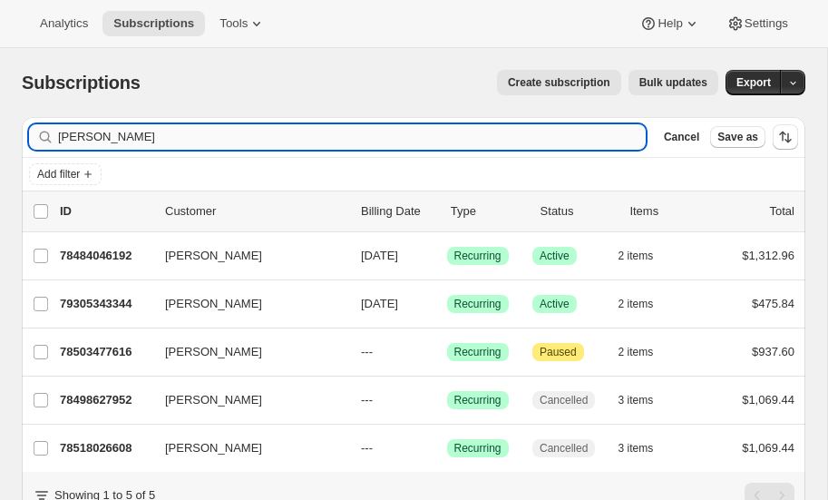
click at [147, 136] on input "scanlon" at bounding box center [352, 136] width 588 height 25
type input "s"
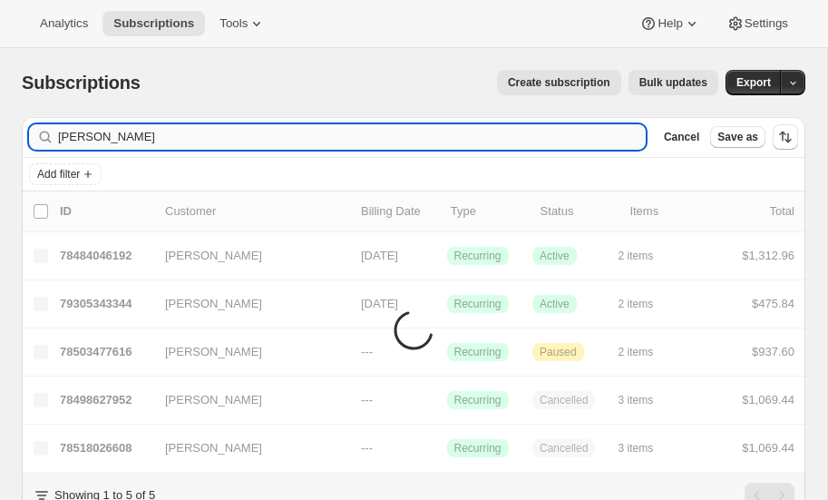
type input "womble"
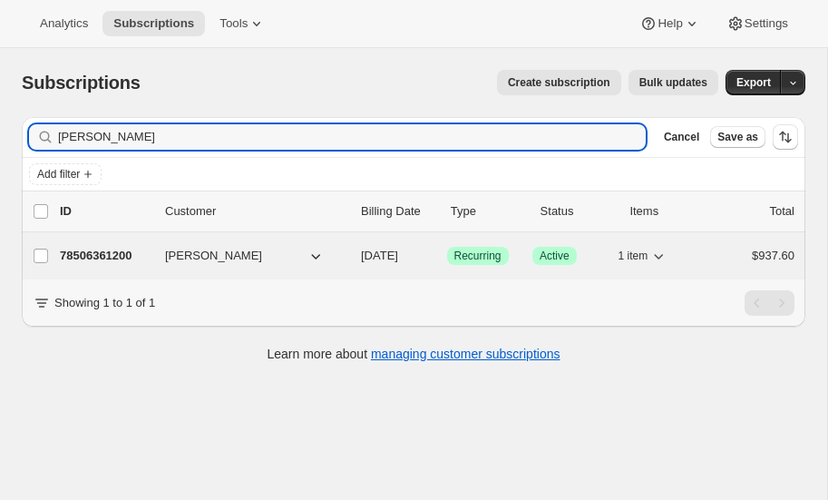
click at [86, 250] on p "78506361200" at bounding box center [105, 256] width 91 height 18
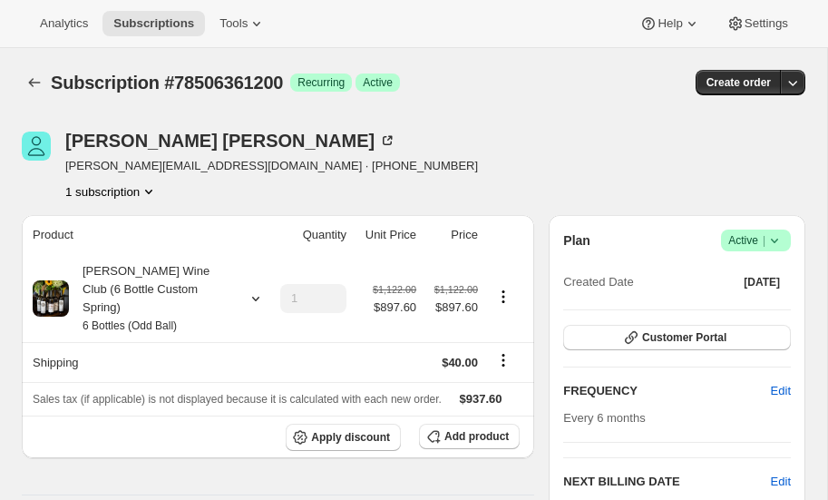
click at [153, 187] on icon "Product actions" at bounding box center [149, 191] width 18 height 18
click at [257, 289] on icon at bounding box center [256, 298] width 18 height 18
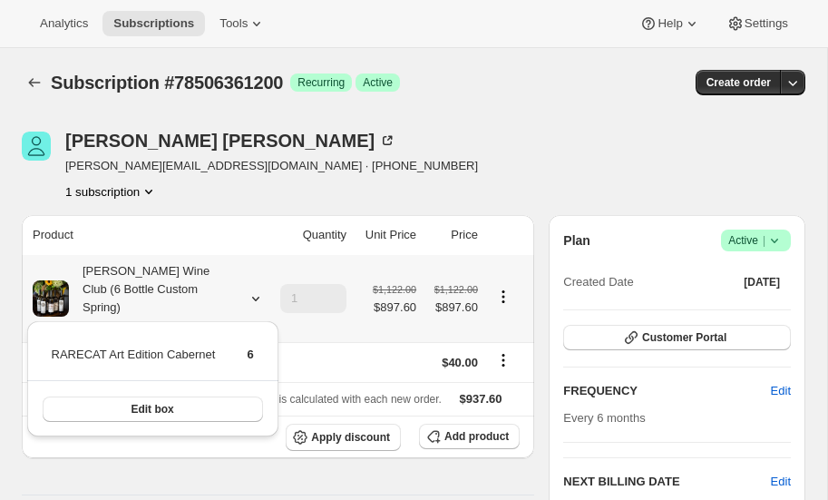
click at [257, 289] on icon at bounding box center [256, 298] width 18 height 18
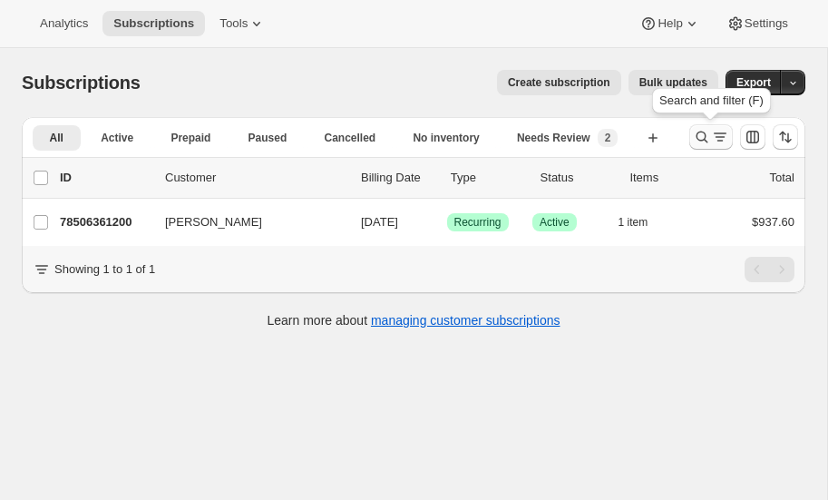
click at [703, 136] on icon "Search and filter results" at bounding box center [702, 137] width 18 height 18
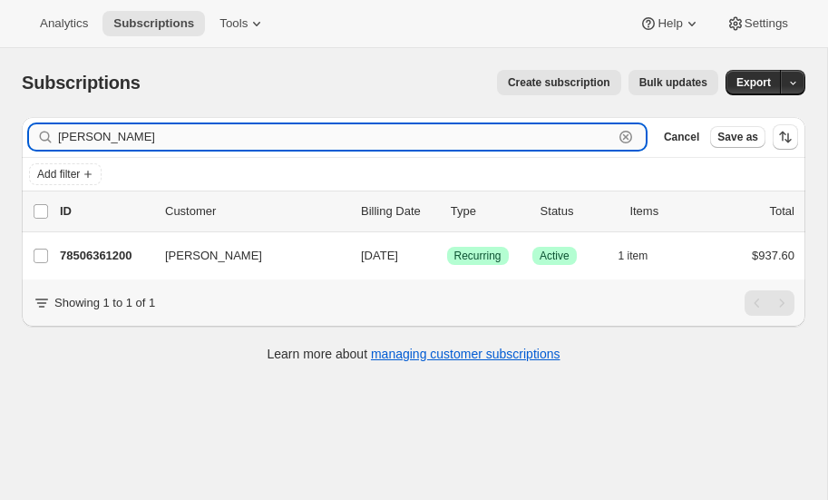
click at [190, 137] on input "womble" at bounding box center [335, 136] width 555 height 25
type input "w"
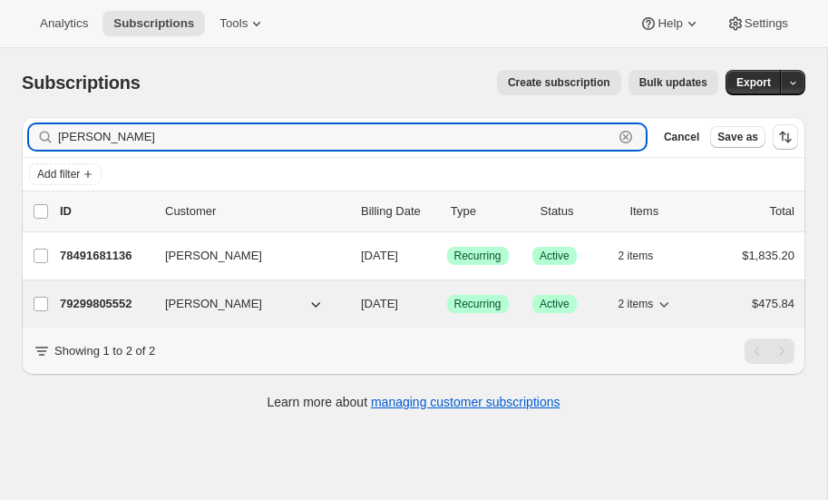
type input "hsu"
click at [117, 298] on p "79299805552" at bounding box center [105, 304] width 91 height 18
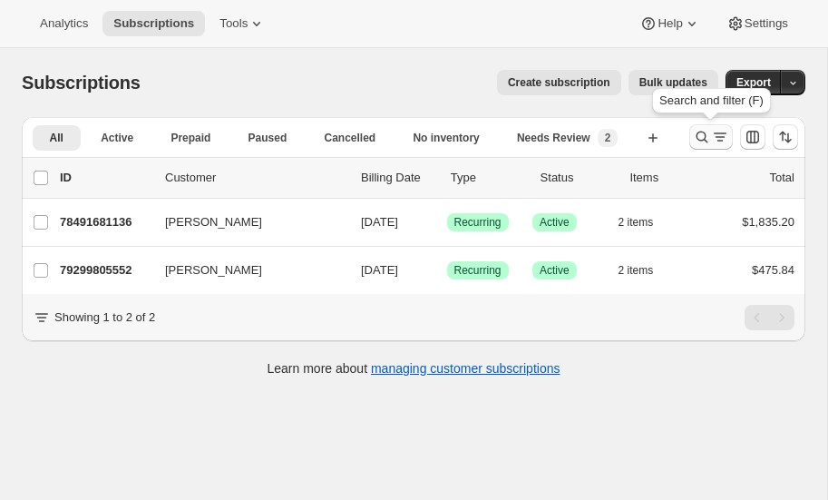
click at [707, 135] on icon "Search and filter results" at bounding box center [702, 137] width 18 height 18
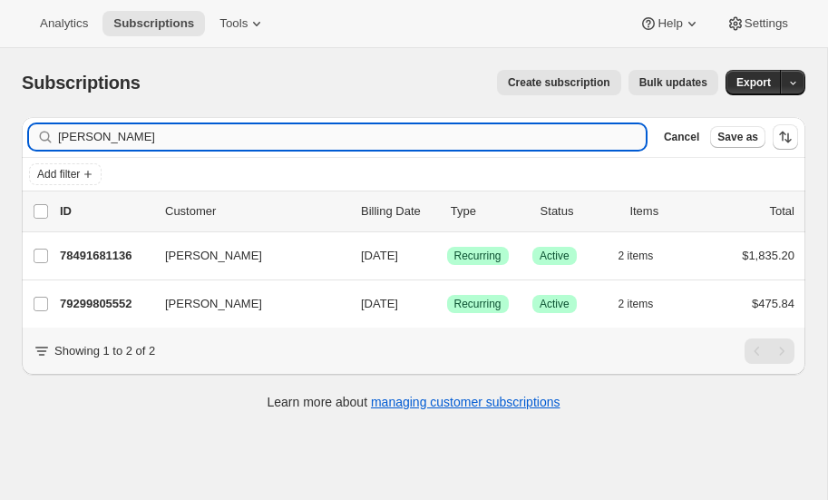
click at [127, 141] on input "hsu" at bounding box center [352, 136] width 588 height 25
type input "h"
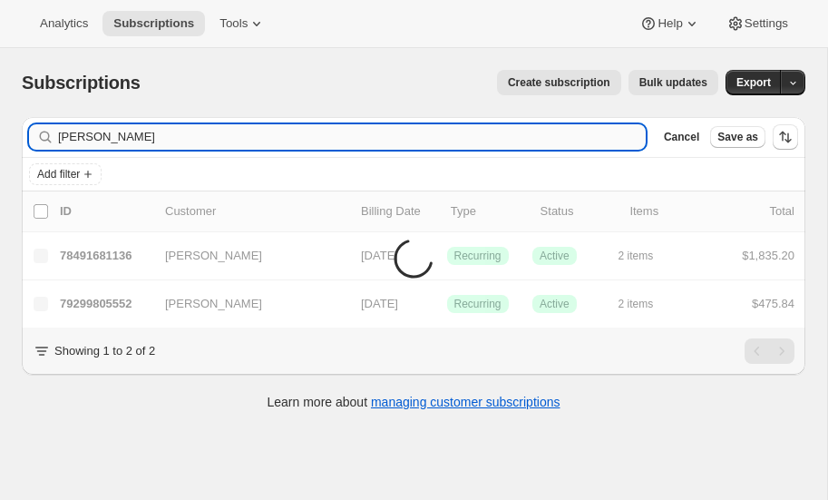
type input "womble"
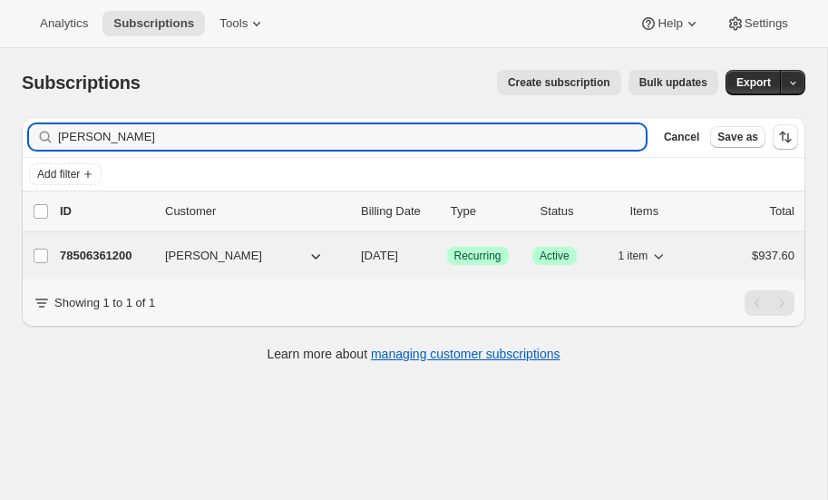
click at [112, 249] on p "78506361200" at bounding box center [105, 256] width 91 height 18
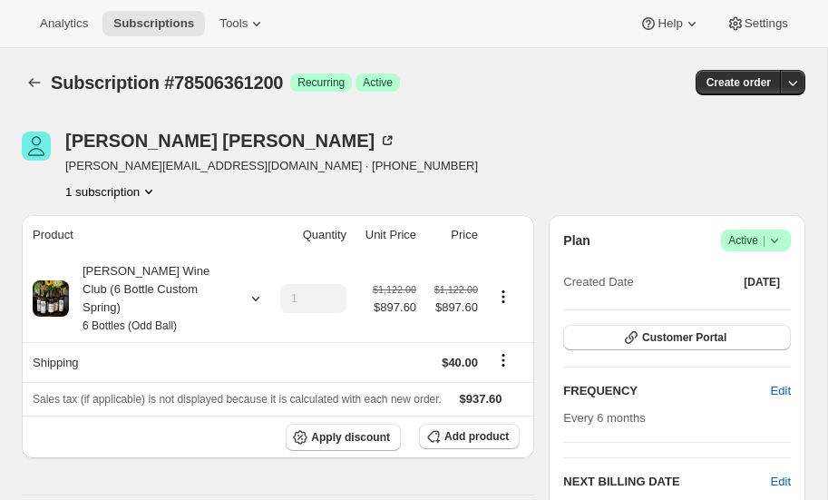
click at [152, 189] on icon "Product actions" at bounding box center [149, 191] width 18 height 18
click at [255, 289] on icon at bounding box center [256, 298] width 18 height 18
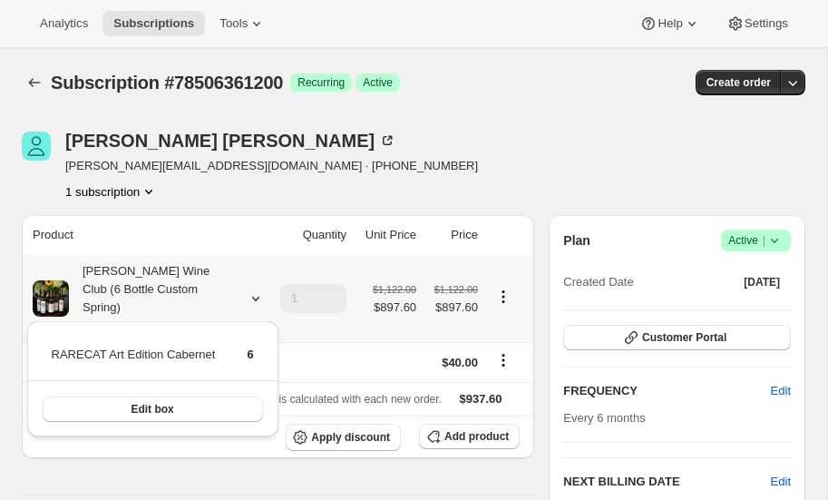
click at [255, 289] on icon at bounding box center [256, 298] width 18 height 18
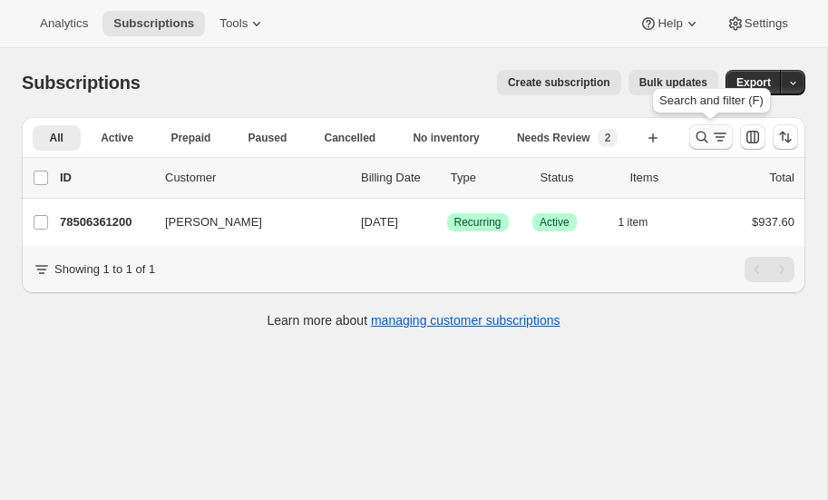
click at [703, 132] on icon "Search and filter results" at bounding box center [703, 138] width 12 height 12
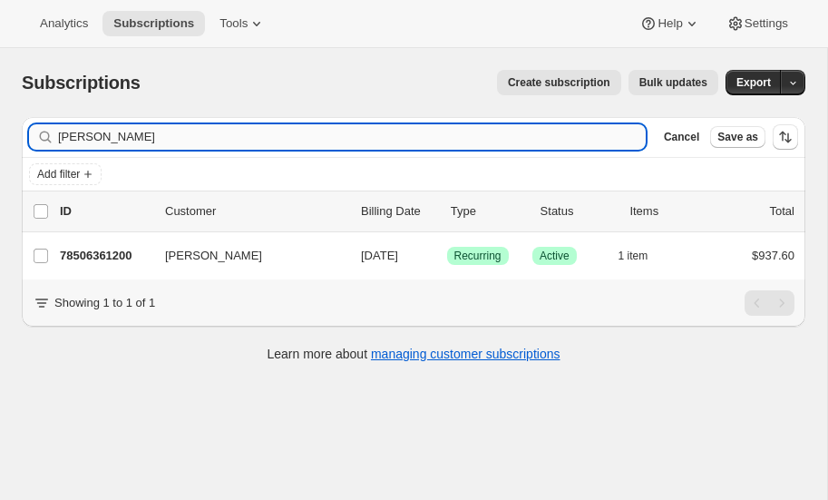
click at [127, 145] on input "womble" at bounding box center [352, 136] width 588 height 25
type input "w"
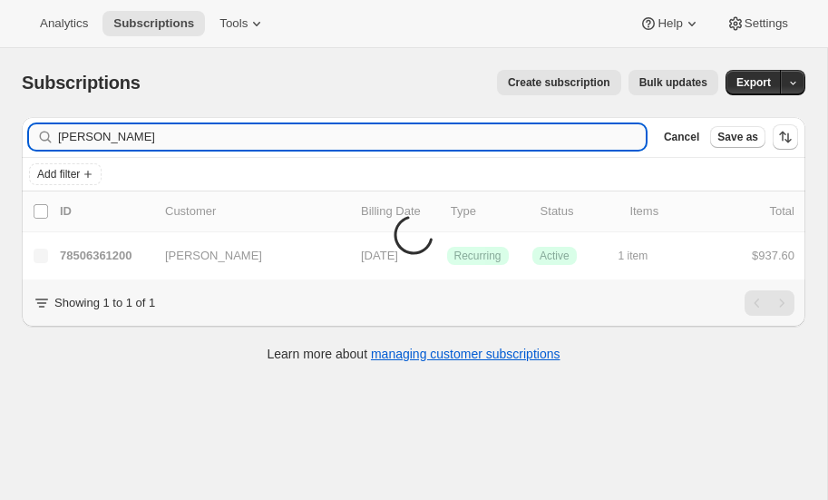
type input "maurer"
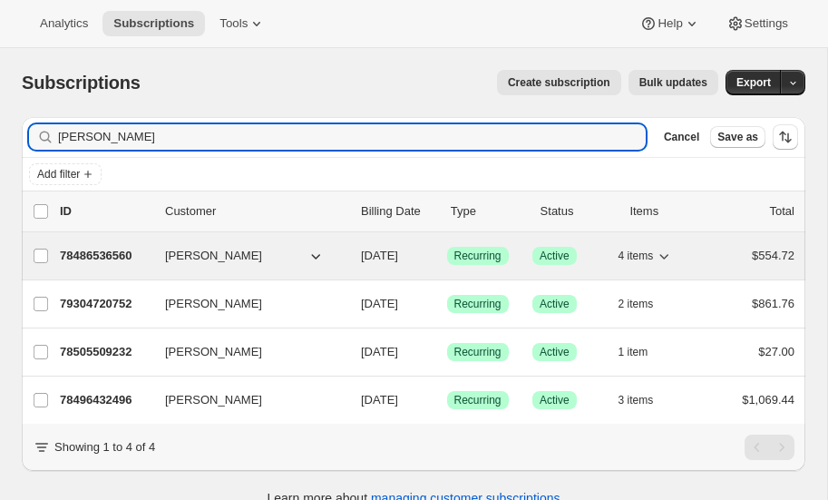
click at [112, 249] on p "78486536560" at bounding box center [105, 256] width 91 height 18
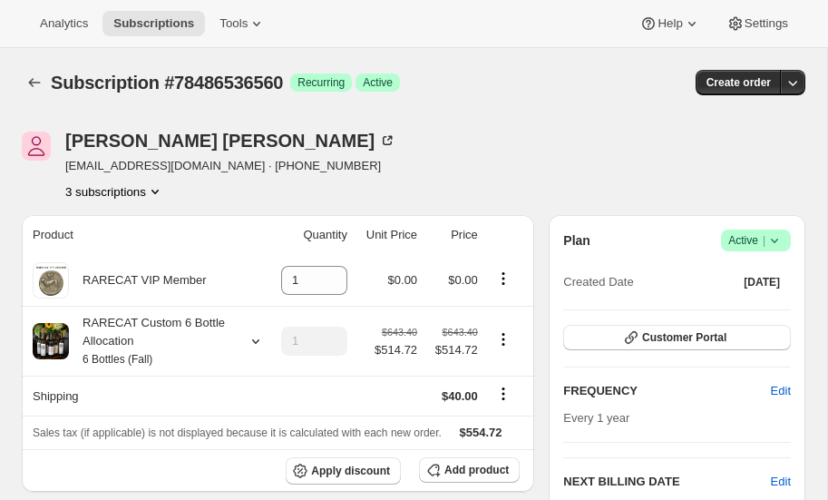
click at [781, 237] on icon at bounding box center [775, 240] width 18 height 18
click at [757, 270] on span "Pause subscription" at bounding box center [754, 276] width 100 height 14
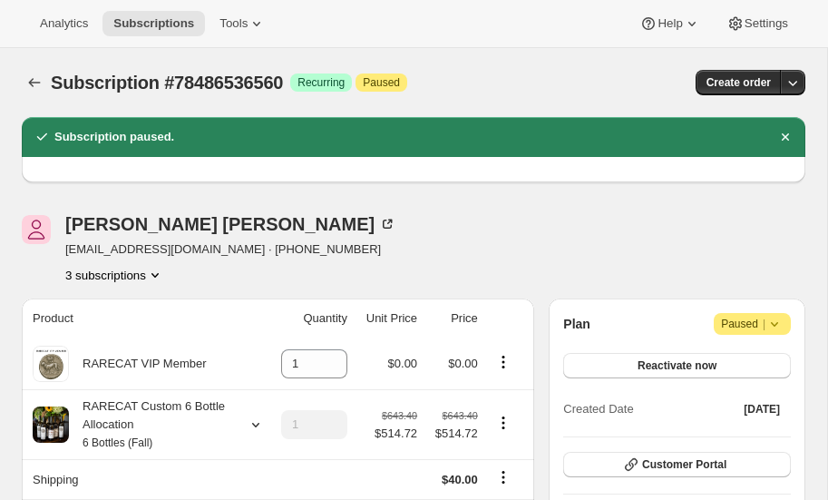
click at [158, 278] on icon "Product actions" at bounding box center [155, 275] width 18 height 18
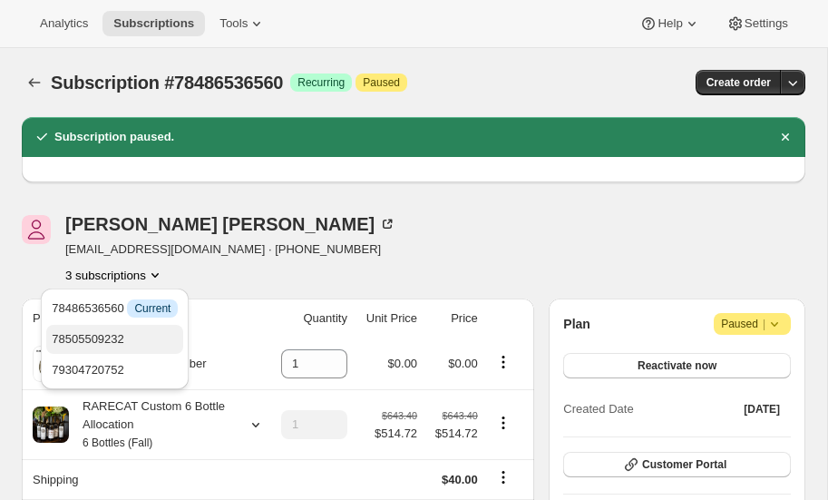
click at [122, 336] on span "78505509232" at bounding box center [88, 339] width 73 height 14
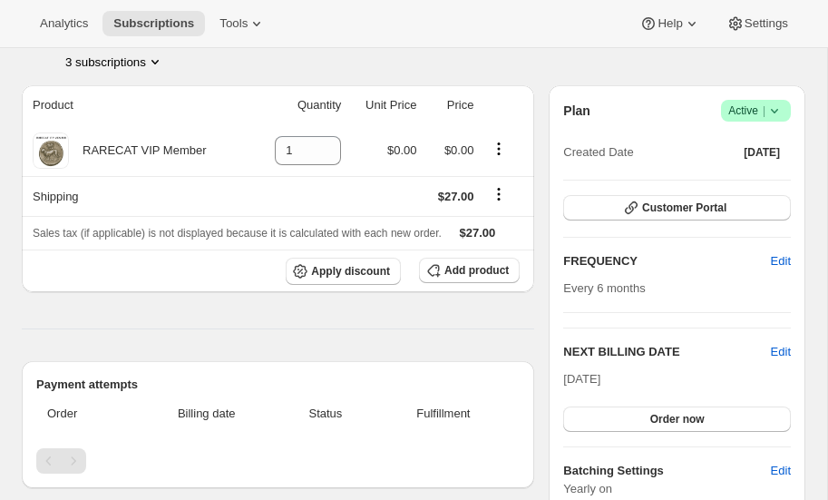
scroll to position [214, 0]
click at [156, 54] on icon "Product actions" at bounding box center [155, 61] width 18 height 18
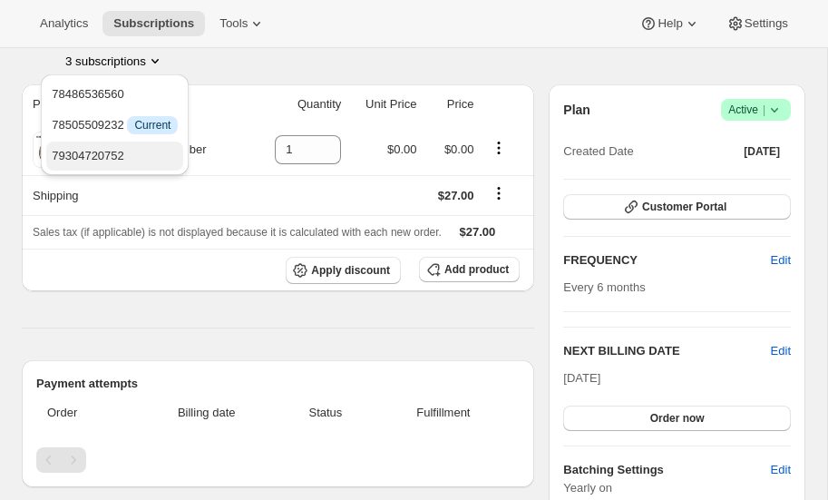
click at [115, 160] on span "79304720752" at bounding box center [88, 156] width 73 height 14
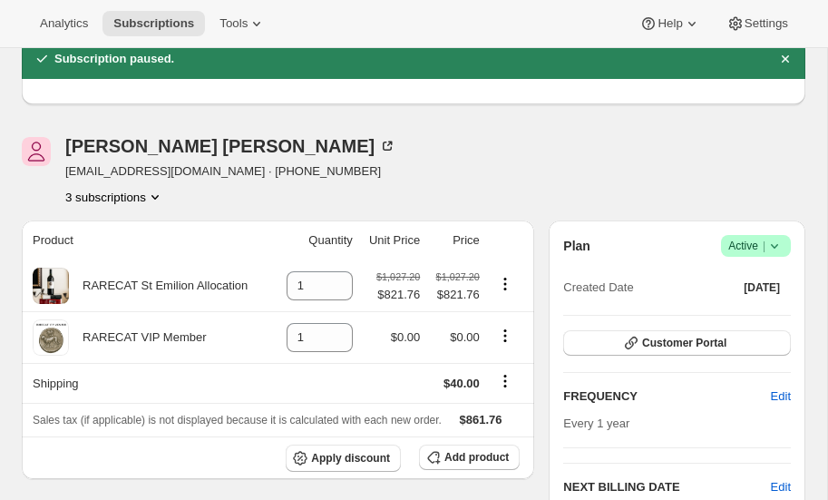
scroll to position [18, 0]
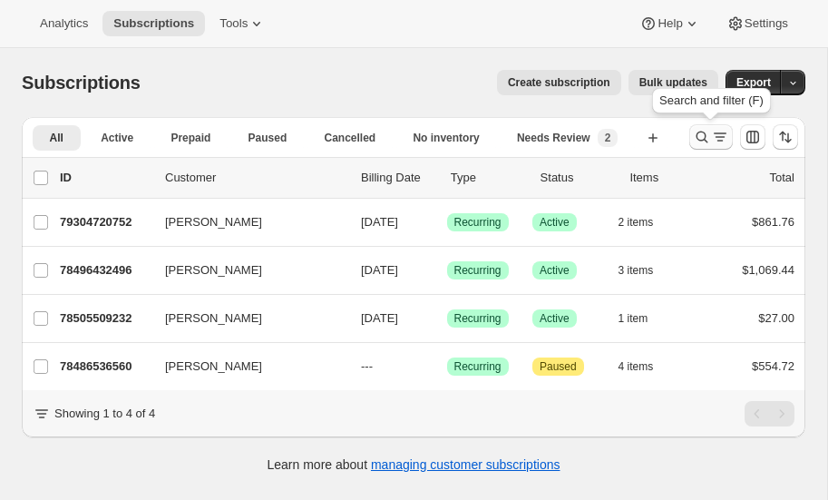
click at [698, 138] on icon "Search and filter results" at bounding box center [703, 138] width 12 height 12
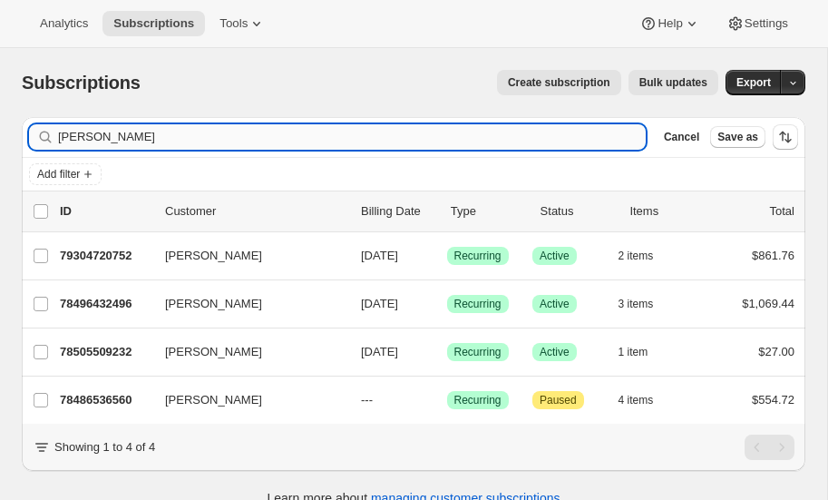
click at [118, 124] on input "maurer" at bounding box center [352, 136] width 588 height 25
click at [118, 132] on input "maurer" at bounding box center [352, 136] width 588 height 25
type input "m"
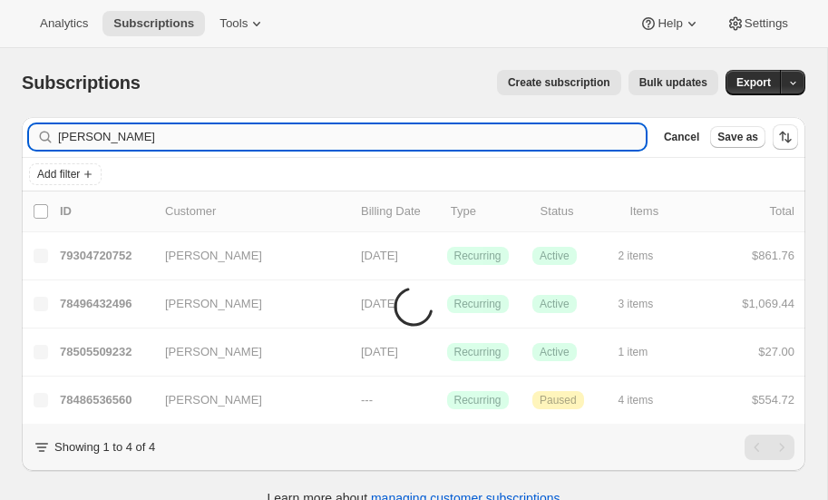
type input "fleck"
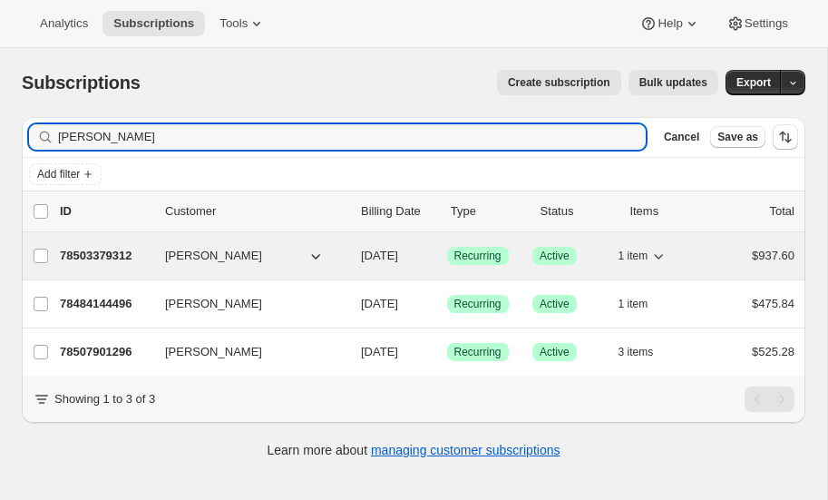
click at [106, 247] on p "78503379312" at bounding box center [105, 256] width 91 height 18
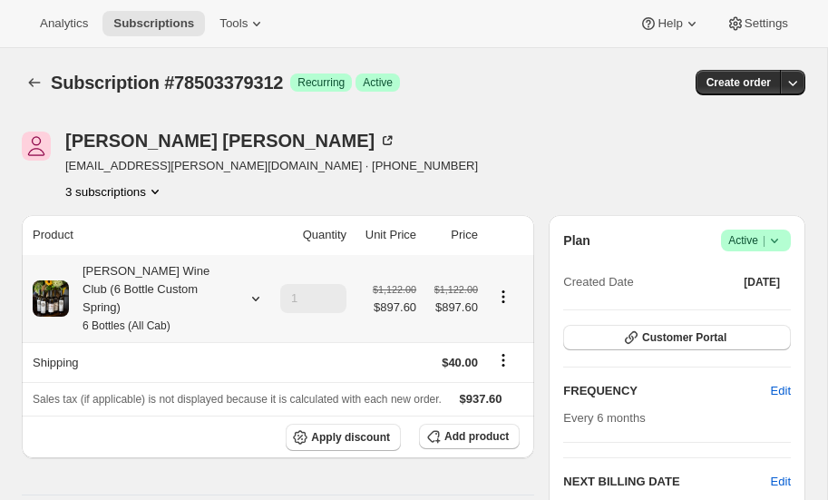
click at [253, 289] on icon at bounding box center [256, 298] width 18 height 18
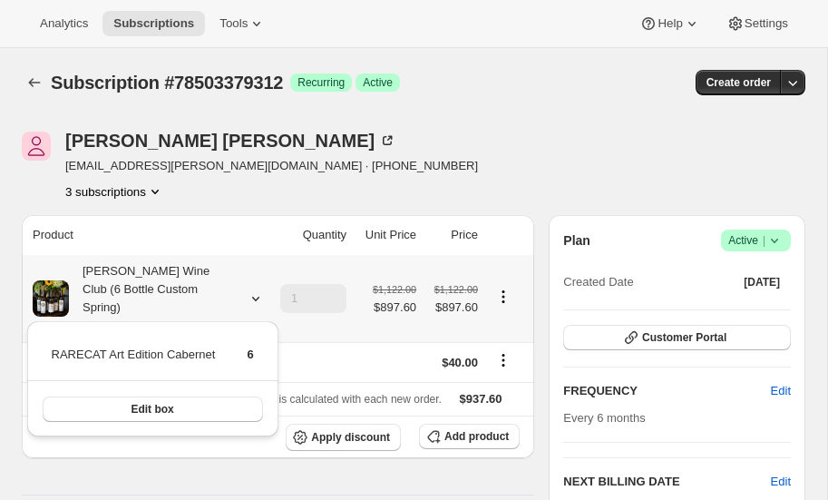
click at [253, 289] on icon at bounding box center [256, 298] width 18 height 18
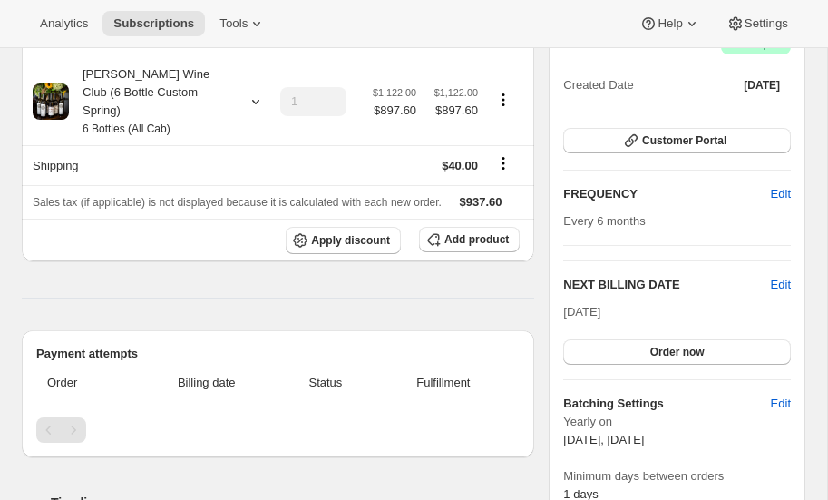
scroll to position [100, 0]
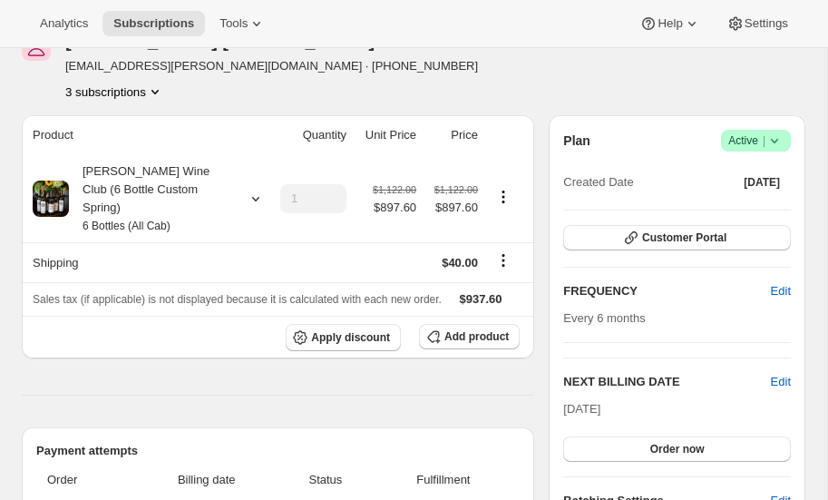
click at [159, 90] on icon "Product actions" at bounding box center [154, 92] width 7 height 5
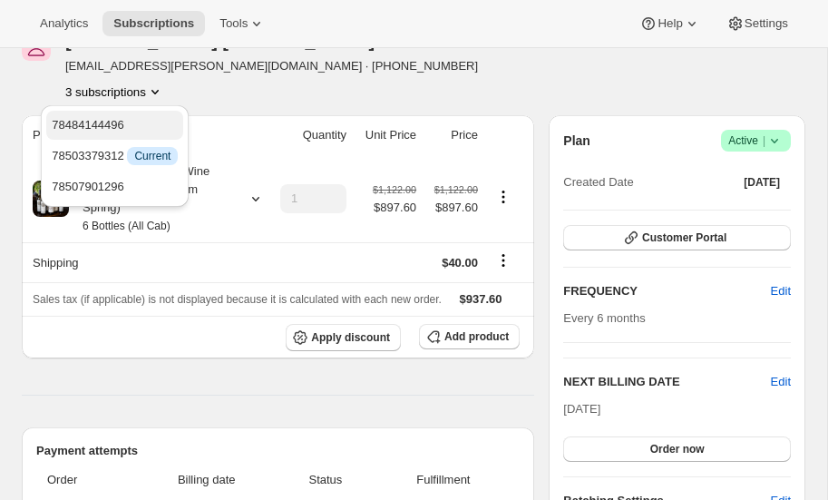
click at [112, 125] on span "78484144496" at bounding box center [88, 125] width 73 height 14
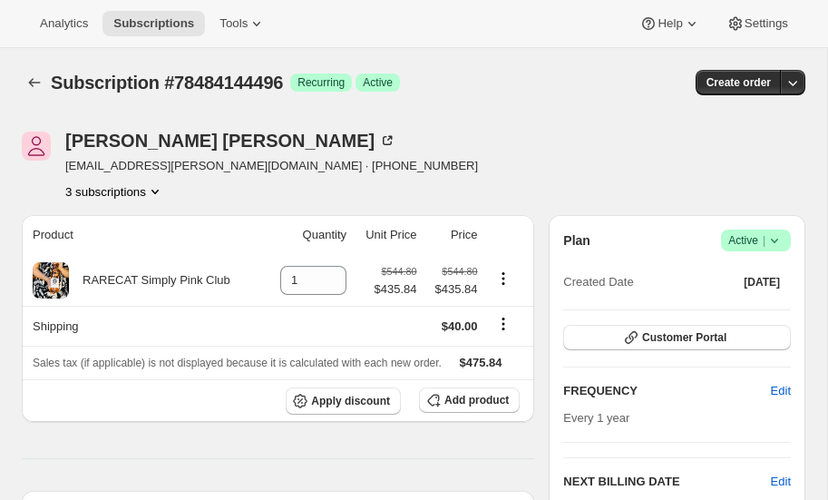
click at [154, 191] on icon "Product actions" at bounding box center [155, 191] width 18 height 18
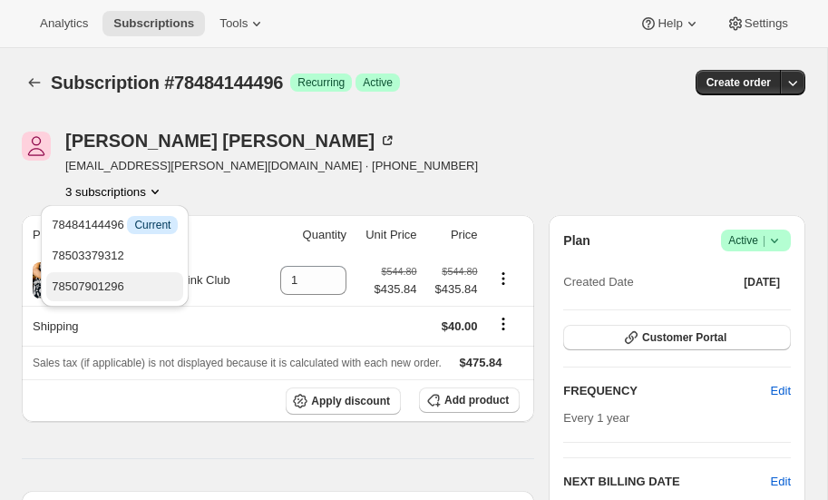
click at [99, 291] on span "78507901296" at bounding box center [88, 286] width 73 height 14
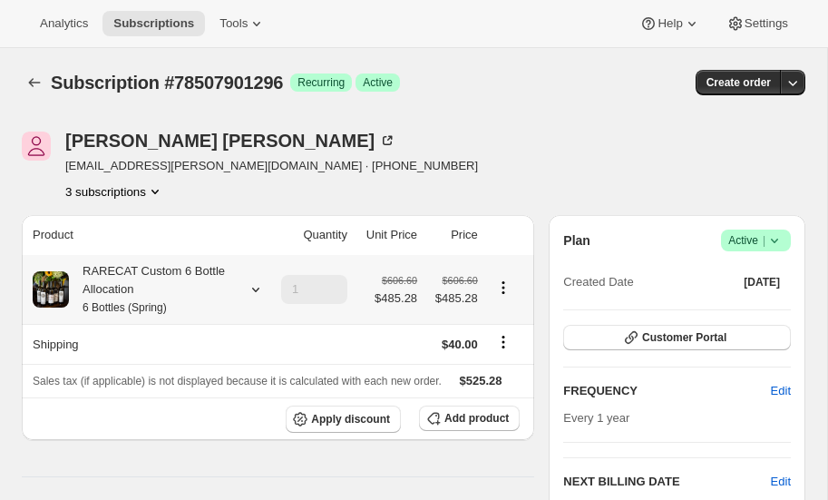
click at [256, 286] on icon at bounding box center [256, 289] width 18 height 18
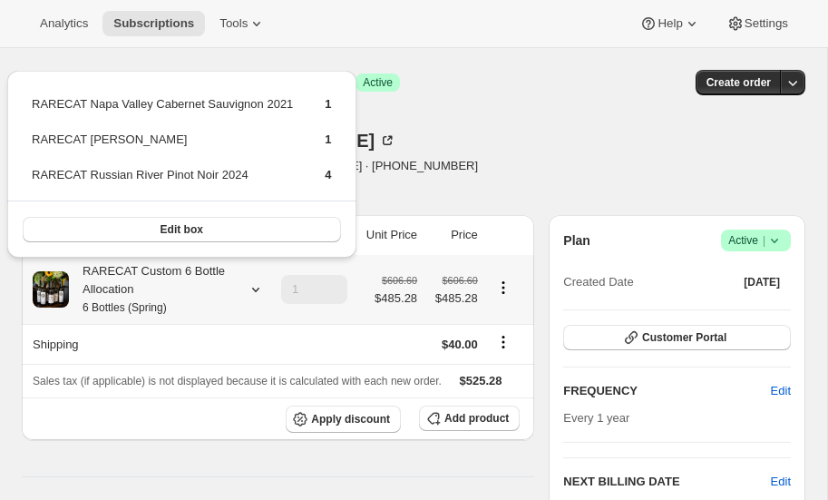
click at [256, 286] on icon at bounding box center [256, 289] width 18 height 18
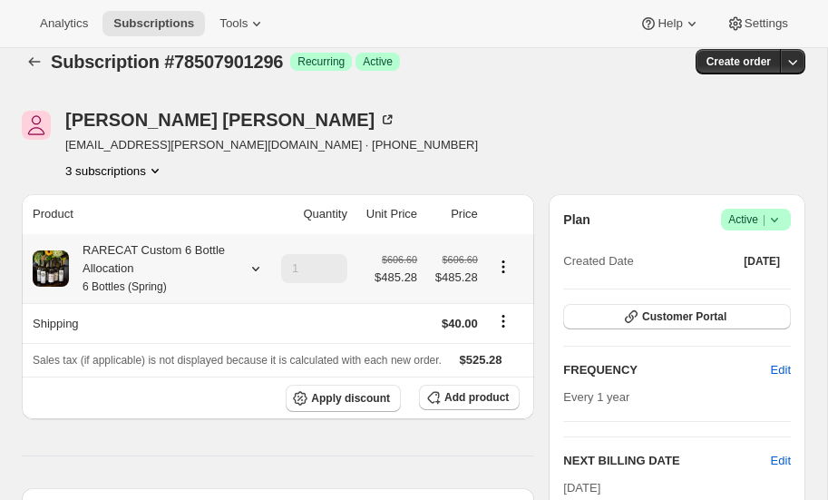
scroll to position [20, 0]
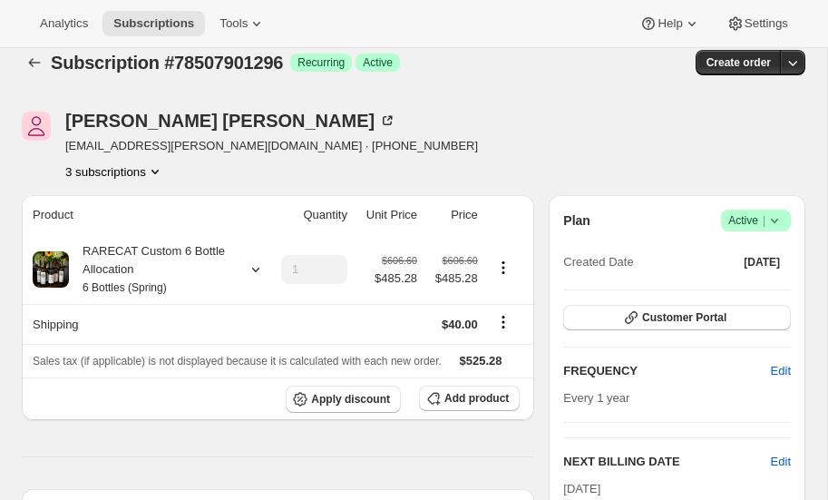
click at [123, 171] on button "3 subscriptions" at bounding box center [114, 171] width 99 height 18
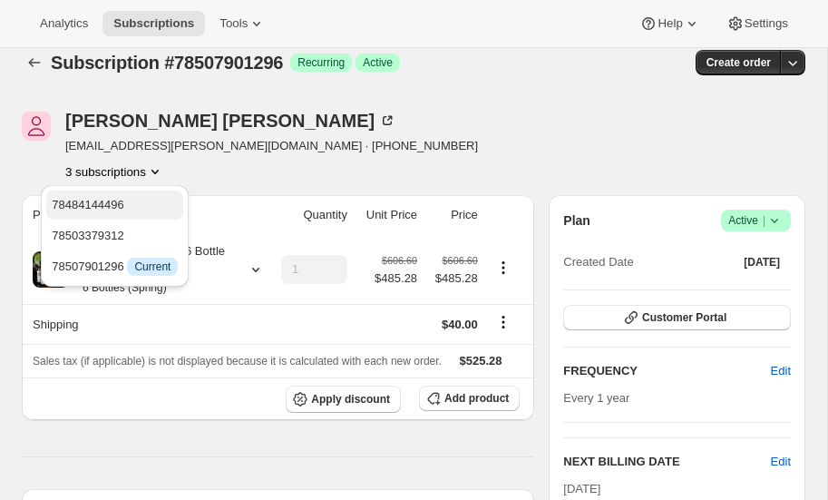
click at [130, 202] on span "78484144496" at bounding box center [115, 205] width 126 height 18
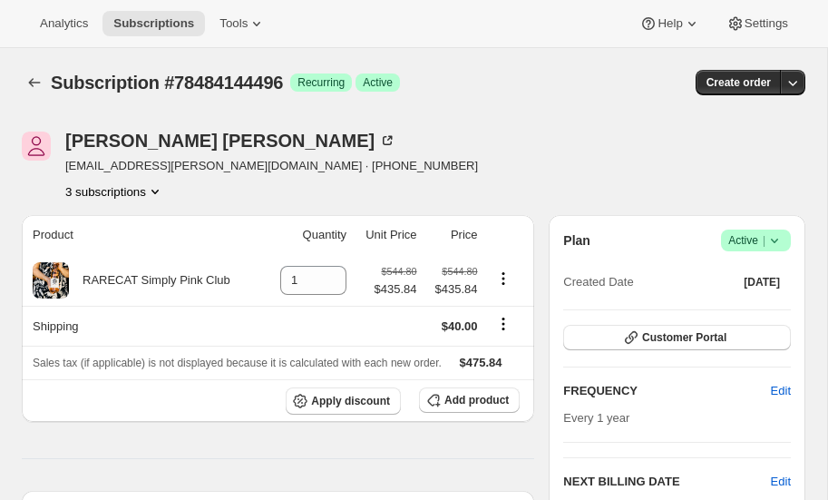
click at [139, 189] on button "3 subscriptions" at bounding box center [114, 191] width 99 height 18
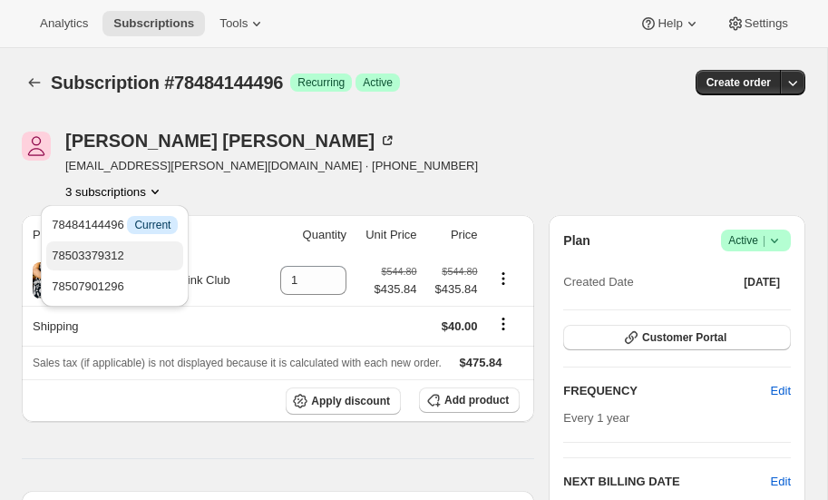
click at [114, 261] on span "78503379312" at bounding box center [88, 256] width 73 height 14
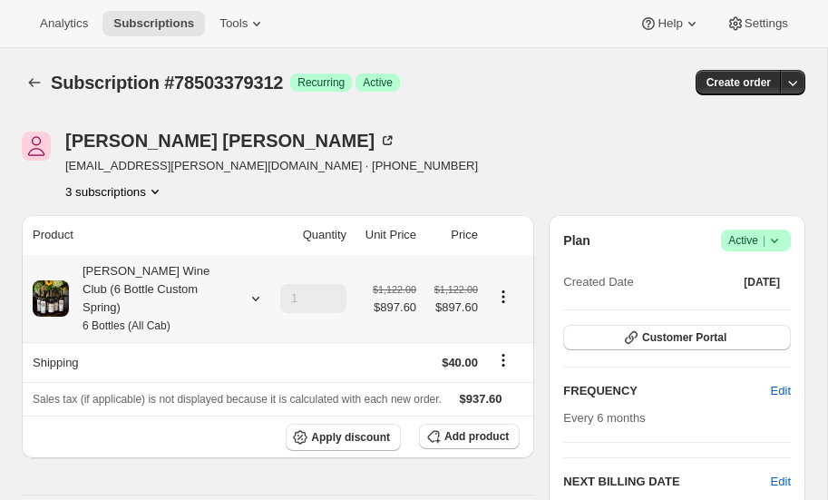
click at [258, 289] on icon at bounding box center [256, 298] width 18 height 18
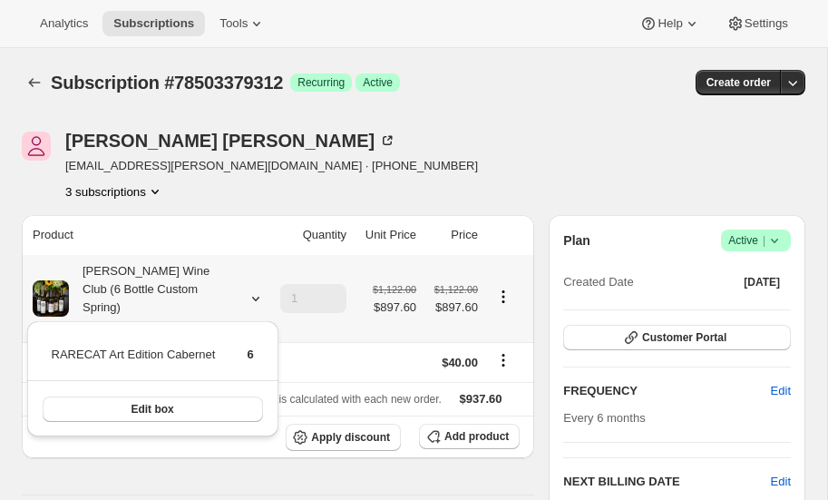
click at [258, 289] on icon at bounding box center [256, 298] width 18 height 18
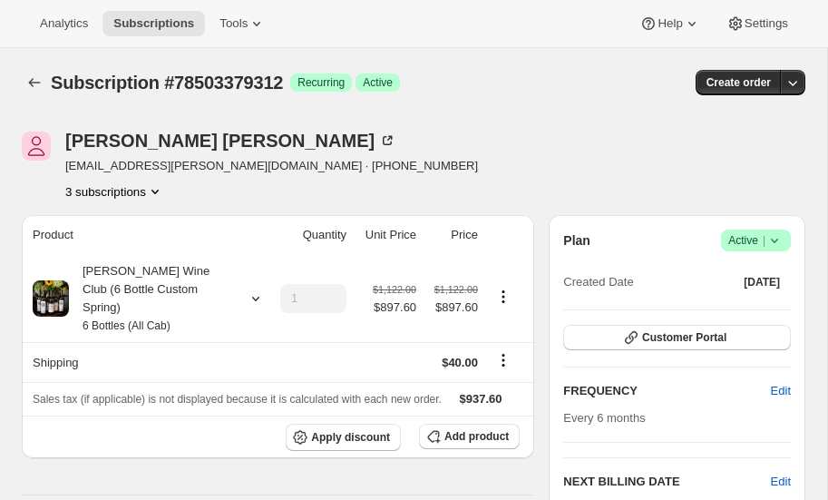
click at [208, 2] on div "Analytics Subscriptions Tools Help Settings" at bounding box center [414, 24] width 828 height 48
click at [255, 289] on icon at bounding box center [256, 298] width 18 height 18
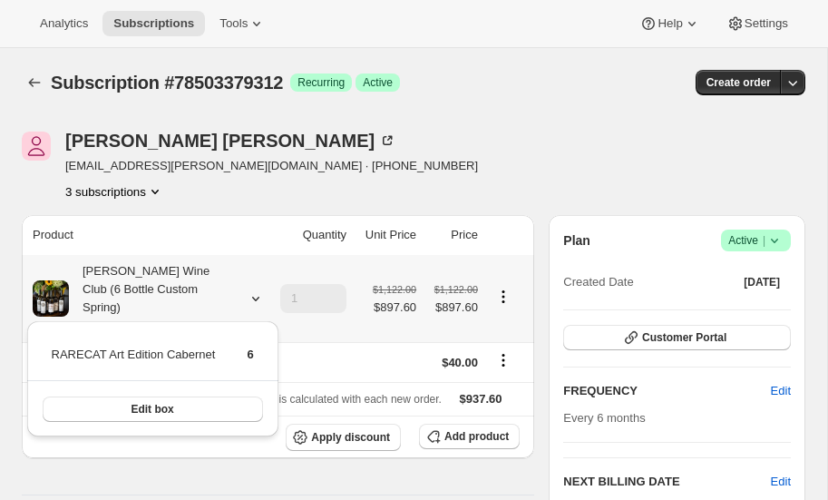
click at [255, 289] on icon at bounding box center [256, 298] width 18 height 18
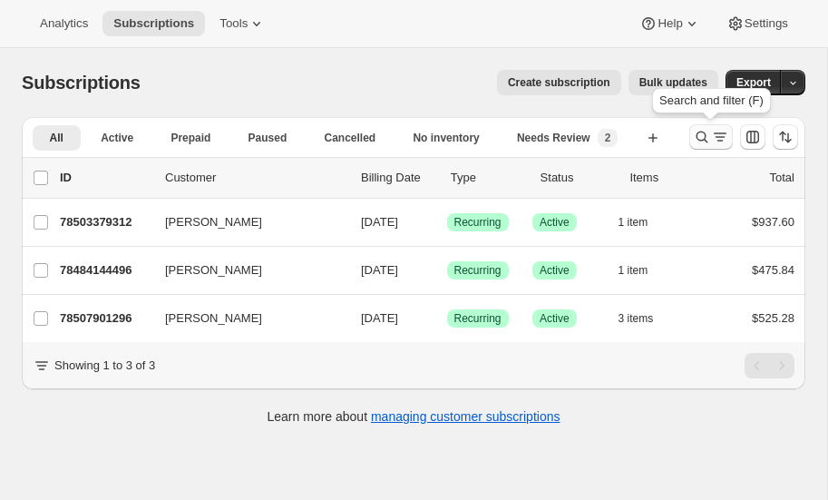
click at [704, 133] on icon "Search and filter results" at bounding box center [702, 137] width 18 height 18
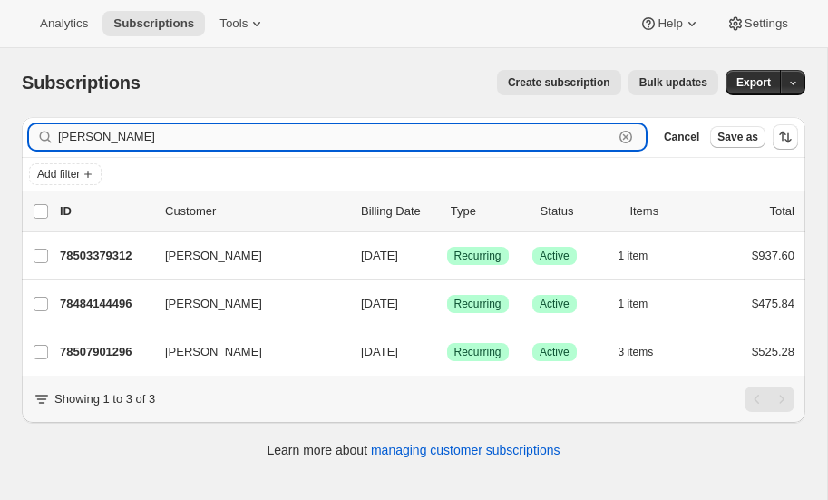
click at [115, 137] on input "fleck" at bounding box center [335, 136] width 555 height 25
type input "f"
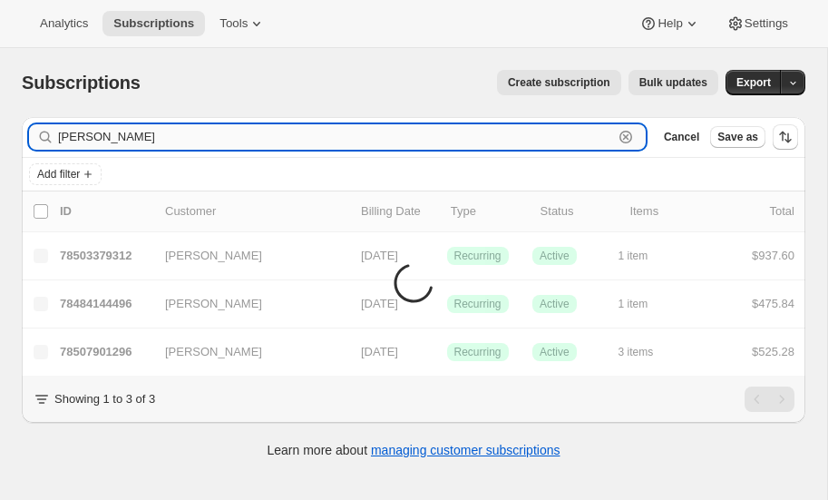
type input "grealish"
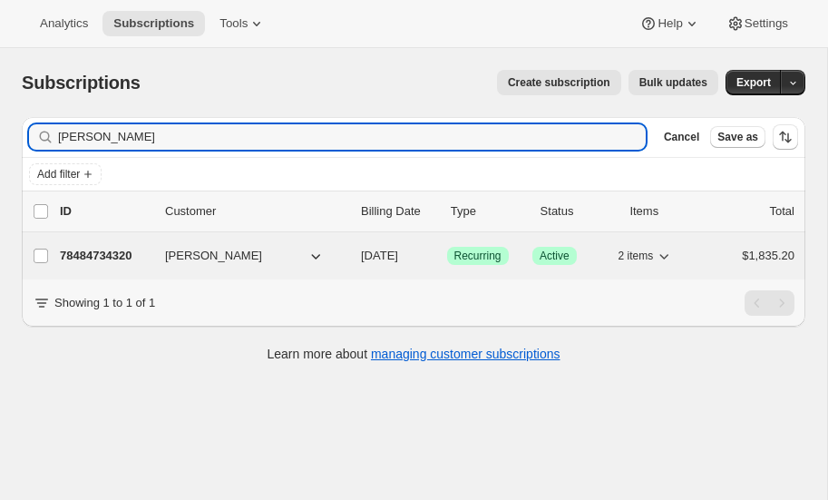
click at [92, 247] on p "78484734320" at bounding box center [105, 256] width 91 height 18
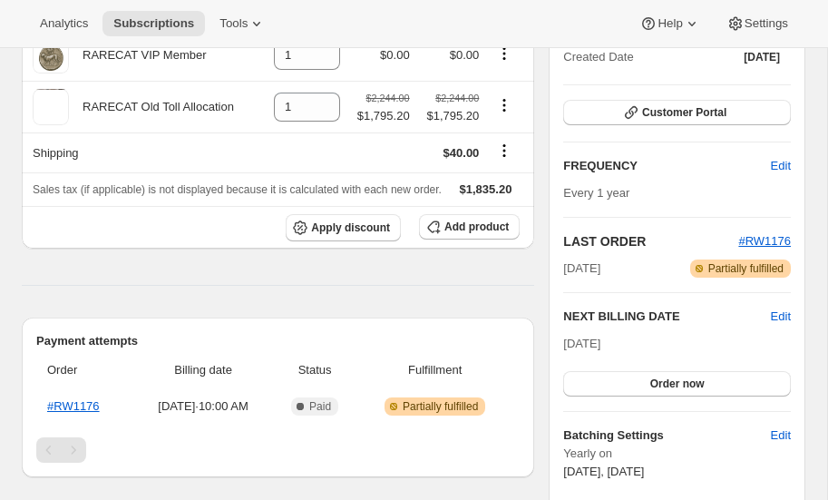
scroll to position [227, 0]
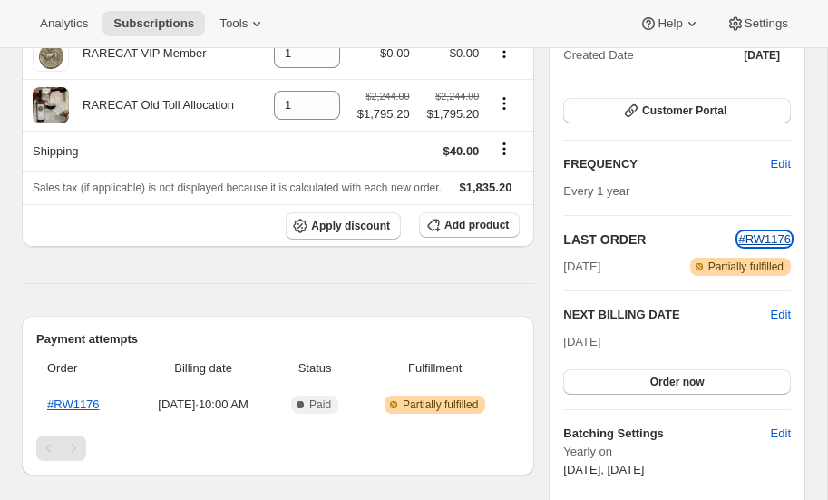
click at [769, 234] on span "#RW1176" at bounding box center [764, 239] width 53 height 14
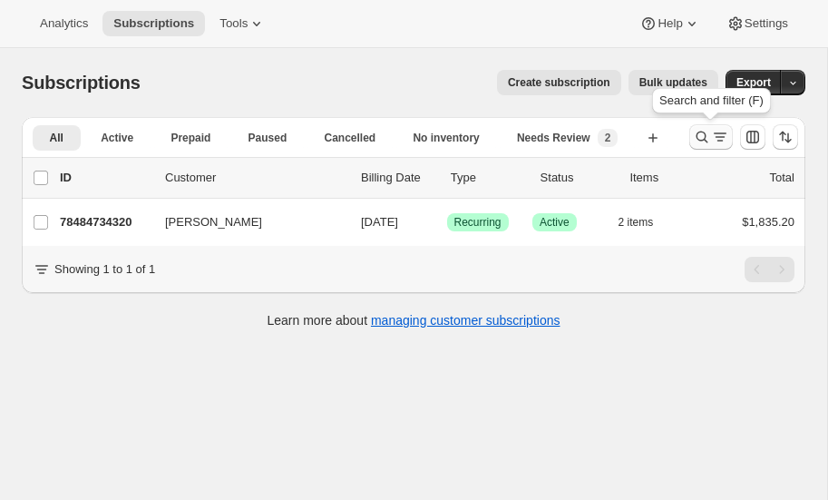
click at [702, 129] on icon "Search and filter results" at bounding box center [702, 137] width 18 height 18
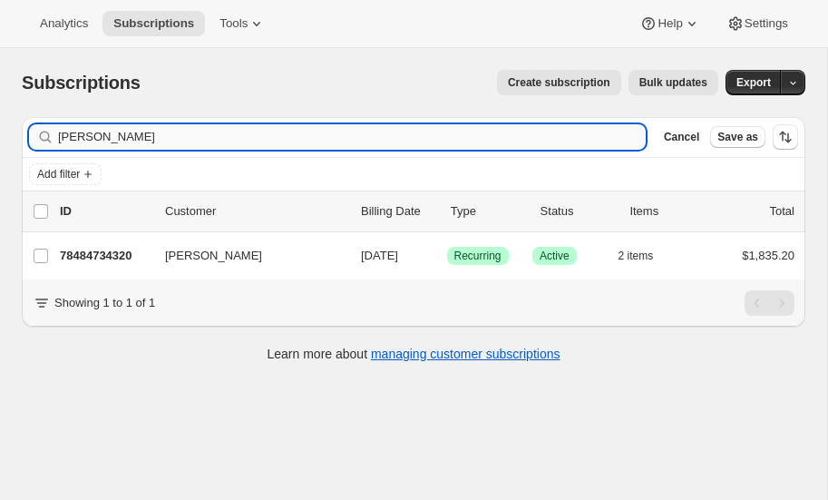
click at [139, 137] on input "grealish" at bounding box center [352, 136] width 588 height 25
type input "g"
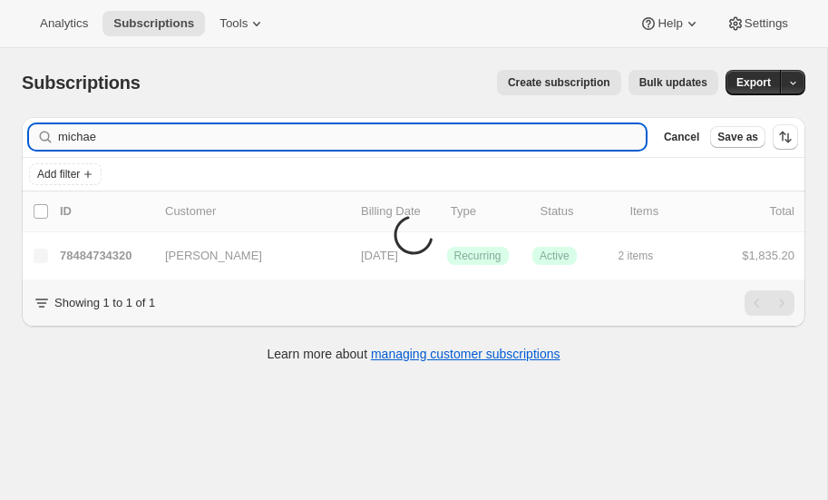
type input "michael"
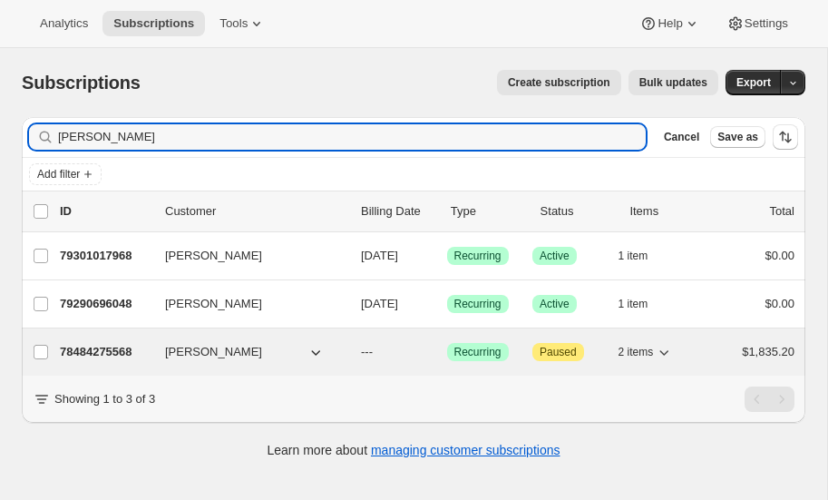
type input "Michael marks"
click at [103, 343] on p "78484275568" at bounding box center [105, 352] width 91 height 18
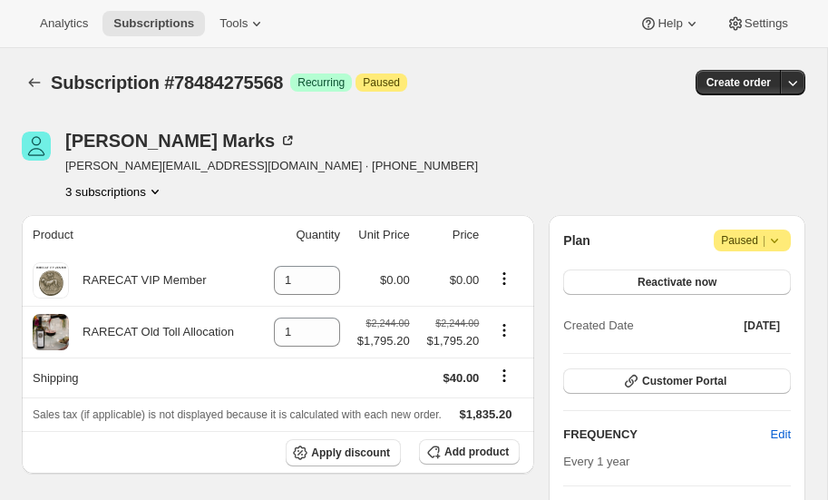
click at [158, 189] on icon "Product actions" at bounding box center [155, 191] width 18 height 18
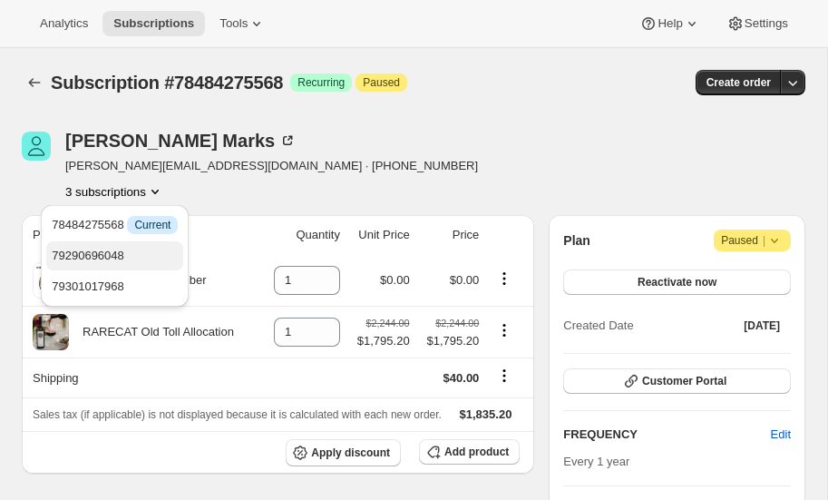
click at [112, 250] on span "79290696048" at bounding box center [88, 256] width 73 height 14
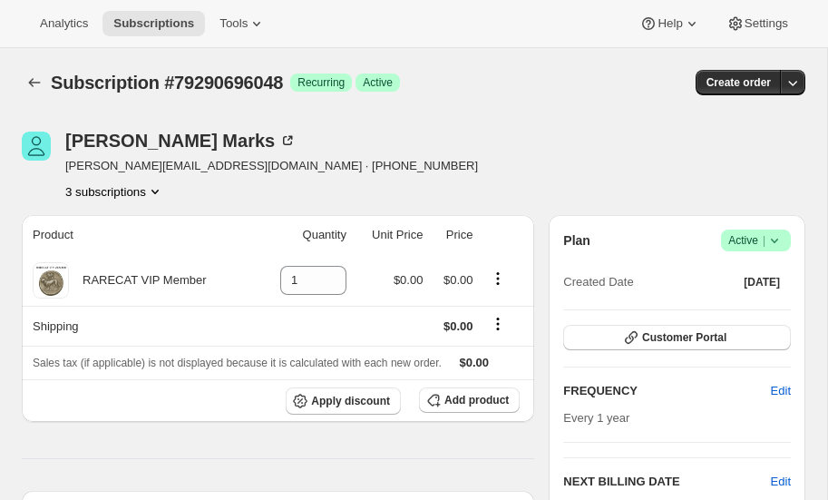
click at [160, 187] on icon "Product actions" at bounding box center [155, 191] width 18 height 18
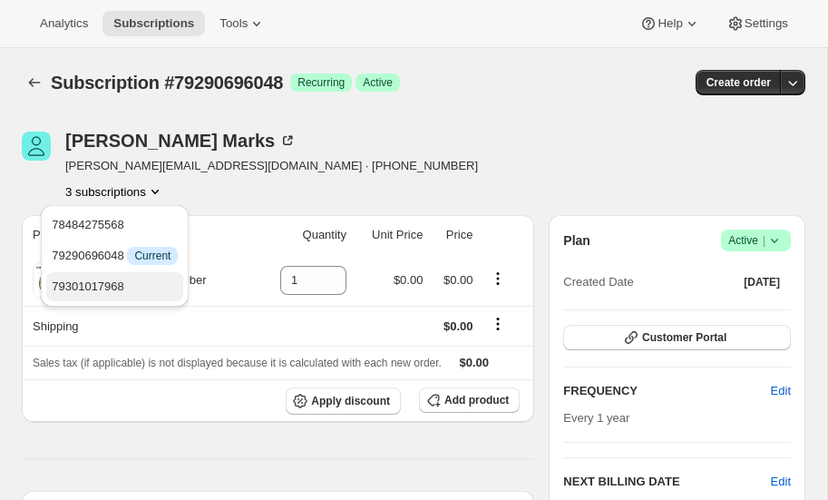
click at [123, 282] on span "79301017968" at bounding box center [88, 286] width 73 height 14
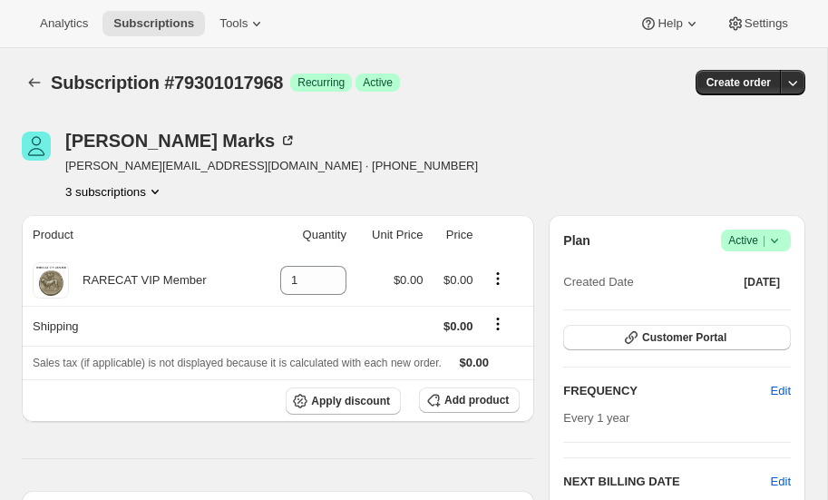
click at [159, 189] on icon "Product actions" at bounding box center [155, 191] width 18 height 18
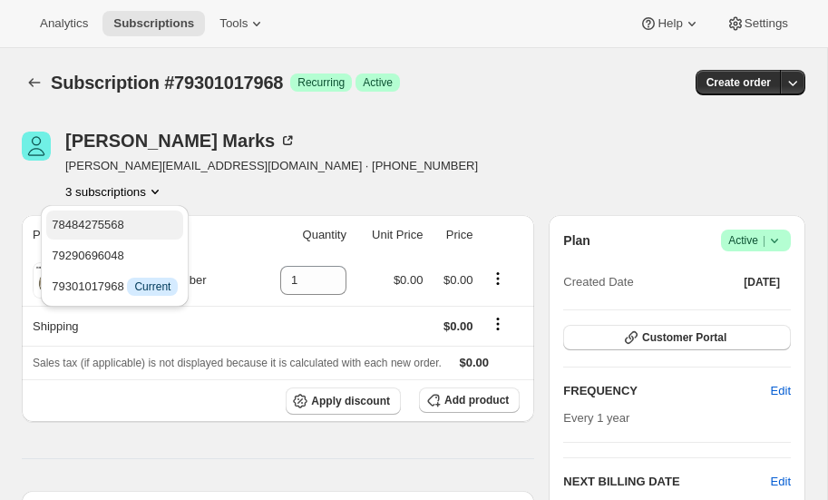
click at [112, 224] on span "78484275568" at bounding box center [88, 225] width 73 height 14
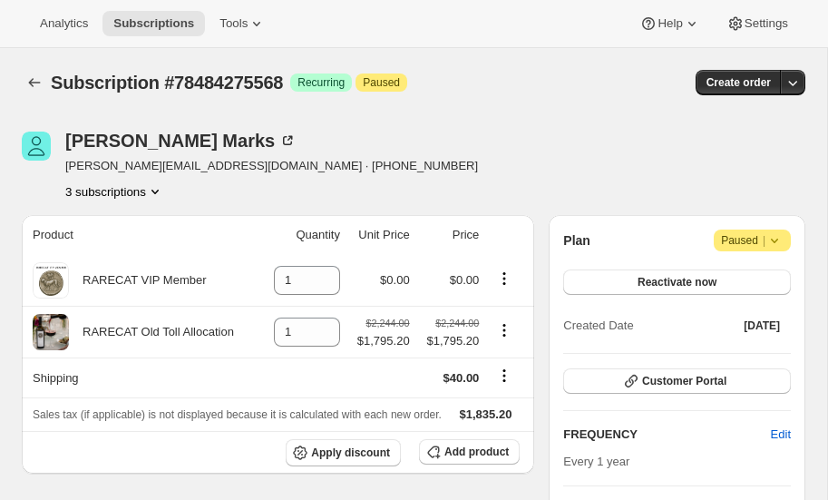
click at [158, 189] on icon "Product actions" at bounding box center [155, 191] width 18 height 18
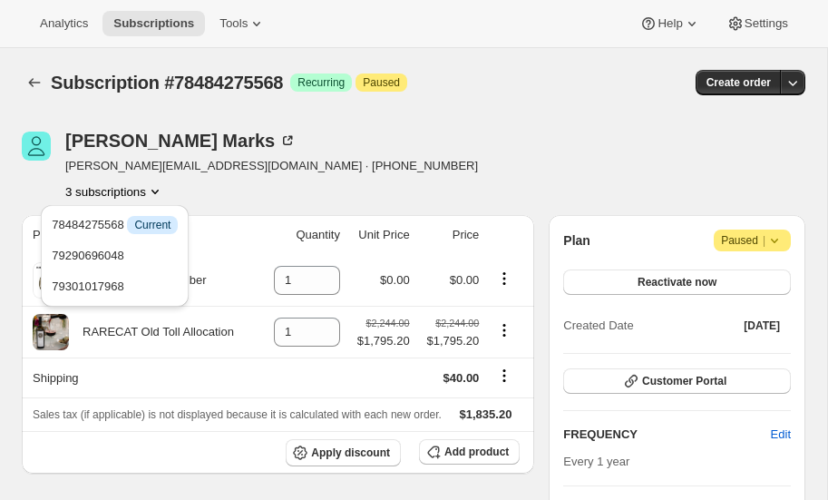
click at [447, 153] on div "Michael Marks michael@marksbrother.com · +14408044517 3 subscriptions" at bounding box center [296, 166] width 549 height 69
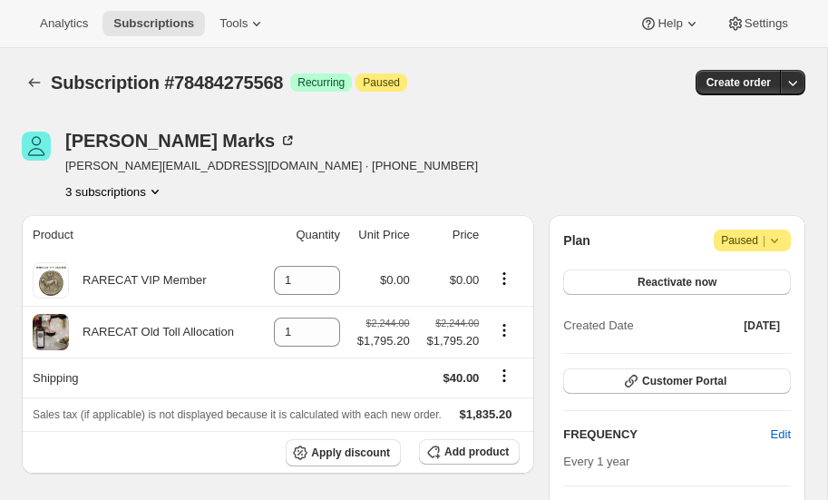
click at [159, 185] on icon "Product actions" at bounding box center [155, 191] width 18 height 18
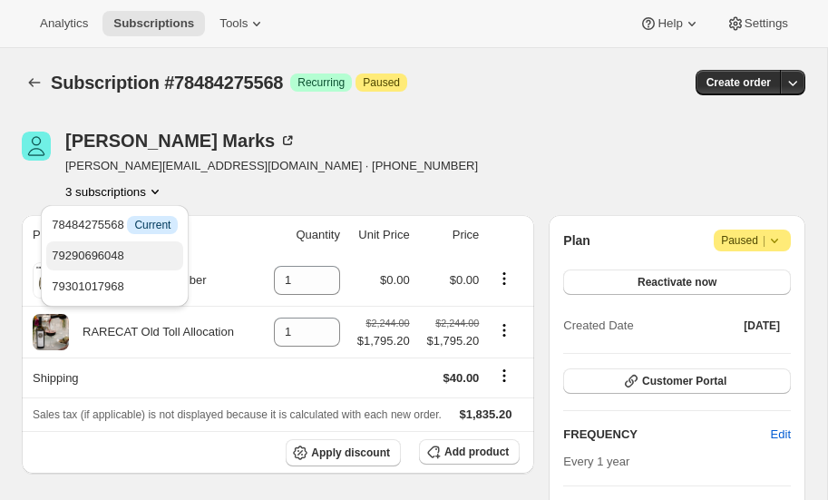
click at [119, 249] on span "79290696048" at bounding box center [88, 256] width 73 height 14
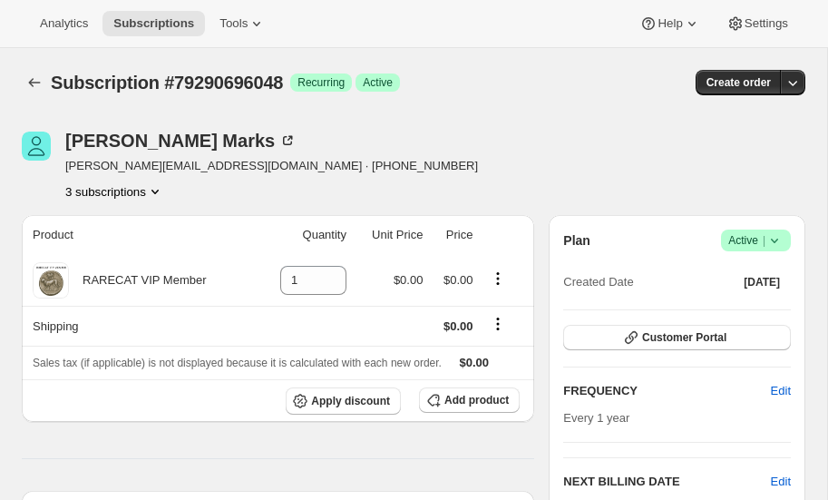
click at [155, 187] on icon "Product actions" at bounding box center [155, 191] width 18 height 18
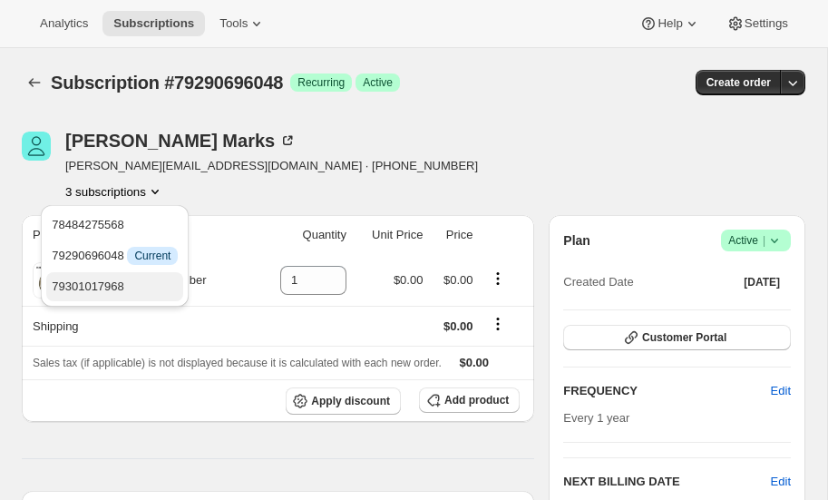
click at [118, 283] on span "79301017968" at bounding box center [88, 286] width 73 height 14
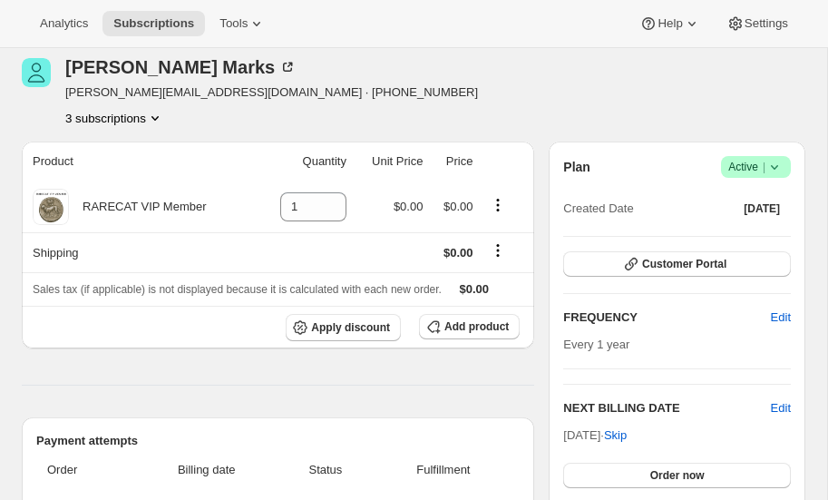
scroll to position [72, 0]
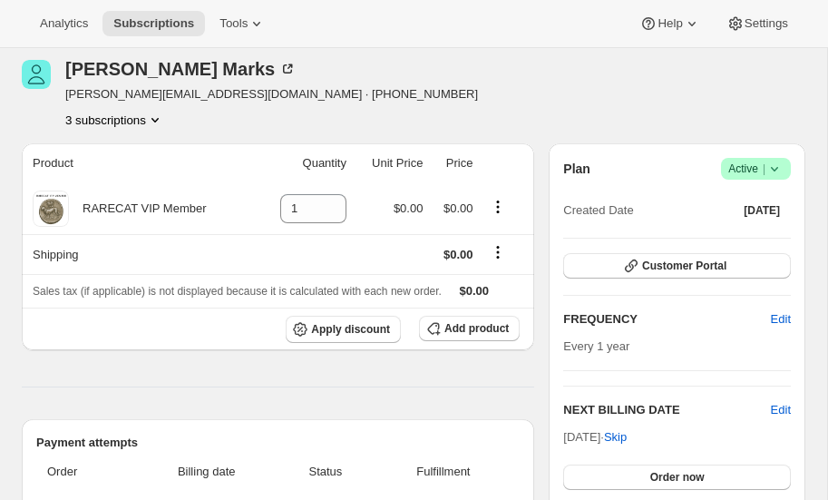
click at [156, 117] on icon "Product actions" at bounding box center [155, 120] width 18 height 18
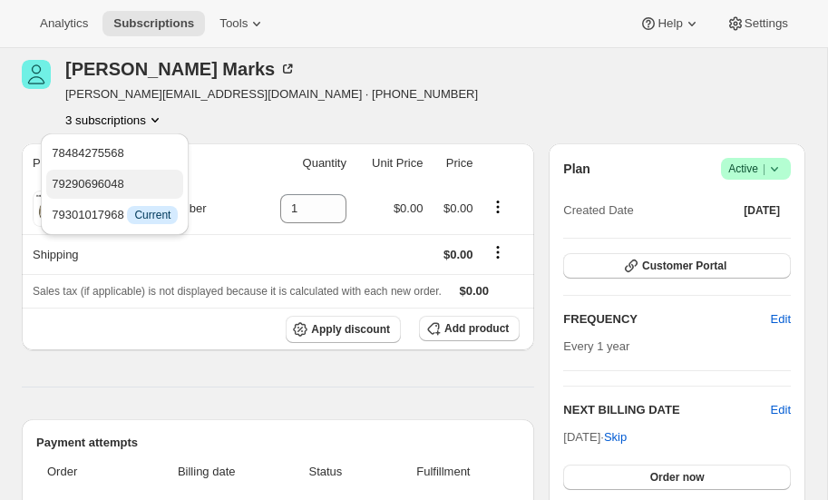
click at [126, 181] on span "79290696048" at bounding box center [115, 184] width 126 height 18
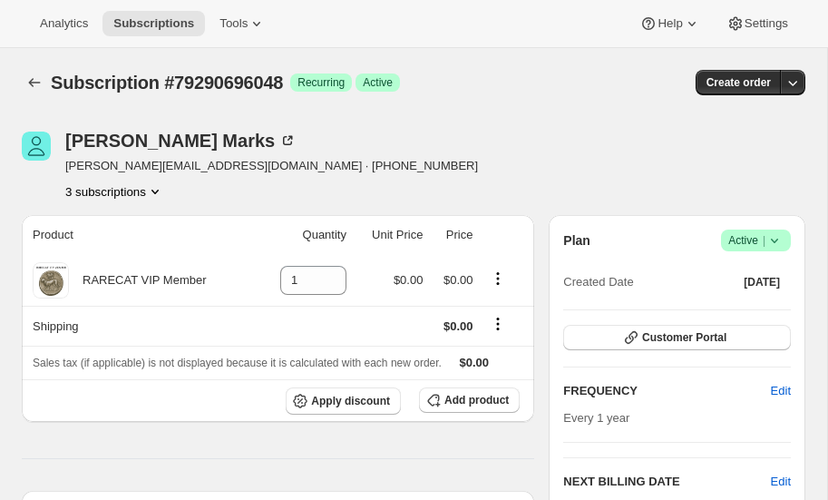
click at [157, 190] on icon "Product actions" at bounding box center [155, 191] width 18 height 18
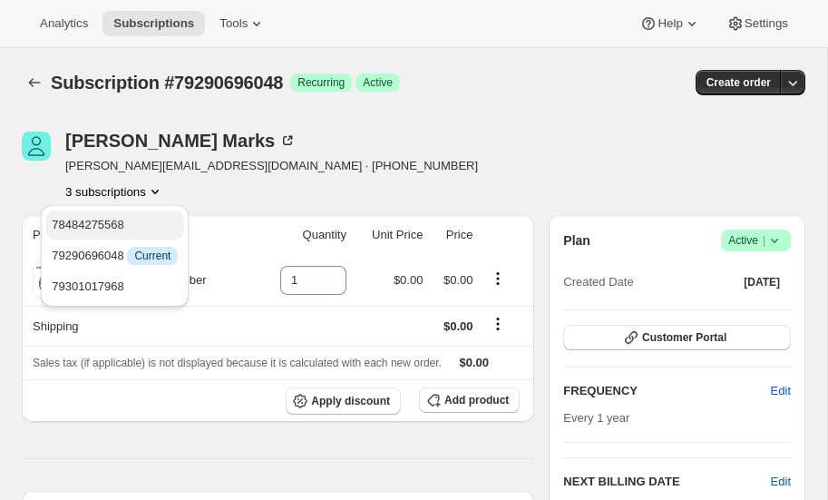
click at [116, 227] on span "78484275568" at bounding box center [88, 225] width 73 height 14
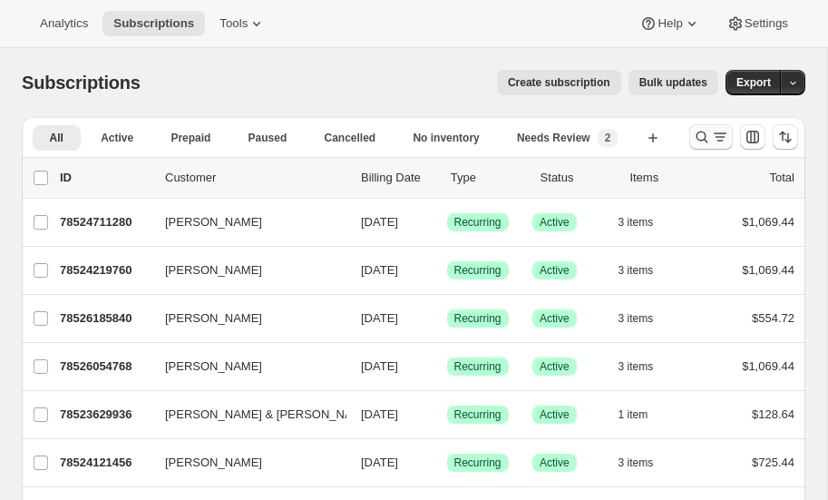
click at [701, 132] on icon "Search and filter results" at bounding box center [702, 137] width 18 height 18
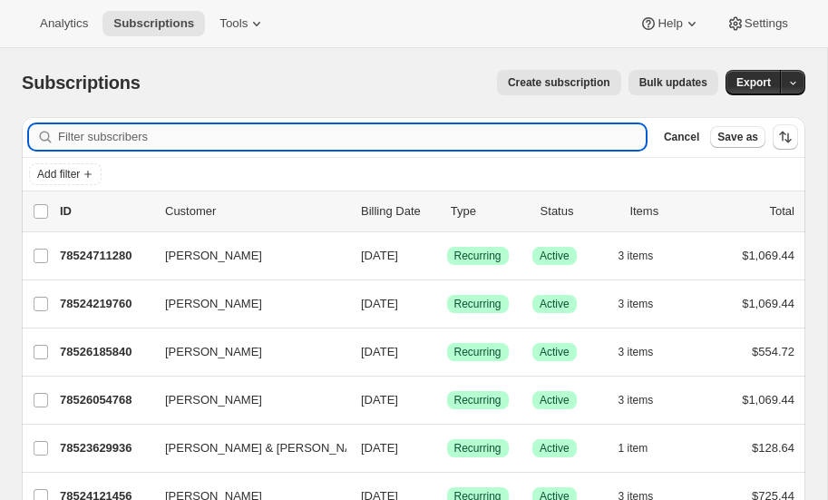
click at [170, 143] on input "Filter subscribers" at bounding box center [352, 136] width 588 height 25
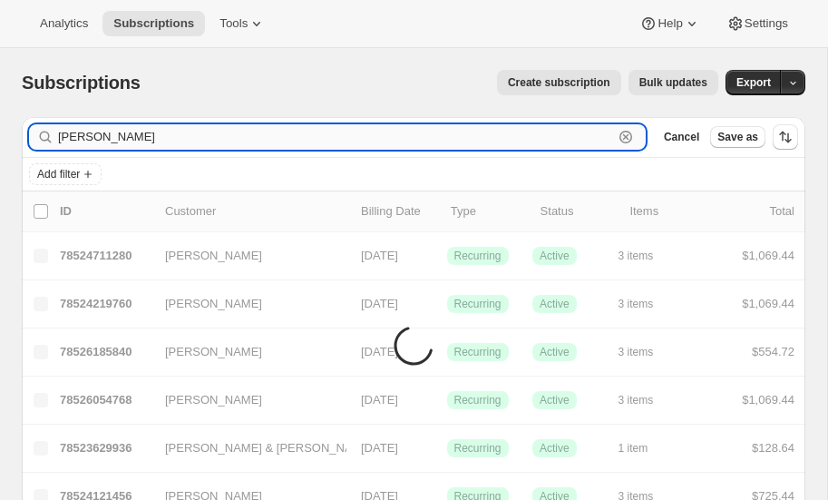
type input "[PERSON_NAME]"
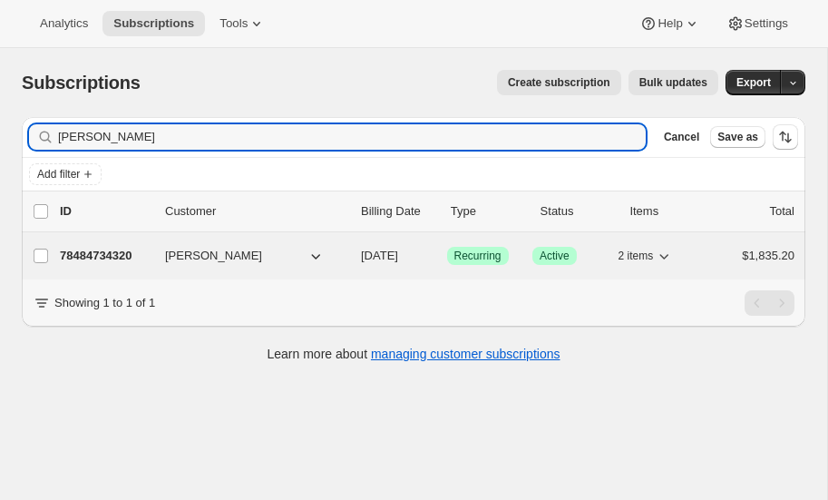
click at [105, 249] on p "78484734320" at bounding box center [105, 256] width 91 height 18
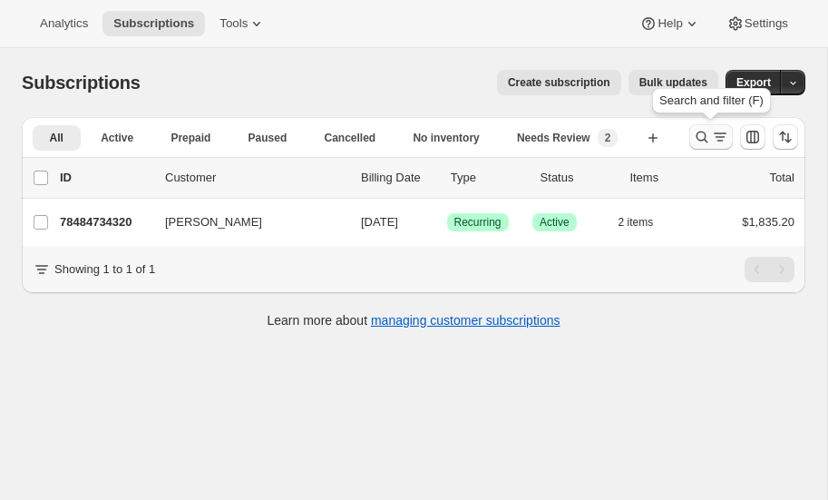
click at [700, 140] on icon "Search and filter results" at bounding box center [702, 137] width 18 height 18
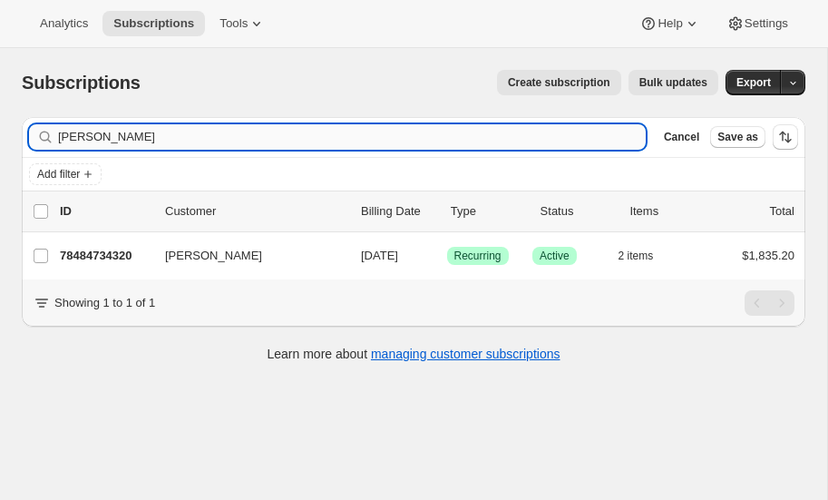
click at [177, 132] on input "[PERSON_NAME]" at bounding box center [352, 136] width 588 height 25
type input "g"
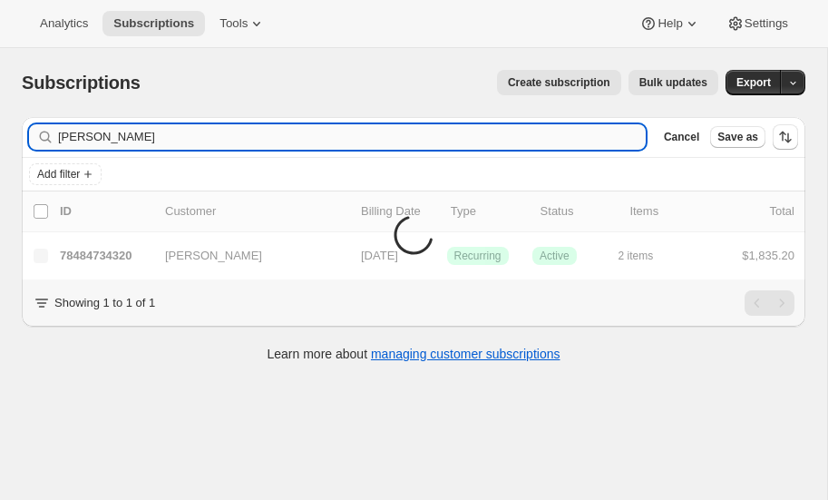
type input "[PERSON_NAME]"
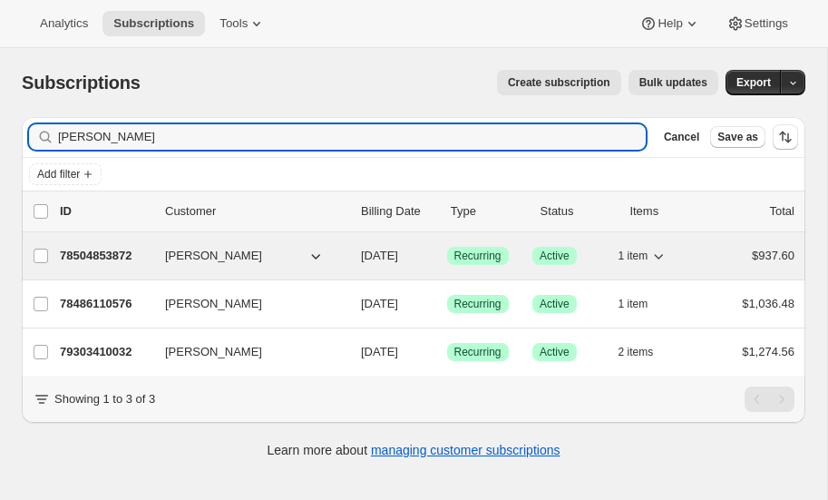
click at [104, 247] on p "78504853872" at bounding box center [105, 256] width 91 height 18
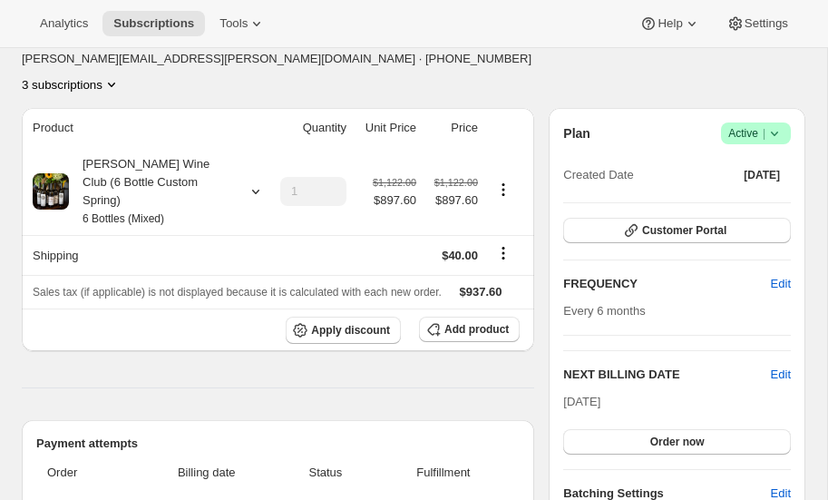
scroll to position [144, 0]
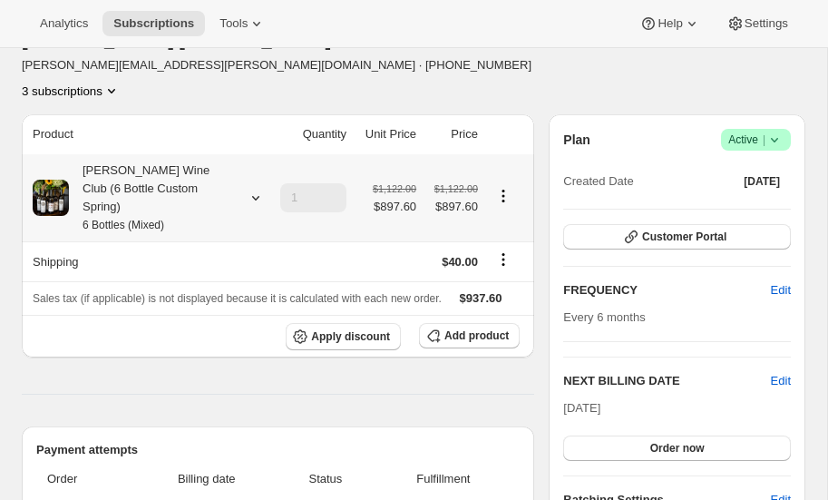
click at [254, 189] on icon at bounding box center [256, 198] width 18 height 18
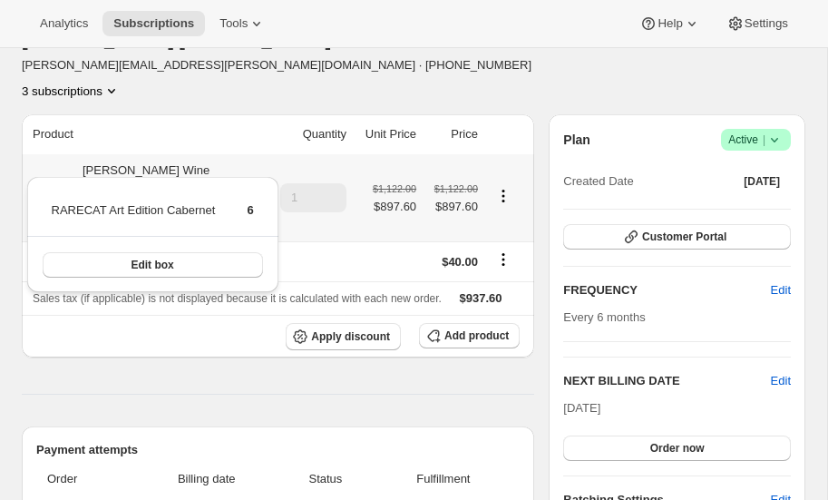
click at [254, 189] on icon at bounding box center [256, 198] width 18 height 18
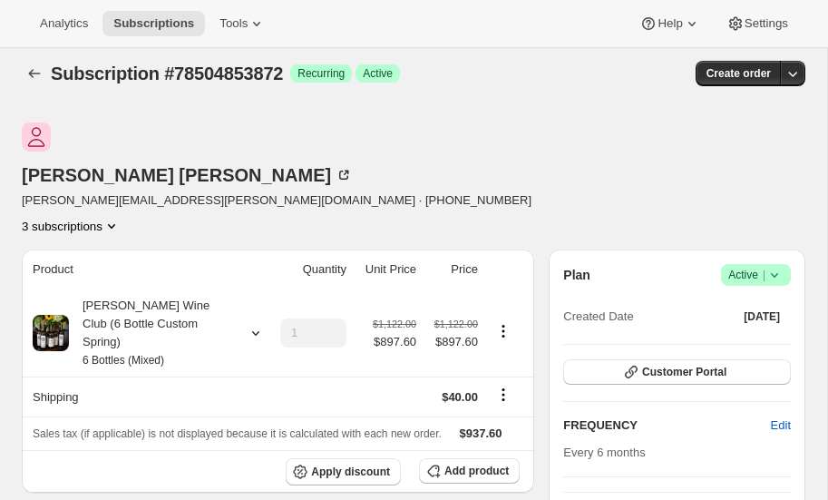
scroll to position [0, 0]
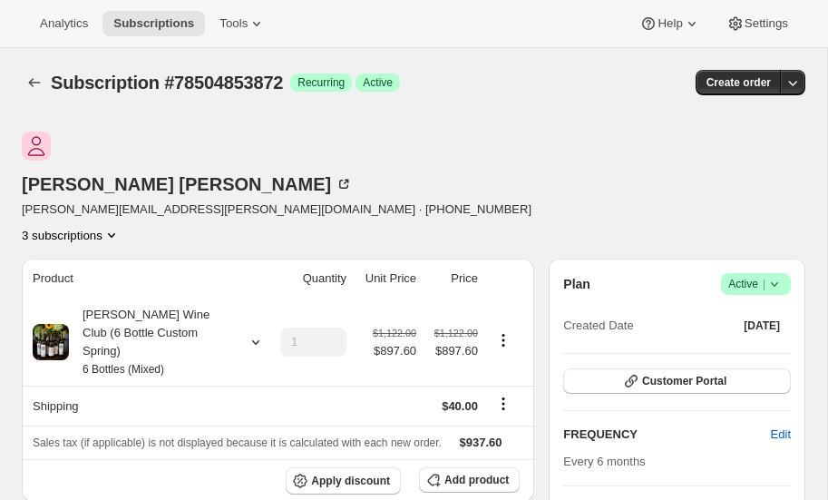
click at [121, 226] on icon "Product actions" at bounding box center [112, 235] width 18 height 18
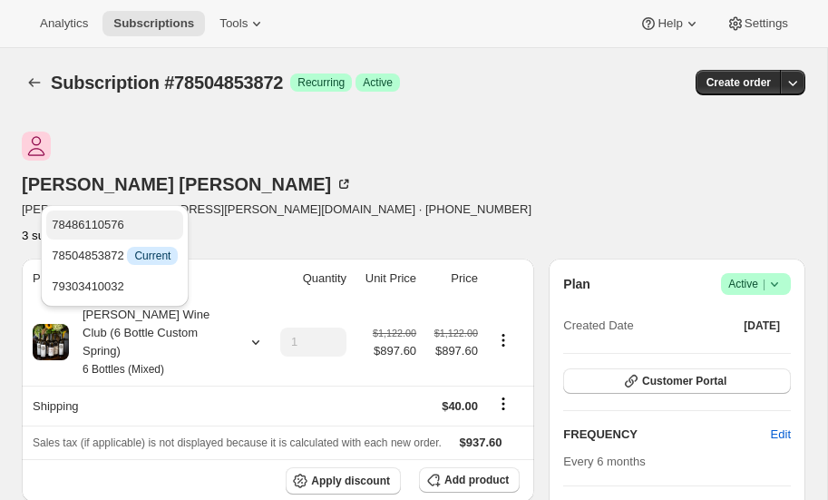
click at [115, 222] on span "78486110576" at bounding box center [88, 225] width 73 height 14
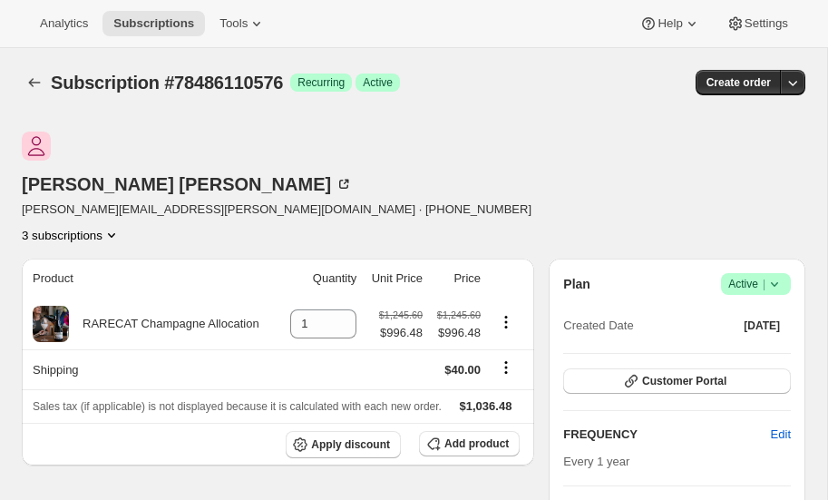
click at [121, 226] on icon "Product actions" at bounding box center [112, 235] width 18 height 18
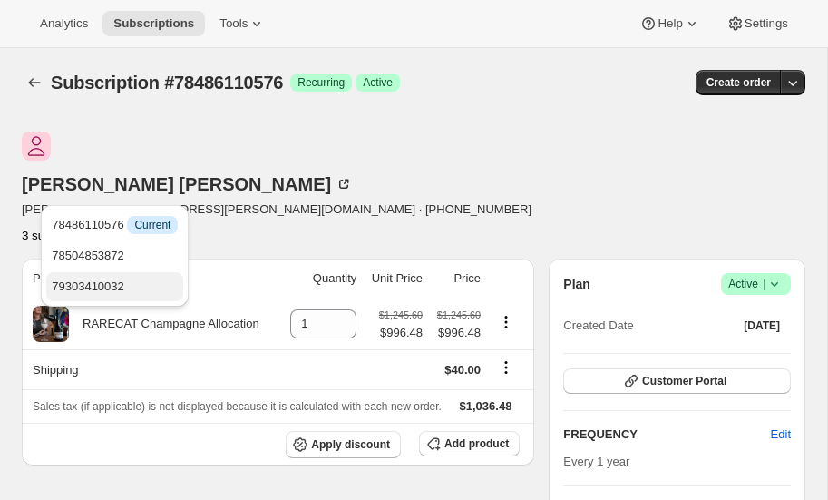
click at [112, 280] on span "79303410032" at bounding box center [88, 286] width 73 height 14
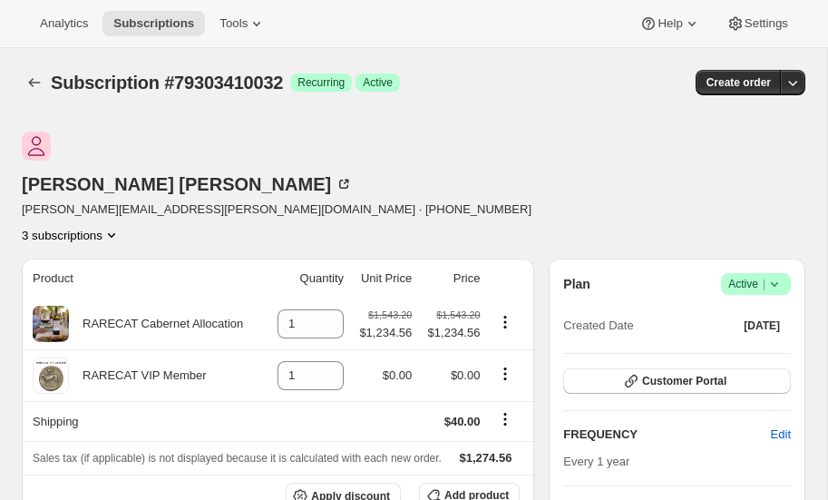
click at [121, 226] on icon "Product actions" at bounding box center [112, 235] width 18 height 18
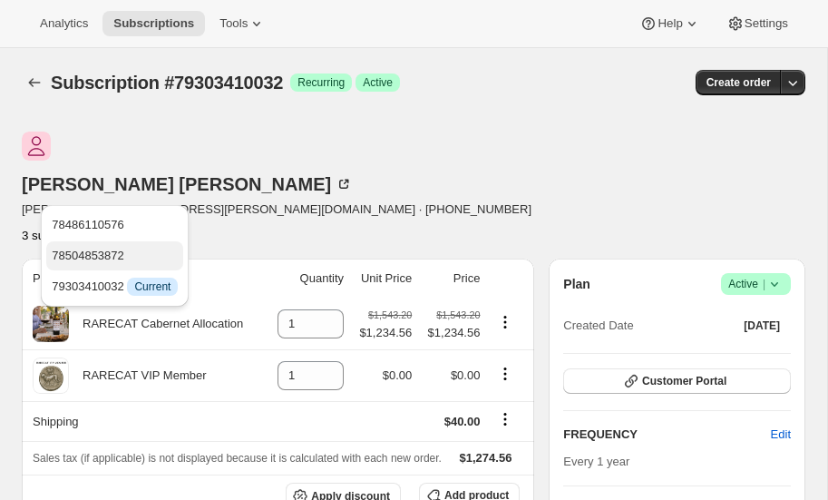
click at [126, 249] on span "78504853872" at bounding box center [115, 256] width 126 height 18
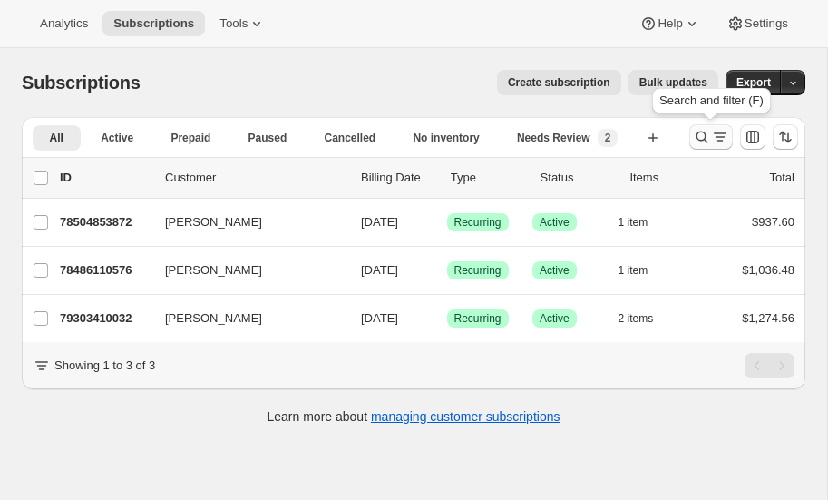
click at [701, 136] on icon "Search and filter results" at bounding box center [702, 137] width 18 height 18
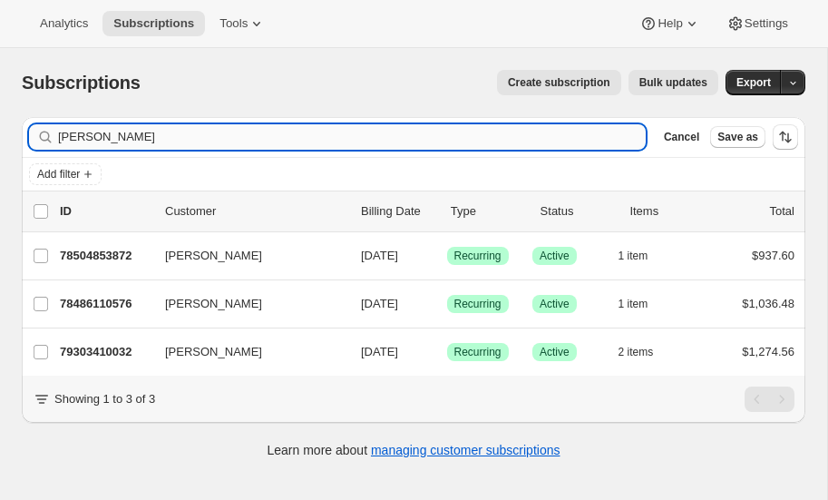
click at [108, 139] on input "[PERSON_NAME]" at bounding box center [352, 136] width 588 height 25
type input "e"
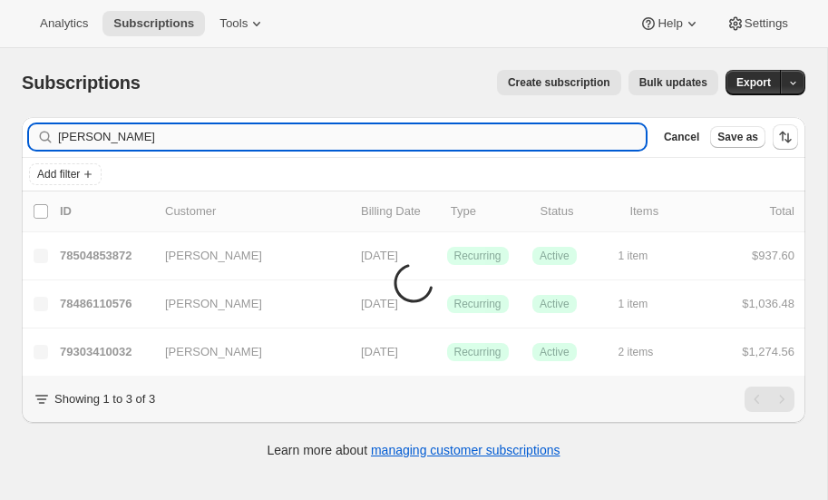
type input "dickson"
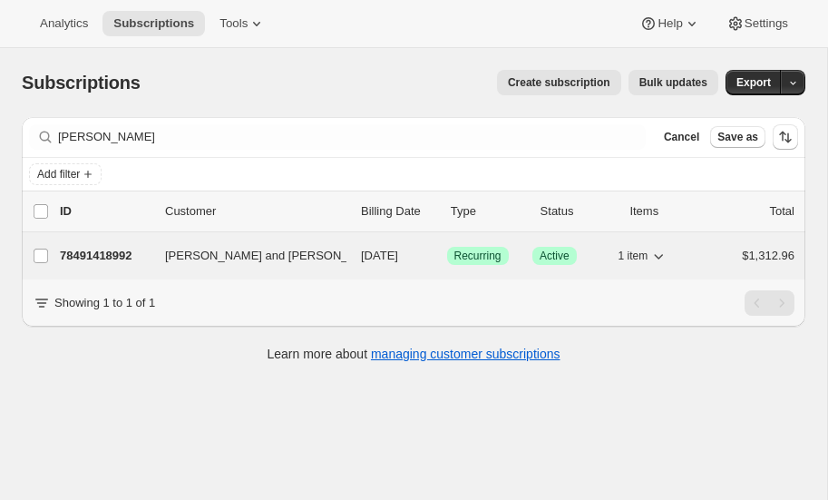
click at [112, 251] on p "78491418992" at bounding box center [105, 256] width 91 height 18
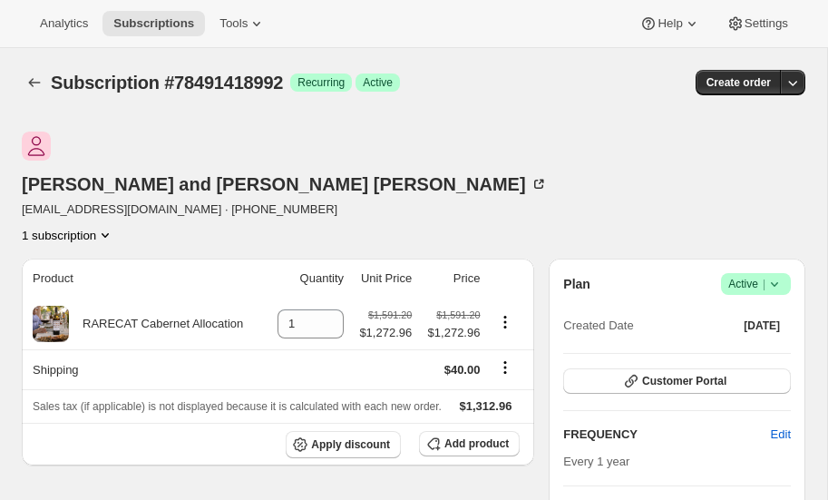
click at [114, 226] on icon "Product actions" at bounding box center [105, 235] width 18 height 18
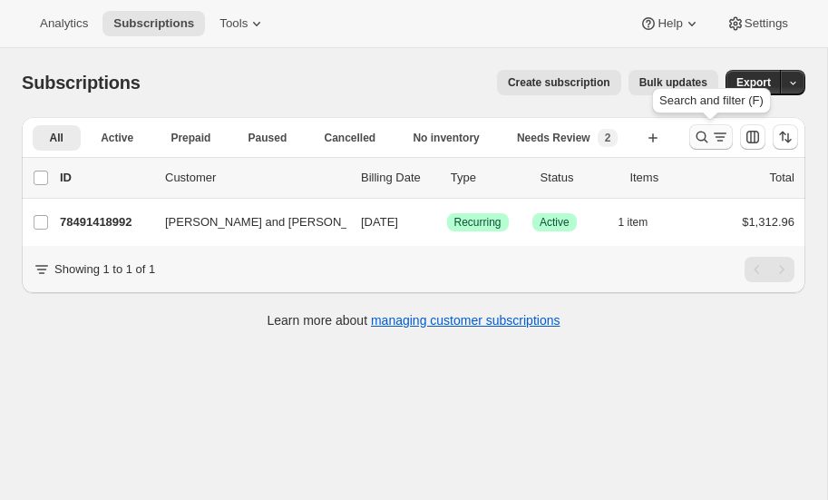
click at [698, 137] on icon "Search and filter results" at bounding box center [703, 138] width 12 height 12
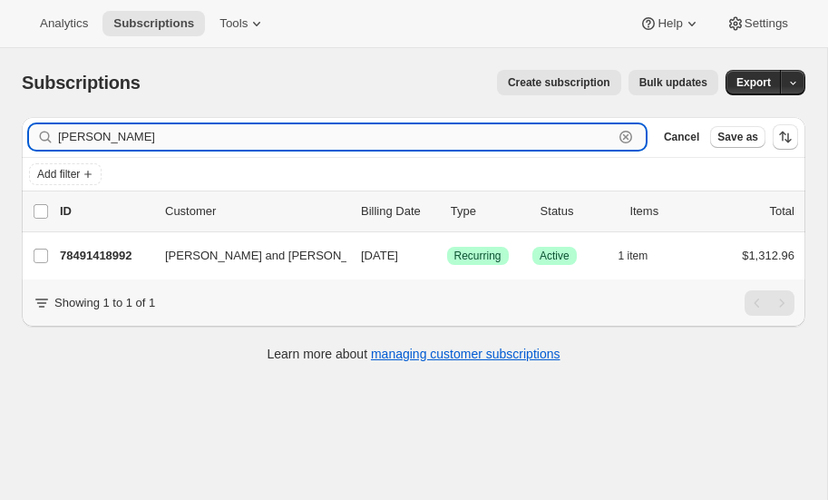
click at [150, 128] on input "dickson" at bounding box center [335, 136] width 555 height 25
type input "d"
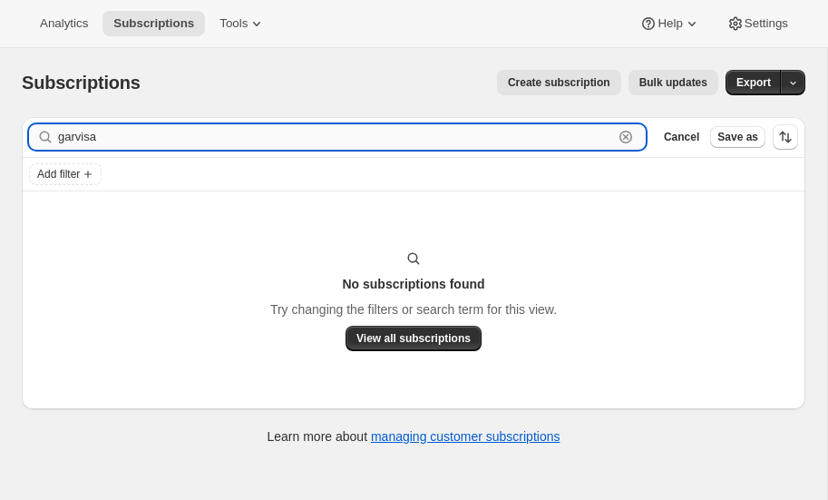
click at [150, 131] on input "garvisa" at bounding box center [335, 136] width 555 height 25
click at [114, 142] on input "garia" at bounding box center [335, 136] width 555 height 25
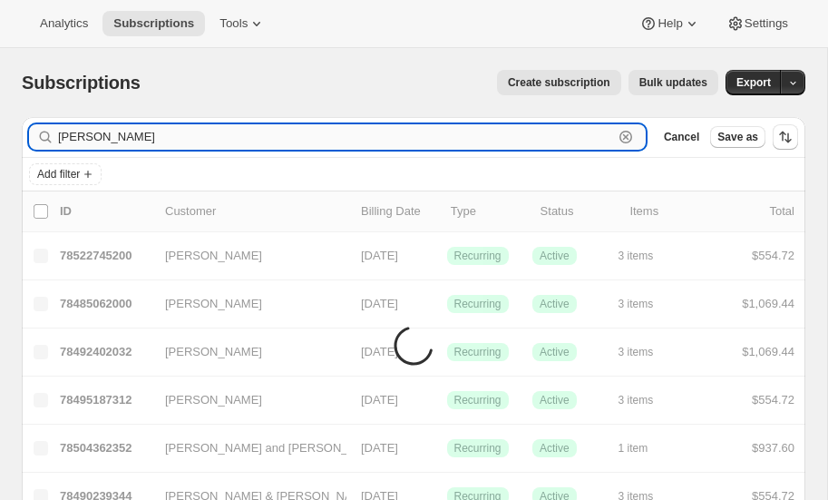
type input "garcia"
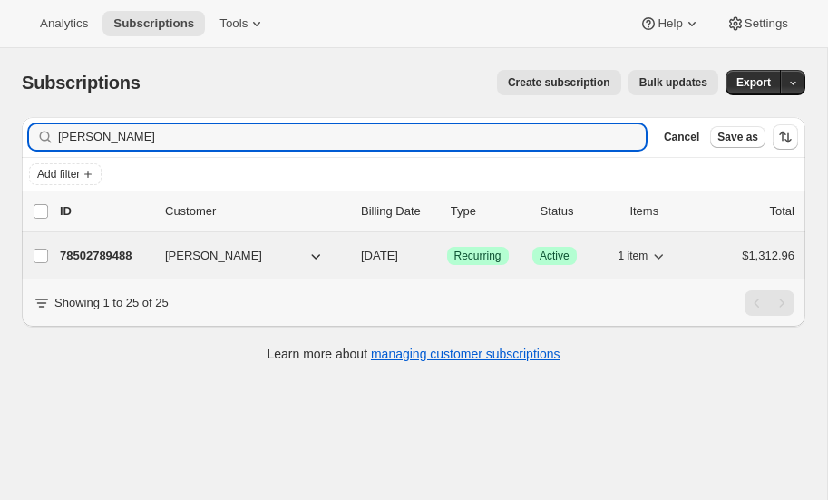
click at [111, 256] on p "78502789488" at bounding box center [105, 256] width 91 height 18
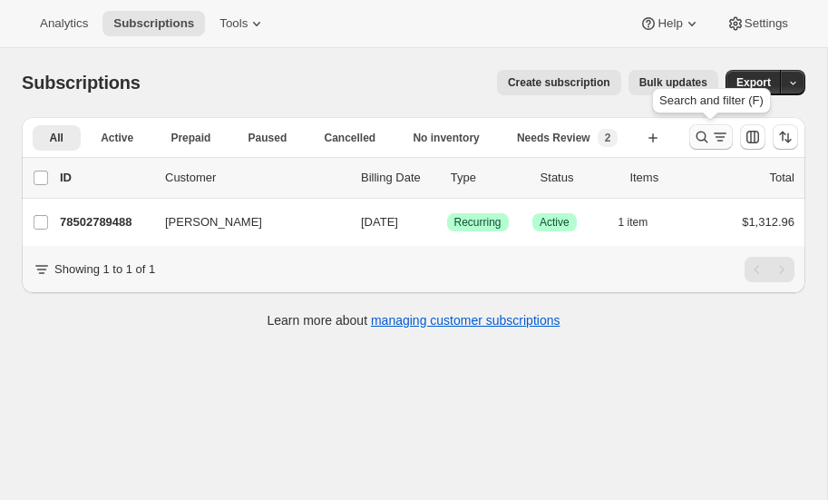
click at [701, 133] on icon "Search and filter results" at bounding box center [702, 137] width 18 height 18
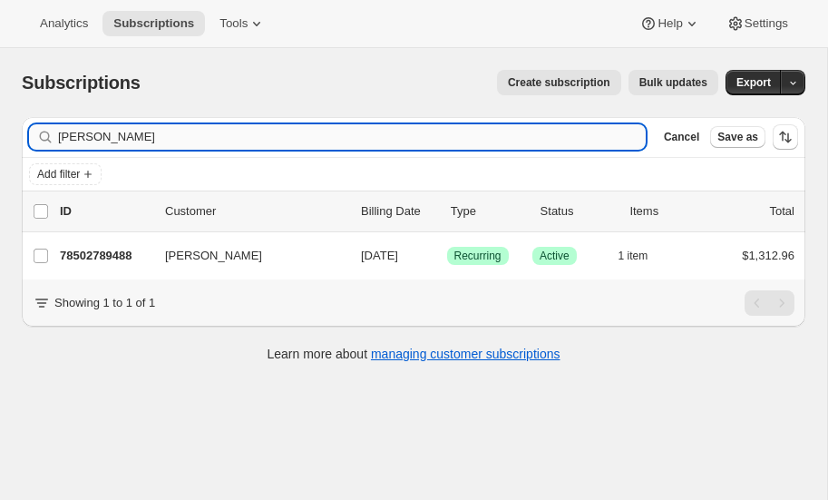
click at [173, 134] on input "garcia" at bounding box center [352, 136] width 588 height 25
type input "g"
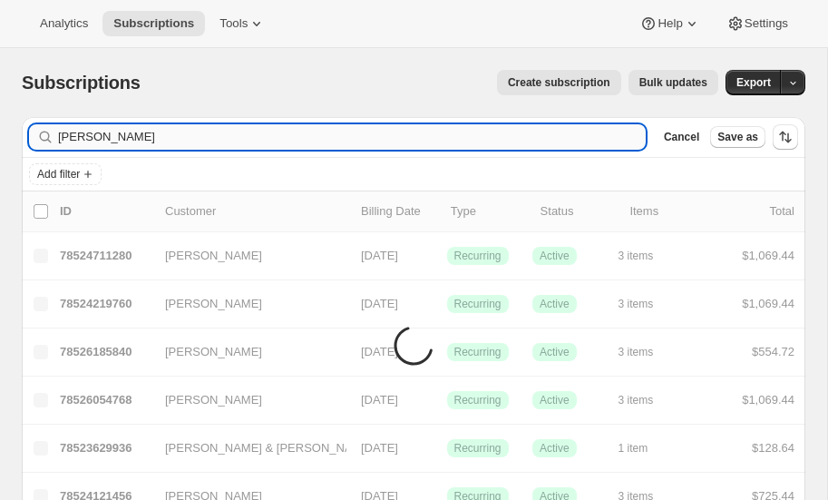
type input "mahoney"
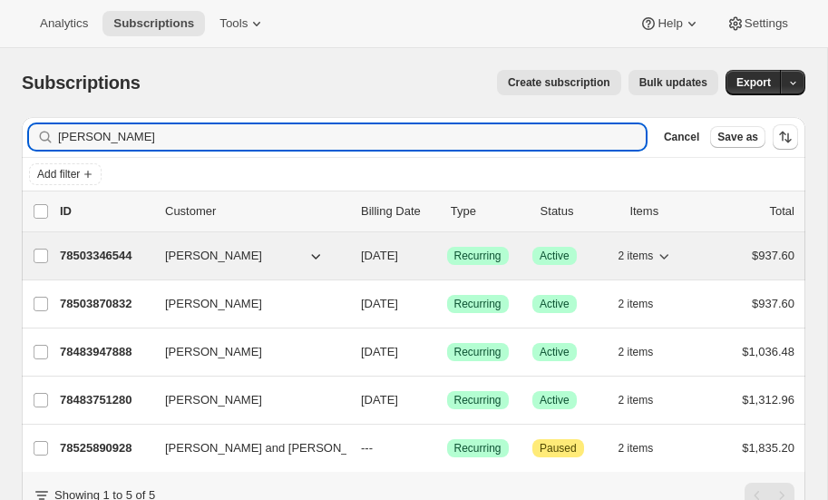
click at [105, 249] on p "78503346544" at bounding box center [105, 256] width 91 height 18
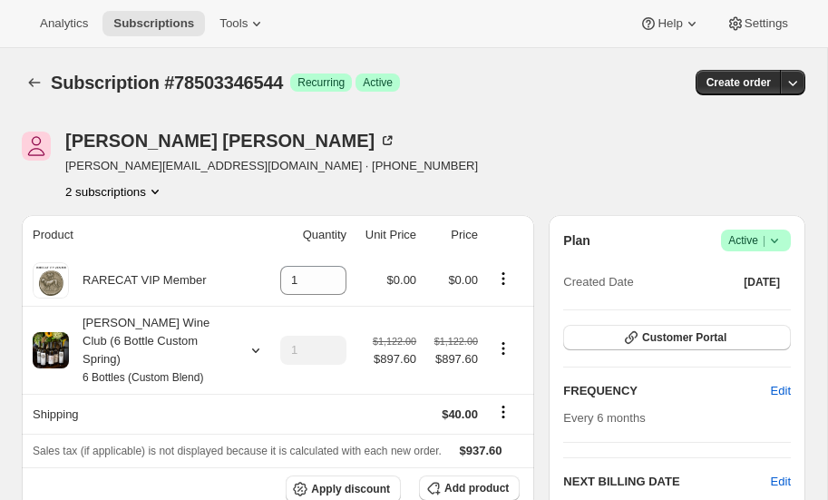
click at [153, 189] on icon "Product actions" at bounding box center [155, 191] width 18 height 18
click at [256, 341] on icon at bounding box center [256, 350] width 18 height 18
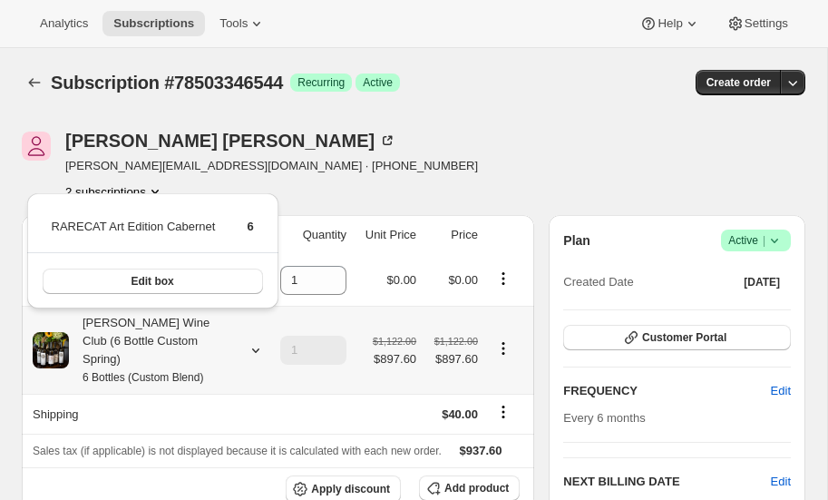
click at [256, 341] on icon at bounding box center [256, 350] width 18 height 18
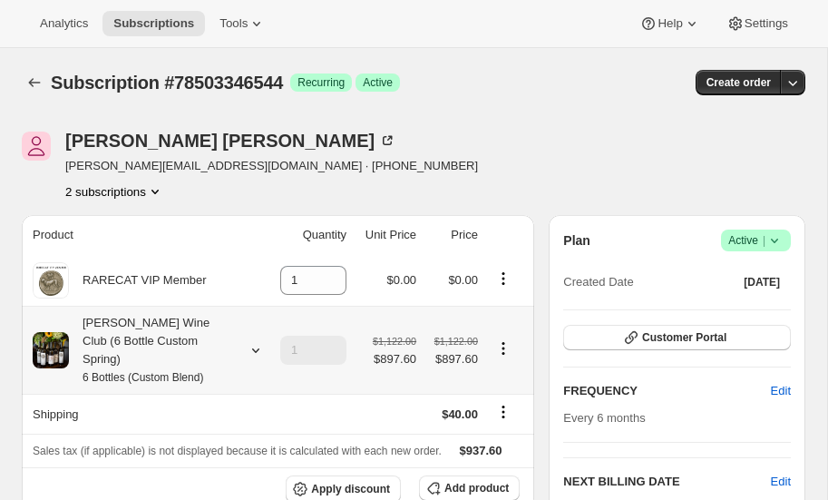
click at [256, 341] on icon at bounding box center [256, 350] width 18 height 18
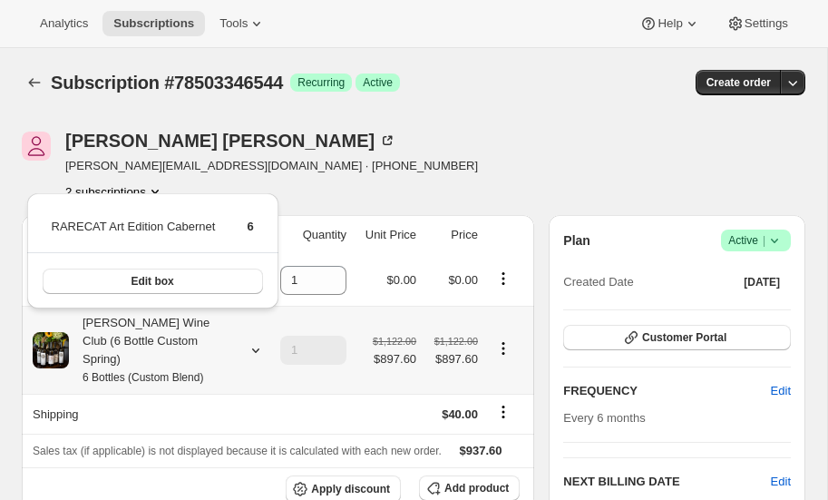
click at [170, 182] on div "RARECAT Art Edition Cabernet 6 Edit box" at bounding box center [153, 246] width 266 height 134
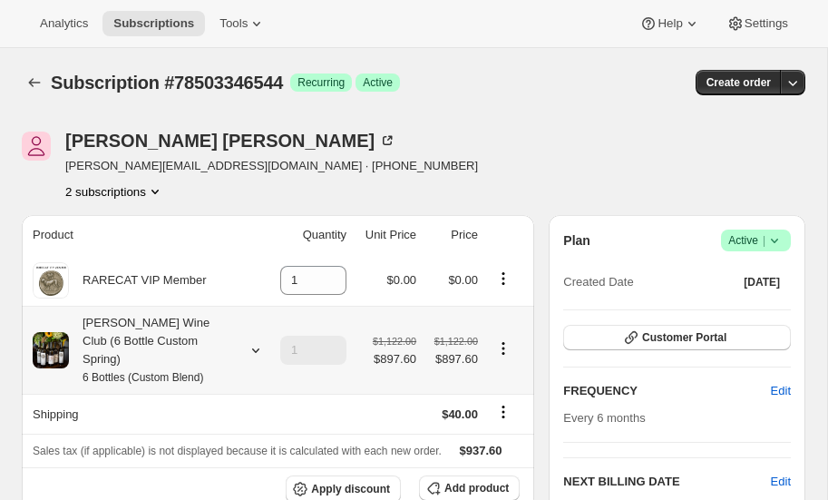
click at [156, 187] on icon "Product actions" at bounding box center [155, 191] width 18 height 18
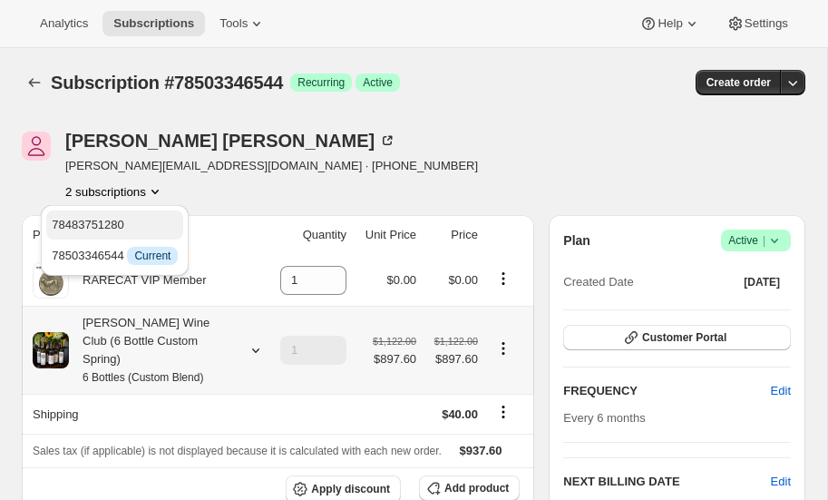
click at [132, 220] on span "78483751280" at bounding box center [115, 225] width 126 height 18
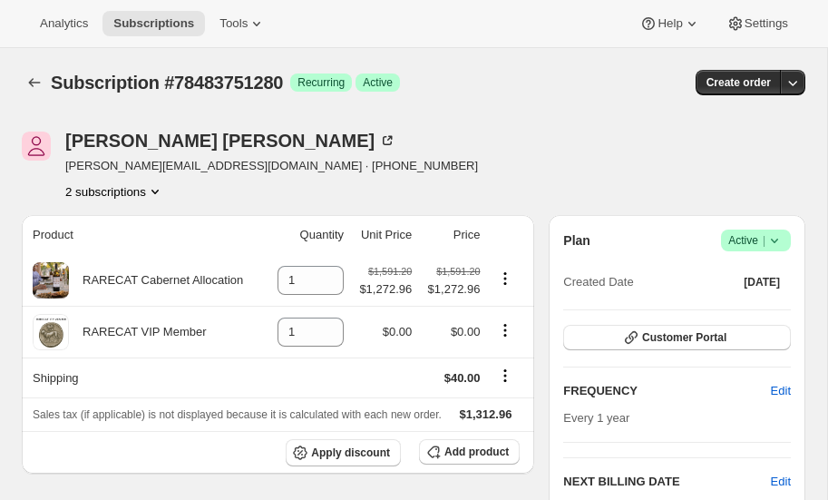
click at [157, 188] on icon "Product actions" at bounding box center [155, 191] width 18 height 18
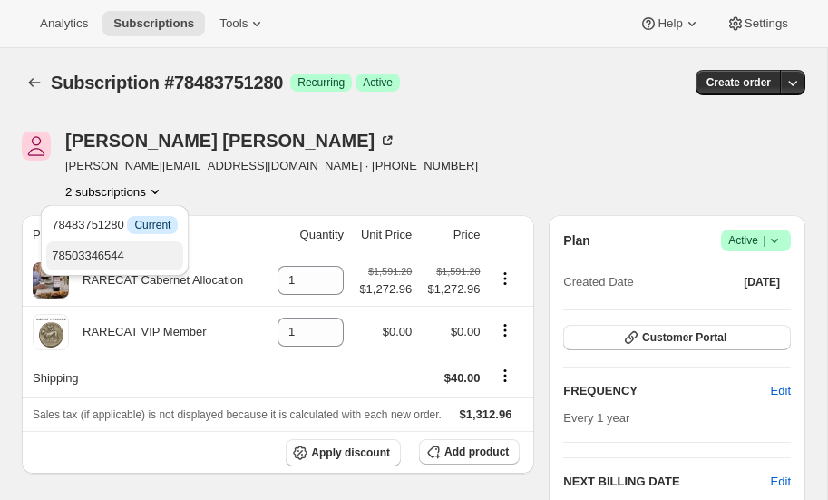
click at [128, 252] on span "78503346544" at bounding box center [115, 256] width 126 height 18
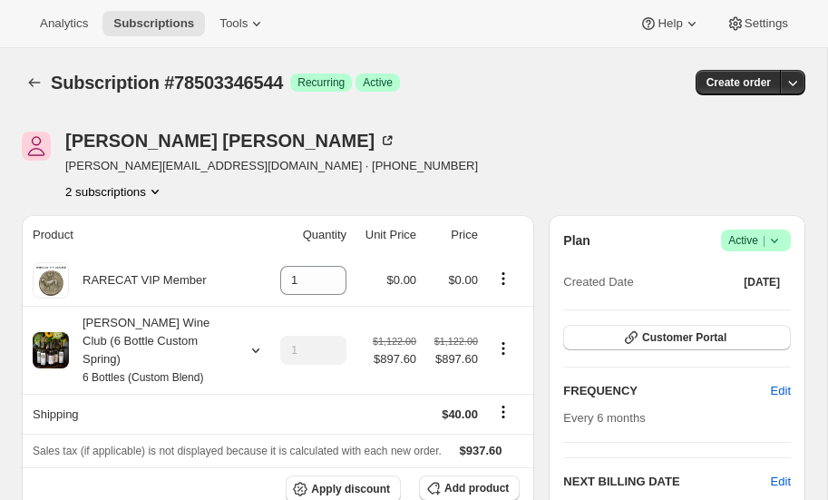
click at [156, 189] on icon "Product actions" at bounding box center [155, 191] width 18 height 18
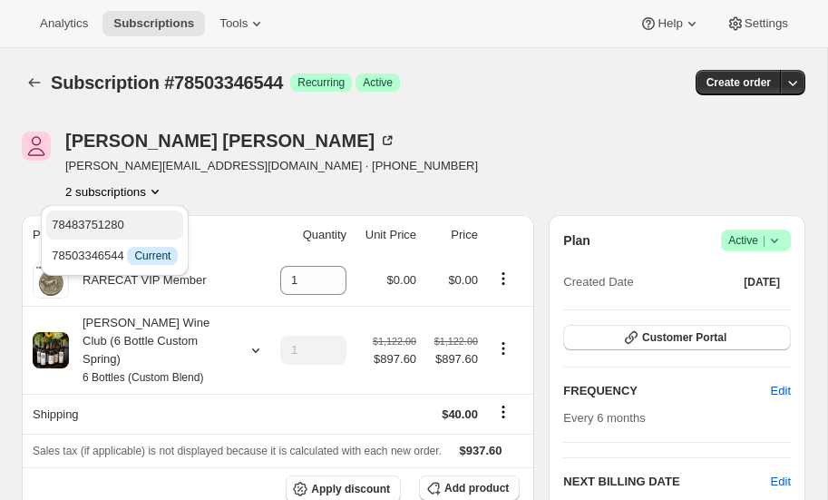
click at [132, 220] on span "78483751280" at bounding box center [115, 225] width 126 height 18
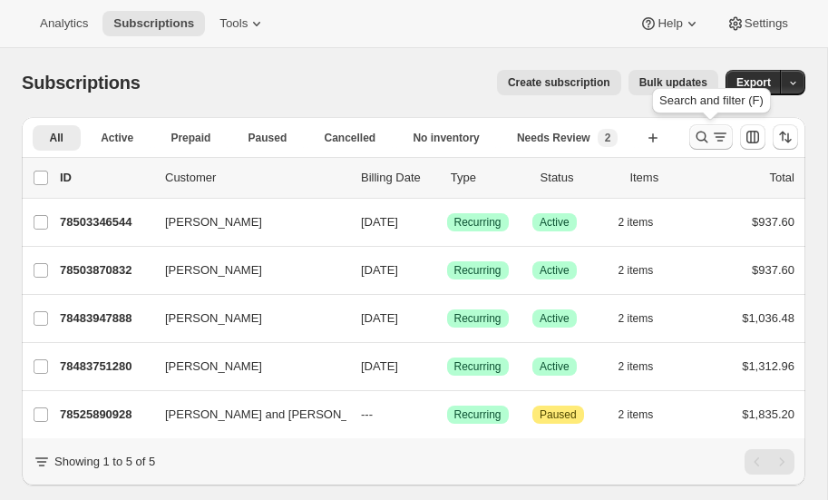
click at [703, 134] on icon "Search and filter results" at bounding box center [702, 137] width 18 height 18
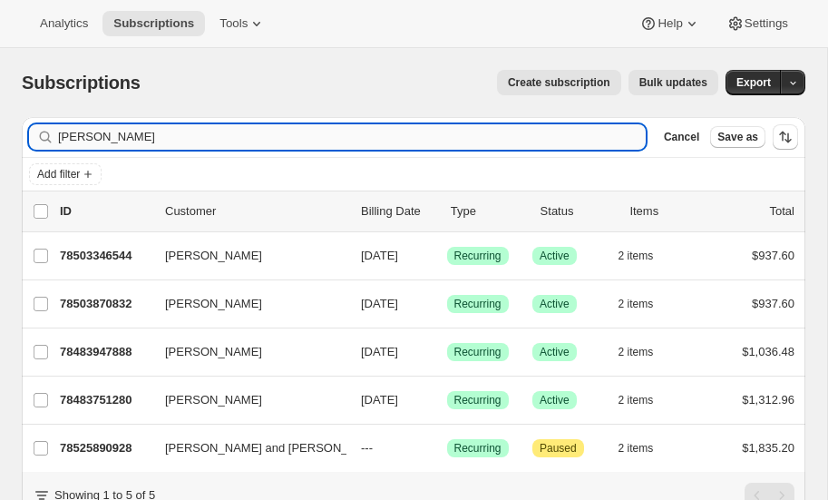
click at [172, 135] on input "mahoney" at bounding box center [352, 136] width 588 height 25
type input "m"
type input "[PERSON_NAME]"
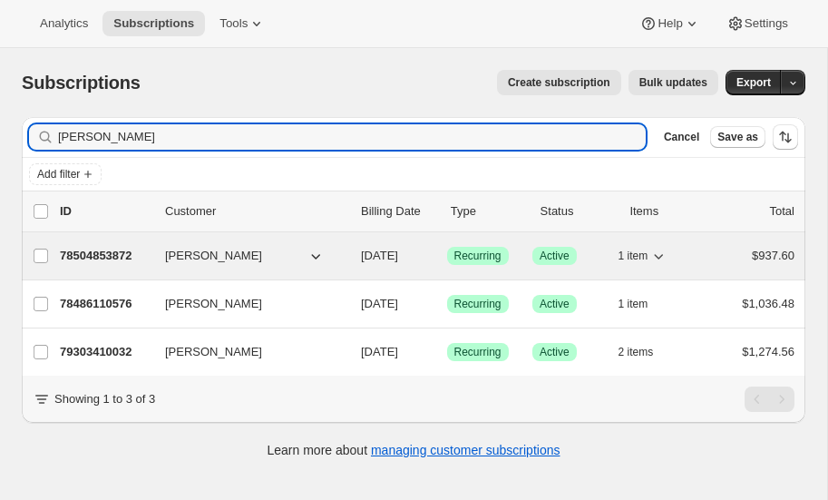
click at [99, 247] on p "78504853872" at bounding box center [105, 256] width 91 height 18
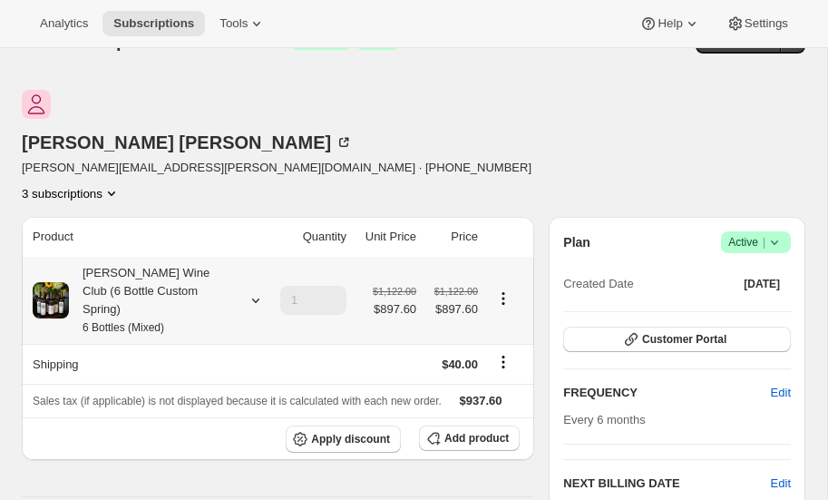
scroll to position [54, 0]
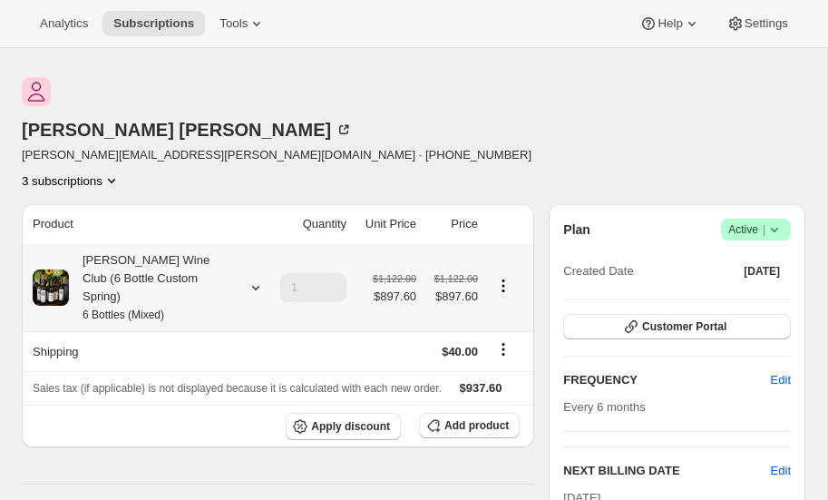
click at [259, 278] on icon at bounding box center [256, 287] width 18 height 18
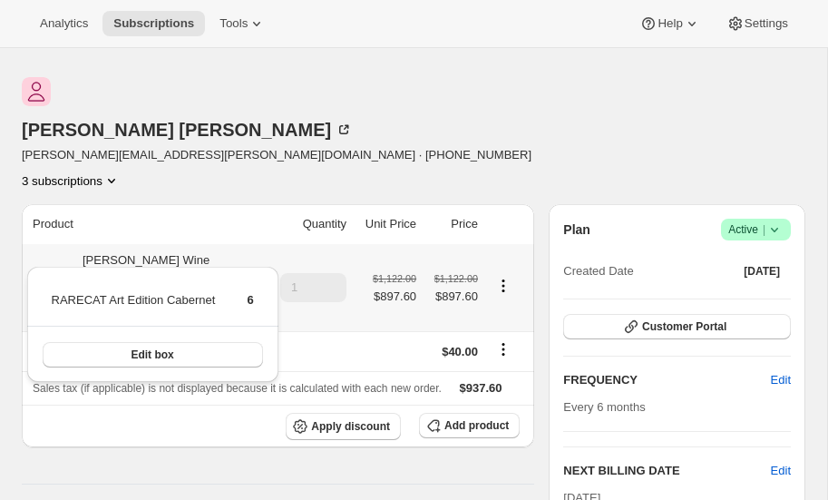
click at [259, 278] on icon at bounding box center [256, 287] width 18 height 18
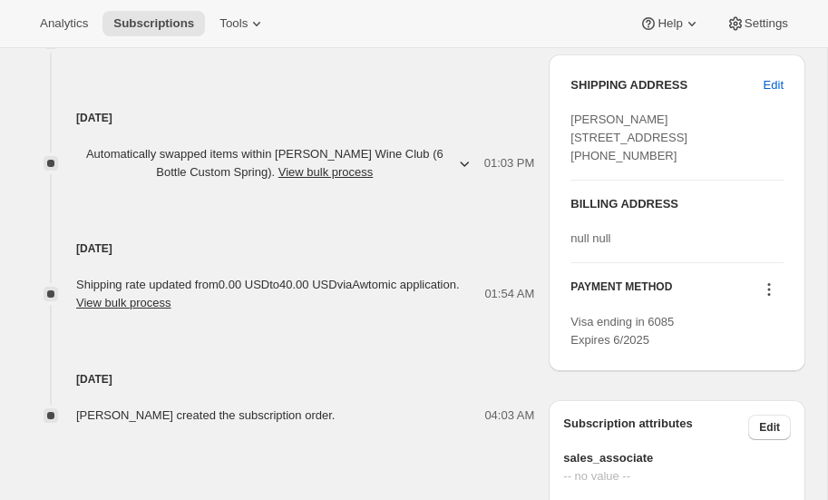
scroll to position [816, 0]
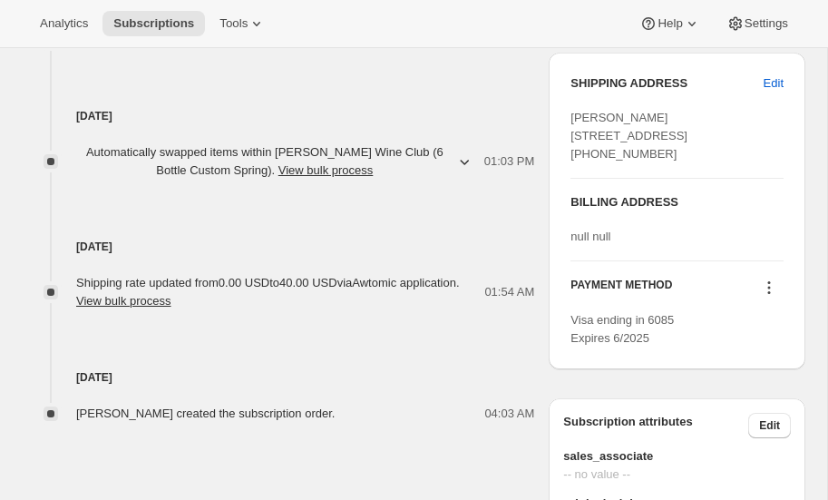
click at [769, 284] on icon at bounding box center [769, 282] width 3 height 3
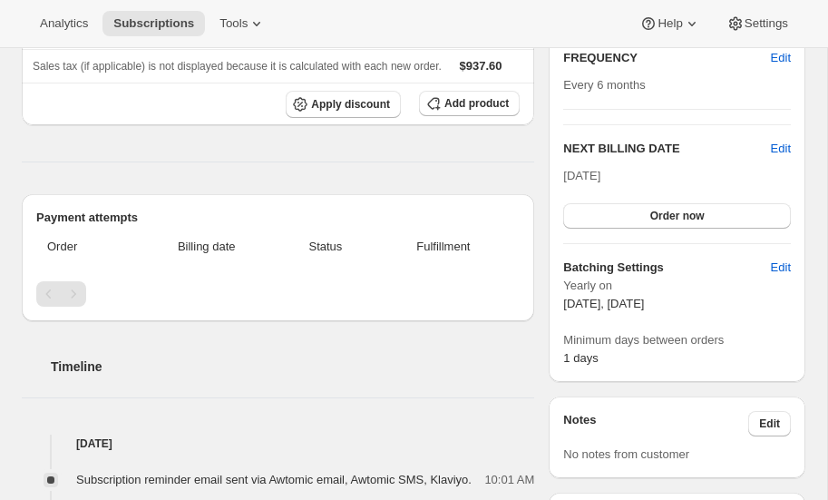
scroll to position [0, 0]
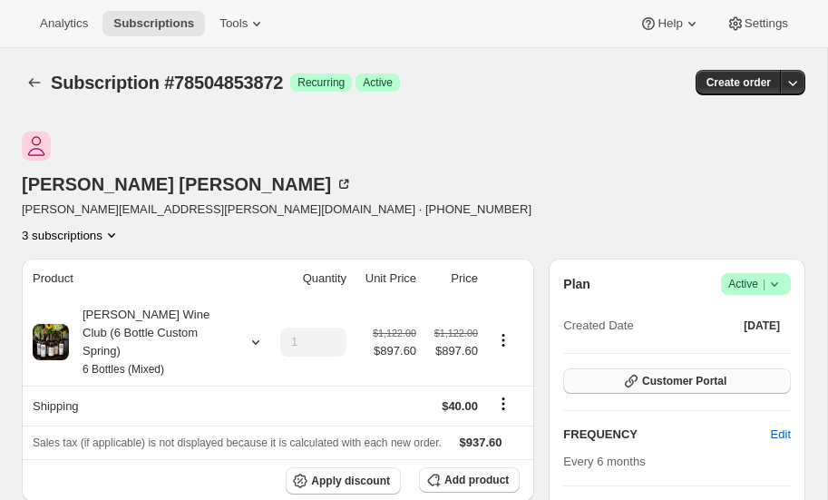
click at [703, 374] on span "Customer Portal" at bounding box center [684, 381] width 84 height 15
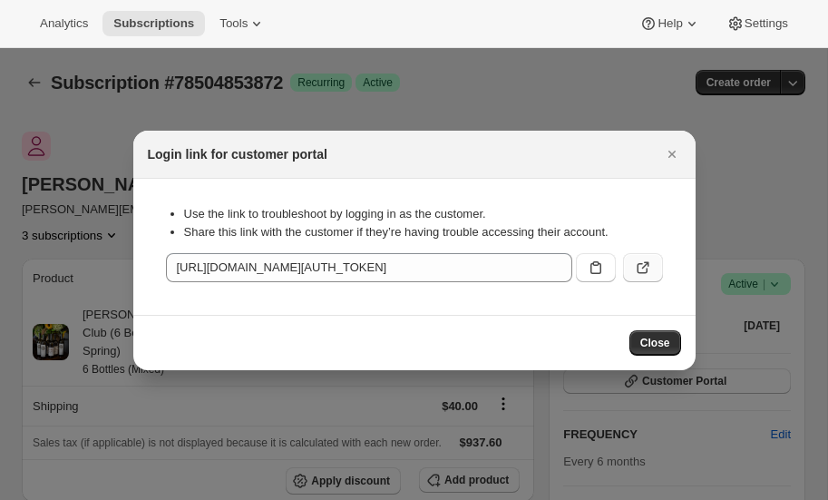
click at [640, 264] on icon ":r1e:" at bounding box center [643, 268] width 18 height 18
click at [675, 154] on icon "Close" at bounding box center [672, 154] width 18 height 18
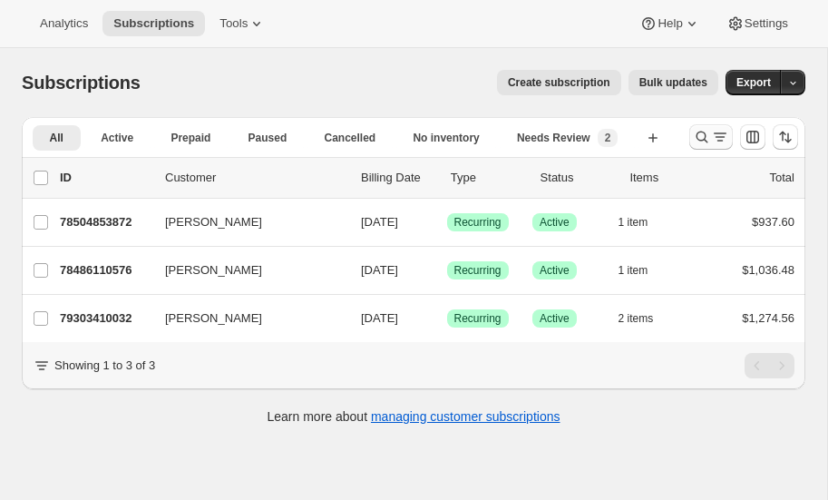
click at [700, 133] on icon "Search and filter results" at bounding box center [702, 137] width 18 height 18
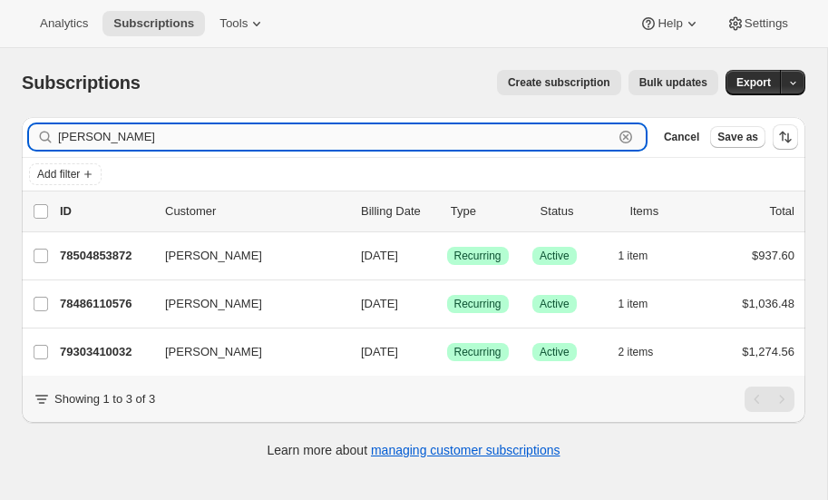
click at [141, 137] on input "[PERSON_NAME]" at bounding box center [335, 136] width 555 height 25
type input "e"
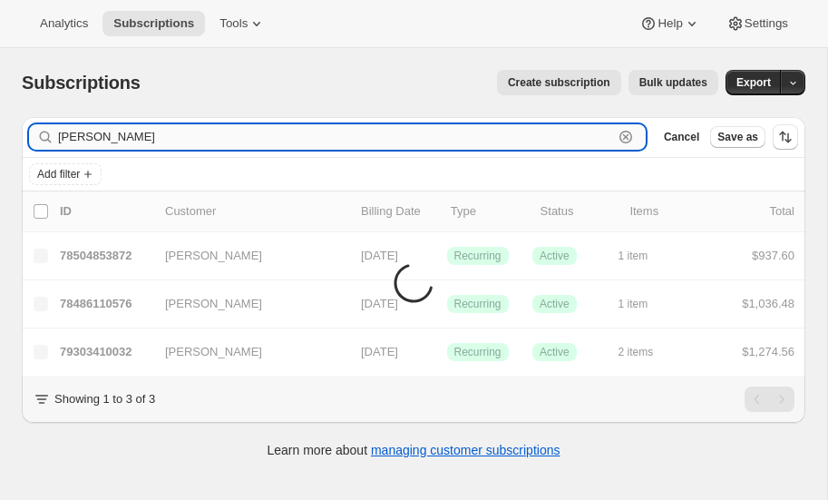
type input "[PERSON_NAME]"
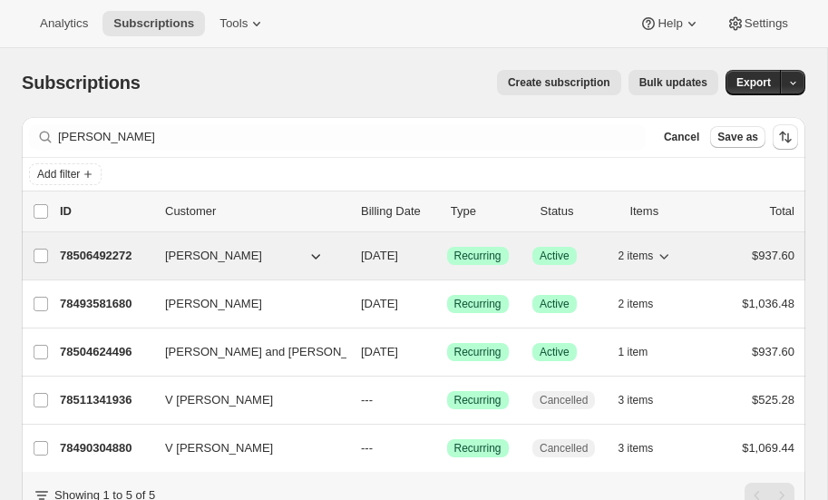
click at [88, 252] on p "78506492272" at bounding box center [105, 256] width 91 height 18
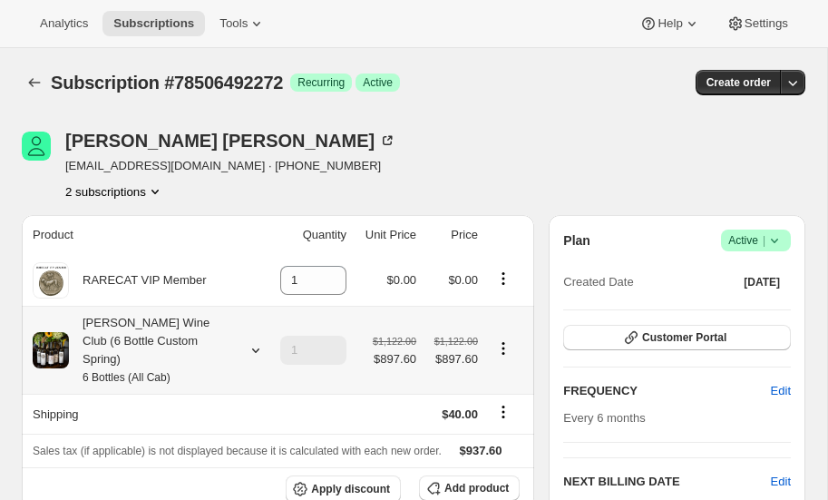
click at [253, 341] on icon at bounding box center [256, 350] width 18 height 18
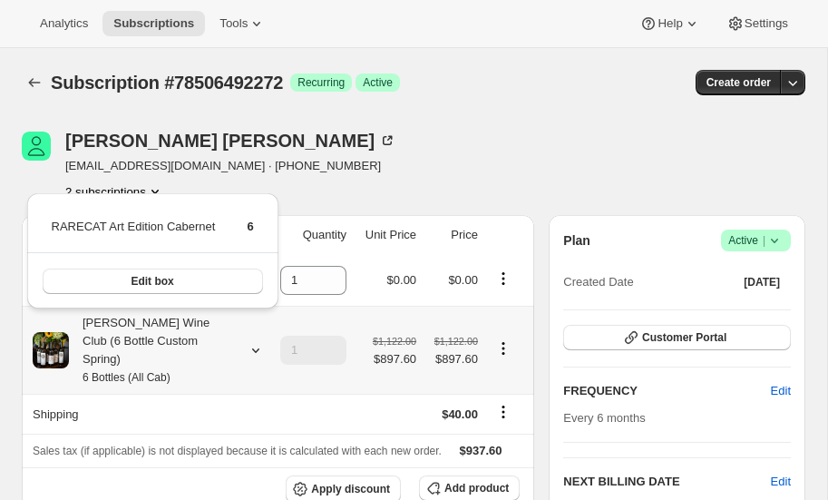
click at [253, 341] on icon at bounding box center [256, 350] width 18 height 18
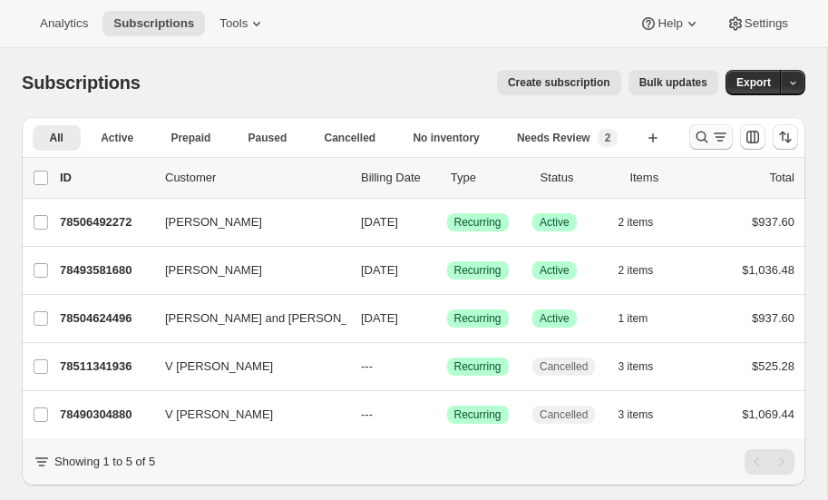
click at [708, 132] on icon "Search and filter results" at bounding box center [702, 137] width 18 height 18
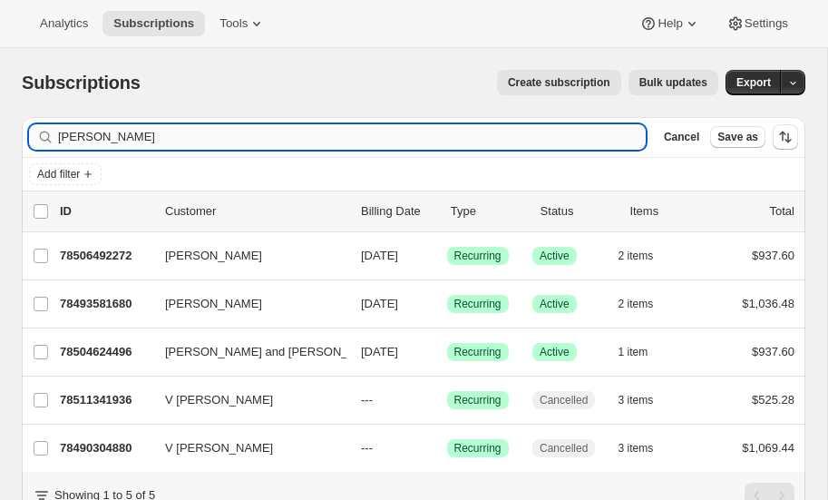
click at [115, 133] on input "[PERSON_NAME]" at bounding box center [352, 136] width 588 height 25
type input "w"
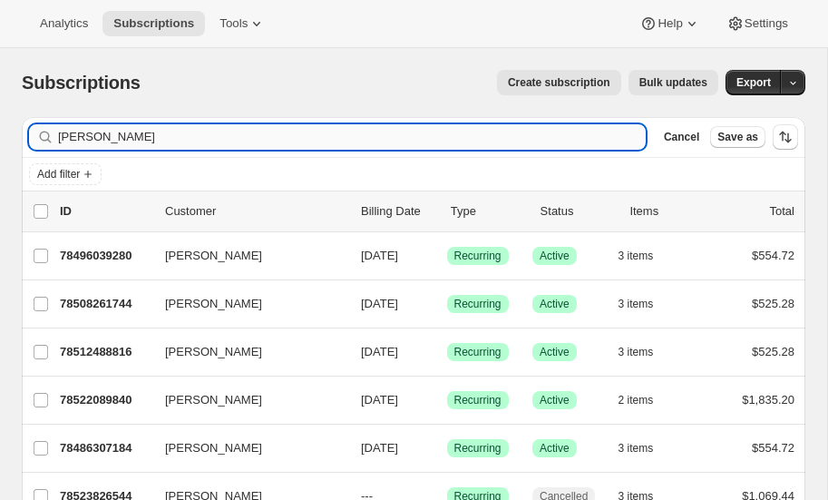
type input "[PERSON_NAME]"
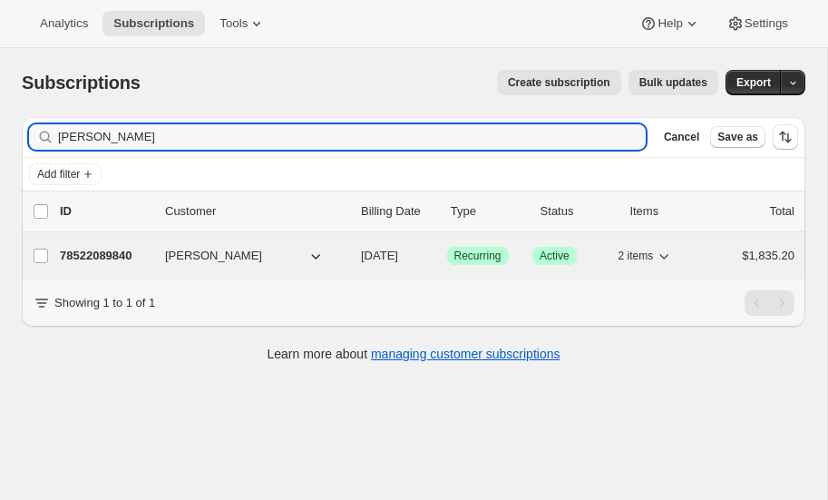
click at [117, 252] on p "78522089840" at bounding box center [105, 256] width 91 height 18
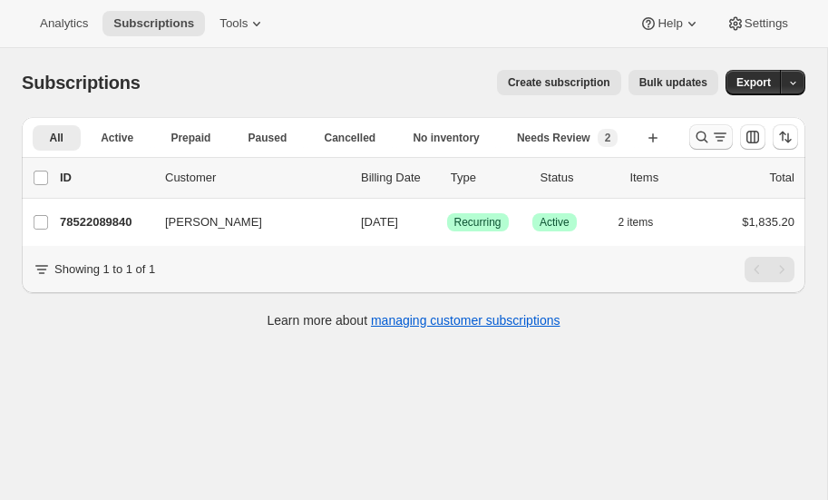
click at [701, 132] on icon "Search and filter results" at bounding box center [702, 137] width 18 height 18
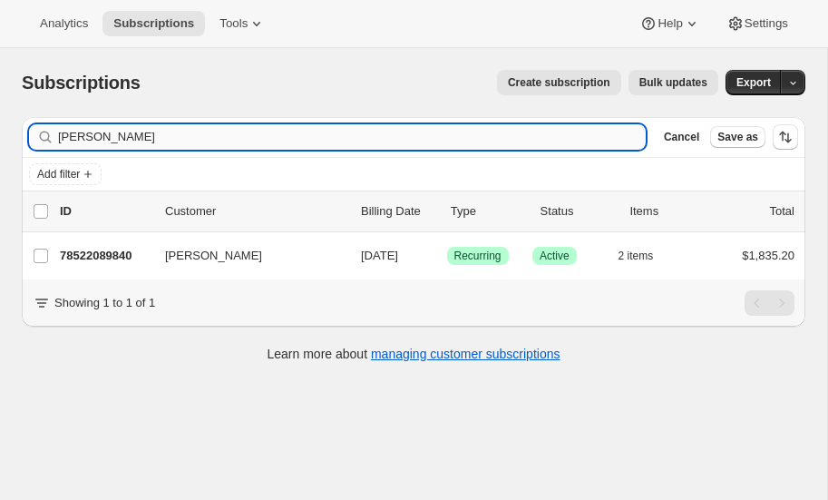
click at [145, 136] on input "[PERSON_NAME]" at bounding box center [352, 136] width 588 height 25
type input "w"
type input "[PERSON_NAME]"
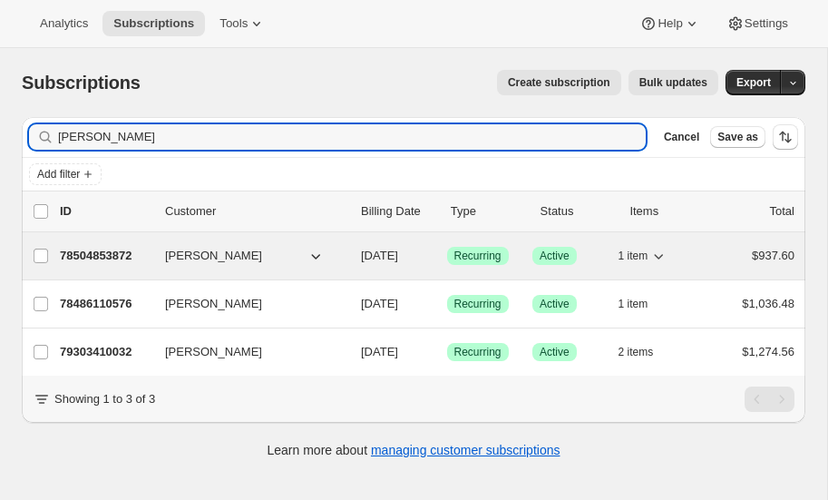
click at [110, 249] on p "78504853872" at bounding box center [105, 256] width 91 height 18
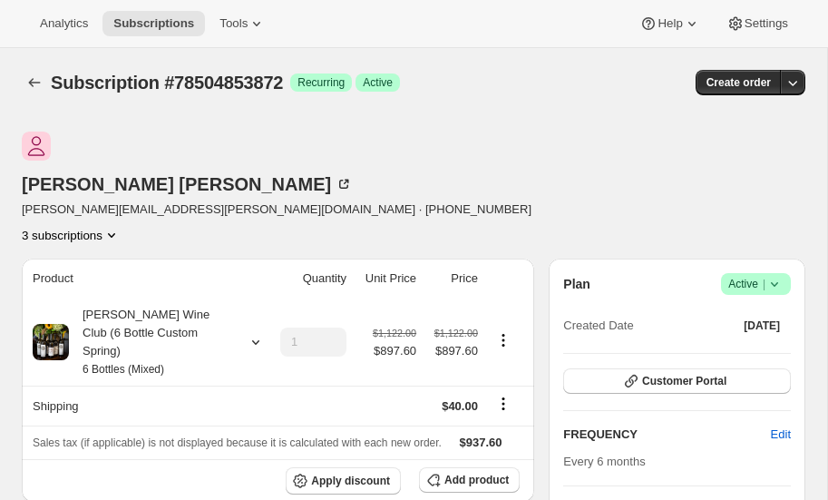
click at [121, 226] on icon "Product actions" at bounding box center [112, 235] width 18 height 18
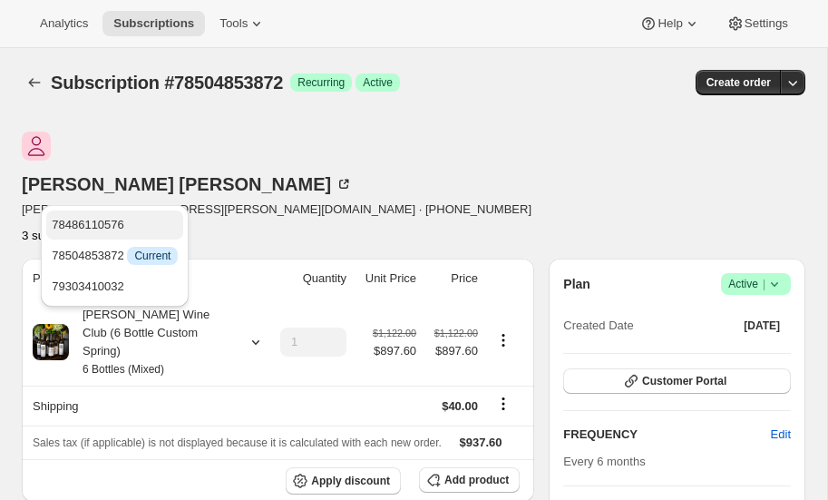
click at [119, 220] on span "78486110576" at bounding box center [88, 225] width 73 height 14
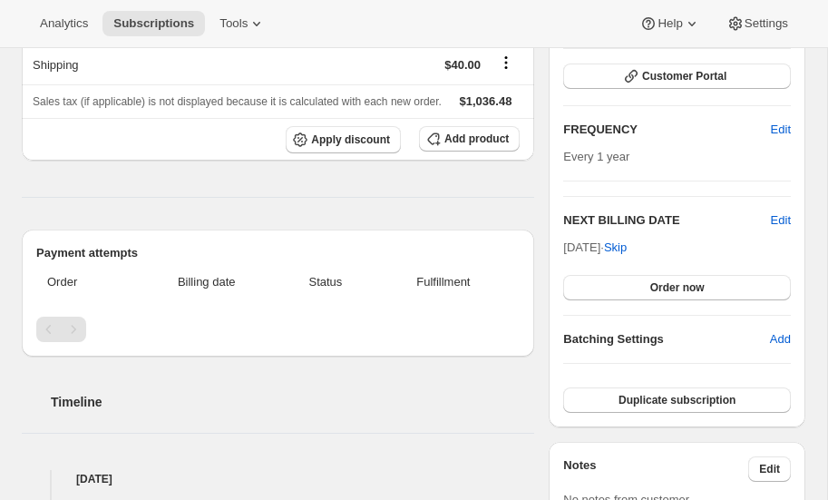
scroll to position [113, 0]
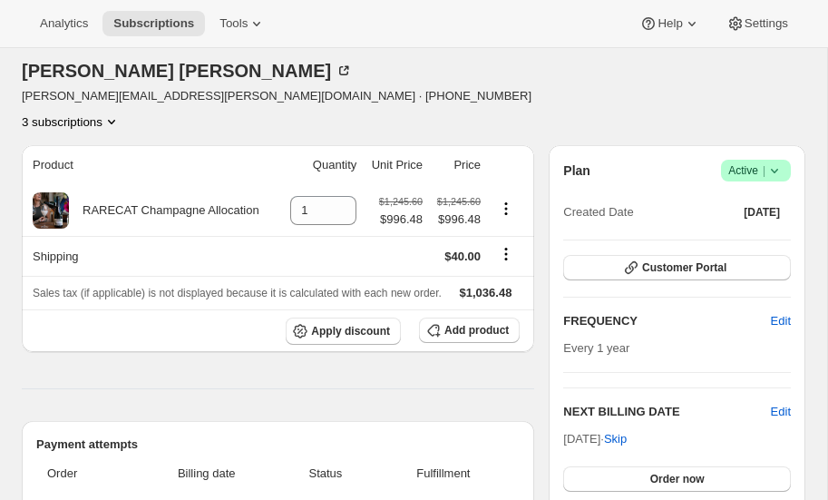
click at [115, 120] on icon "Product actions" at bounding box center [111, 122] width 7 height 5
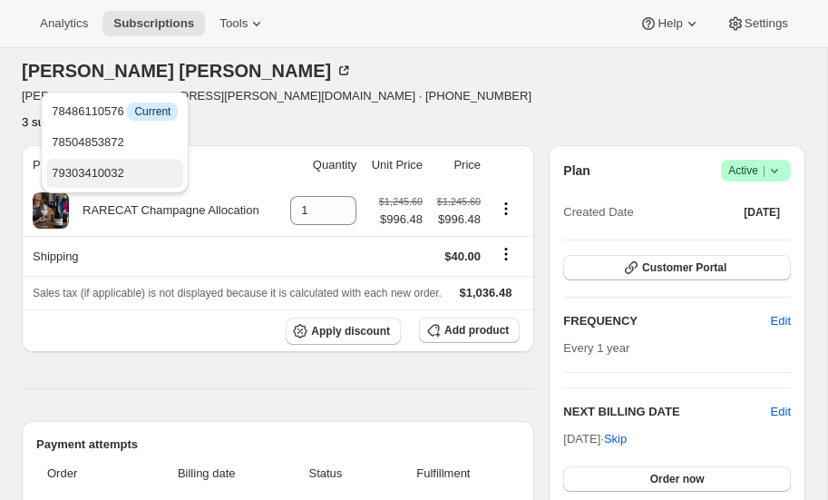
click at [126, 171] on span "79303410032" at bounding box center [115, 173] width 126 height 18
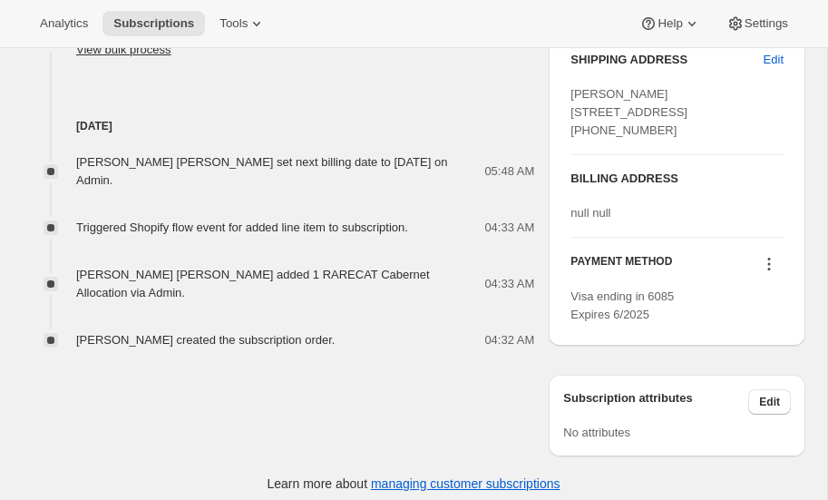
scroll to position [844, 0]
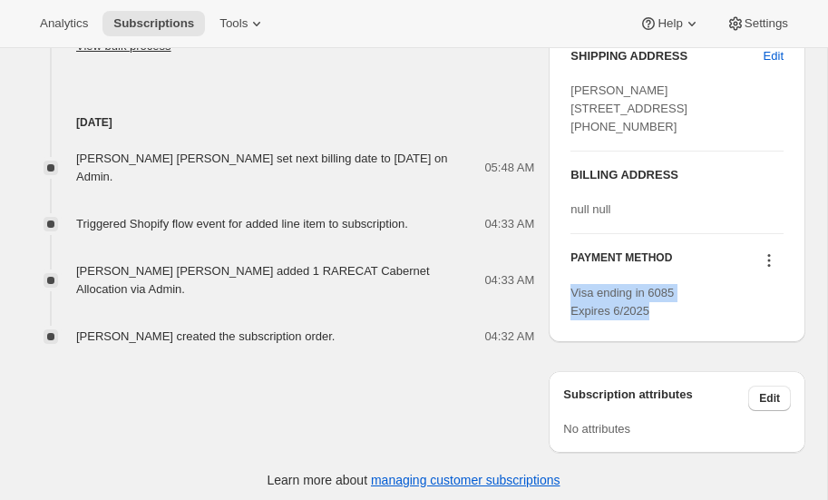
drag, startPoint x: 573, startPoint y: 299, endPoint x: 681, endPoint y: 322, distance: 110.3
click at [681, 320] on div "Visa ending in 6085 Expires 6/2025" at bounding box center [677, 302] width 213 height 36
click at [767, 269] on icon at bounding box center [769, 260] width 18 height 18
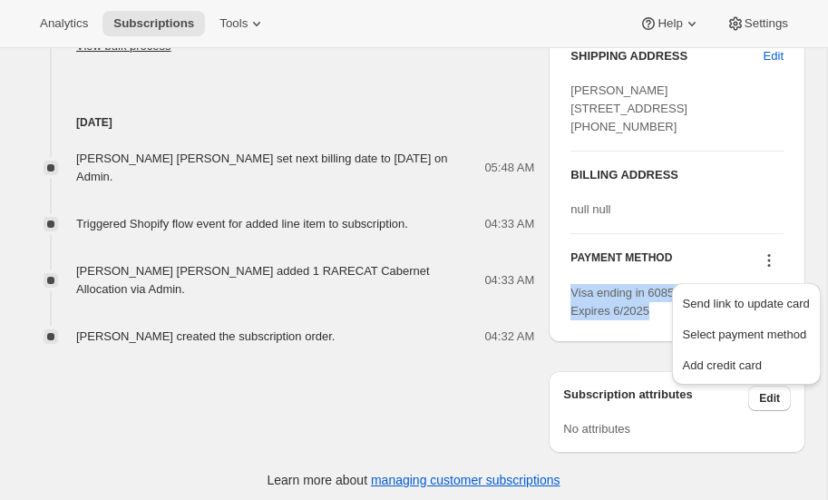
click at [767, 269] on icon at bounding box center [769, 260] width 18 height 18
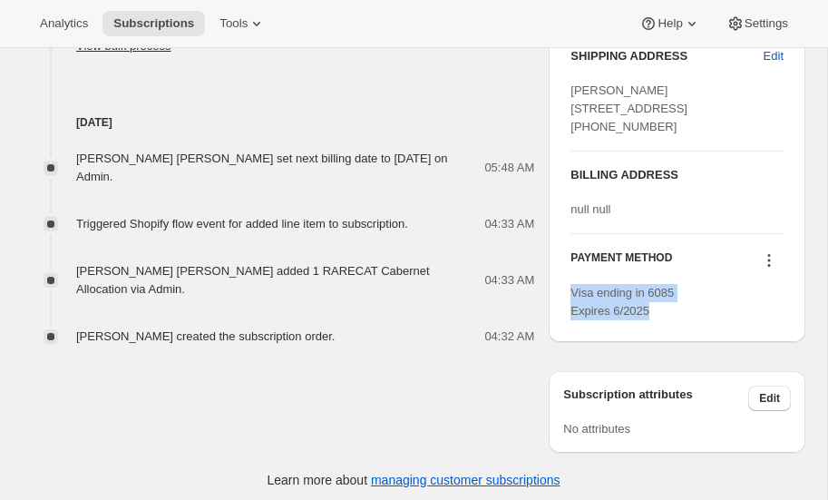
copy span "Visa ending in 6085 Expires 6/2025"
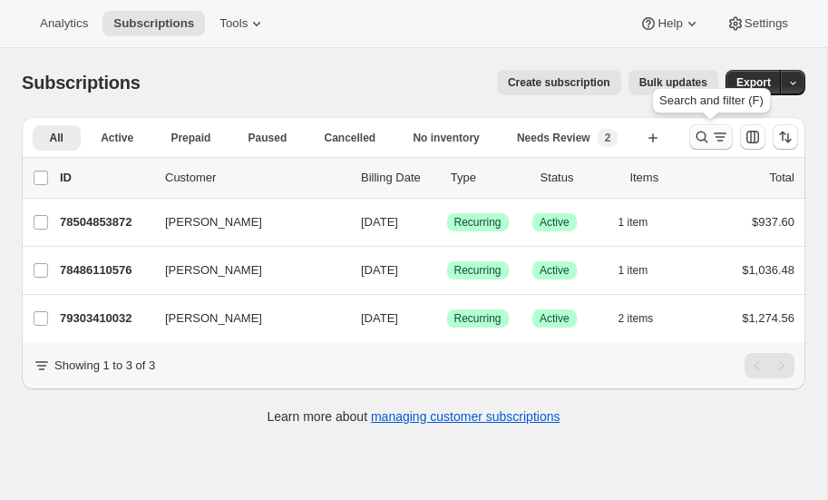
click at [703, 132] on icon "Search and filter results" at bounding box center [702, 137] width 18 height 18
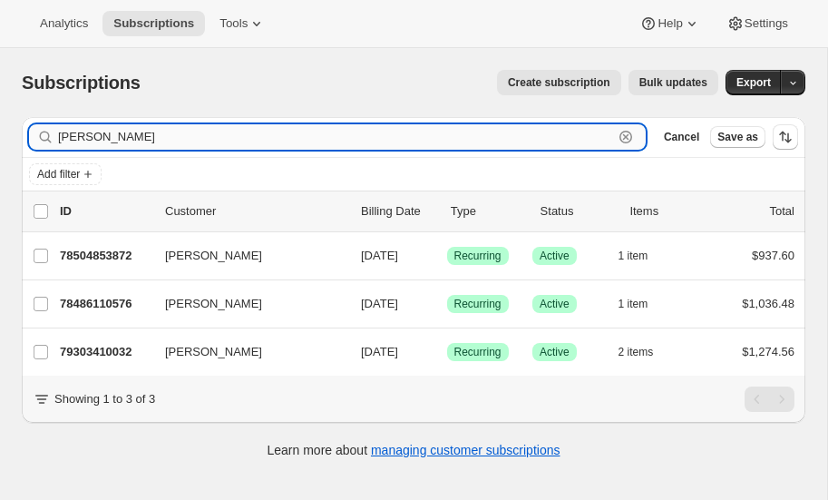
click at [150, 128] on input "[PERSON_NAME]" at bounding box center [335, 136] width 555 height 25
type input "e"
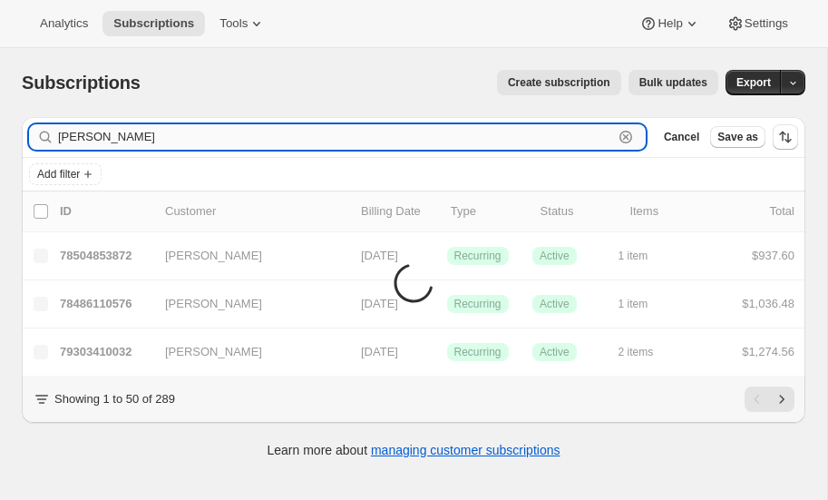
type input "[PERSON_NAME]"
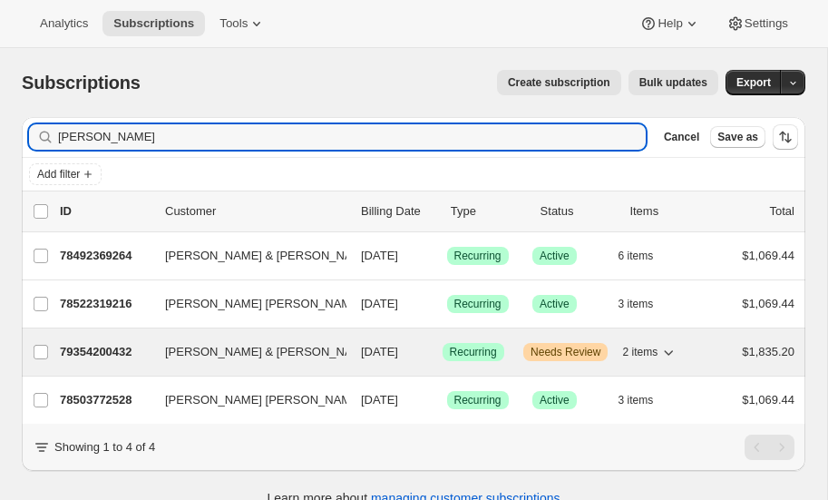
click at [104, 343] on p "79354200432" at bounding box center [105, 352] width 91 height 18
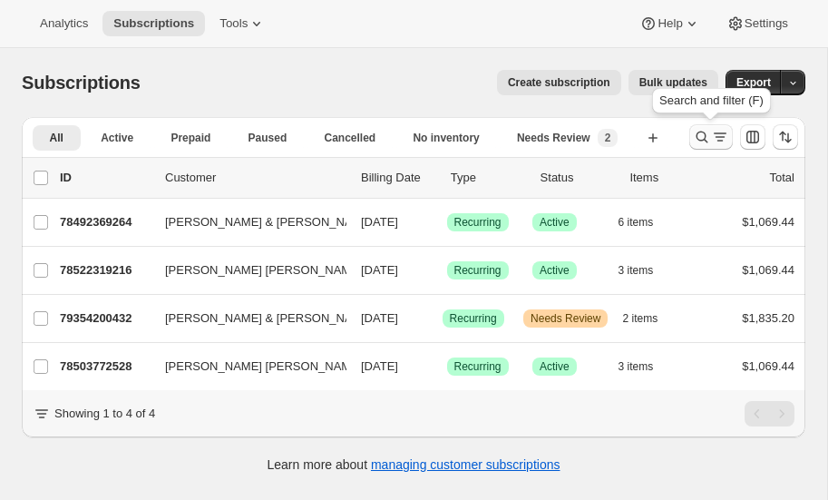
click at [703, 134] on icon "Search and filter results" at bounding box center [702, 137] width 18 height 18
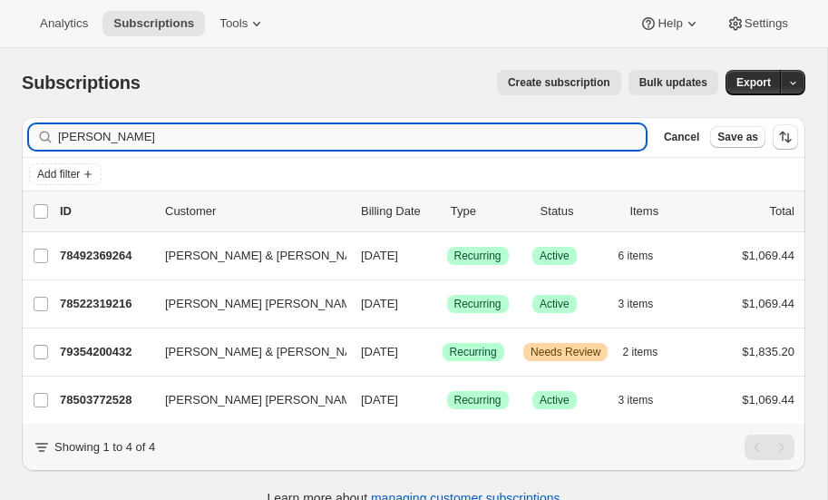
click at [142, 131] on input "[PERSON_NAME]" at bounding box center [352, 136] width 588 height 25
type input "w"
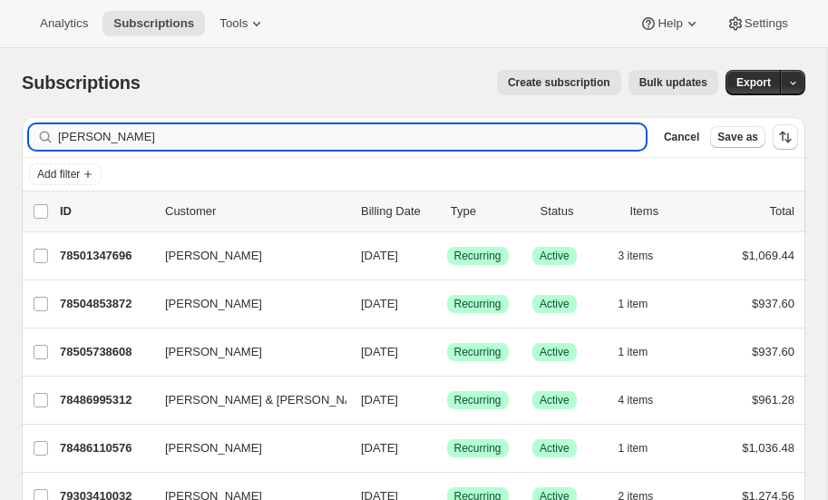
type input "[PERSON_NAME]"
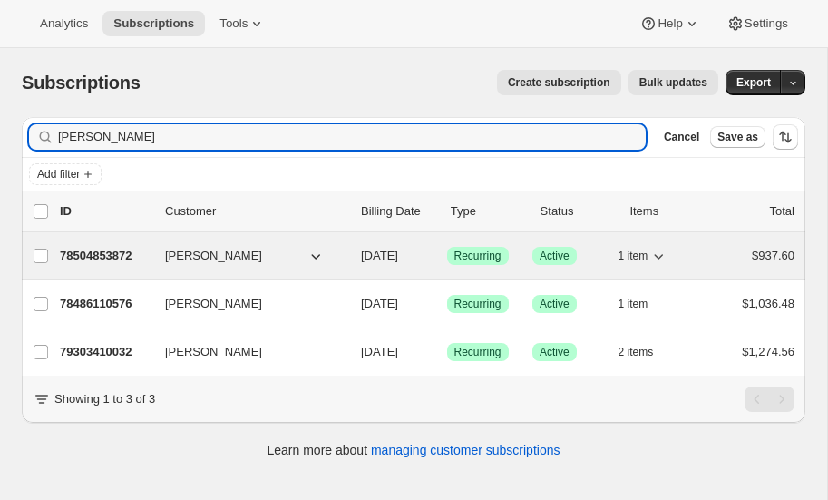
click at [104, 251] on p "78504853872" at bounding box center [105, 256] width 91 height 18
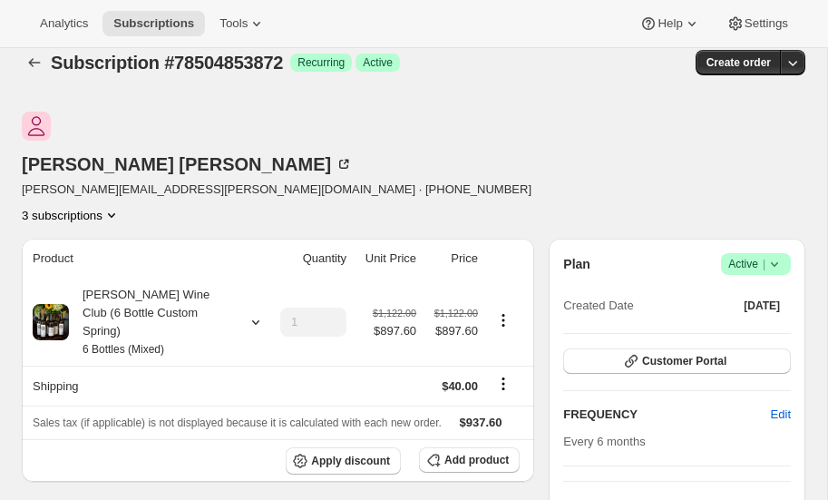
scroll to position [19, 0]
click at [121, 207] on icon "Product actions" at bounding box center [112, 216] width 18 height 18
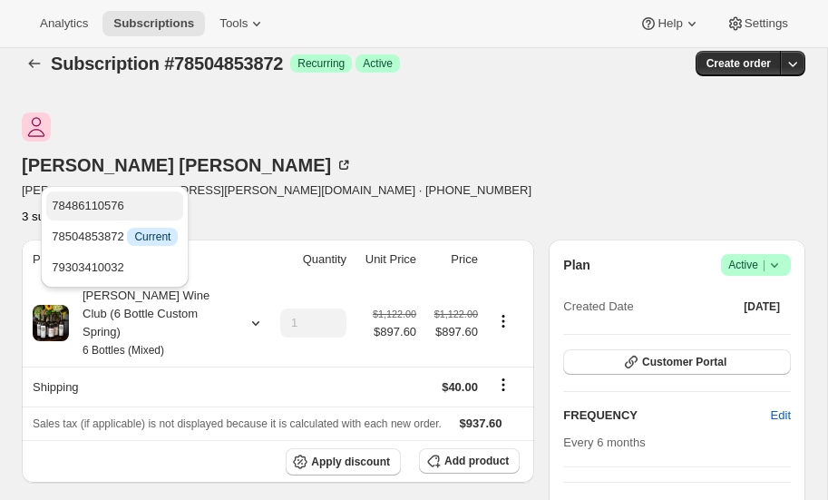
click at [114, 203] on span "78486110576" at bounding box center [88, 206] width 73 height 14
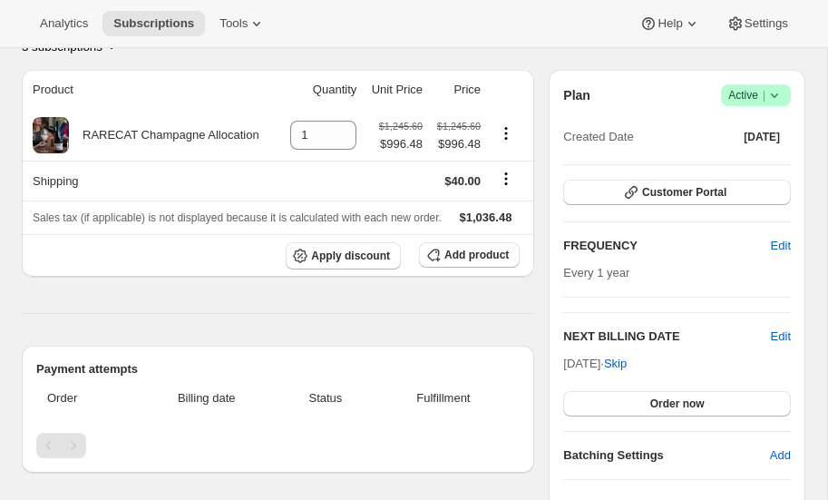
scroll to position [62, 0]
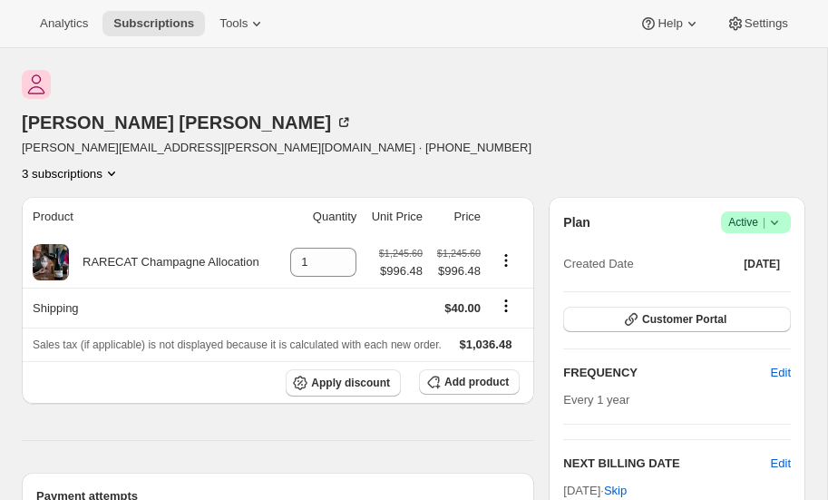
click at [115, 171] on icon "Product actions" at bounding box center [111, 173] width 7 height 5
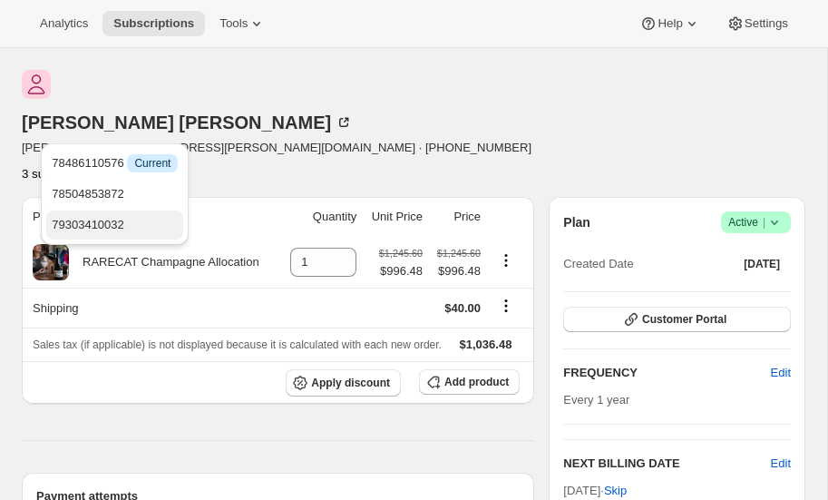
click at [126, 219] on span "79303410032" at bounding box center [115, 225] width 126 height 18
